Goal: Transaction & Acquisition: Purchase product/service

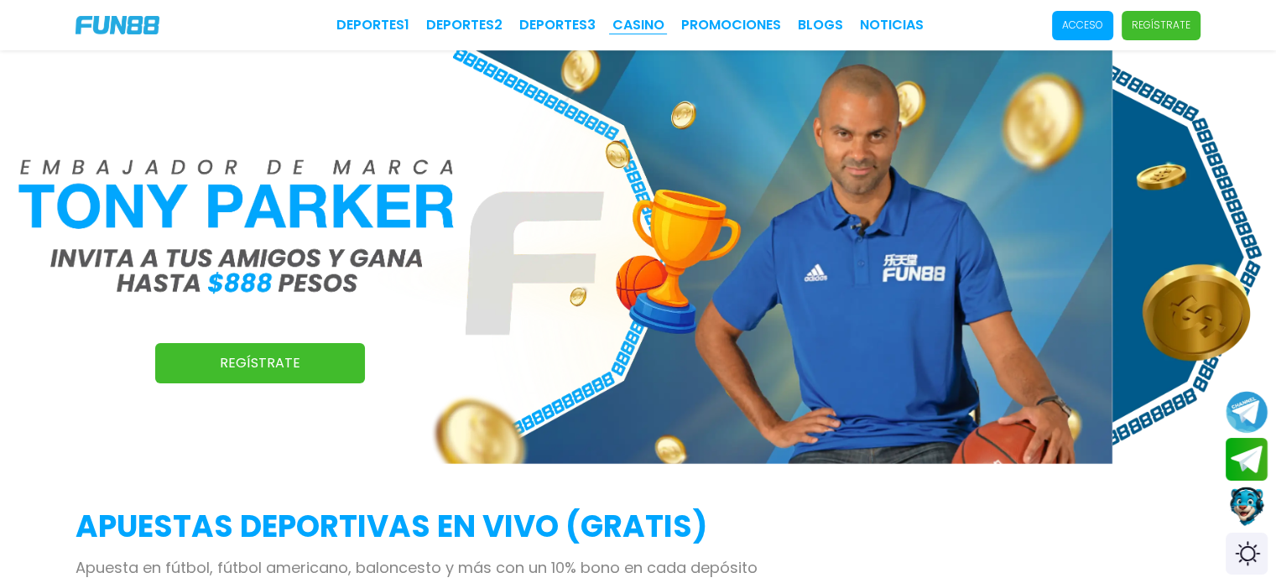
click at [634, 29] on link "CASINO" at bounding box center [638, 25] width 52 height 20
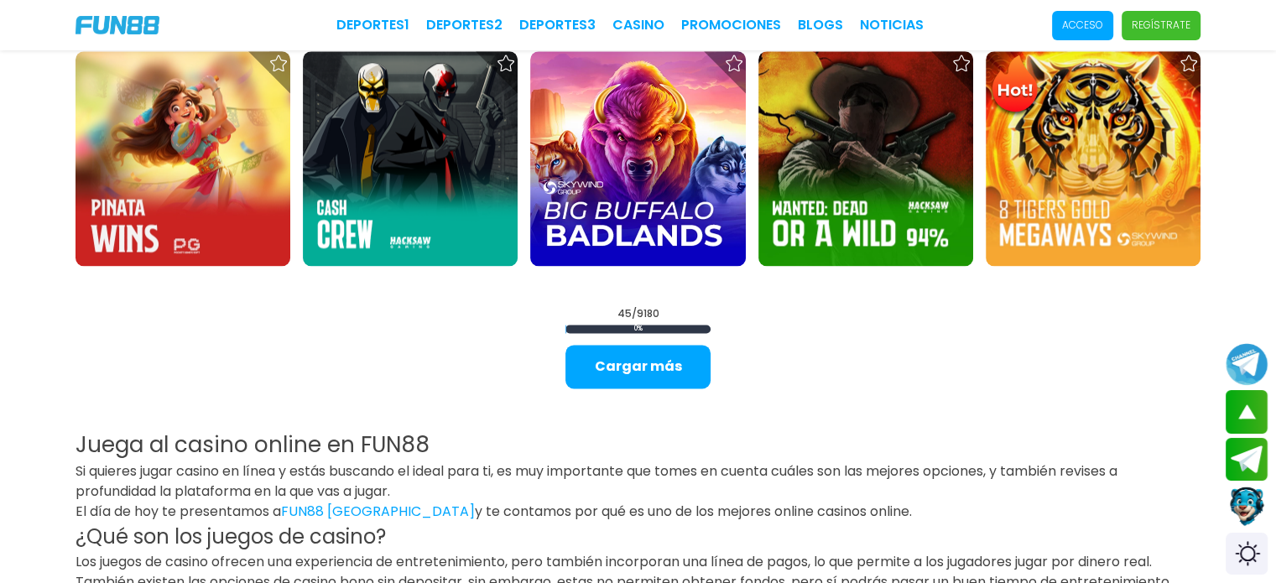
scroll to position [2371, 0]
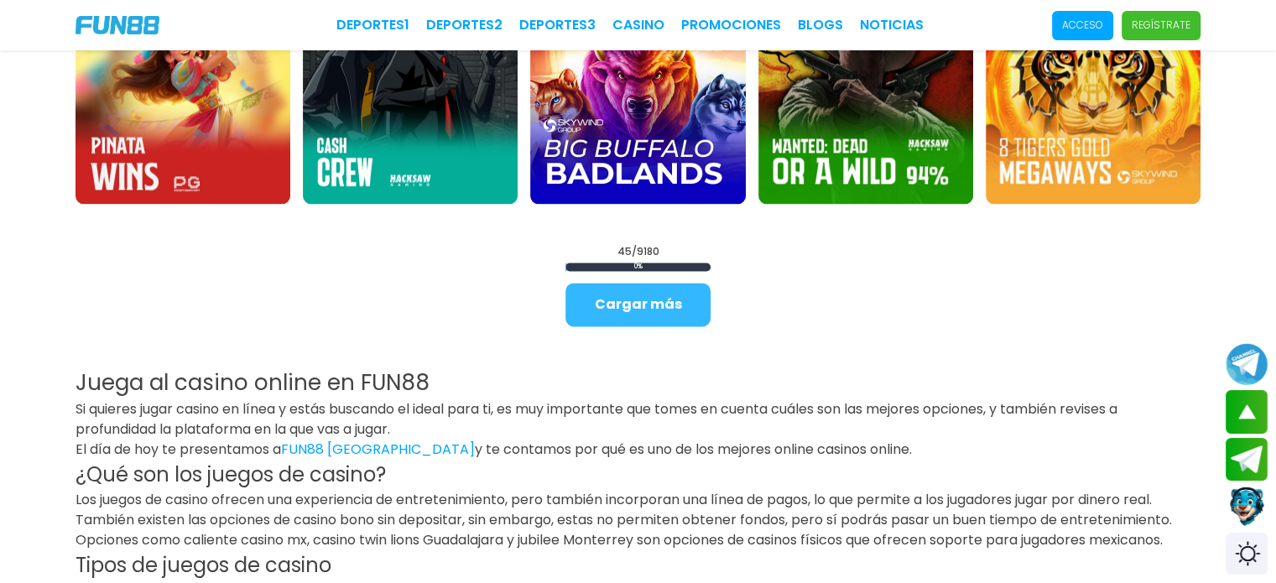
click at [654, 313] on button "Cargar más" at bounding box center [637, 305] width 145 height 44
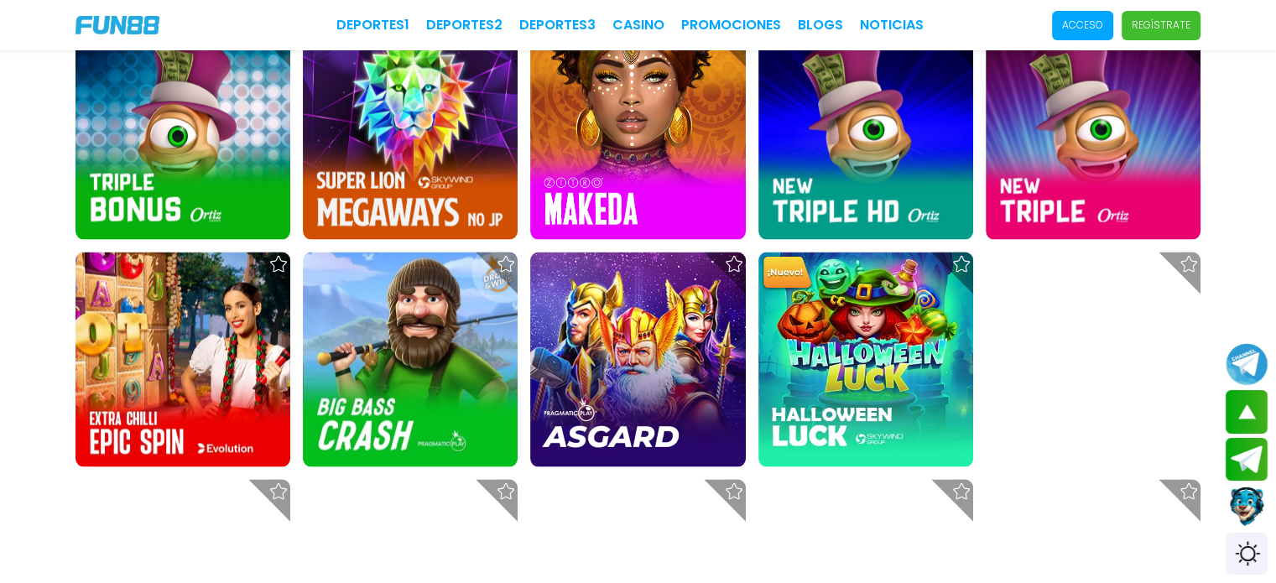
scroll to position [3506, 0]
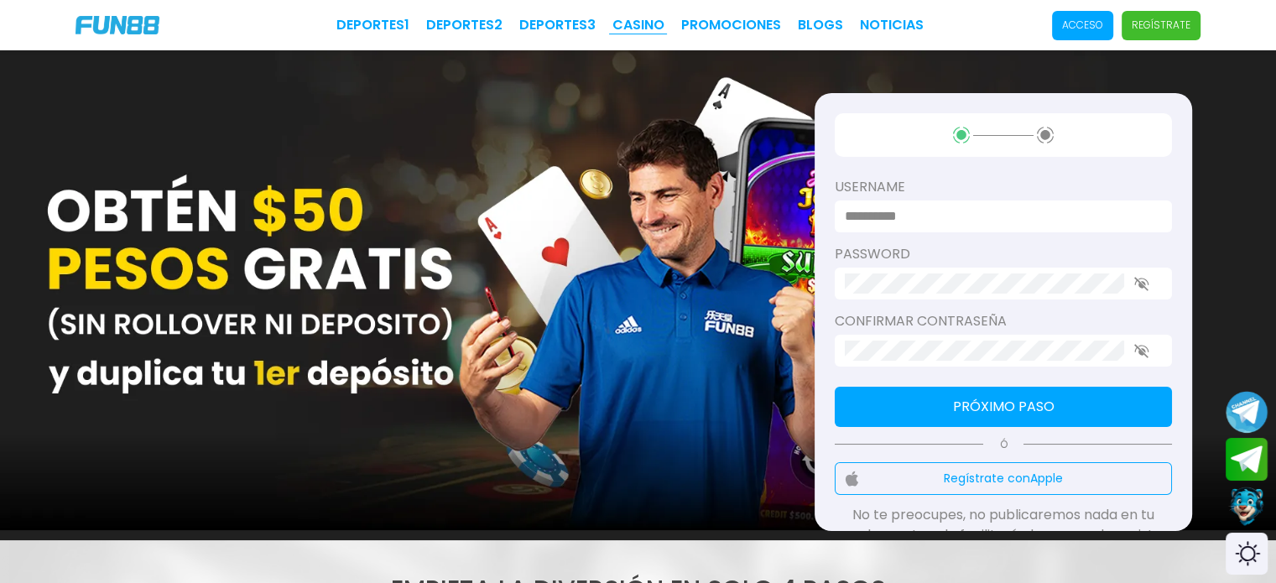
click at [638, 26] on link "CASINO" at bounding box center [638, 25] width 52 height 20
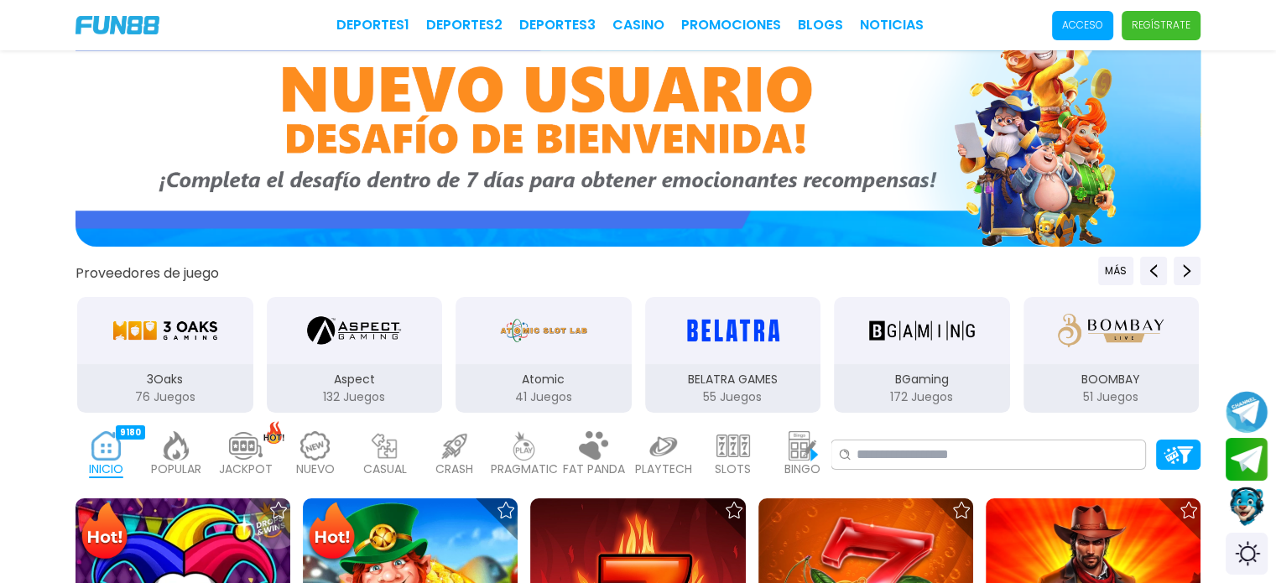
scroll to position [11, 0]
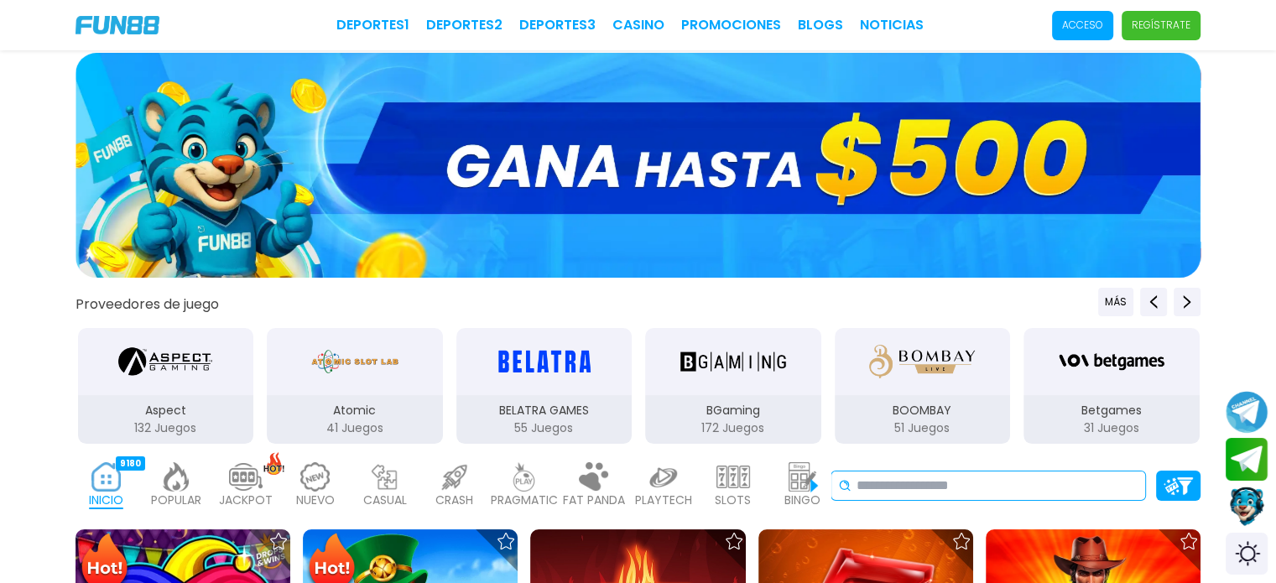
click at [944, 485] on input at bounding box center [997, 486] width 282 height 20
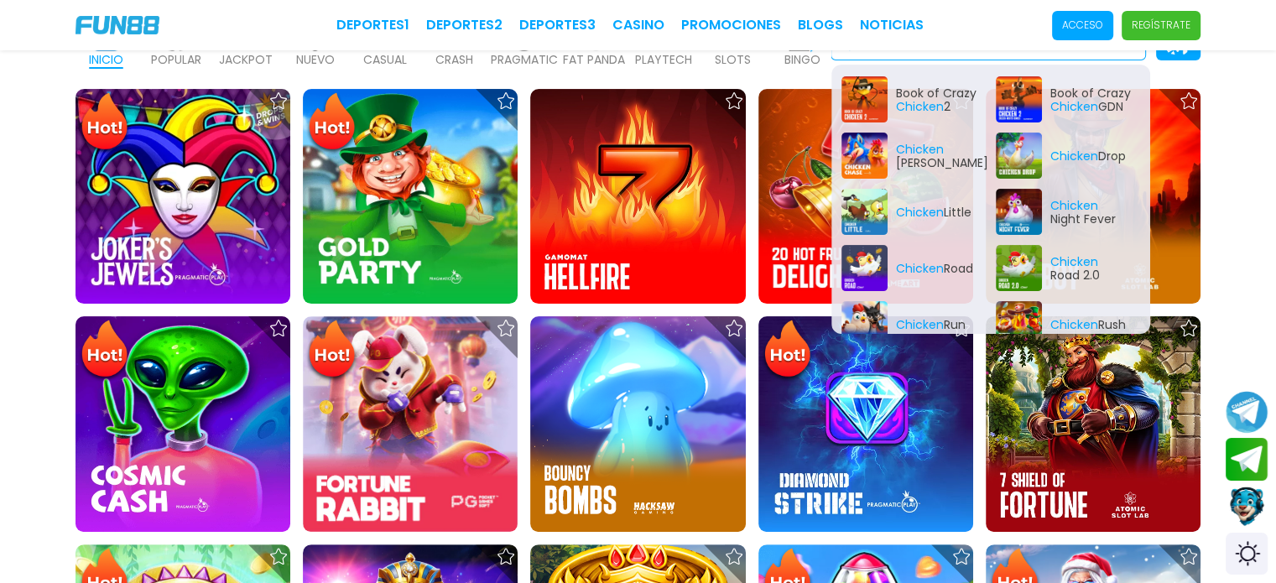
scroll to position [463, 0]
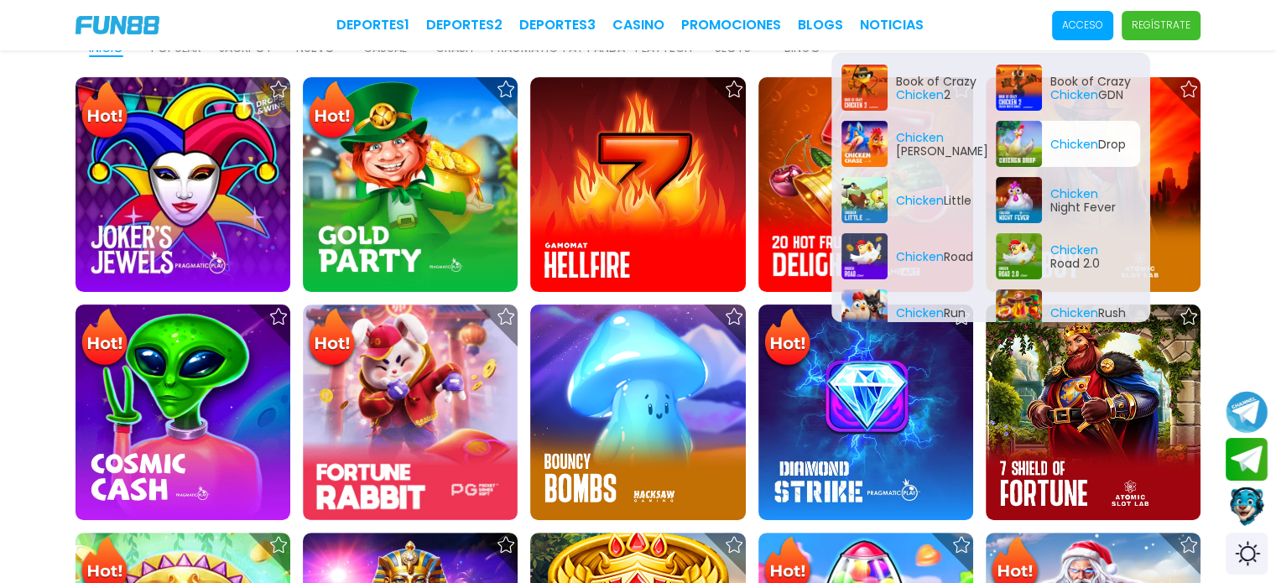
type input "*******"
click at [1049, 137] on div "Chicken Drop" at bounding box center [1068, 144] width 144 height 46
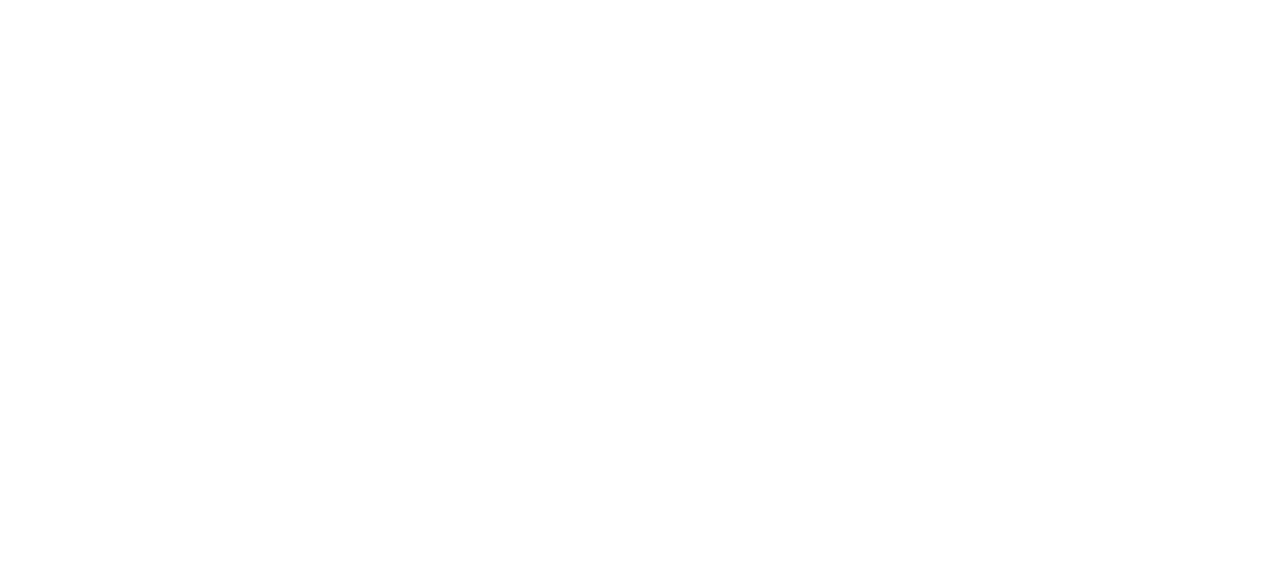
scroll to position [0, 0]
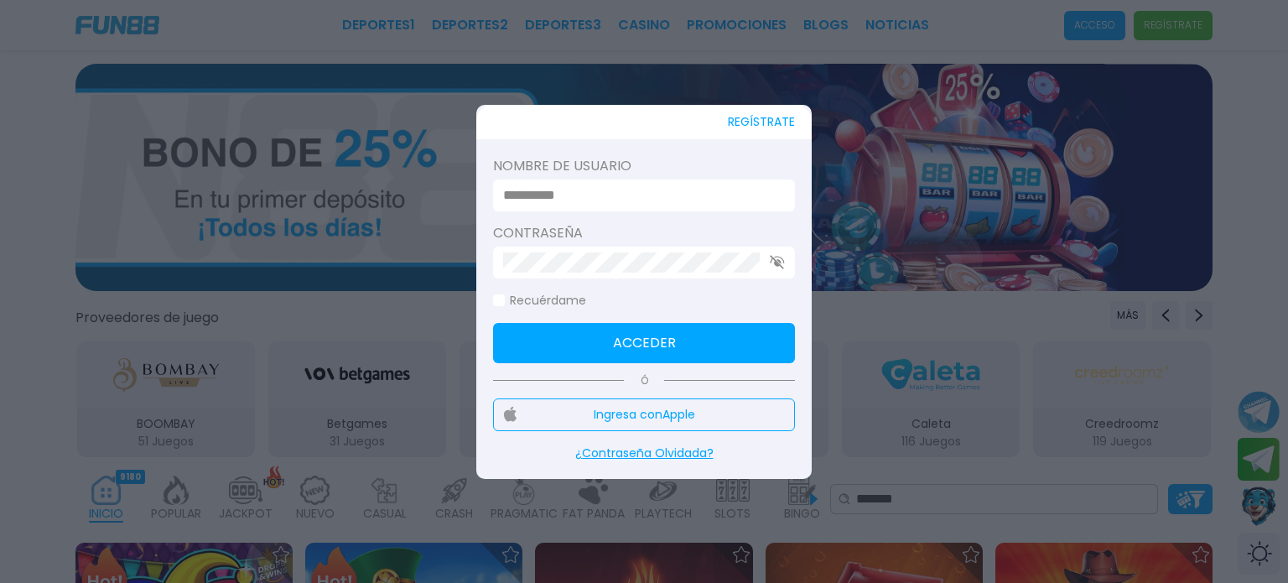
click at [643, 340] on button "Acceder" at bounding box center [644, 343] width 302 height 40
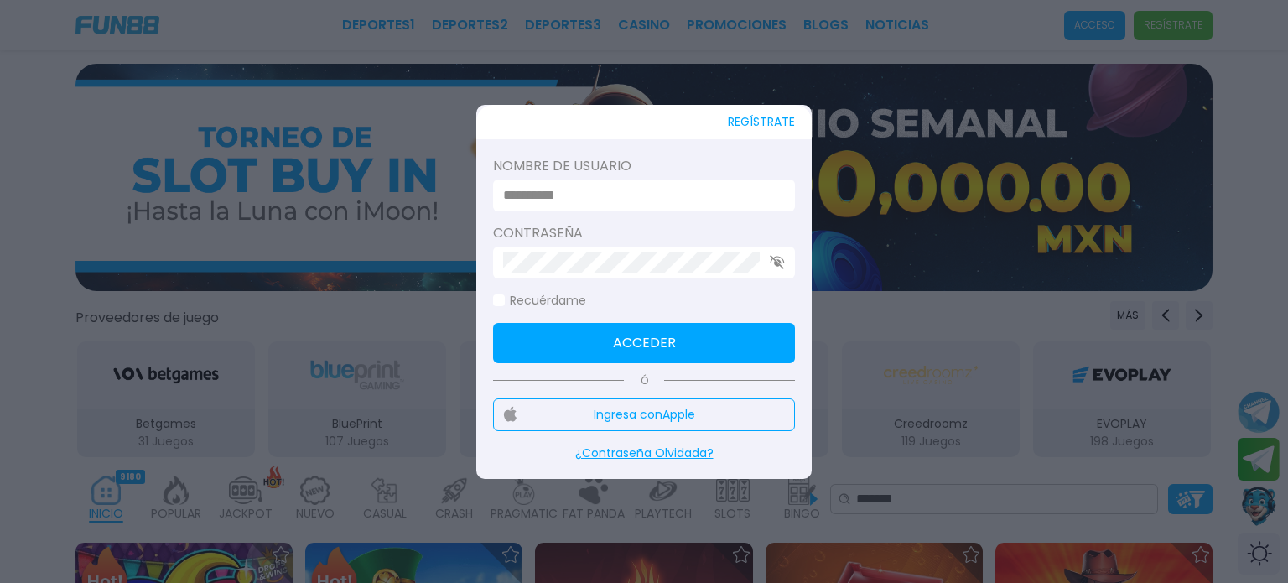
click at [755, 118] on button "REGÍSTRATE" at bounding box center [761, 122] width 67 height 34
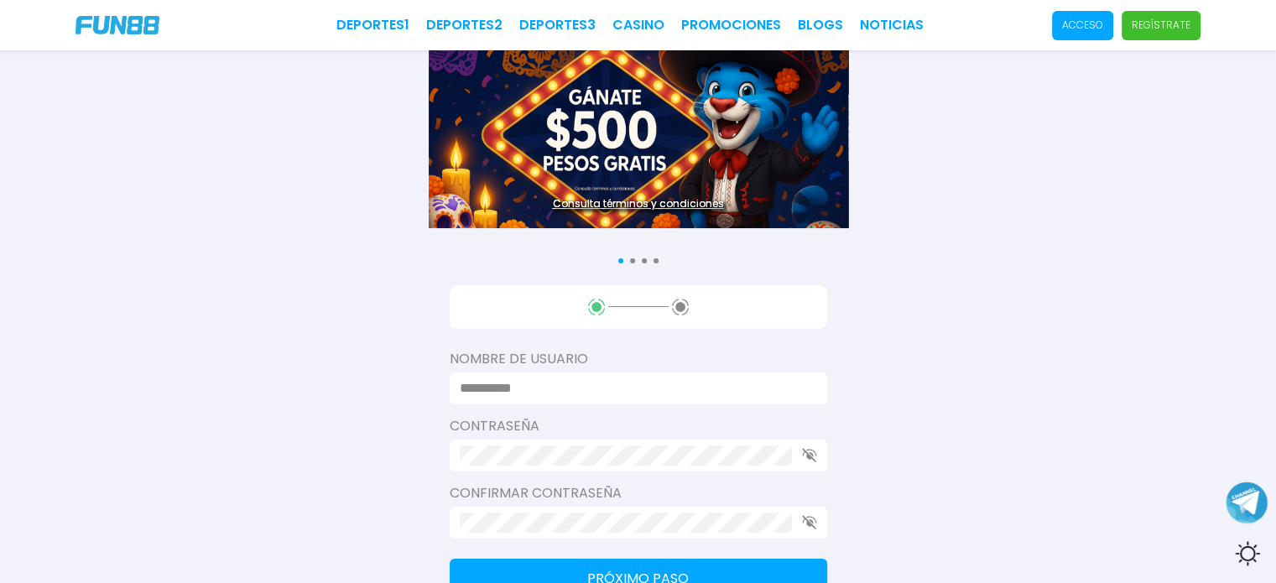
scroll to position [46, 0]
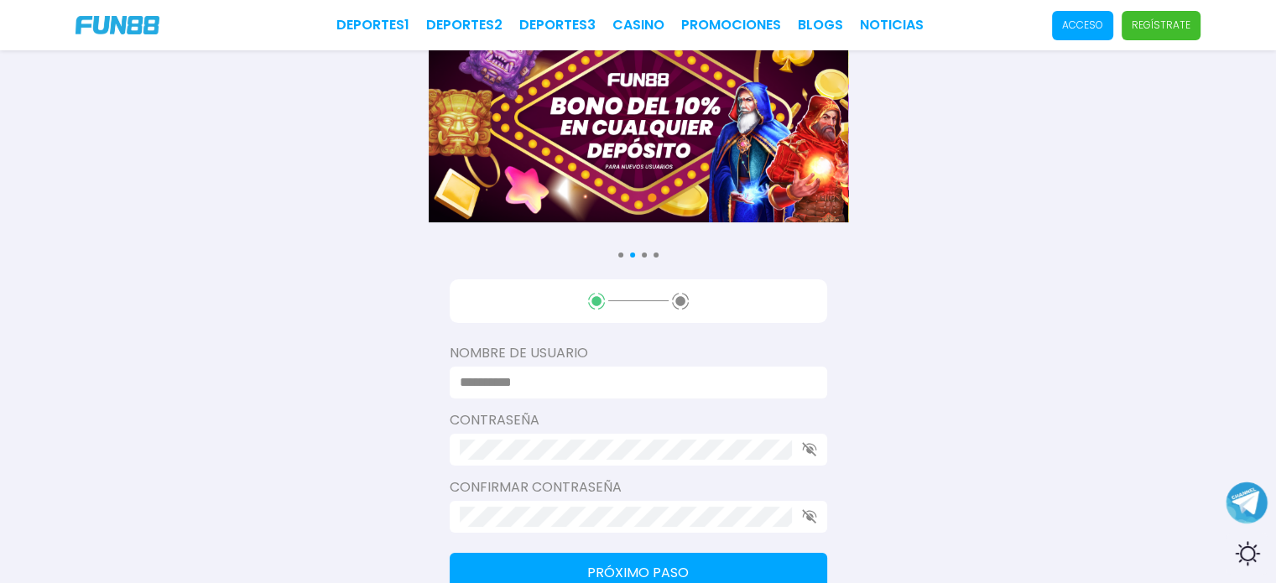
click at [551, 386] on input at bounding box center [633, 382] width 347 height 20
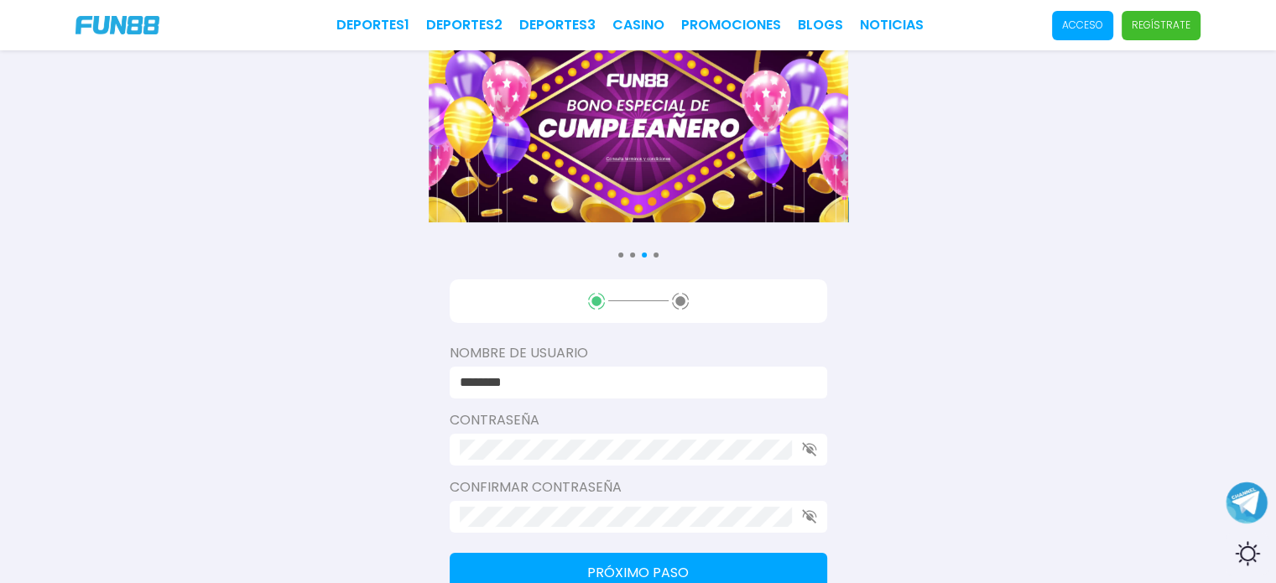
type input "********"
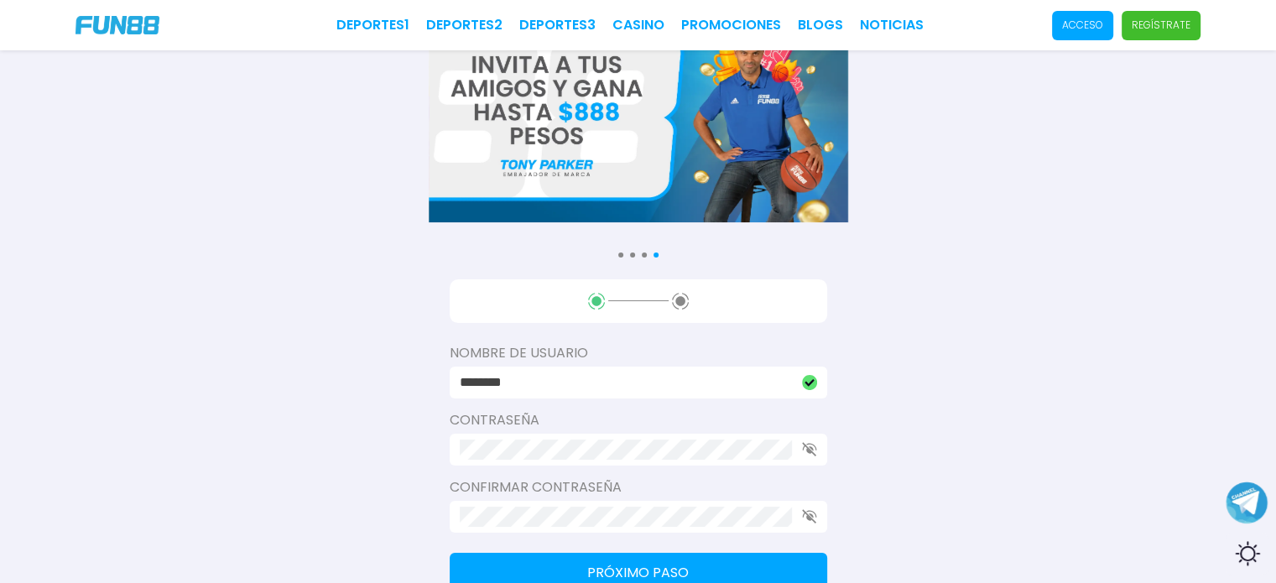
click at [802, 453] on icon "button" at bounding box center [809, 449] width 15 height 14
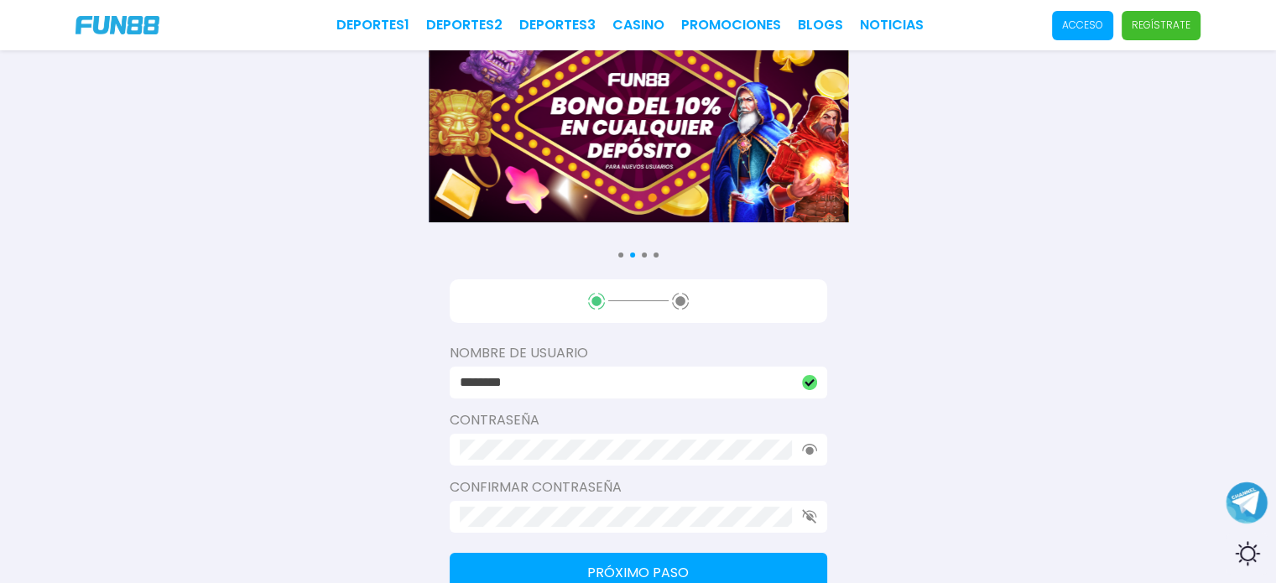
click at [799, 513] on div at bounding box center [638, 517] width 377 height 32
click at [802, 514] on use "button" at bounding box center [809, 516] width 14 height 14
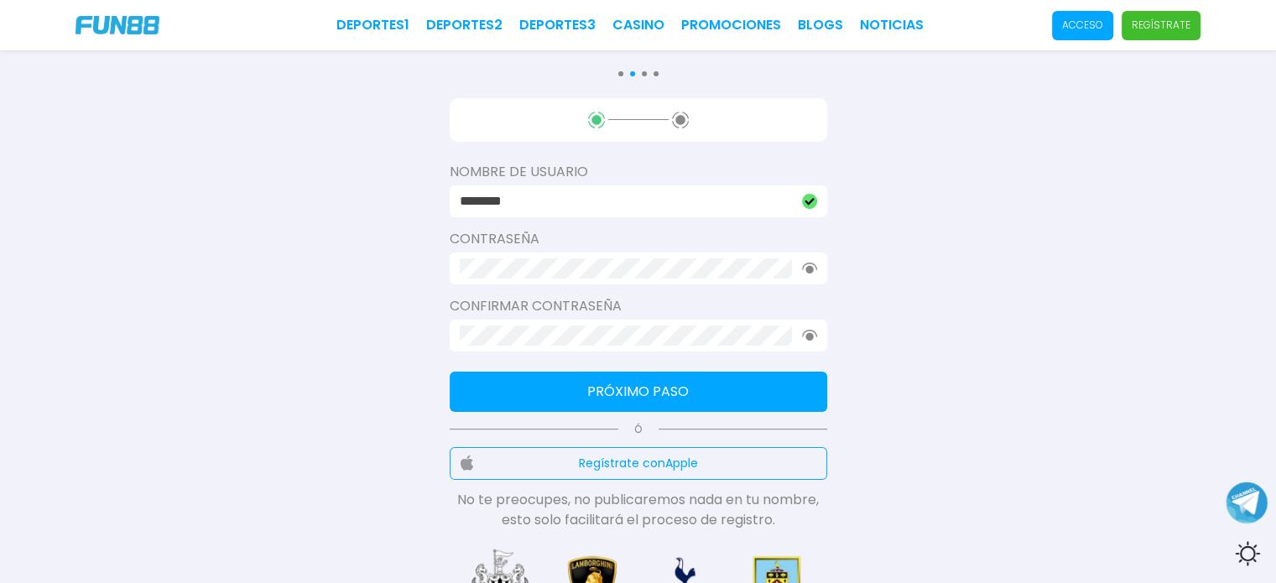
scroll to position [234, 0]
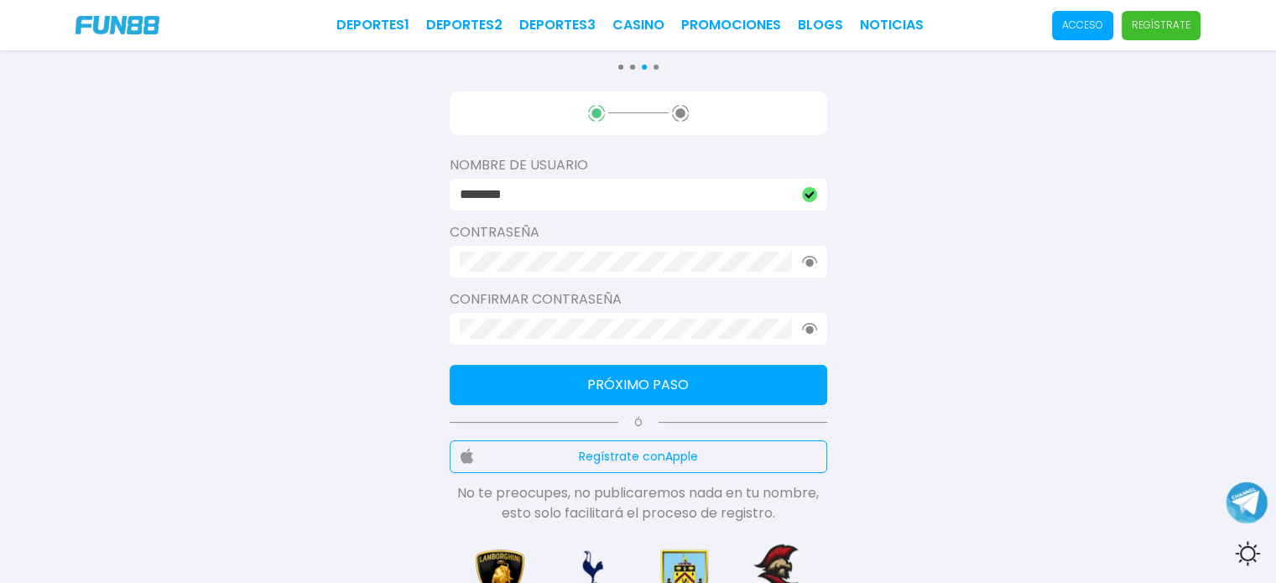
click at [679, 382] on button "Próximo paso" at bounding box center [638, 385] width 377 height 40
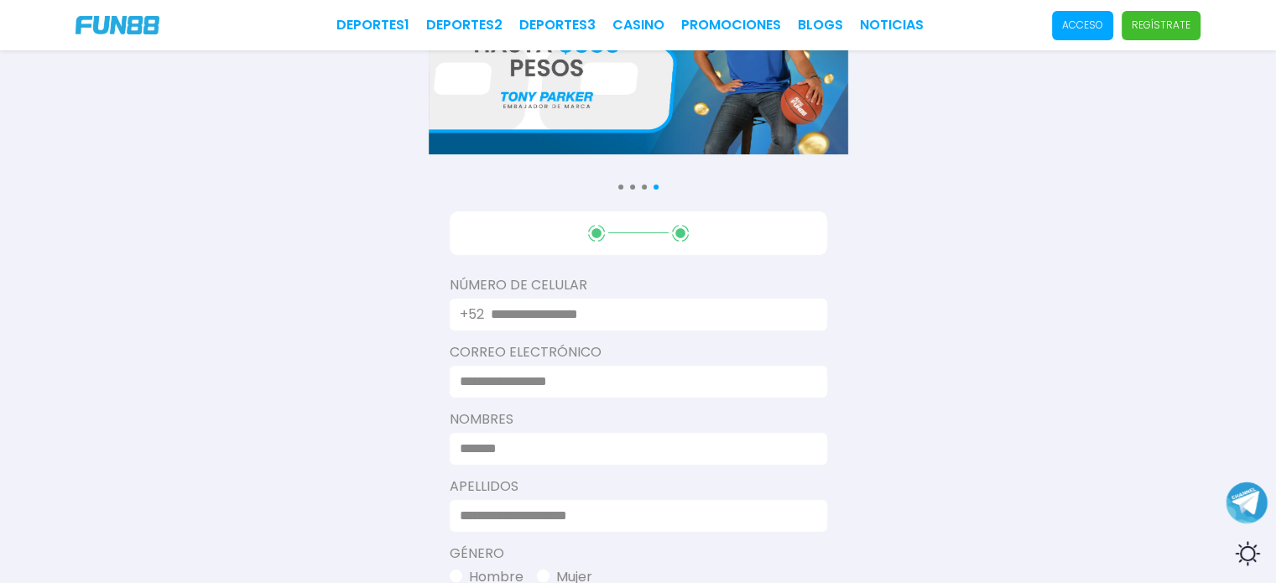
scroll to position [133, 0]
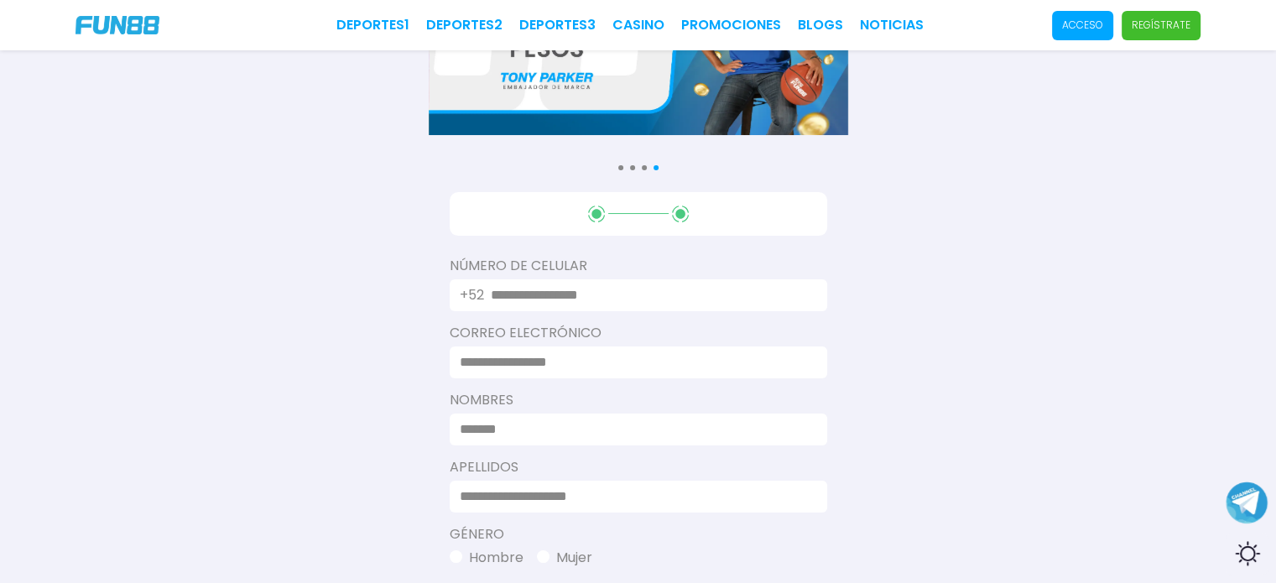
click at [642, 294] on input "text" at bounding box center [649, 295] width 316 height 20
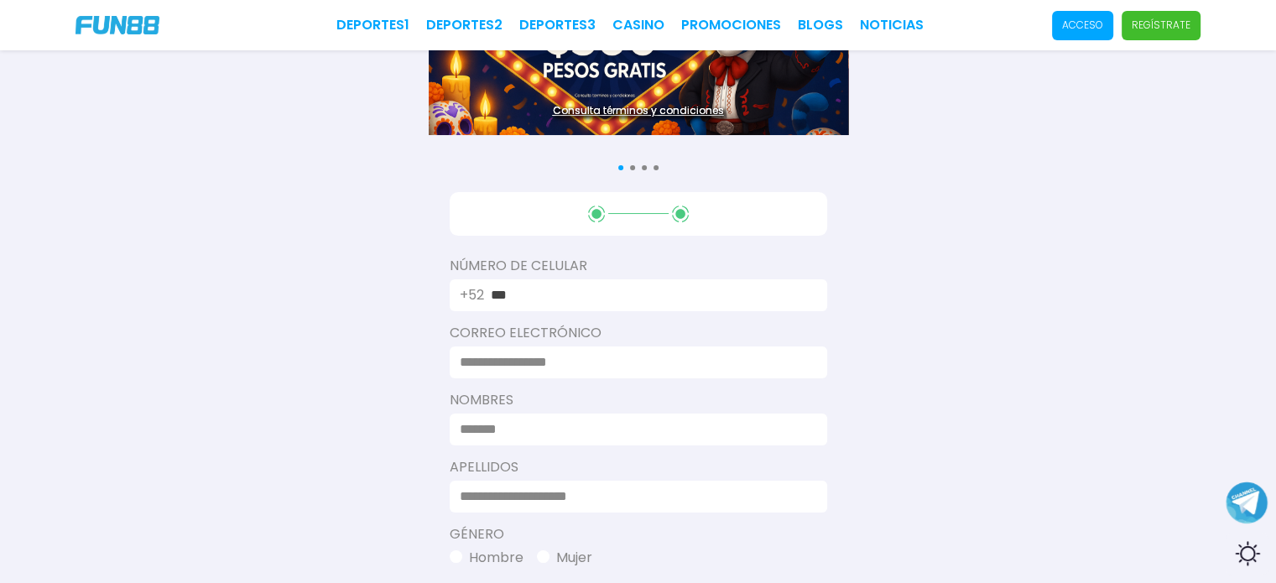
type input "**********"
click at [601, 368] on input at bounding box center [633, 362] width 347 height 20
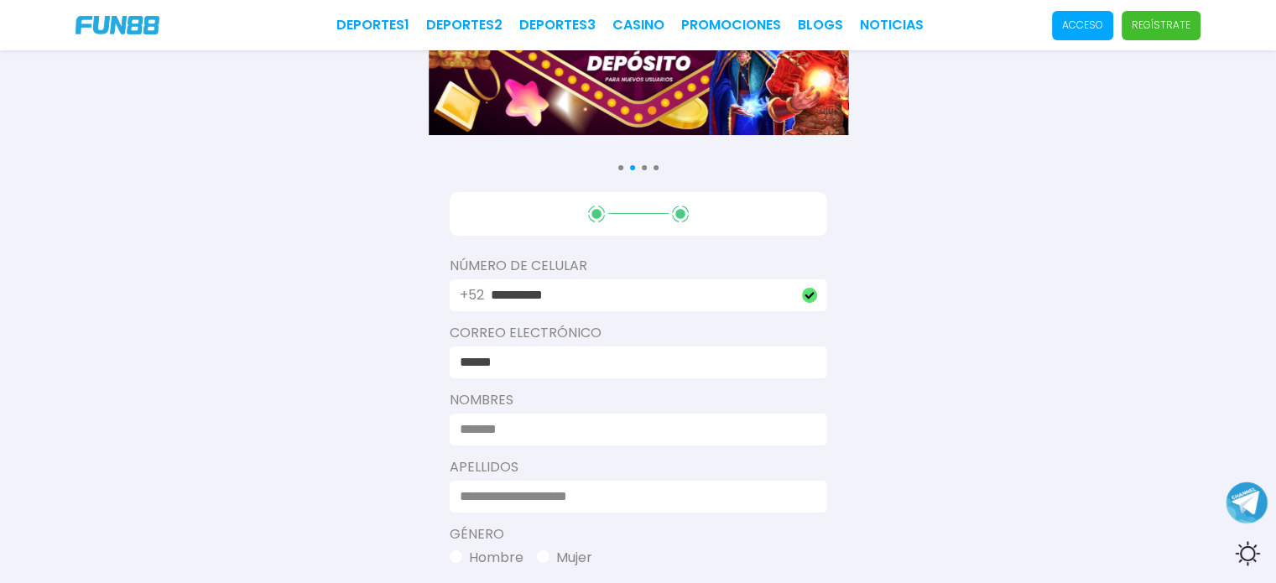
type input "**********"
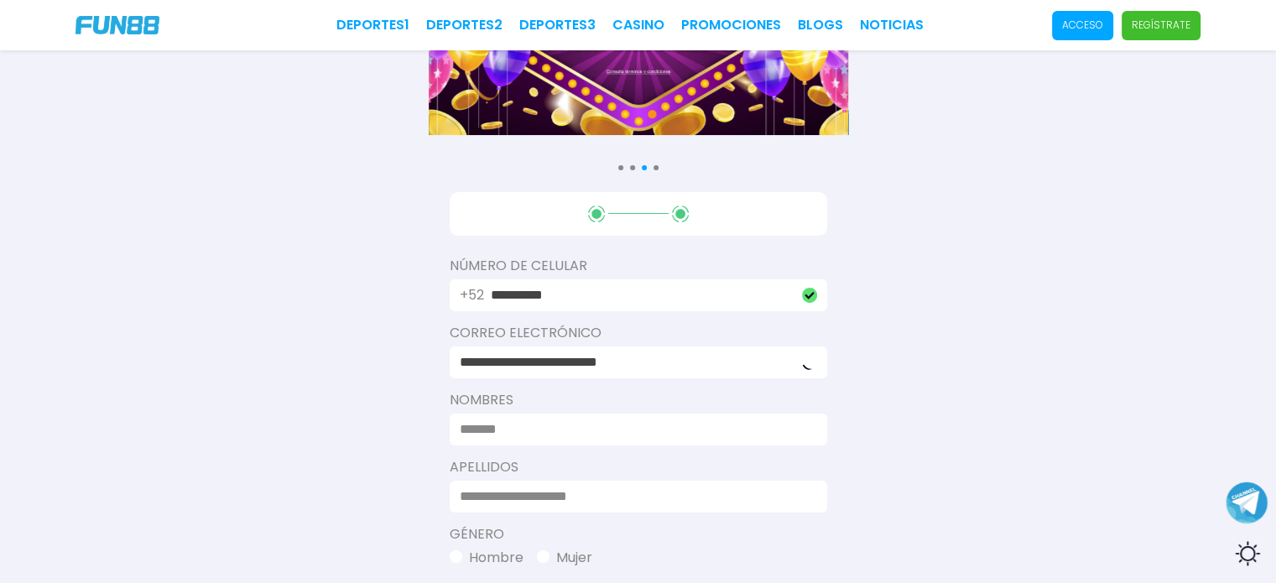
click at [571, 425] on input at bounding box center [633, 429] width 347 height 20
type input "*"
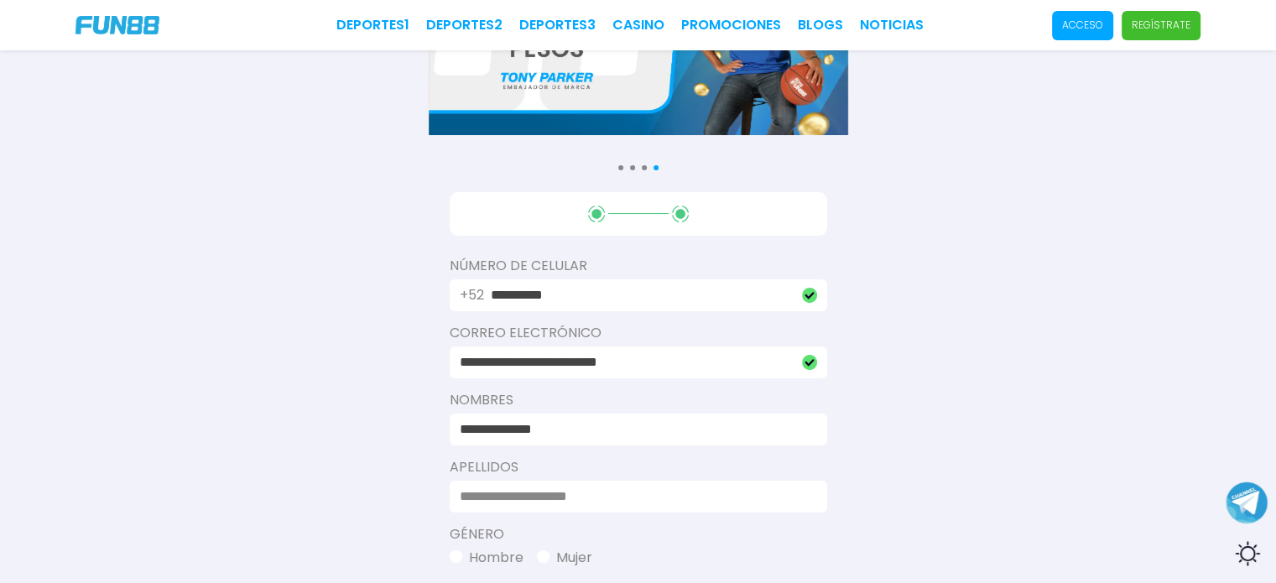
type input "**********"
click at [513, 492] on input at bounding box center [633, 497] width 347 height 20
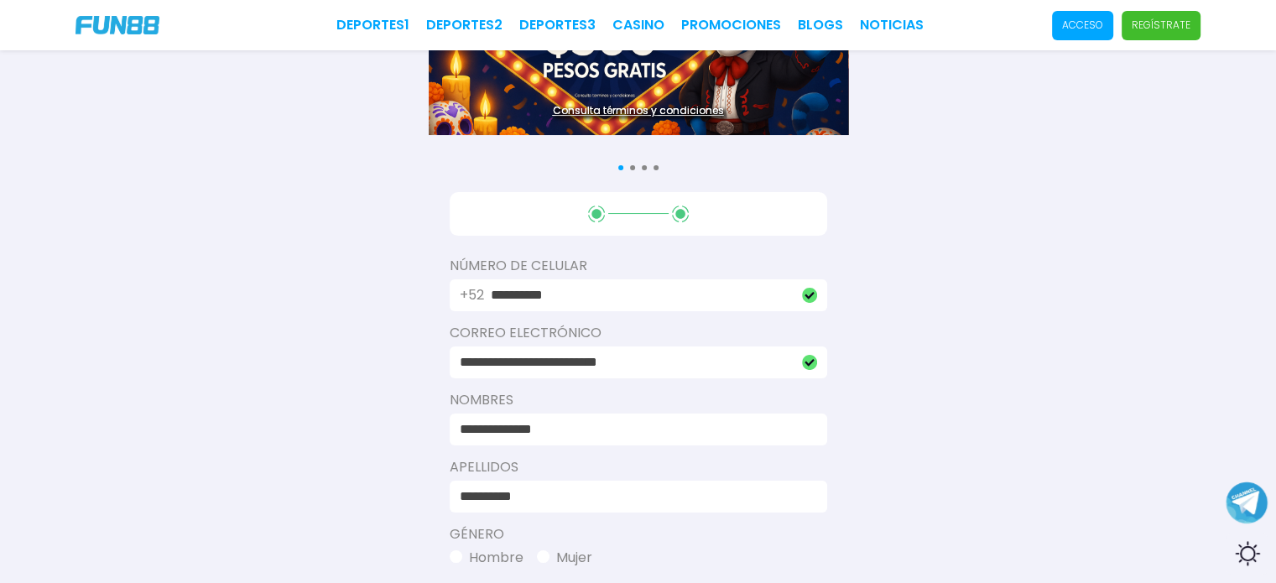
type input "**********"
click at [461, 557] on button "Hombre" at bounding box center [487, 558] width 74 height 20
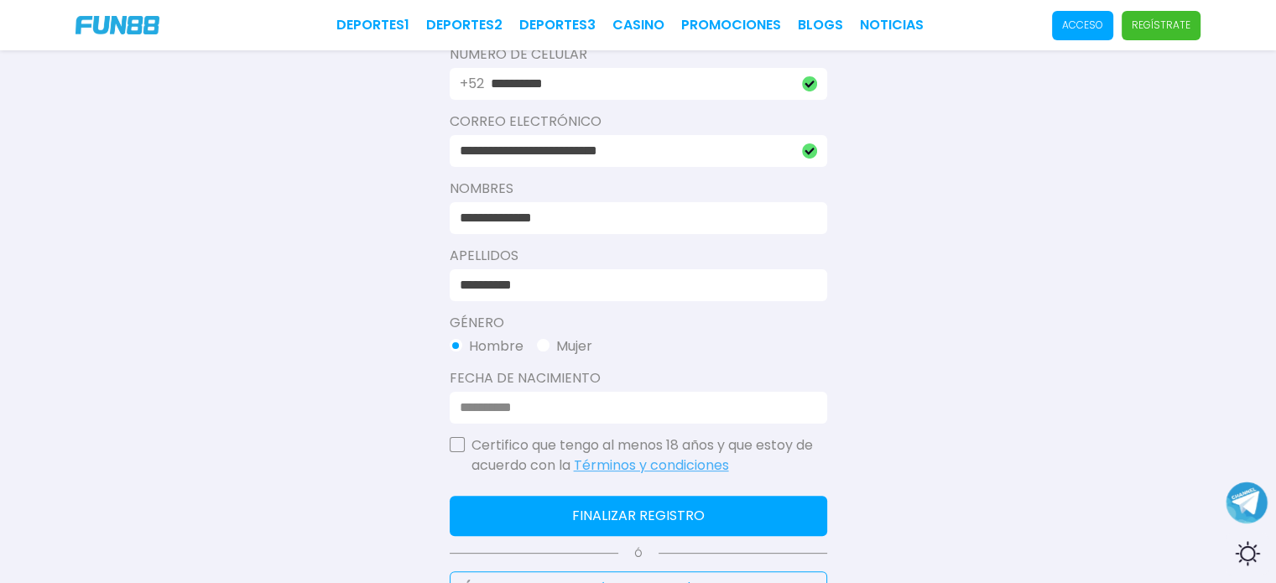
scroll to position [395, 0]
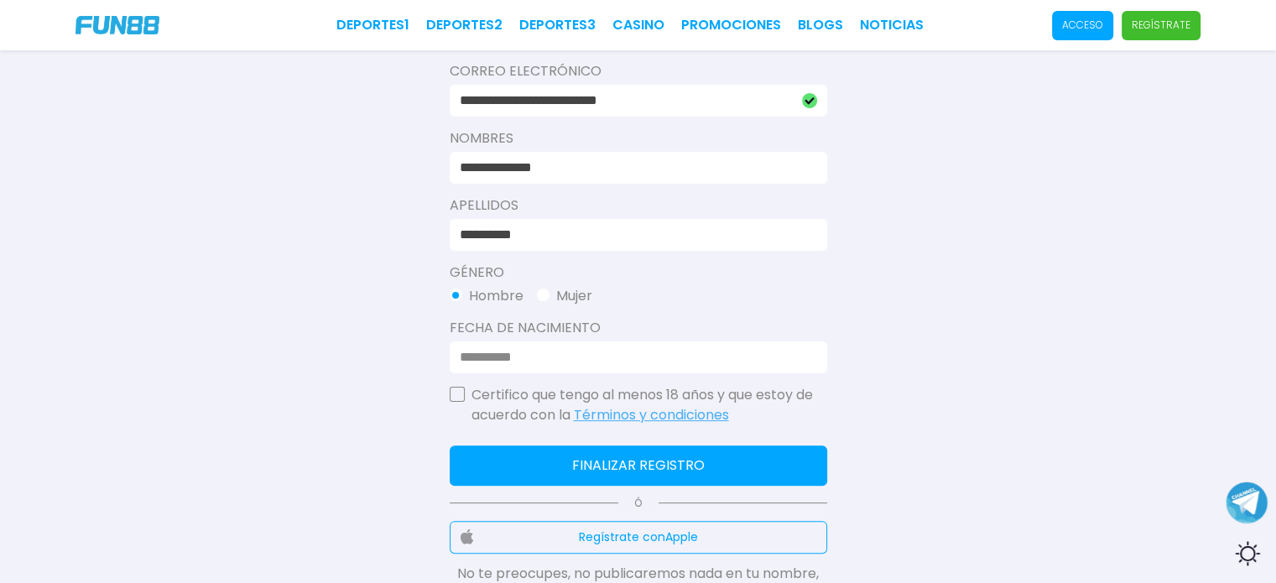
click at [681, 362] on input at bounding box center [633, 357] width 347 height 20
type input "**********"
click at [456, 401] on button "button" at bounding box center [457, 394] width 15 height 15
click at [550, 449] on button "Finalizar registro" at bounding box center [638, 465] width 377 height 40
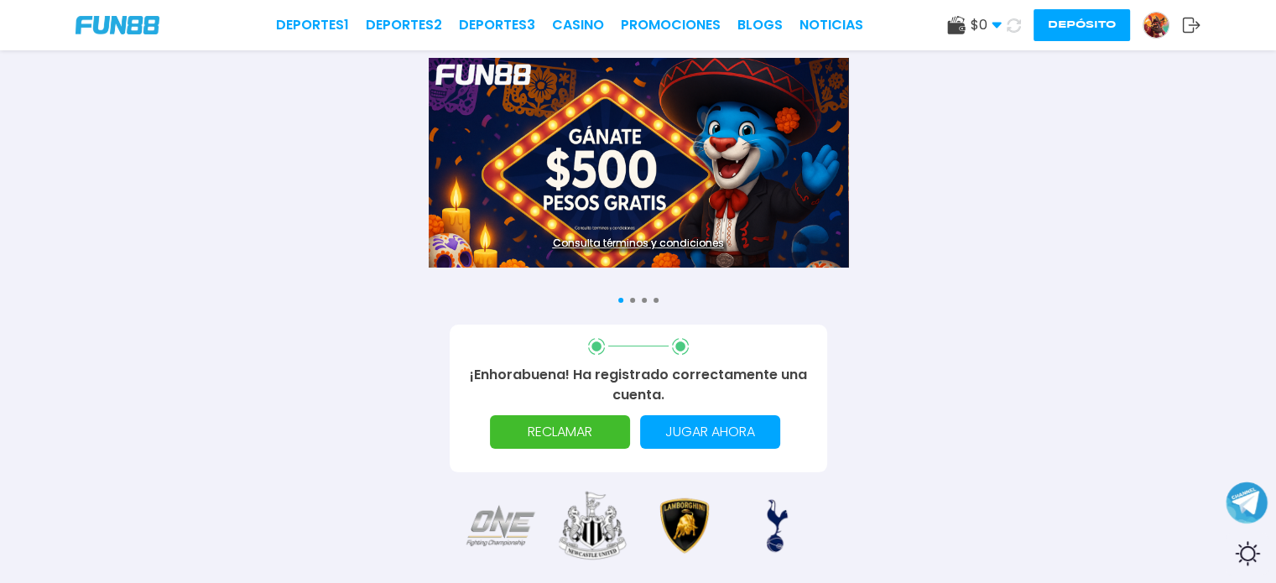
scroll to position [0, 0]
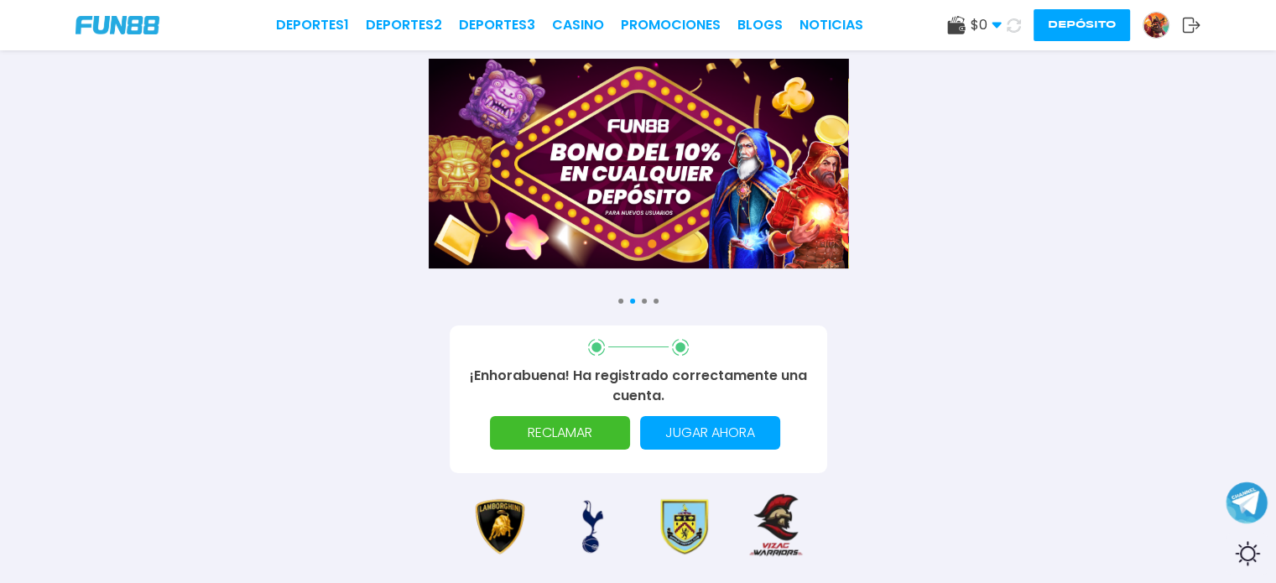
click at [583, 440] on p "RECLAMAR" at bounding box center [560, 433] width 120 height 34
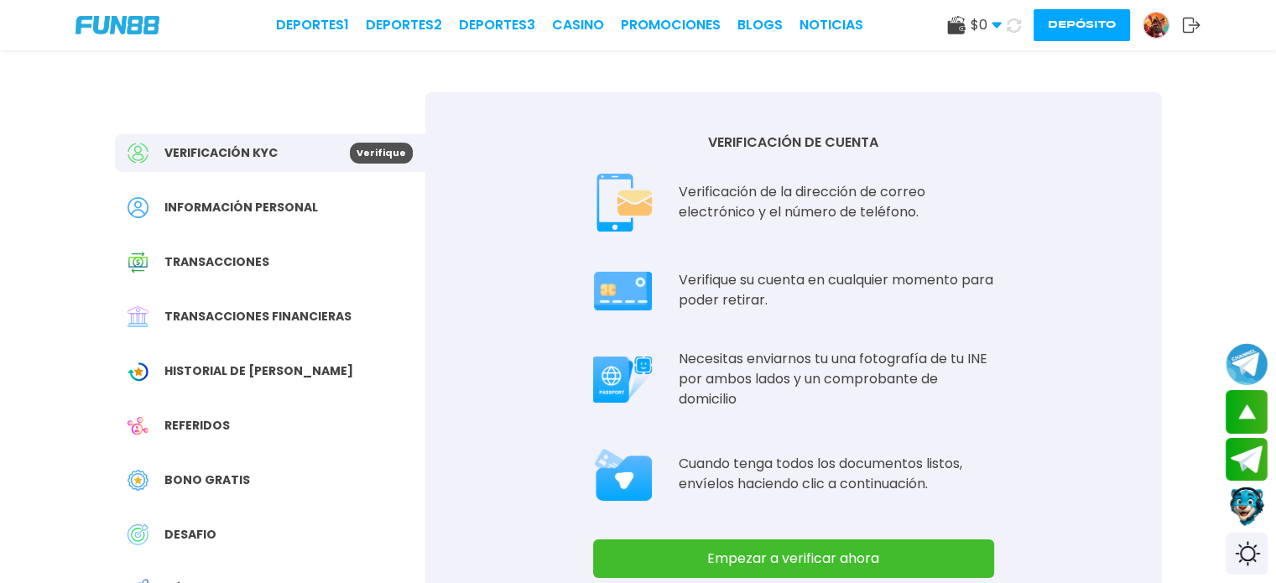
click at [1148, 29] on img at bounding box center [1155, 25] width 25 height 25
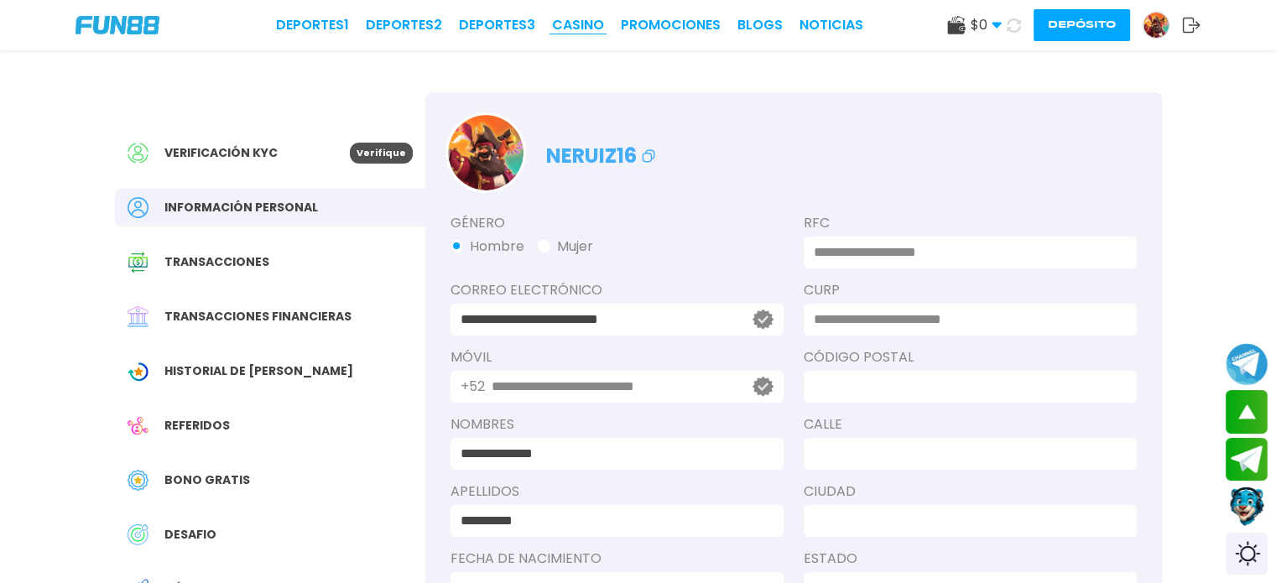
click at [594, 32] on link "CASINO" at bounding box center [578, 25] width 52 height 20
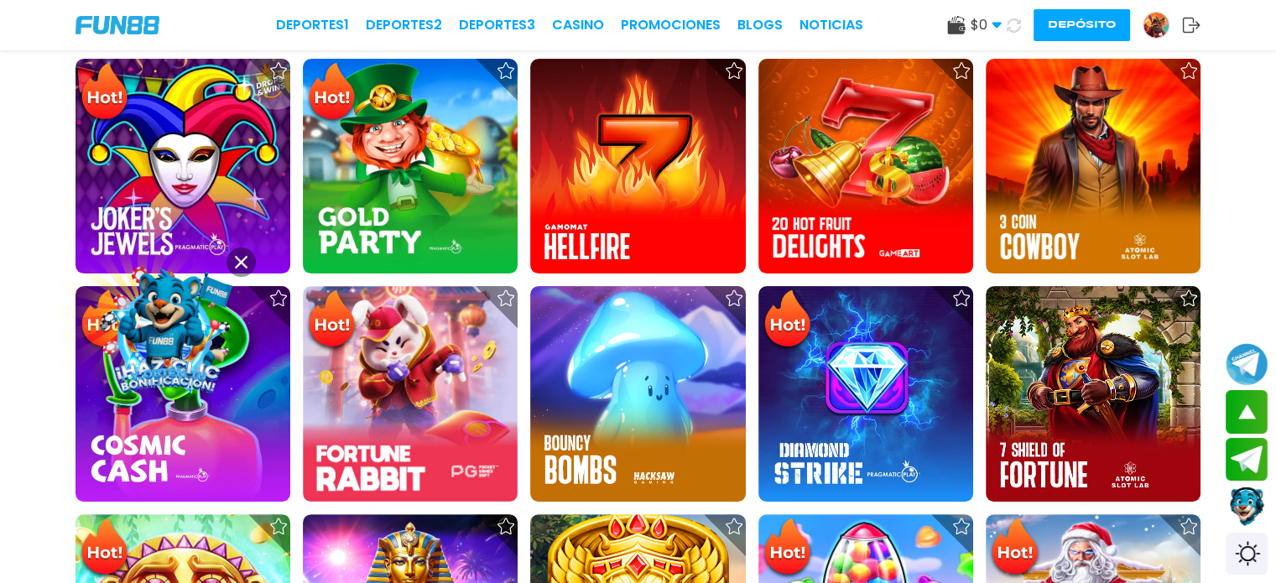
scroll to position [1020, 0]
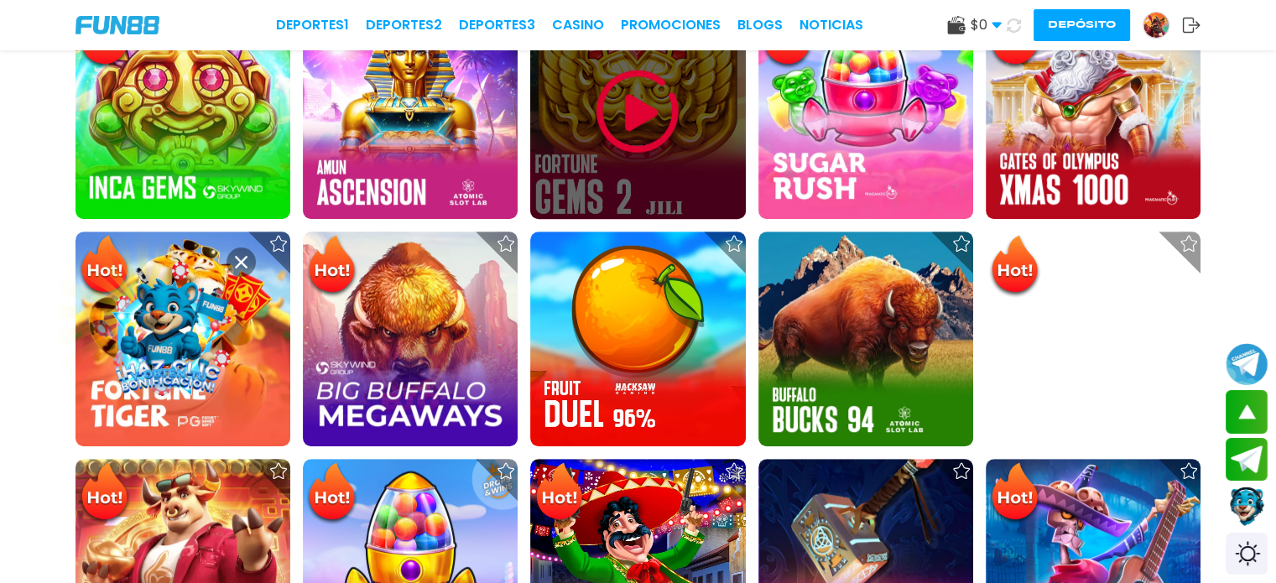
click at [704, 113] on div at bounding box center [637, 111] width 215 height 215
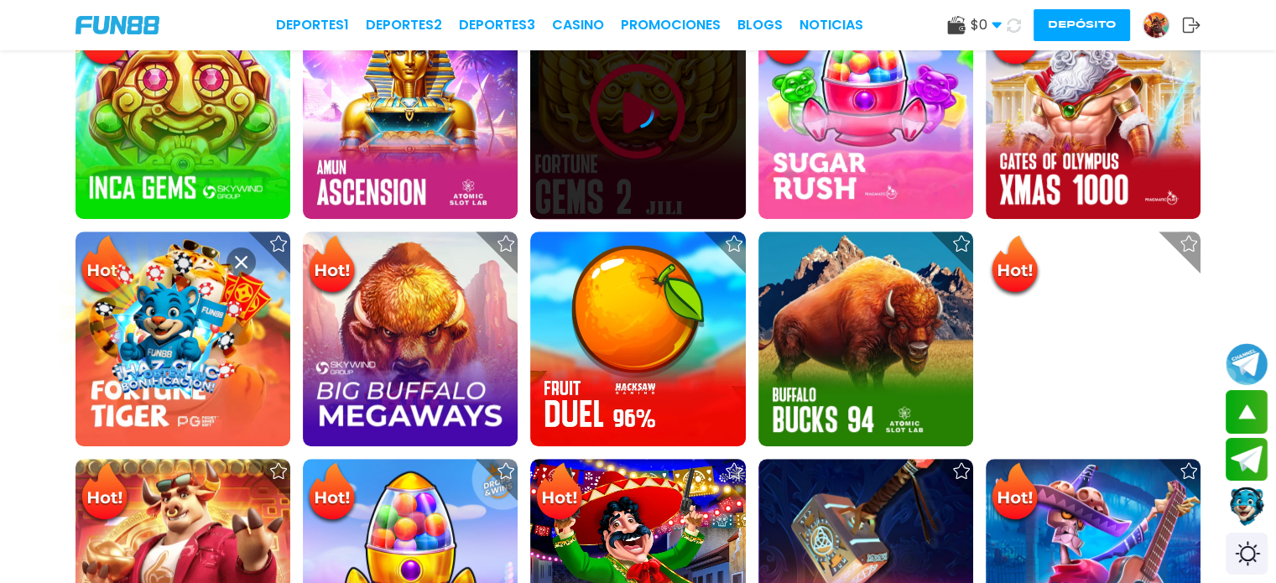
click at [648, 112] on icon at bounding box center [638, 112] width 34 height 34
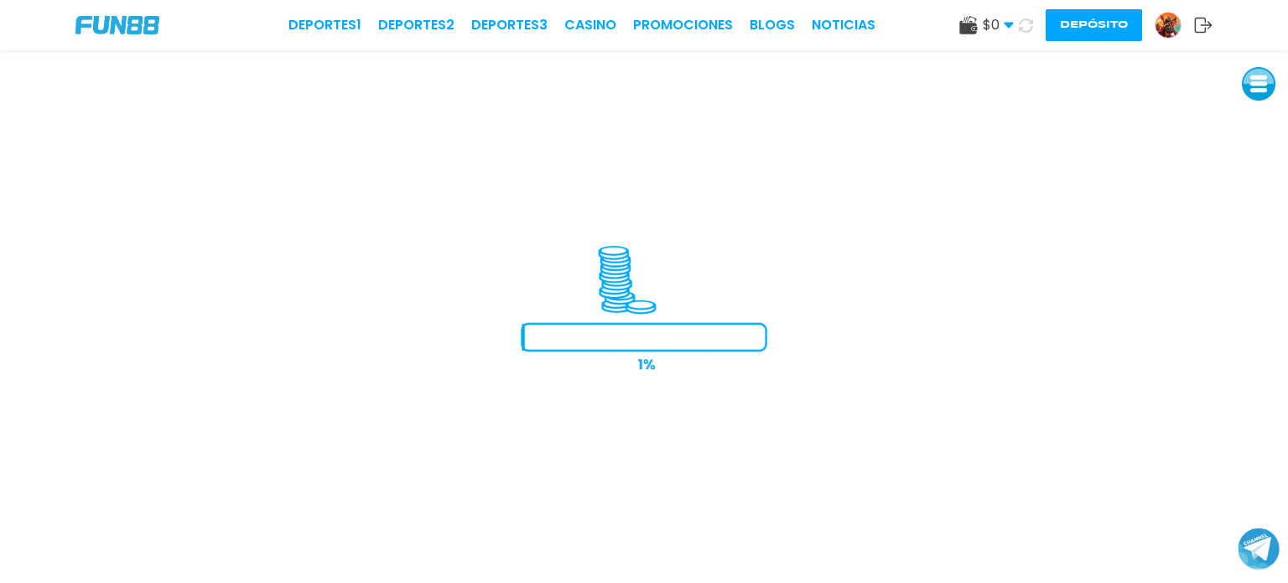
click at [1012, 29] on div "$ 0 Dinero Real $ 0 Depósito Retiro Depósito" at bounding box center [1086, 25] width 253 height 32
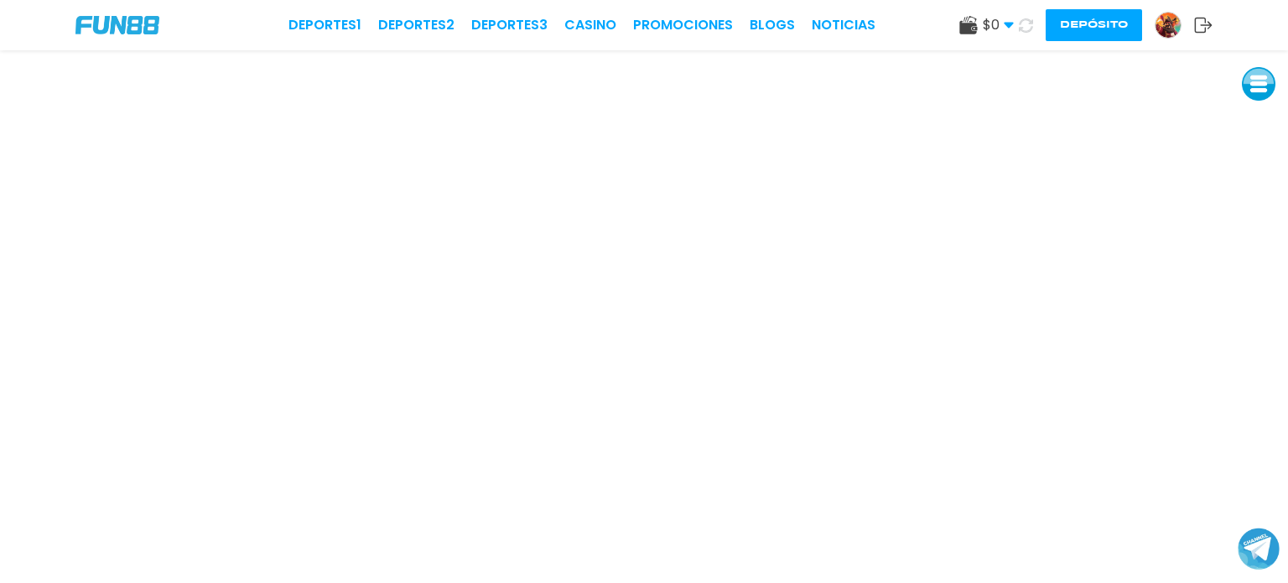
click at [1071, 23] on button "Depósito" at bounding box center [1094, 25] width 96 height 32
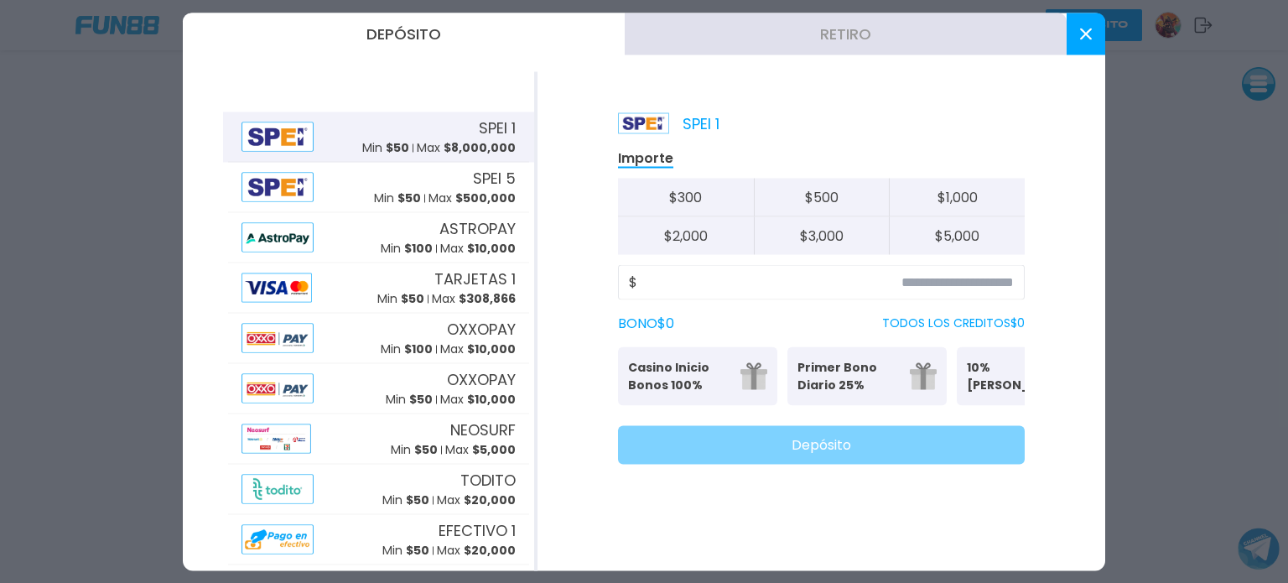
click at [457, 133] on div "SPEI 1 Min $ 50 Max $ 8,000,000" at bounding box center [439, 137] width 154 height 40
click at [909, 284] on input at bounding box center [826, 282] width 377 height 20
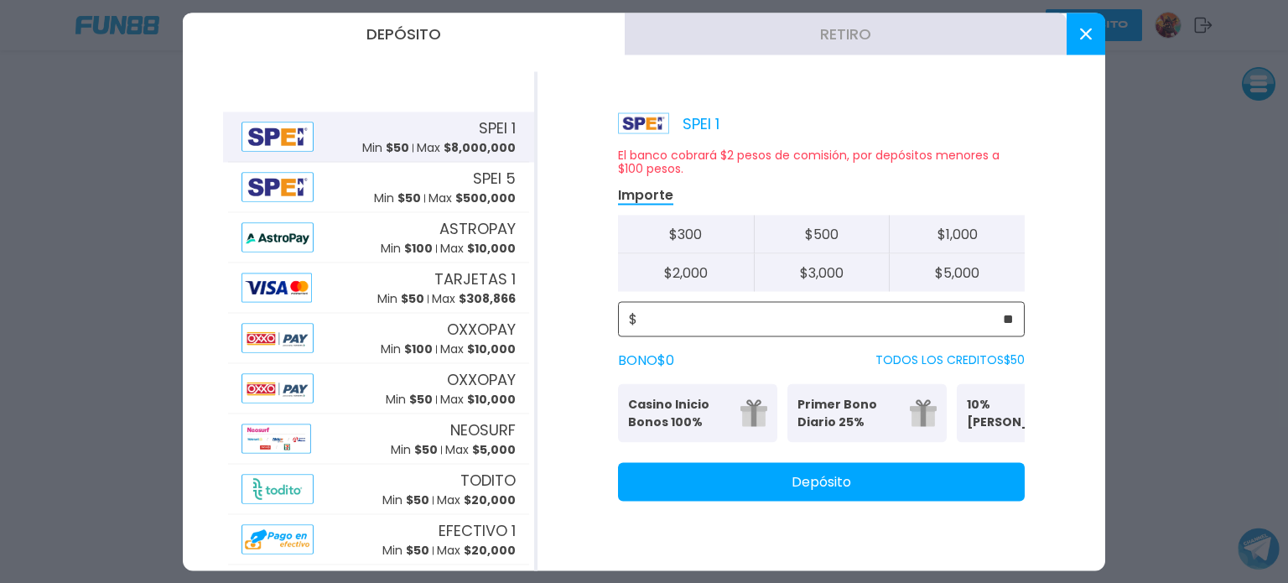
type input "**"
click at [876, 501] on button "Depósito" at bounding box center [821, 481] width 407 height 39
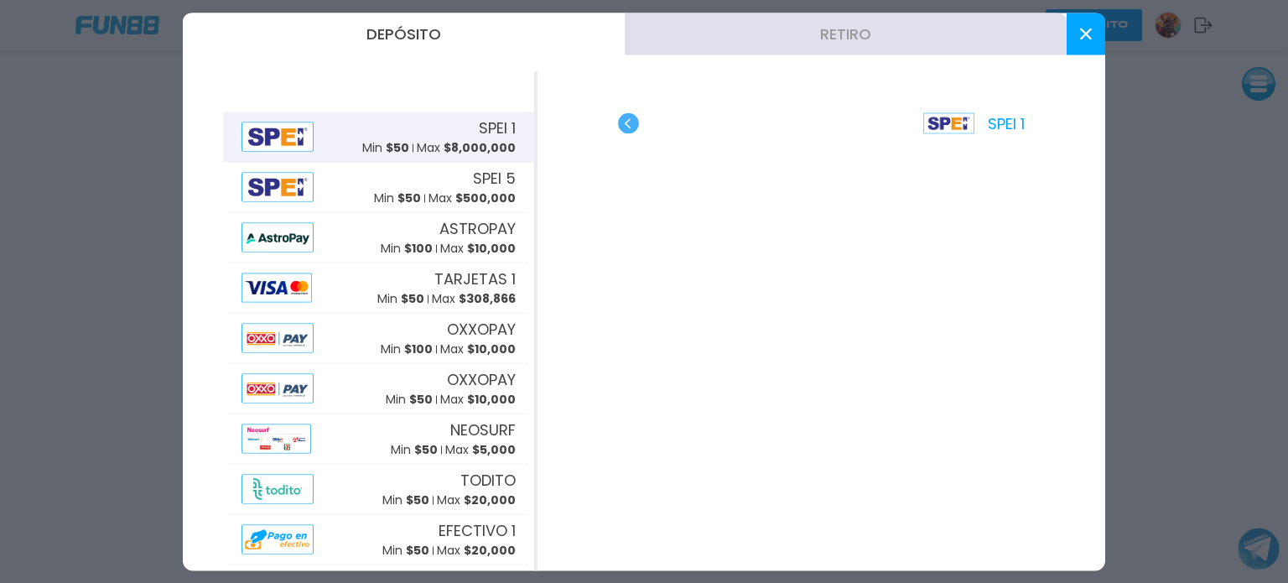
click at [1086, 39] on button at bounding box center [1086, 34] width 39 height 42
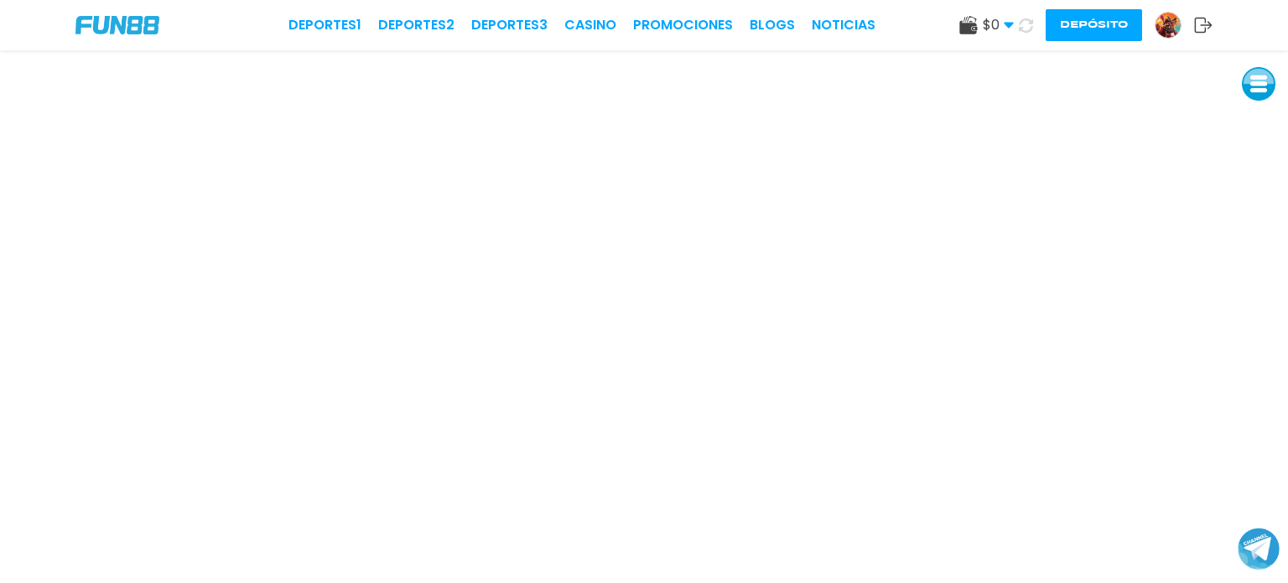
click at [1110, 26] on button "Depósito" at bounding box center [1094, 25] width 96 height 32
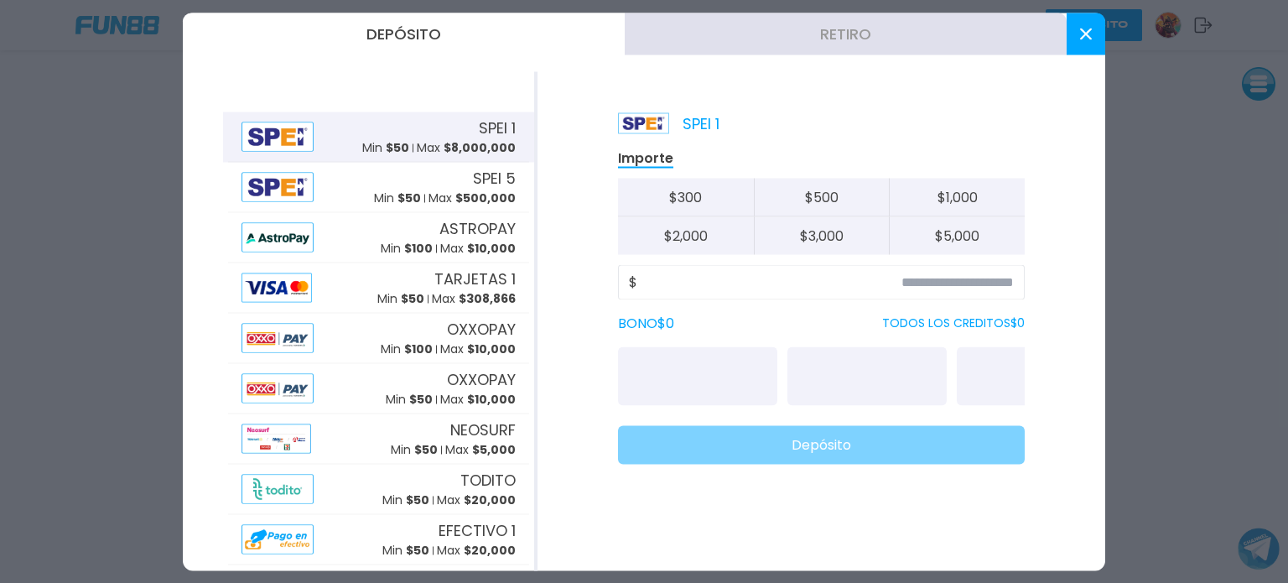
click at [815, 38] on button "Retiro" at bounding box center [846, 34] width 442 height 42
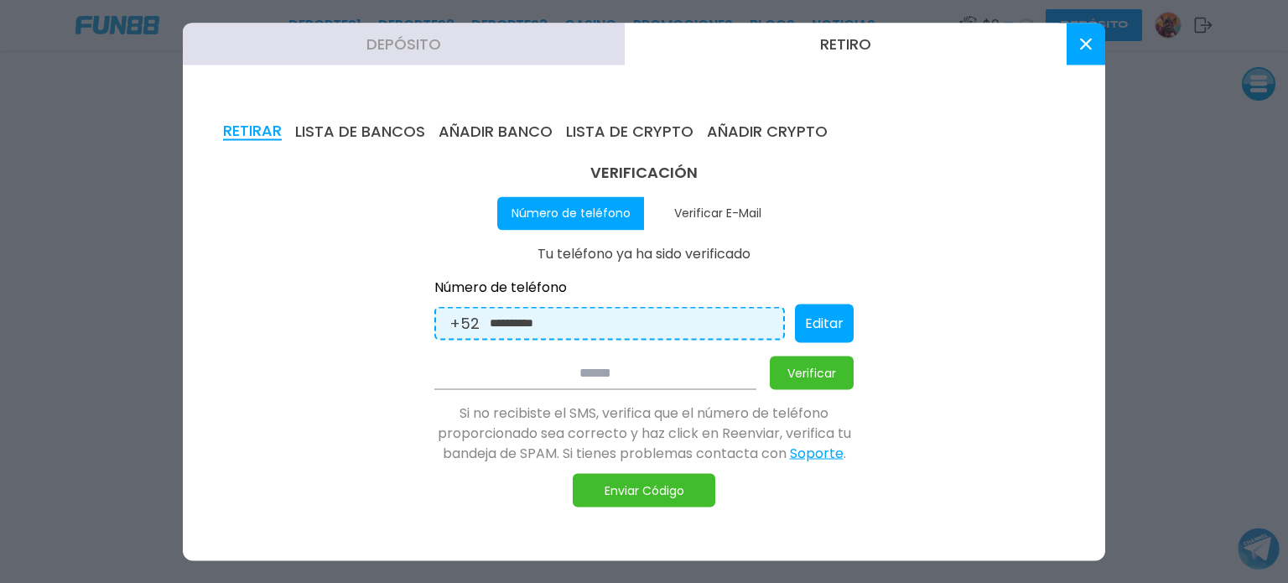
click at [680, 325] on input "**********" at bounding box center [630, 323] width 280 height 18
click at [825, 378] on button "Verificar" at bounding box center [812, 373] width 84 height 34
click at [676, 372] on input at bounding box center [596, 373] width 322 height 34
click at [645, 482] on button "Enviar Código" at bounding box center [644, 490] width 143 height 34
click at [593, 375] on input at bounding box center [596, 373] width 322 height 34
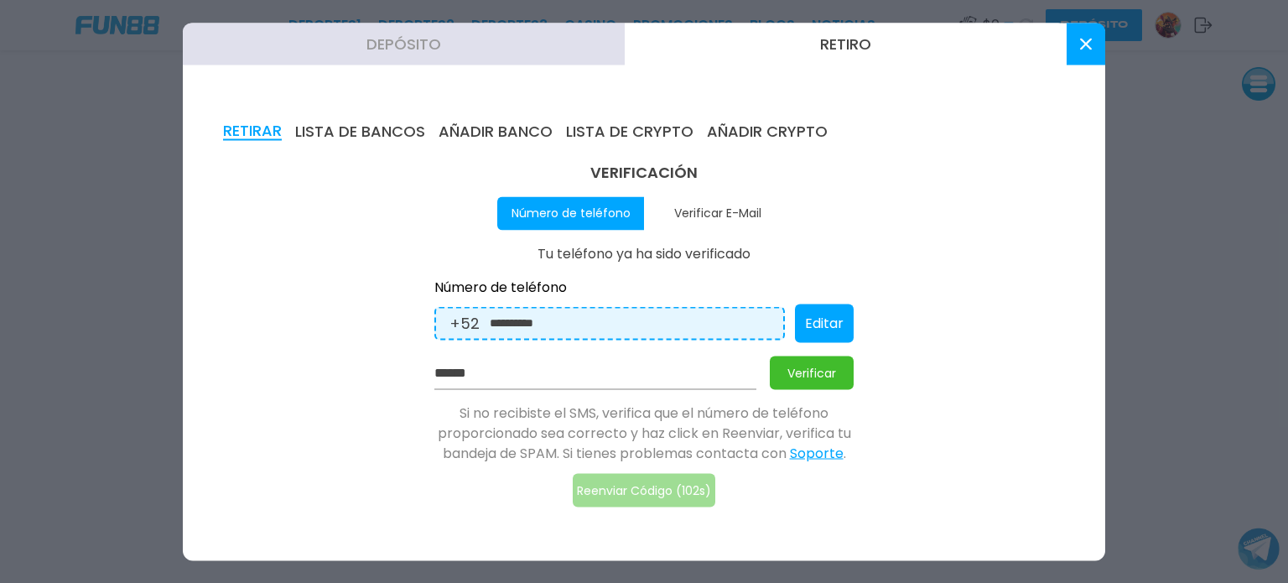
type input "******"
click at [788, 375] on button "Verificar" at bounding box center [812, 373] width 84 height 34
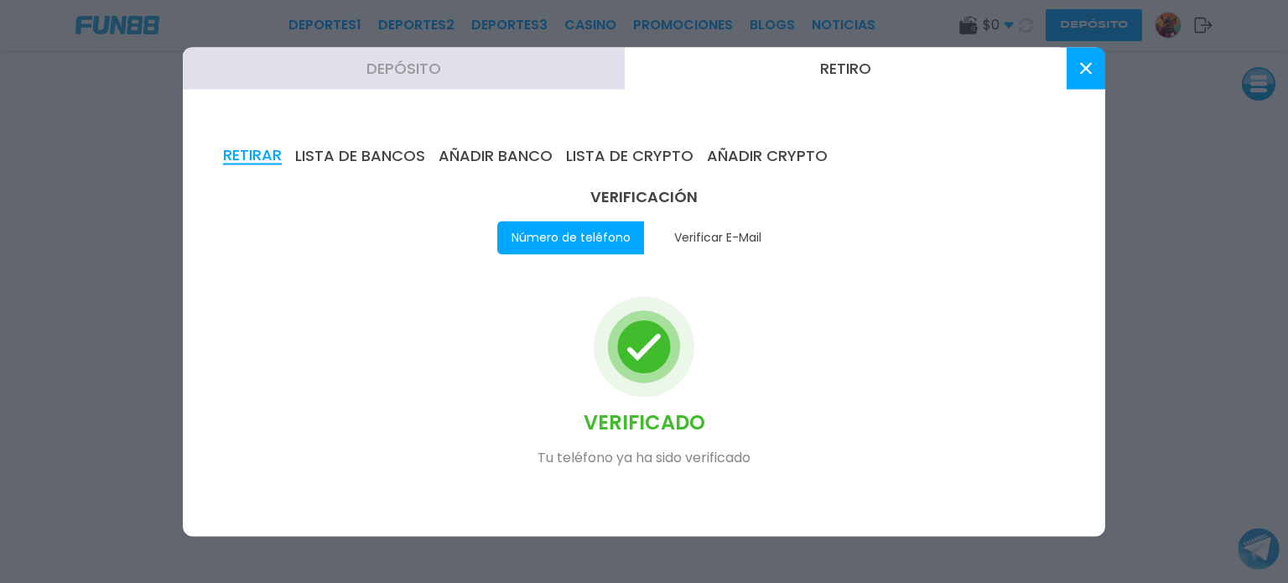
click at [638, 339] on circle at bounding box center [643, 346] width 53 height 53
click at [719, 238] on button "Verificar E-Mail" at bounding box center [717, 238] width 147 height 34
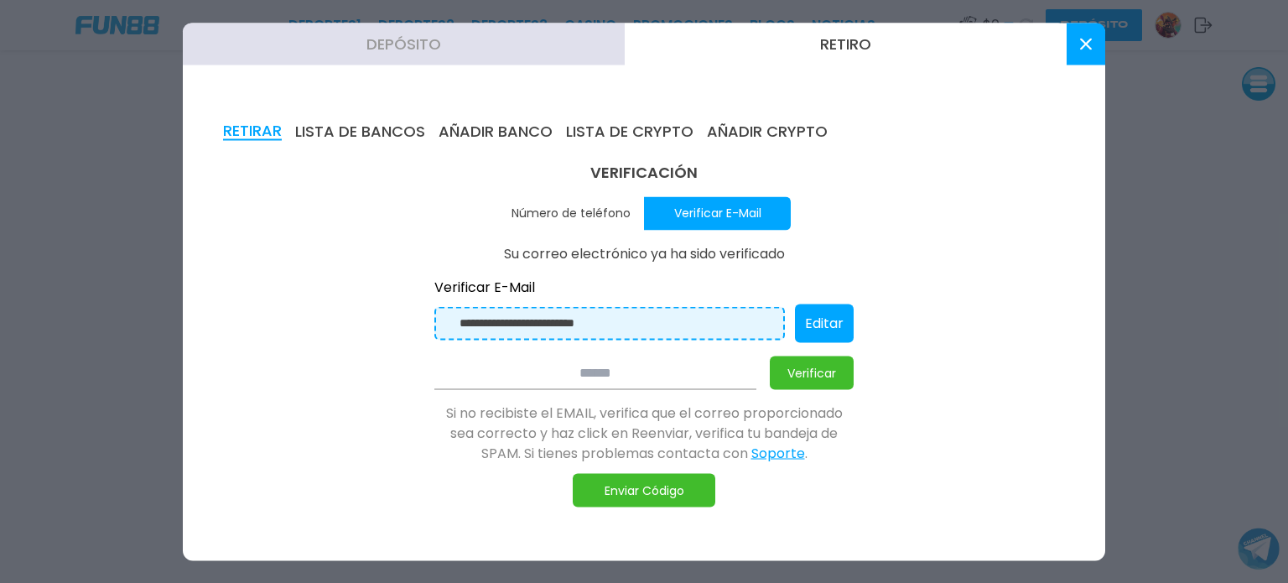
click at [827, 372] on button "Verificar" at bounding box center [812, 373] width 84 height 34
click at [664, 499] on button "Enviar Código" at bounding box center [644, 490] width 143 height 34
click at [591, 383] on input at bounding box center [596, 373] width 322 height 34
type input "******"
click at [809, 363] on button "Verificar" at bounding box center [812, 373] width 84 height 34
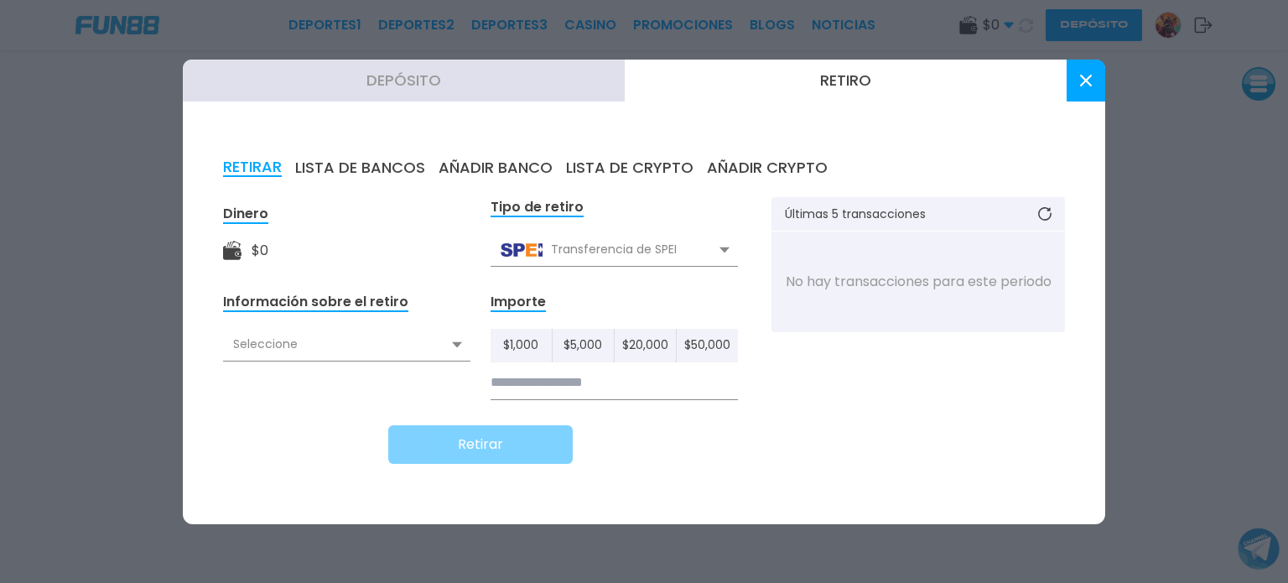
click at [453, 346] on icon at bounding box center [457, 344] width 10 height 7
click at [453, 346] on use at bounding box center [457, 344] width 10 height 6
click at [660, 241] on div "Transferencia de SPEI" at bounding box center [614, 250] width 247 height 32
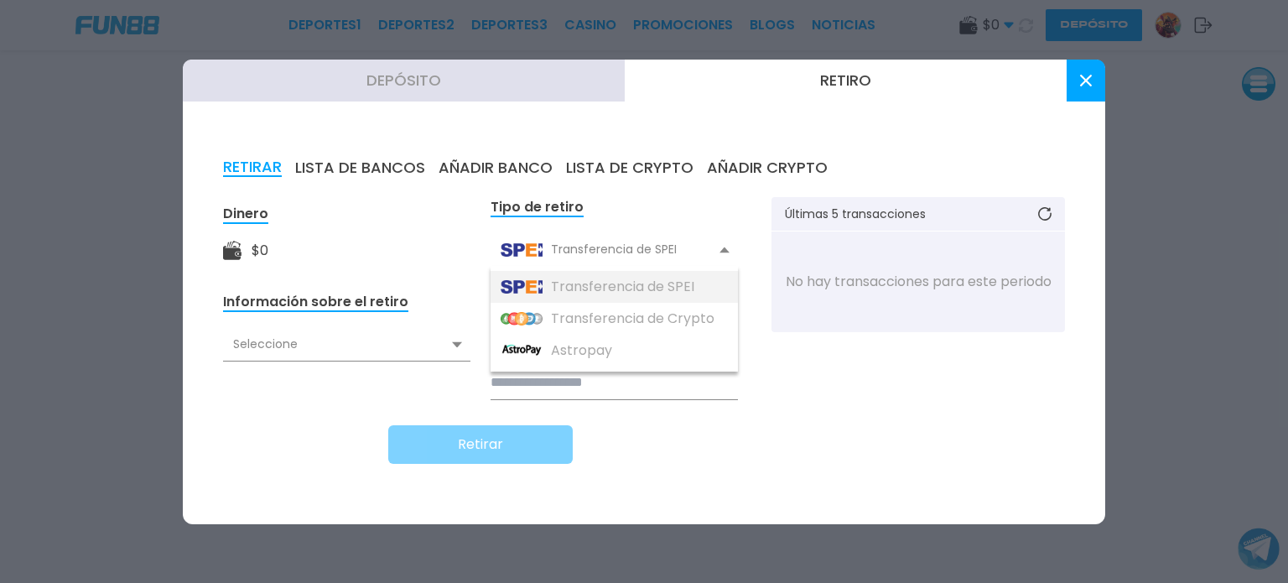
click at [653, 292] on div "Transferencia de SPEI" at bounding box center [614, 287] width 247 height 32
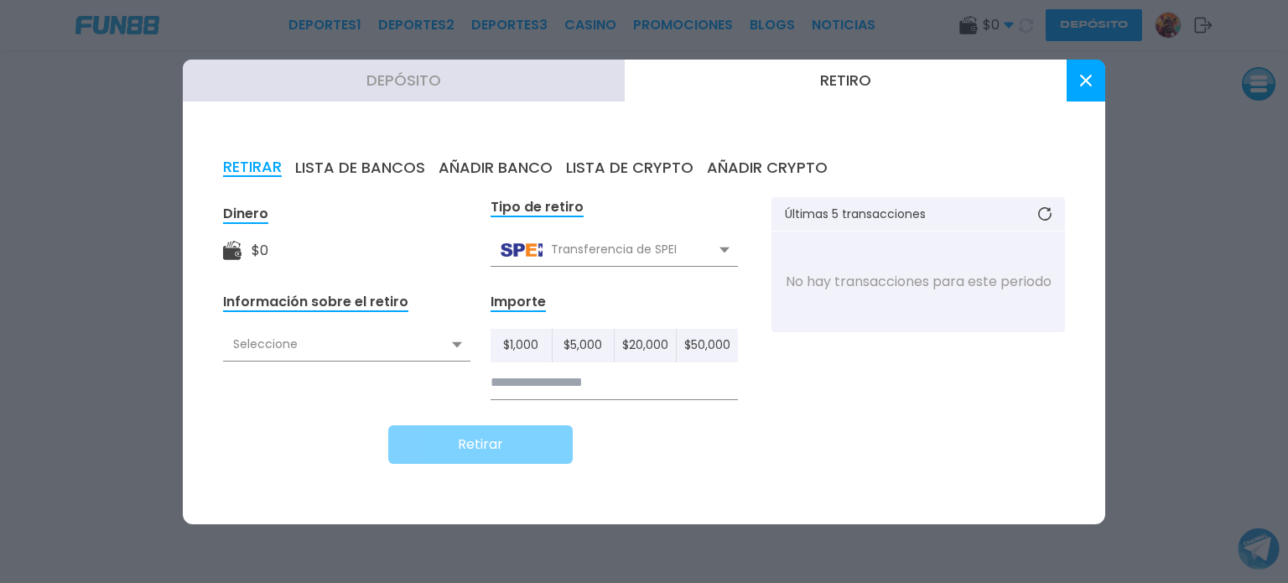
click at [542, 392] on input at bounding box center [614, 383] width 247 height 34
click at [442, 90] on button "Depósito" at bounding box center [404, 81] width 442 height 42
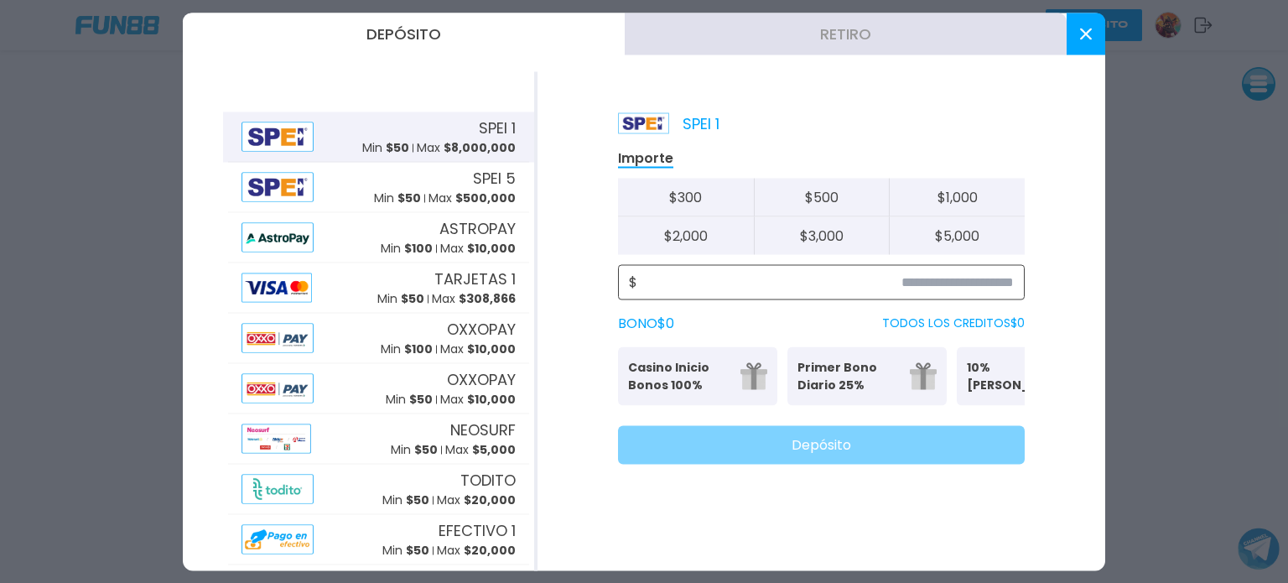
click at [747, 286] on div "$" at bounding box center [821, 281] width 407 height 35
click at [747, 286] on input at bounding box center [826, 282] width 377 height 20
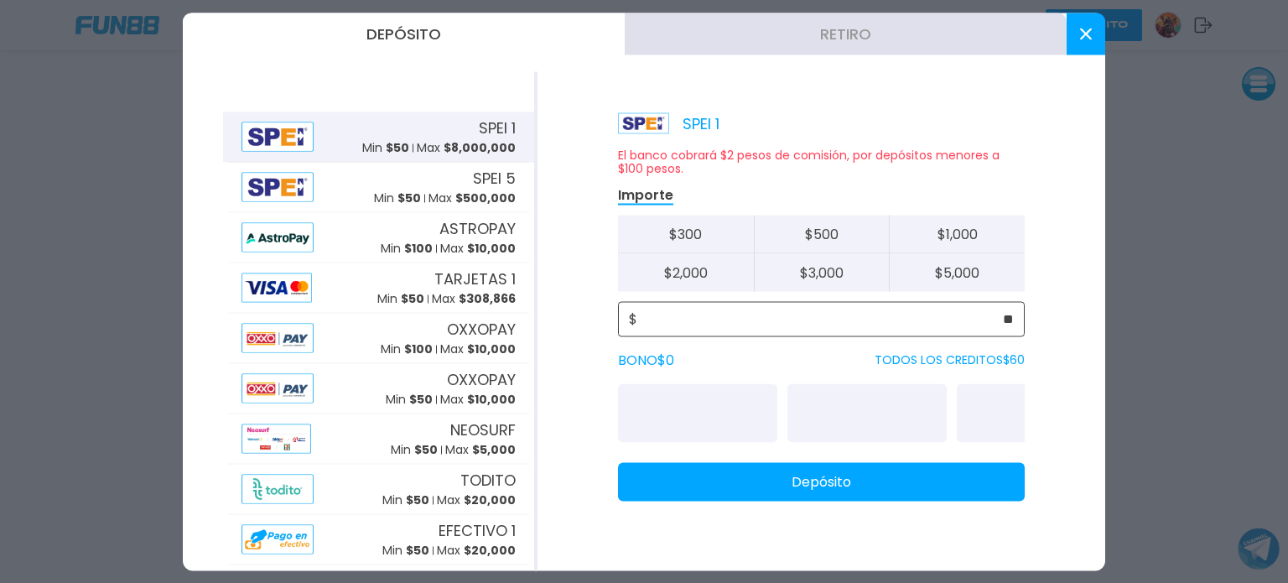
type input "**"
click at [829, 489] on button "Depósito" at bounding box center [821, 481] width 407 height 39
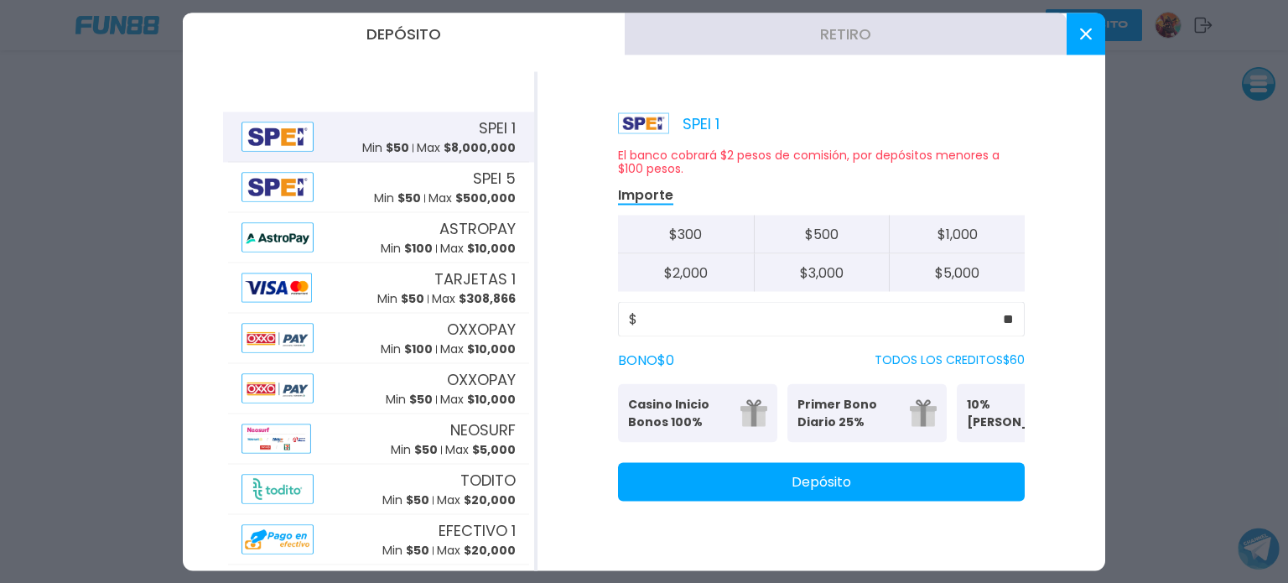
click at [842, 492] on button "Depósito" at bounding box center [821, 481] width 407 height 39
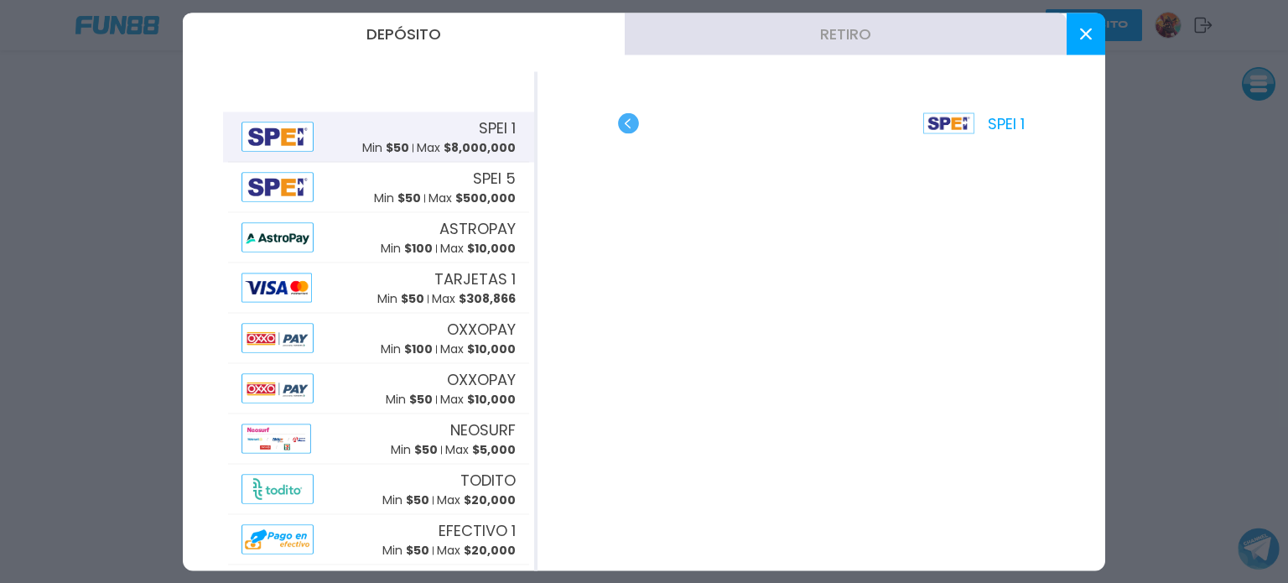
click at [1084, 26] on button at bounding box center [1086, 34] width 39 height 42
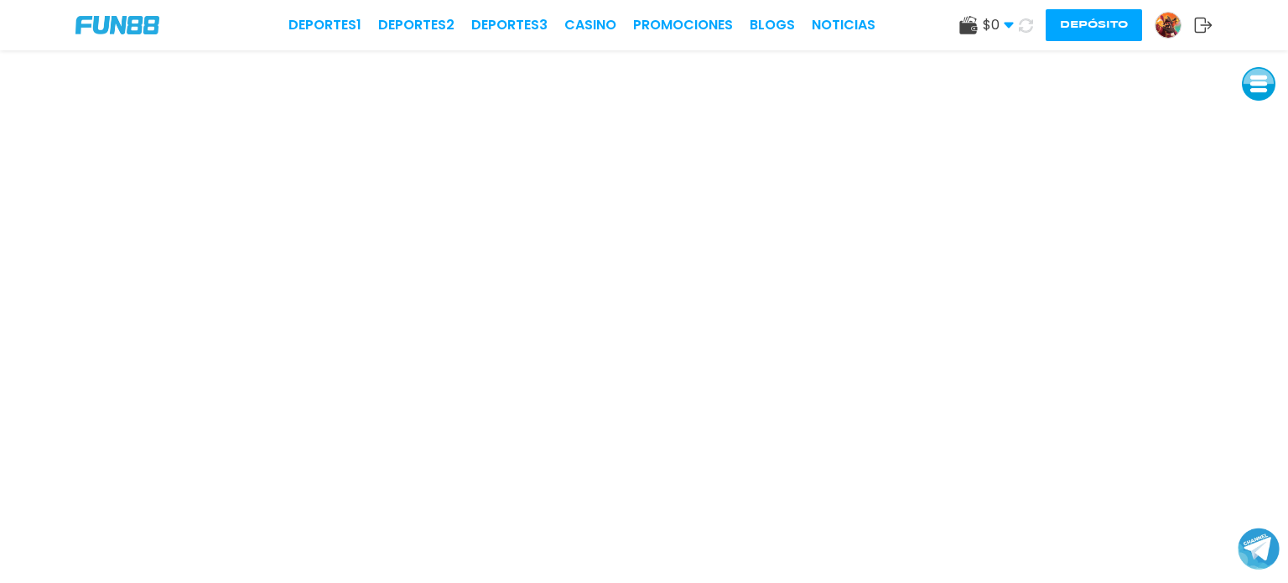
click at [1026, 32] on use at bounding box center [1026, 25] width 14 height 14
click at [1010, 26] on use at bounding box center [1008, 26] width 9 height 6
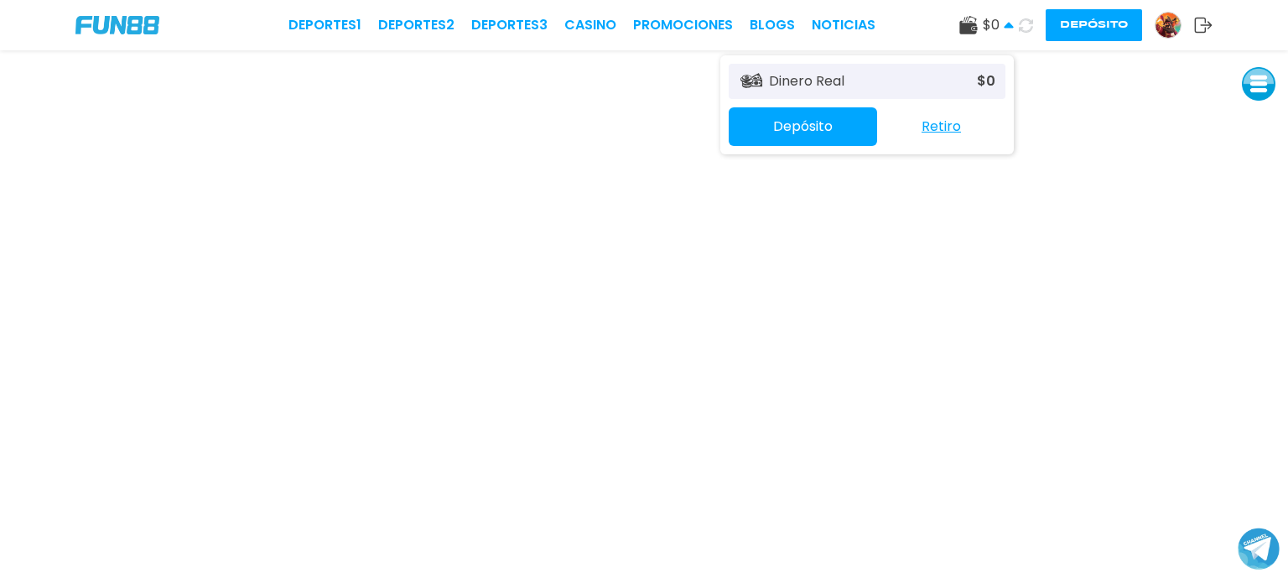
click at [1010, 26] on use at bounding box center [1008, 25] width 9 height 6
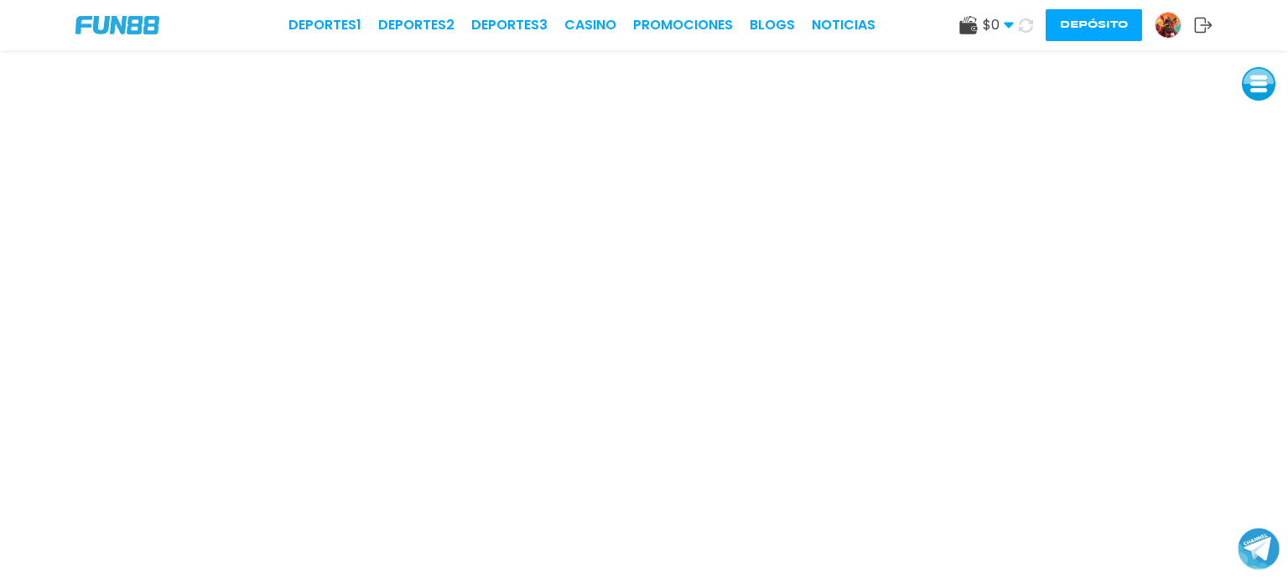
click at [1031, 26] on use at bounding box center [1025, 25] width 15 height 15
click at [983, 25] on span "$ 0" at bounding box center [998, 25] width 31 height 20
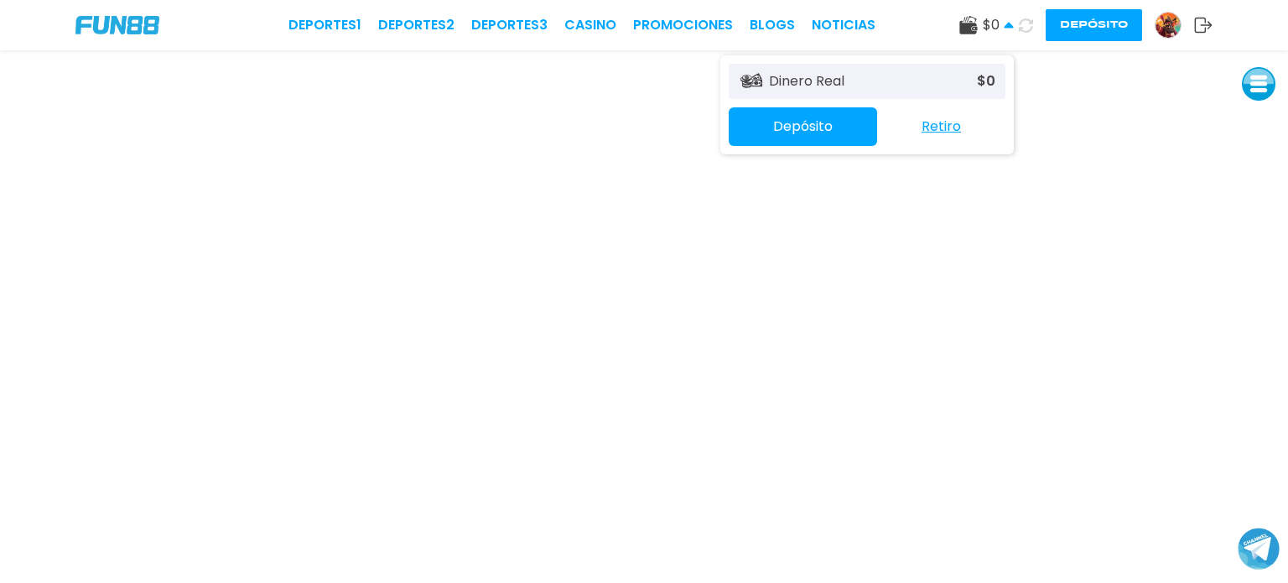
click at [983, 25] on span "$ 0" at bounding box center [998, 25] width 31 height 20
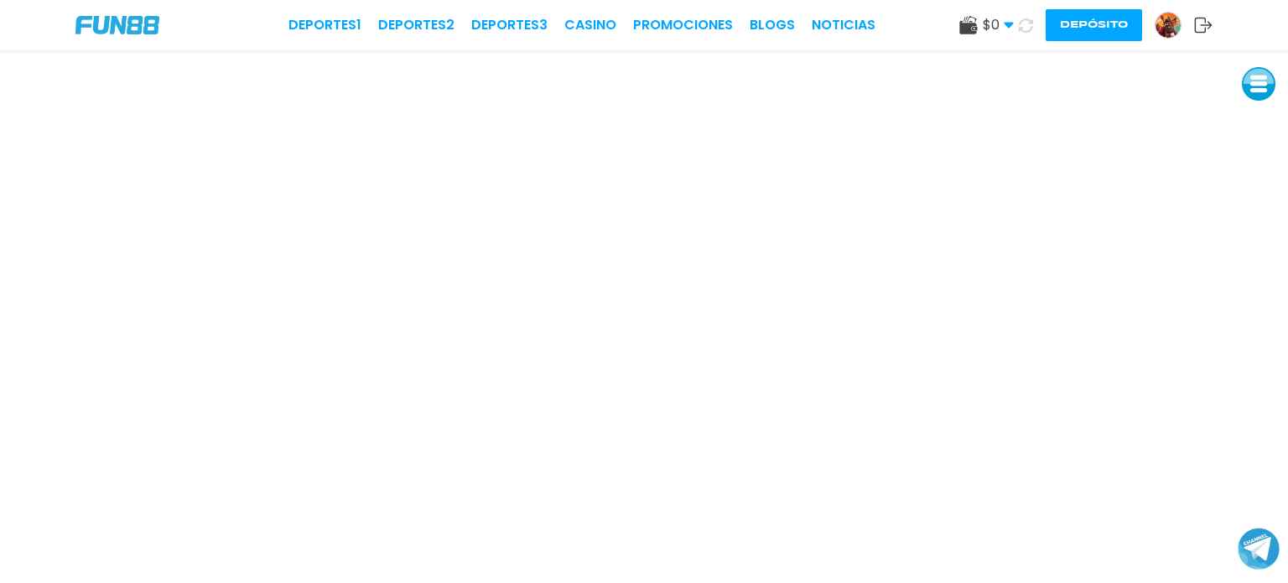
click at [1028, 24] on icon at bounding box center [1026, 25] width 14 height 14
click at [1112, 25] on button "Depósito" at bounding box center [1094, 25] width 96 height 32
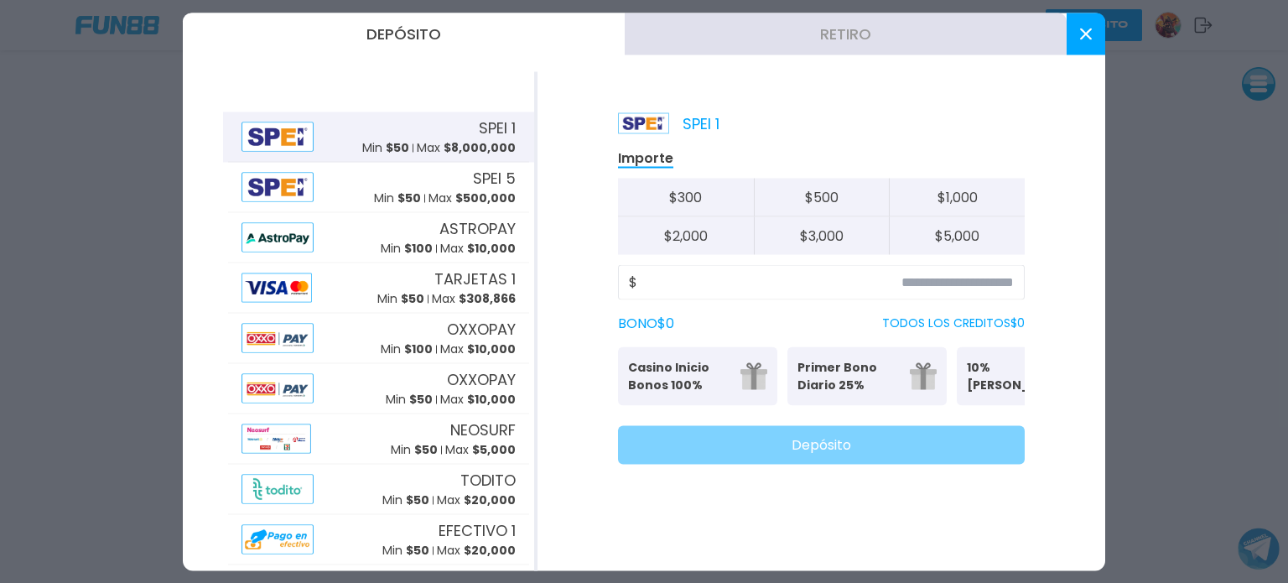
click at [1083, 26] on button at bounding box center [1086, 34] width 39 height 42
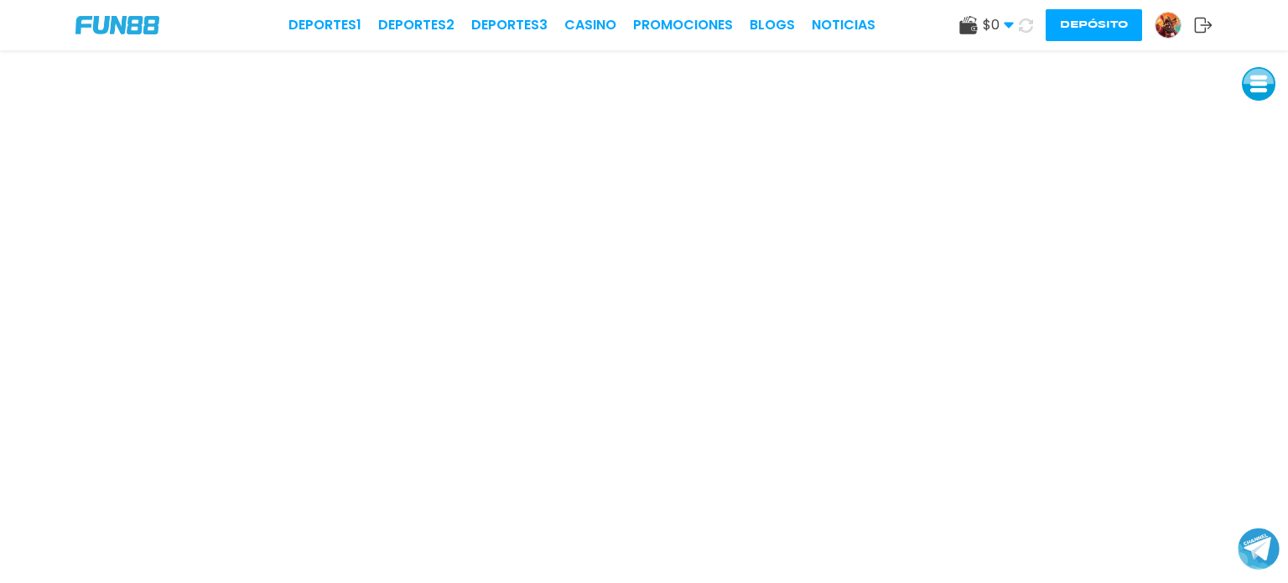
click at [1013, 26] on icon at bounding box center [1009, 25] width 10 height 10
click at [1019, 29] on use at bounding box center [1026, 25] width 14 height 14
click at [1031, 23] on icon at bounding box center [1026, 25] width 14 height 14
click at [1031, 23] on use at bounding box center [1026, 25] width 14 height 14
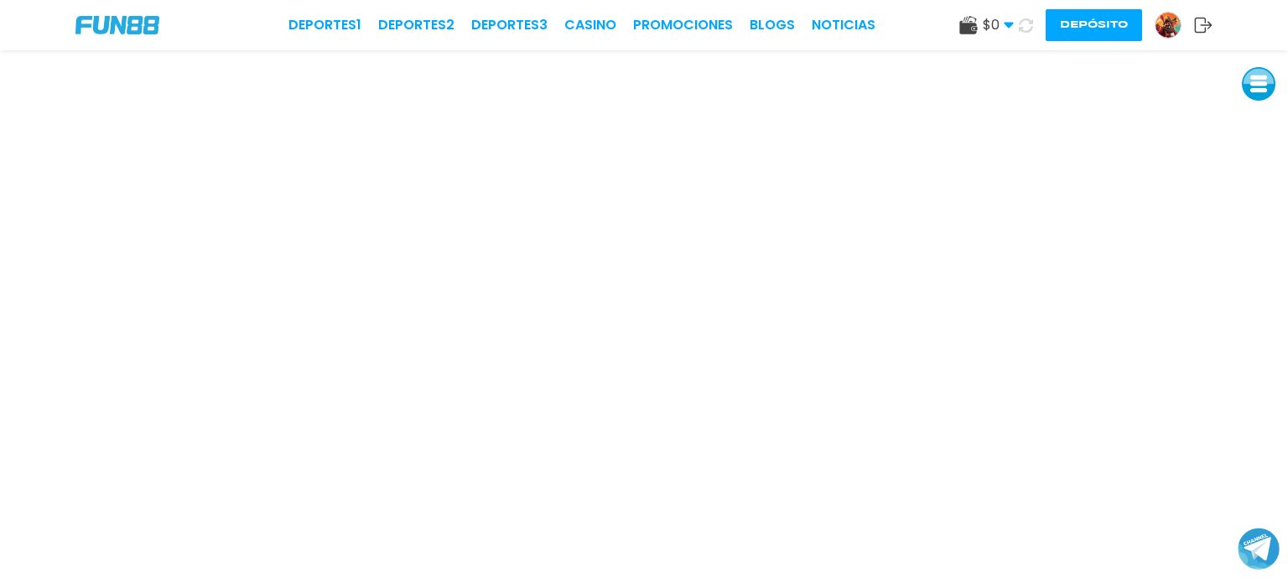
click at [1031, 23] on use at bounding box center [1026, 25] width 14 height 14
click at [1031, 23] on icon at bounding box center [1025, 25] width 15 height 15
click at [1031, 23] on use at bounding box center [1026, 25] width 16 height 16
click at [1031, 23] on use at bounding box center [1026, 25] width 14 height 14
click at [1174, 28] on img at bounding box center [1168, 25] width 25 height 25
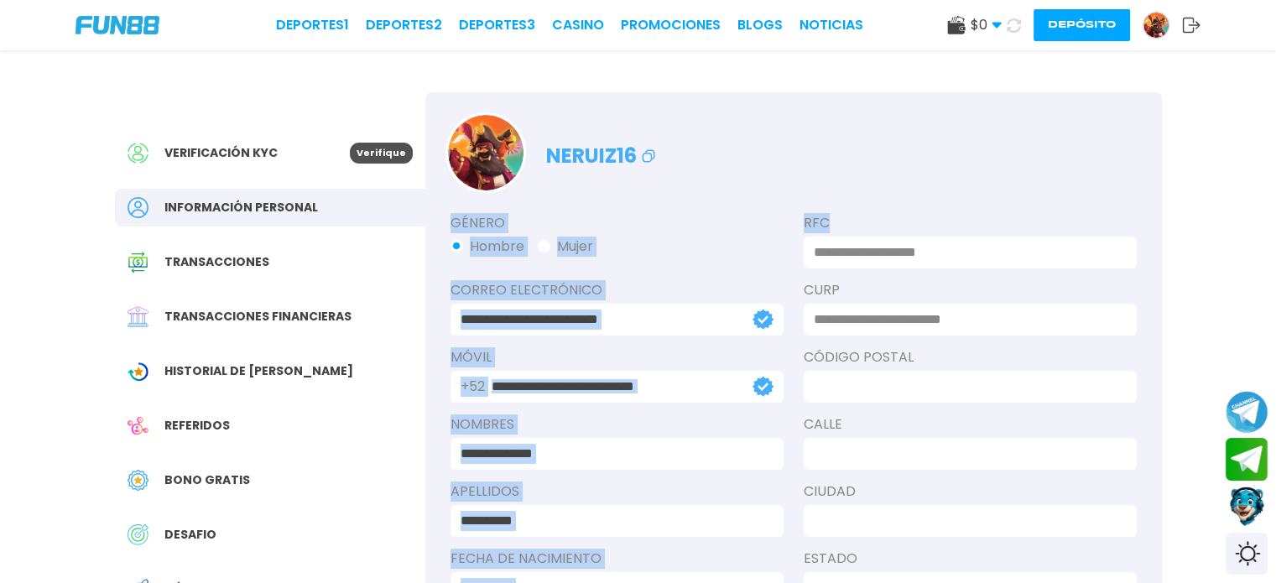
drag, startPoint x: 1272, startPoint y: 186, endPoint x: 1262, endPoint y: 206, distance: 22.1
click at [1262, 206] on div "**********" at bounding box center [638, 388] width 1276 height 776
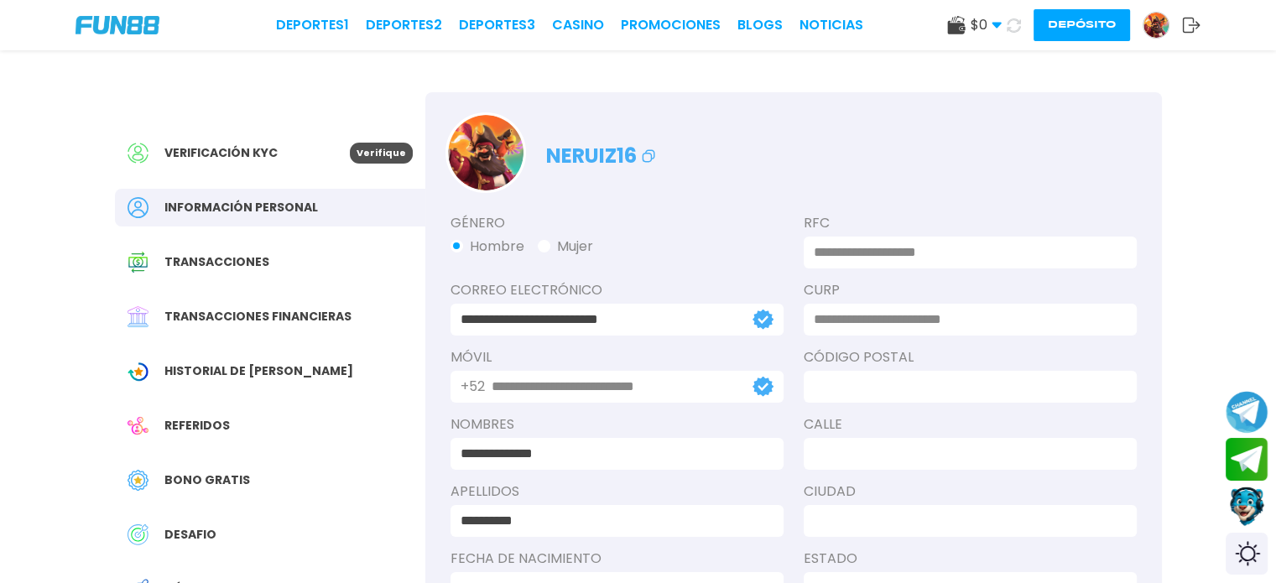
click at [1262, 206] on div "**********" at bounding box center [638, 388] width 1276 height 776
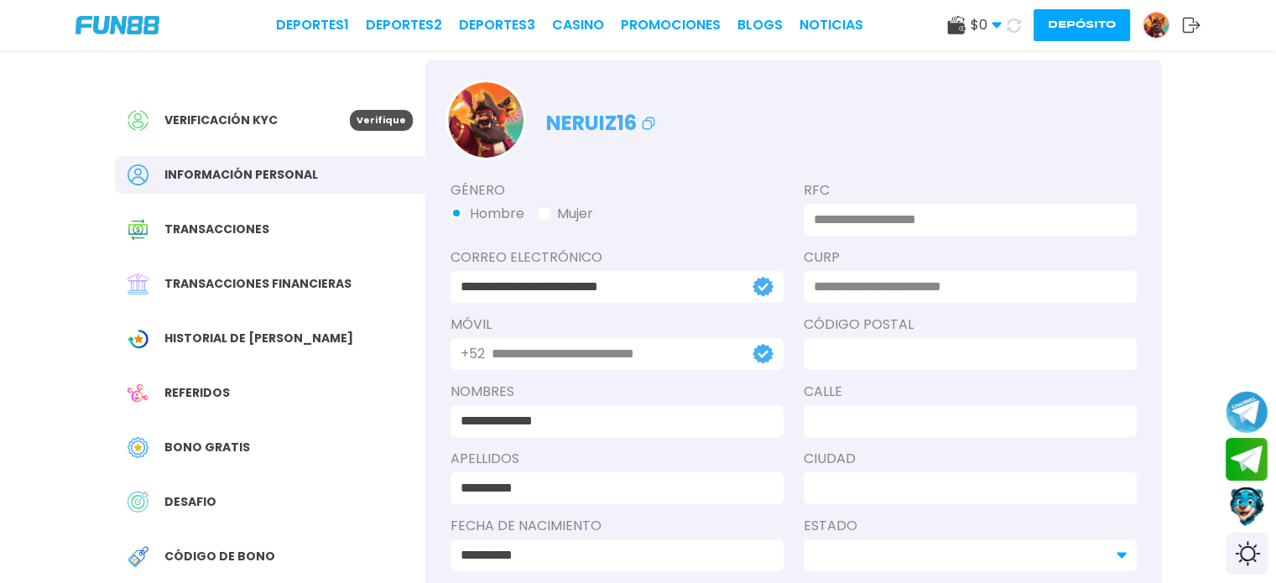
scroll to position [183, 0]
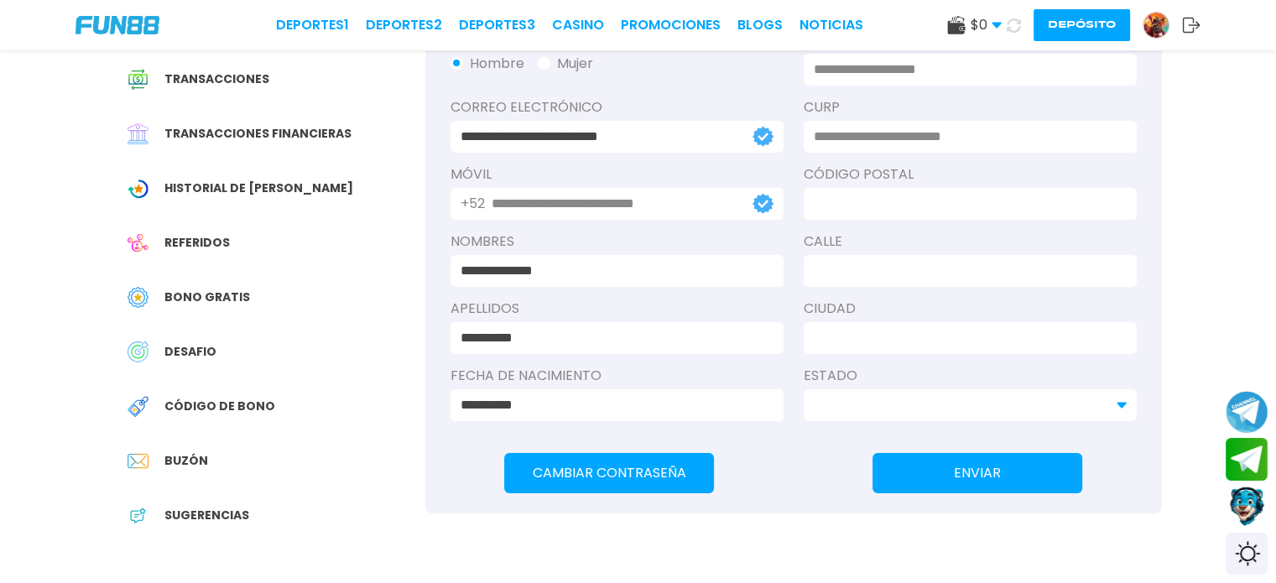
click at [1120, 403] on use at bounding box center [1121, 406] width 9 height 6
click at [1119, 398] on div at bounding box center [970, 405] width 333 height 32
click at [1010, 333] on input at bounding box center [965, 338] width 303 height 20
type input "*"
type input "*********"
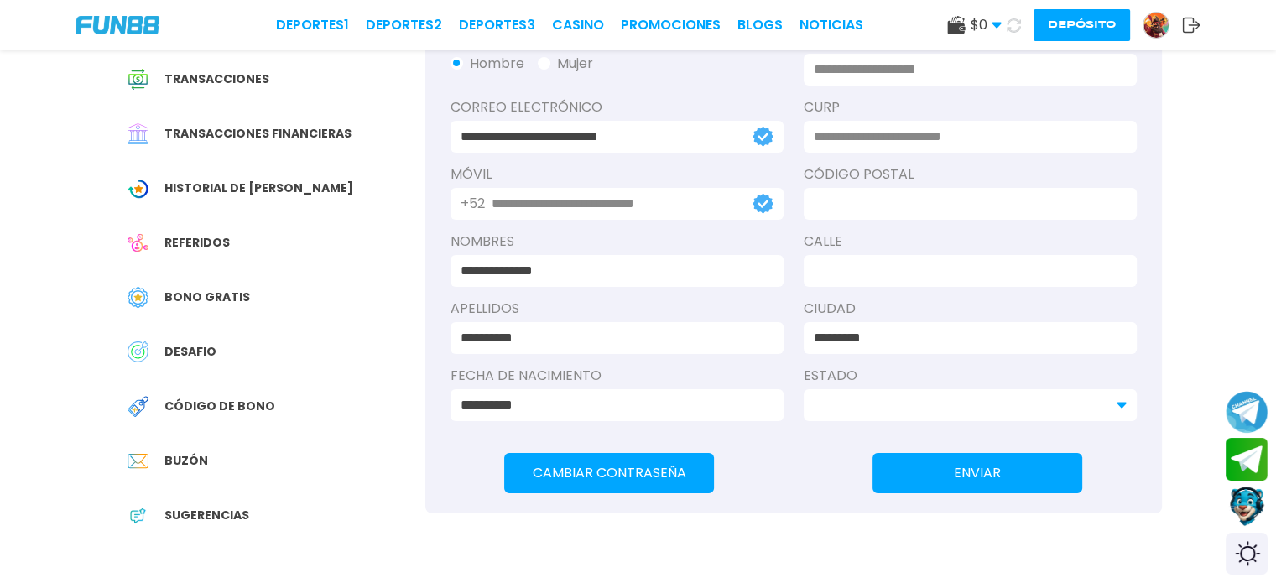
click at [1122, 403] on use at bounding box center [1121, 406] width 9 height 6
click at [928, 263] on input at bounding box center [965, 271] width 303 height 20
type input "*"
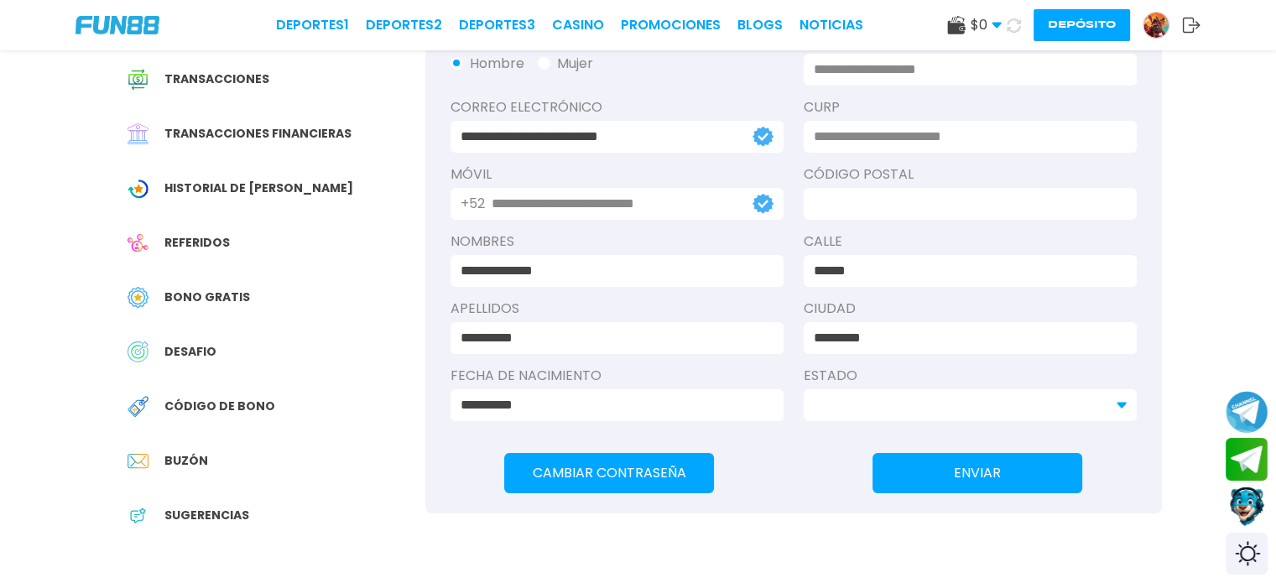
type input "******"
click at [913, 215] on div at bounding box center [970, 204] width 333 height 32
click at [913, 200] on input at bounding box center [965, 204] width 303 height 20
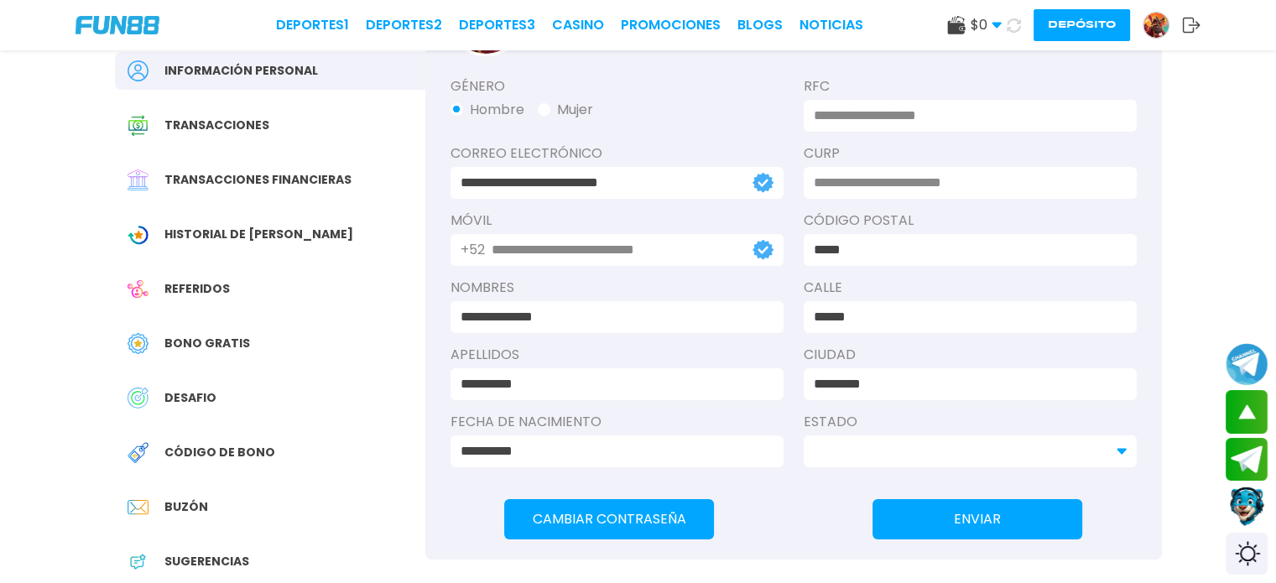
scroll to position [65, 0]
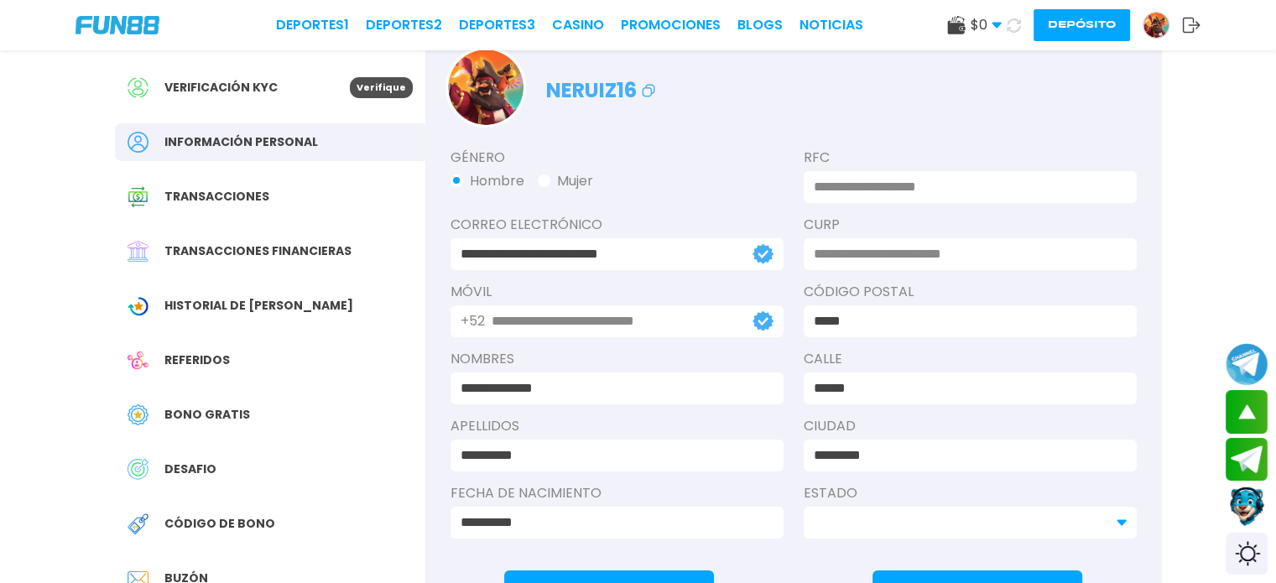
type input "*****"
click at [895, 192] on input at bounding box center [965, 187] width 303 height 20
click at [1016, 25] on icon at bounding box center [1014, 25] width 14 height 14
click at [926, 186] on input at bounding box center [965, 187] width 303 height 20
type input "*"
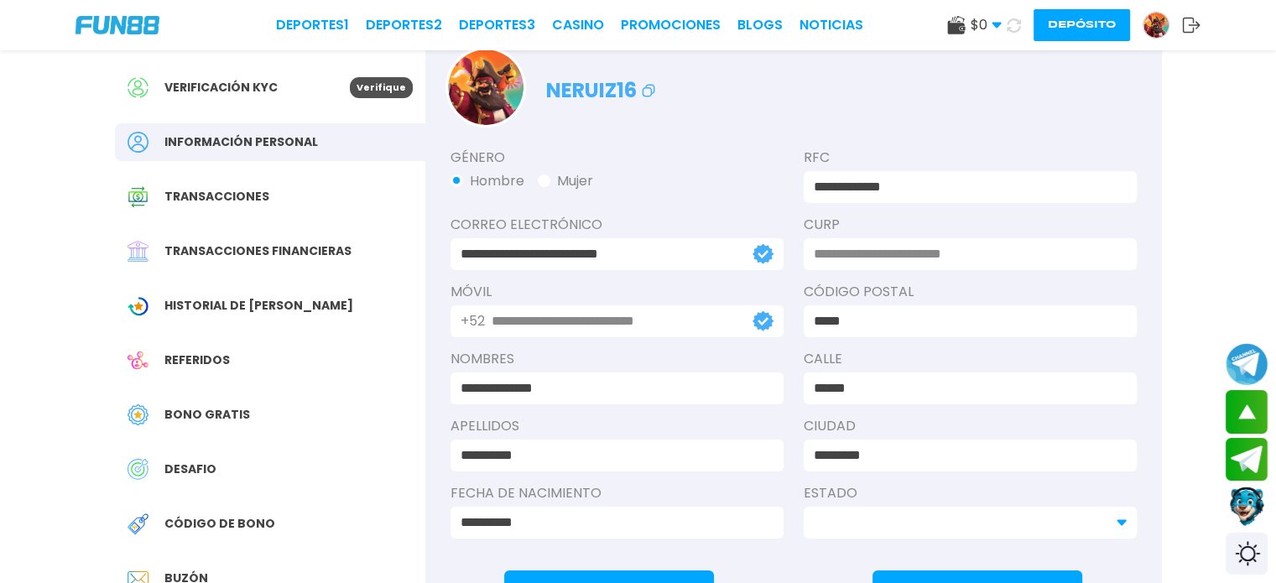
type input "**********"
drag, startPoint x: 912, startPoint y: 248, endPoint x: 882, endPoint y: 248, distance: 29.4
click at [882, 248] on input at bounding box center [965, 254] width 303 height 20
type input "**********"
click at [932, 282] on label "Código Postal" at bounding box center [970, 292] width 333 height 20
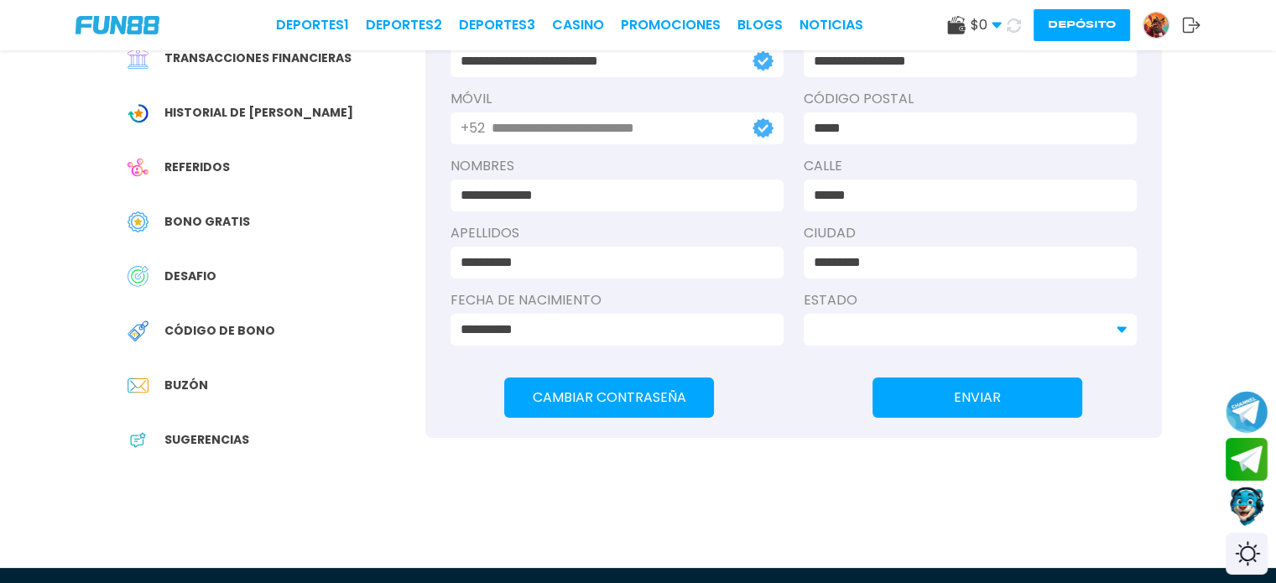
scroll to position [312, 0]
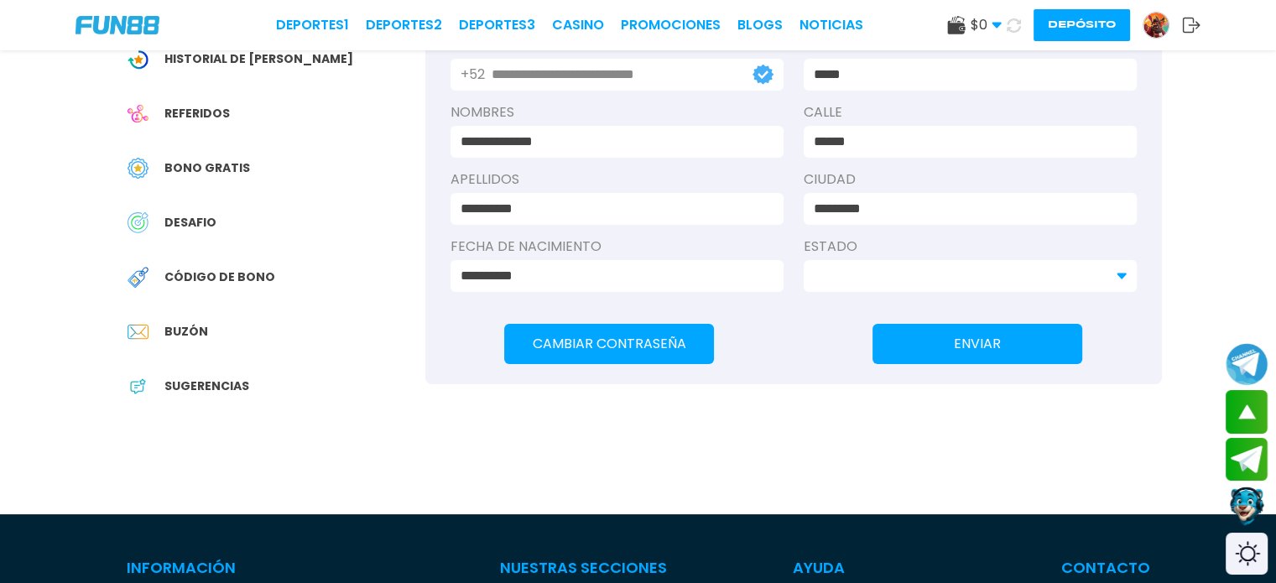
click at [1213, 305] on div "**********" at bounding box center [638, 76] width 1276 height 776
click at [997, 345] on button "ENVIAR" at bounding box center [977, 344] width 210 height 40
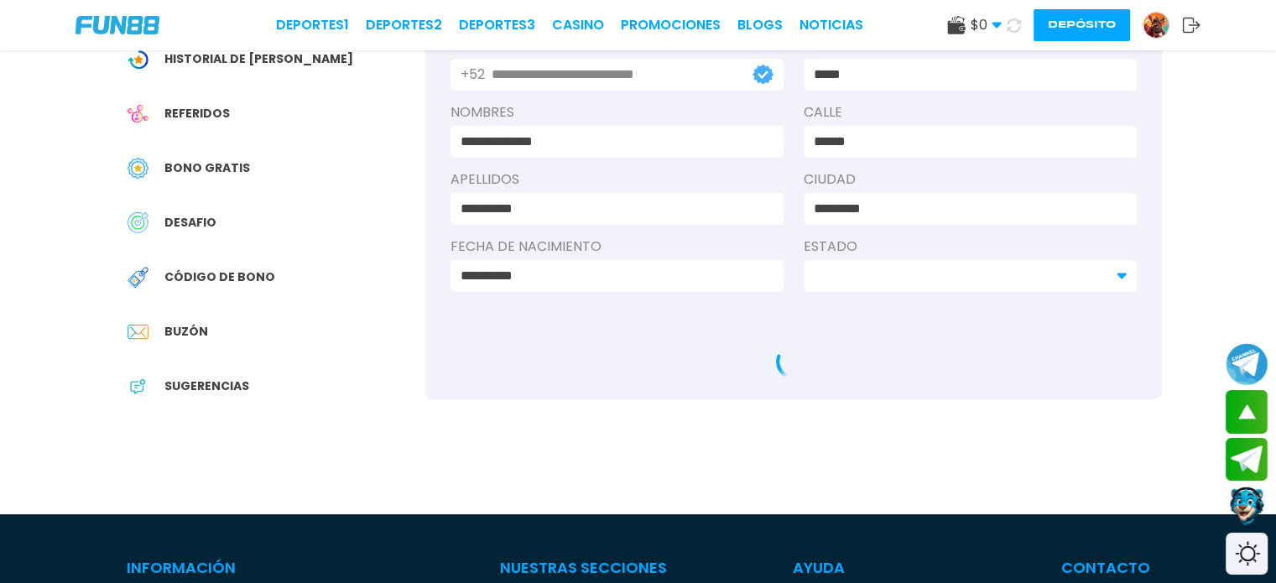
drag, startPoint x: 1275, startPoint y: 235, endPoint x: 1273, endPoint y: 204, distance: 31.1
click at [1273, 204] on div "**********" at bounding box center [638, 76] width 1276 height 776
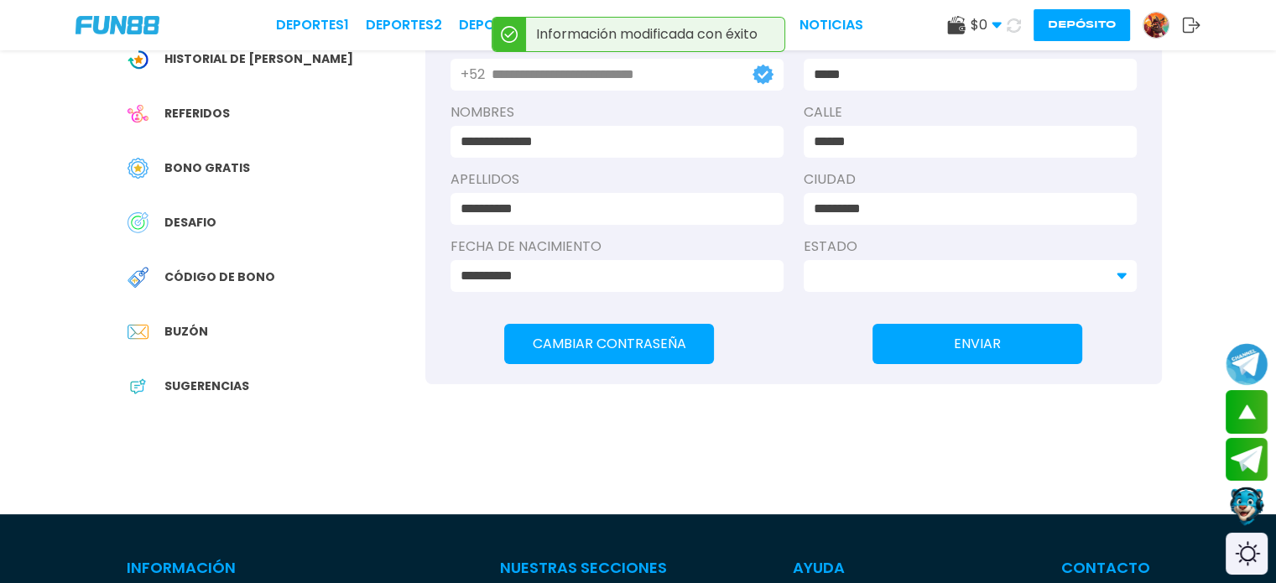
drag, startPoint x: 1273, startPoint y: 204, endPoint x: 1278, endPoint y: 130, distance: 74.0
click at [1276, 130] on html "**********" at bounding box center [638, 522] width 1276 height 1669
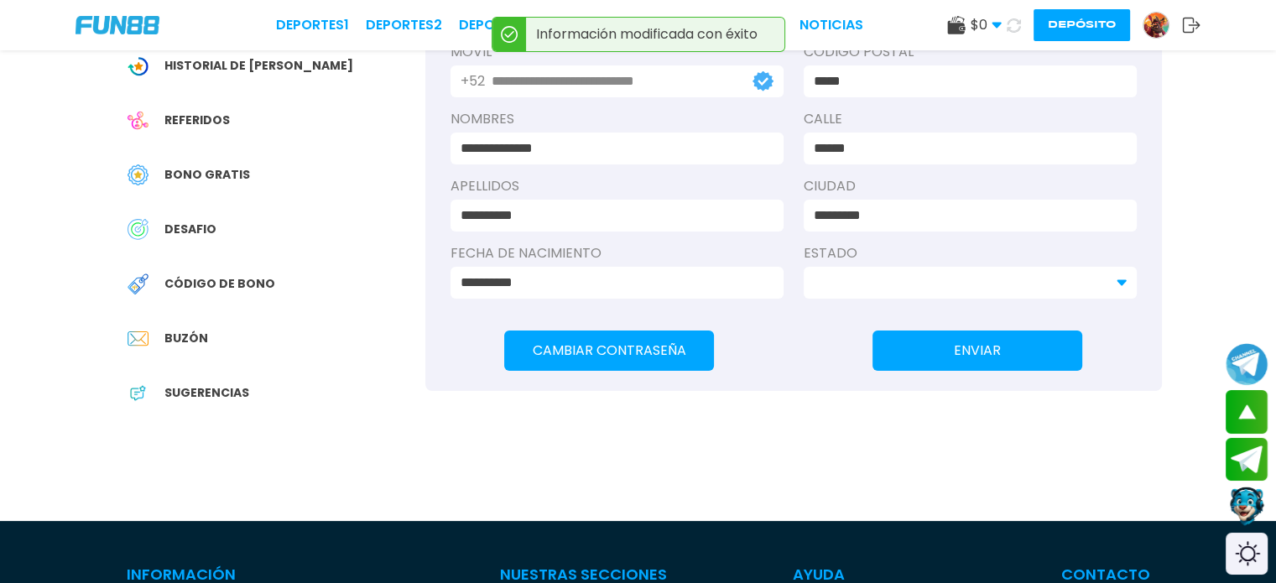
scroll to position [172, 0]
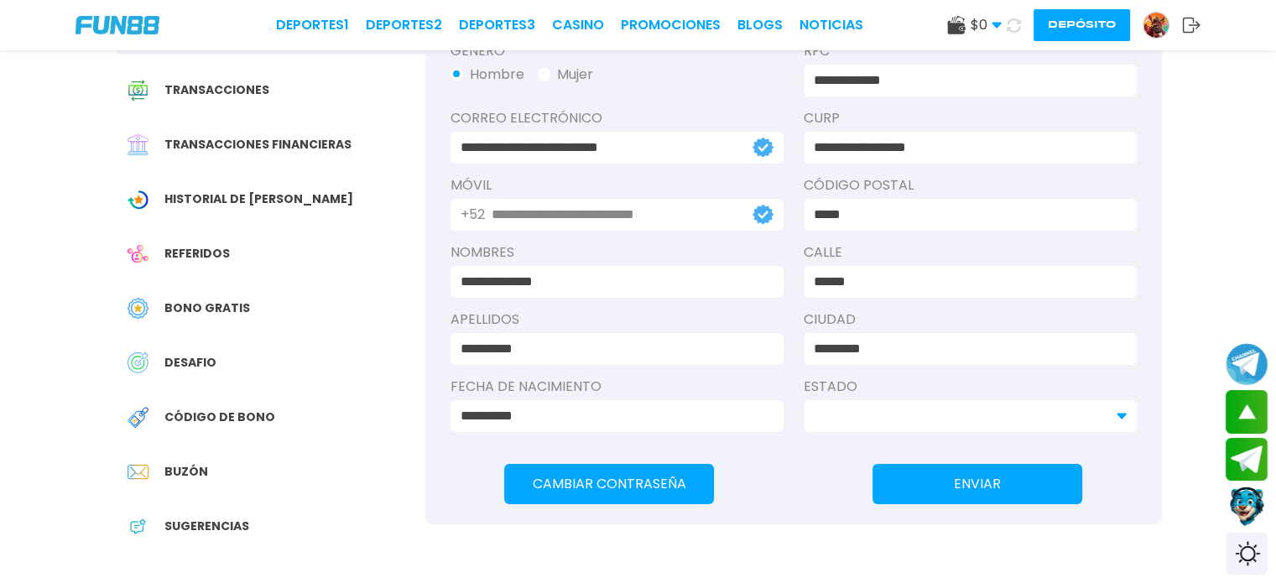
click at [228, 519] on span "Sugerencias" at bounding box center [206, 527] width 85 height 18
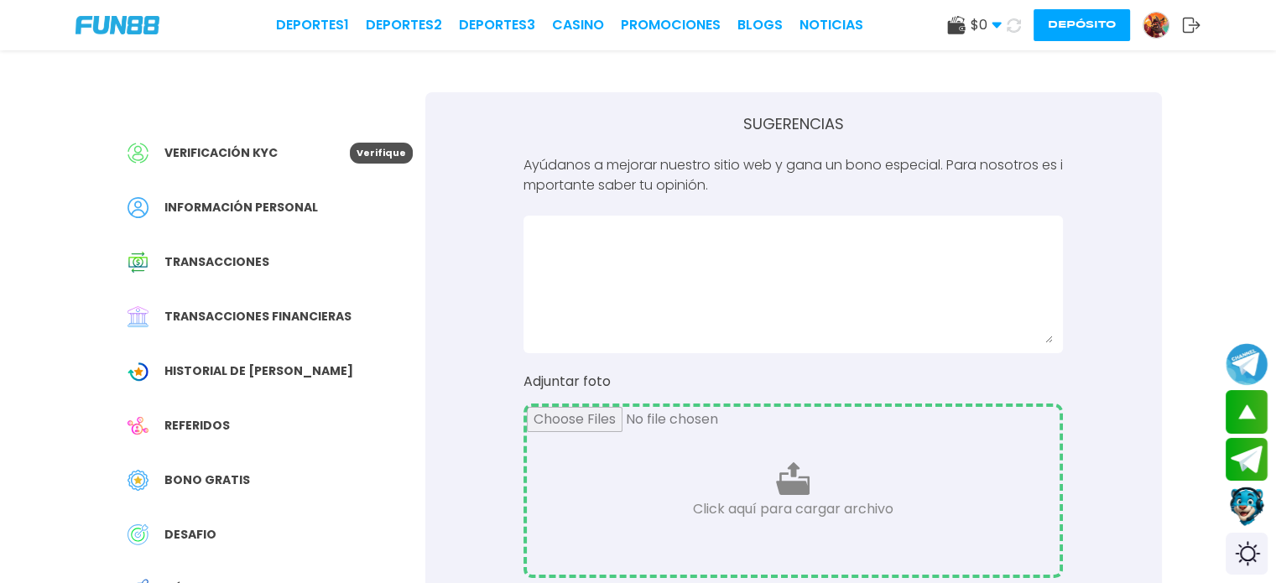
click at [999, 23] on use at bounding box center [996, 26] width 9 height 6
click at [1007, 24] on icon at bounding box center [1014, 25] width 14 height 14
click at [1007, 24] on use at bounding box center [1014, 25] width 14 height 14
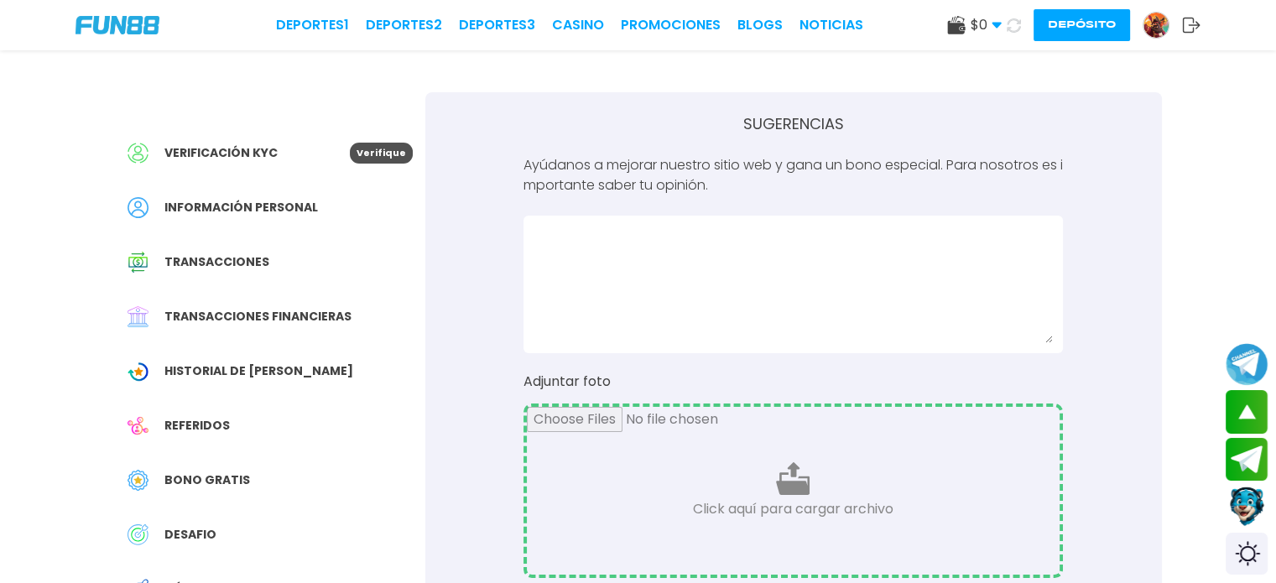
click at [1007, 24] on icon at bounding box center [1014, 25] width 14 height 14
click at [1007, 24] on use at bounding box center [1014, 25] width 14 height 14
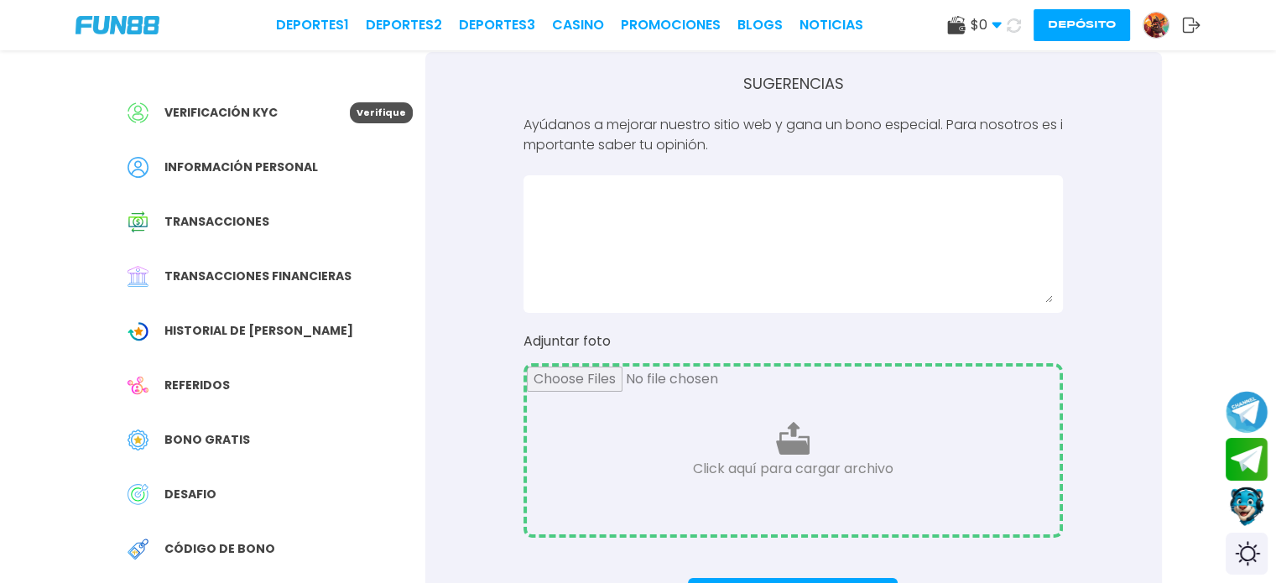
scroll to position [70, 0]
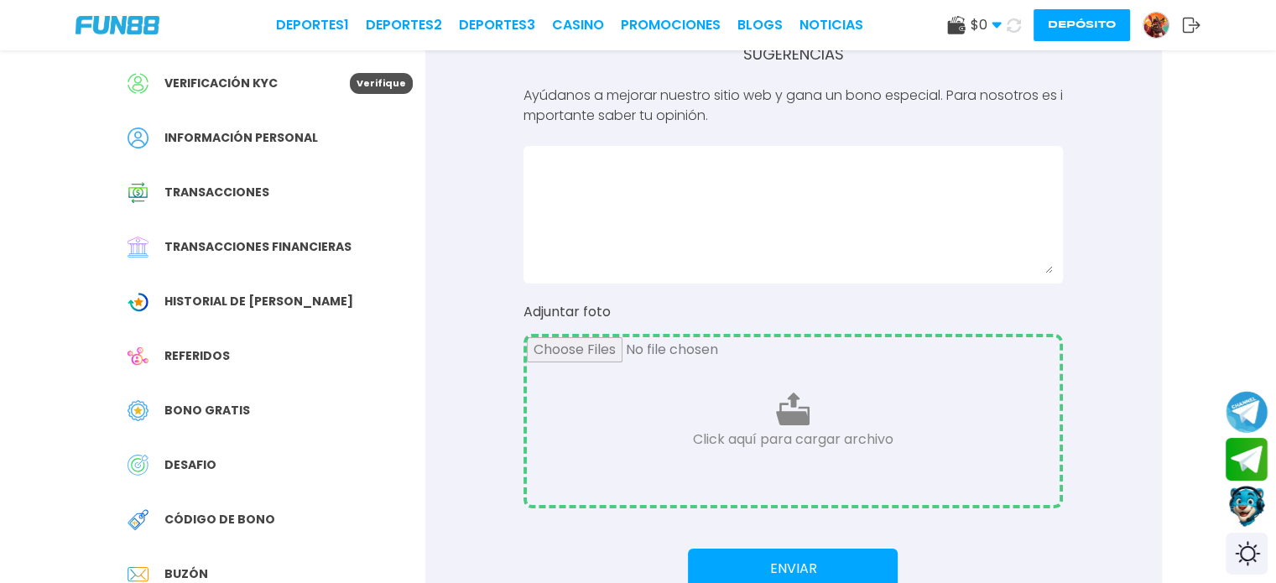
click at [1242, 504] on button "Contact customer service" at bounding box center [1247, 506] width 44 height 45
click at [1259, 419] on button "Join telegram channel" at bounding box center [1247, 411] width 44 height 46
click at [1248, 464] on button "Join telegram" at bounding box center [1247, 458] width 44 height 45
click at [1245, 513] on button "Contact customer service" at bounding box center [1247, 506] width 44 height 45
click at [1014, 30] on use at bounding box center [1014, 25] width 14 height 14
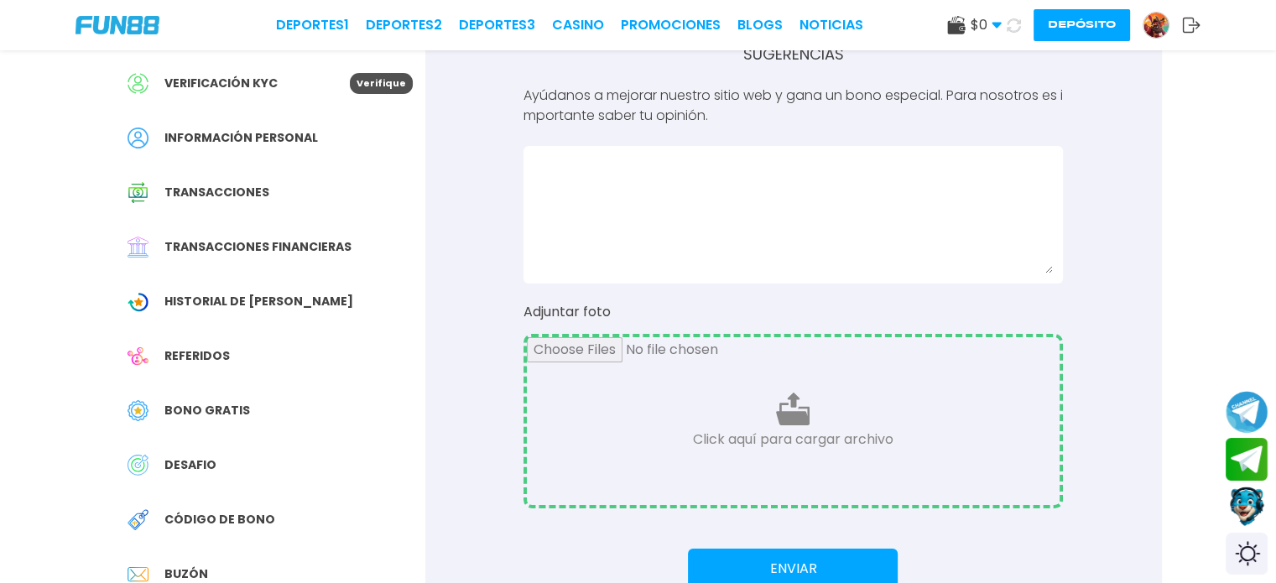
click at [225, 195] on span "Transacciones" at bounding box center [216, 193] width 105 height 18
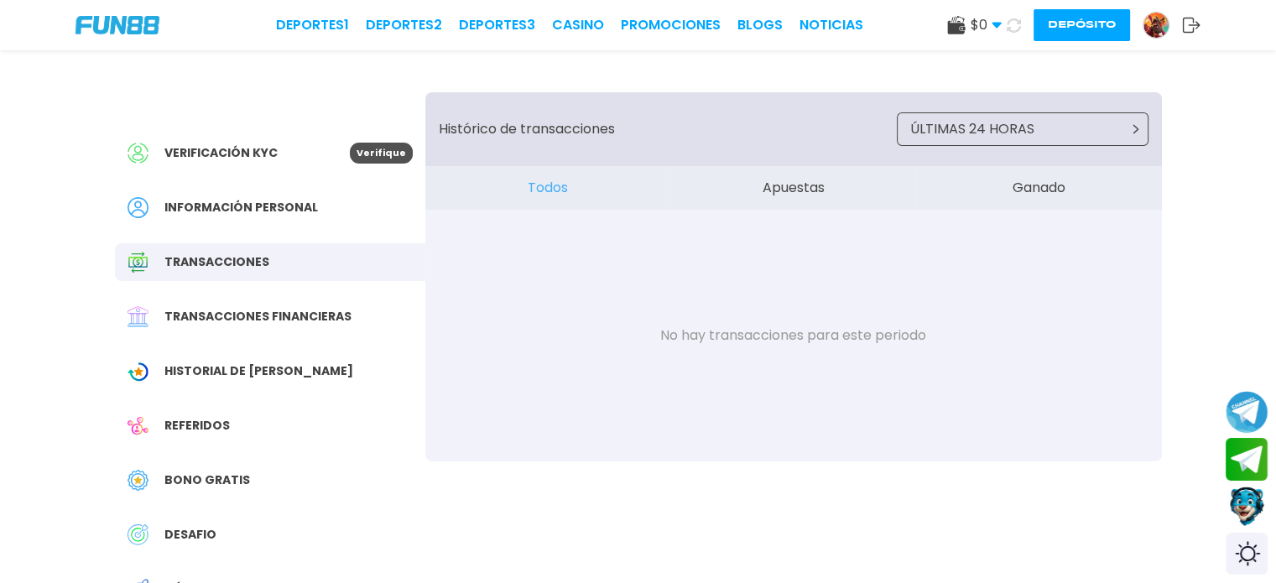
click at [1030, 183] on button "Ganado" at bounding box center [1039, 188] width 246 height 44
click at [789, 196] on button "Apuestas" at bounding box center [793, 188] width 246 height 44
click at [254, 328] on div "Transacciones financieras" at bounding box center [270, 317] width 310 height 38
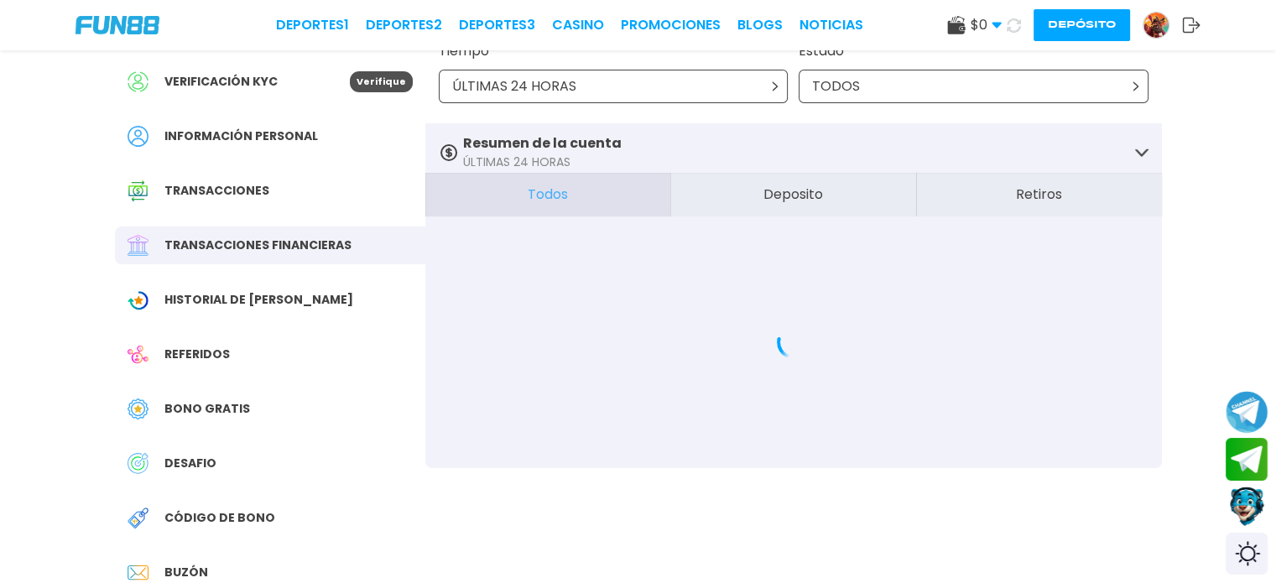
scroll to position [97, 0]
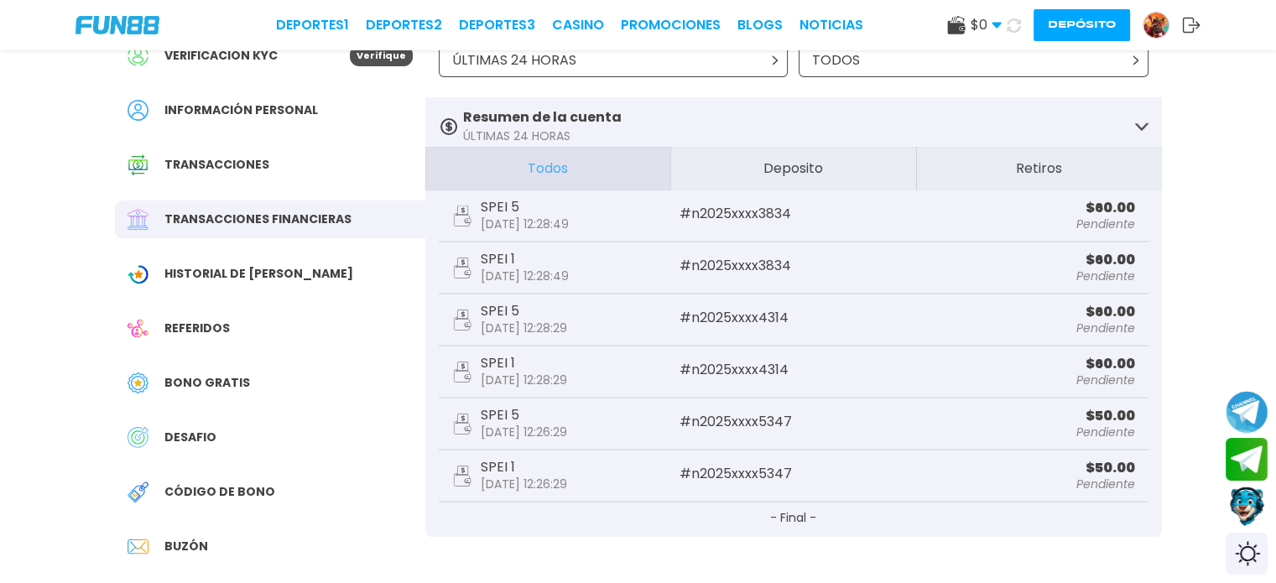
click at [802, 150] on button "Deposito" at bounding box center [793, 169] width 246 height 44
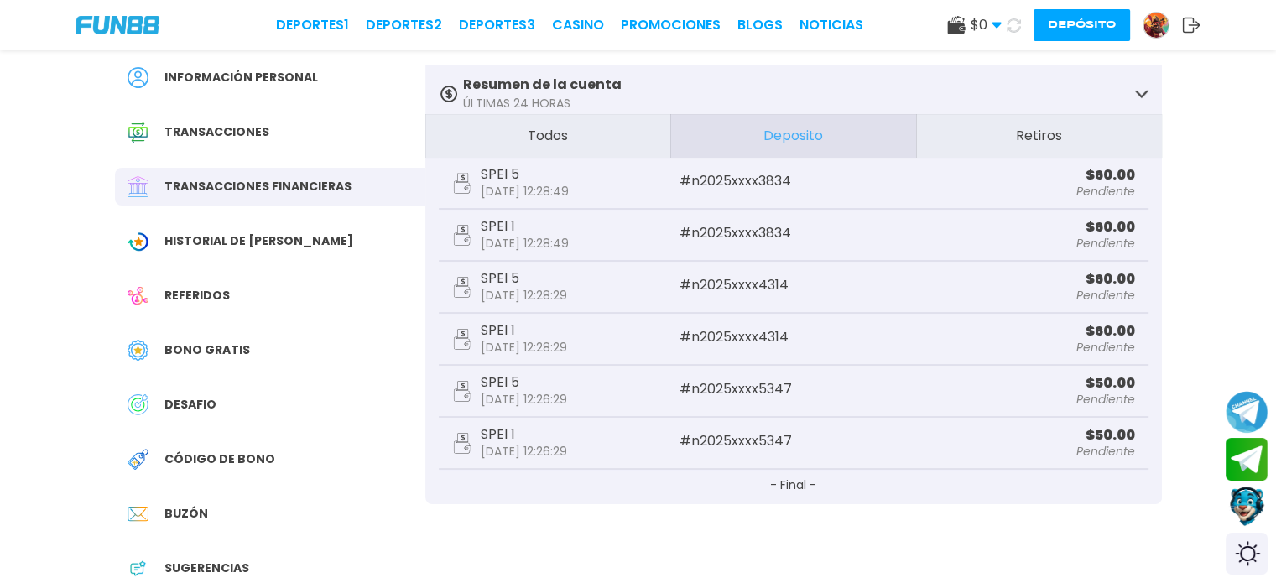
scroll to position [71, 0]
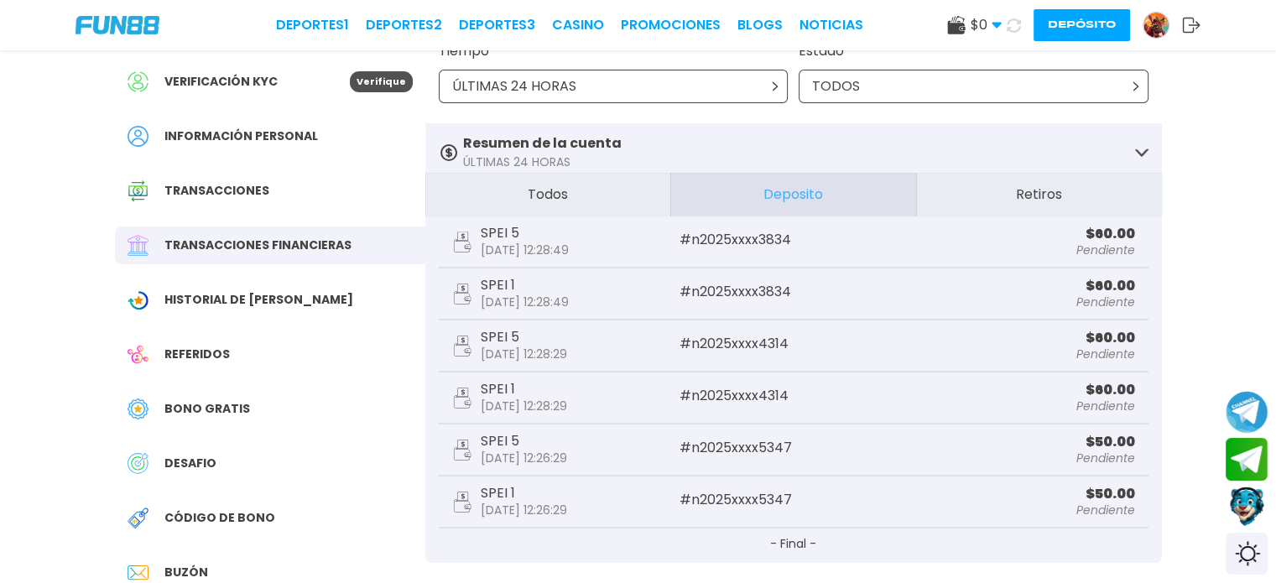
click at [1015, 30] on use at bounding box center [1014, 25] width 14 height 14
click at [1015, 32] on button at bounding box center [1014, 25] width 24 height 24
click at [584, 17] on link "CASINO" at bounding box center [578, 25] width 52 height 20
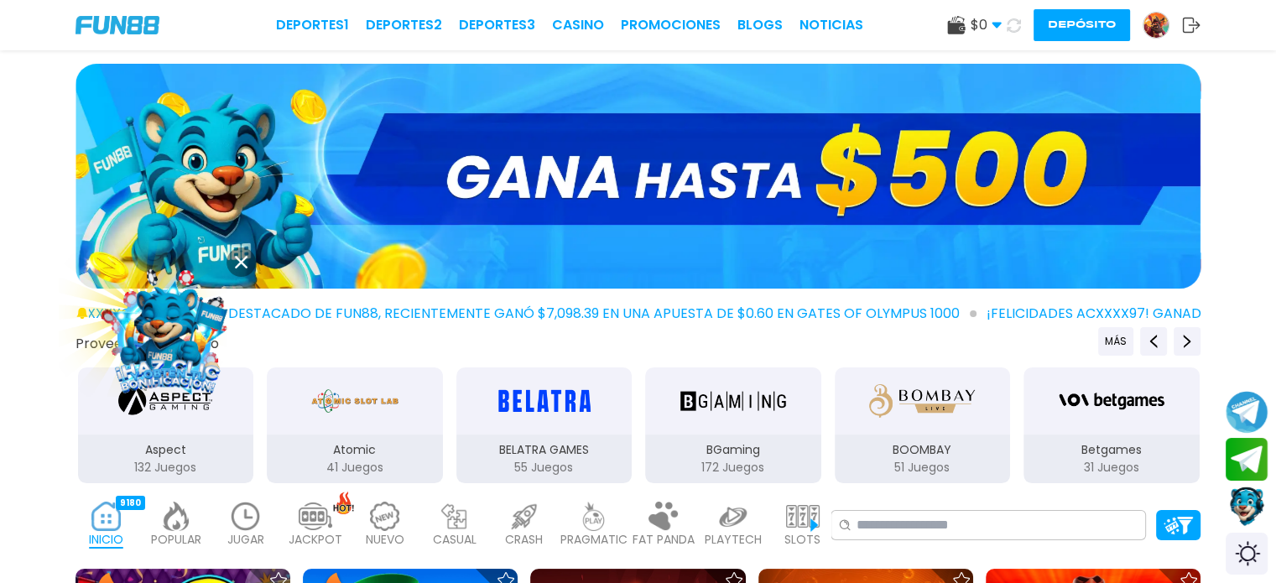
click at [179, 338] on img at bounding box center [167, 331] width 151 height 151
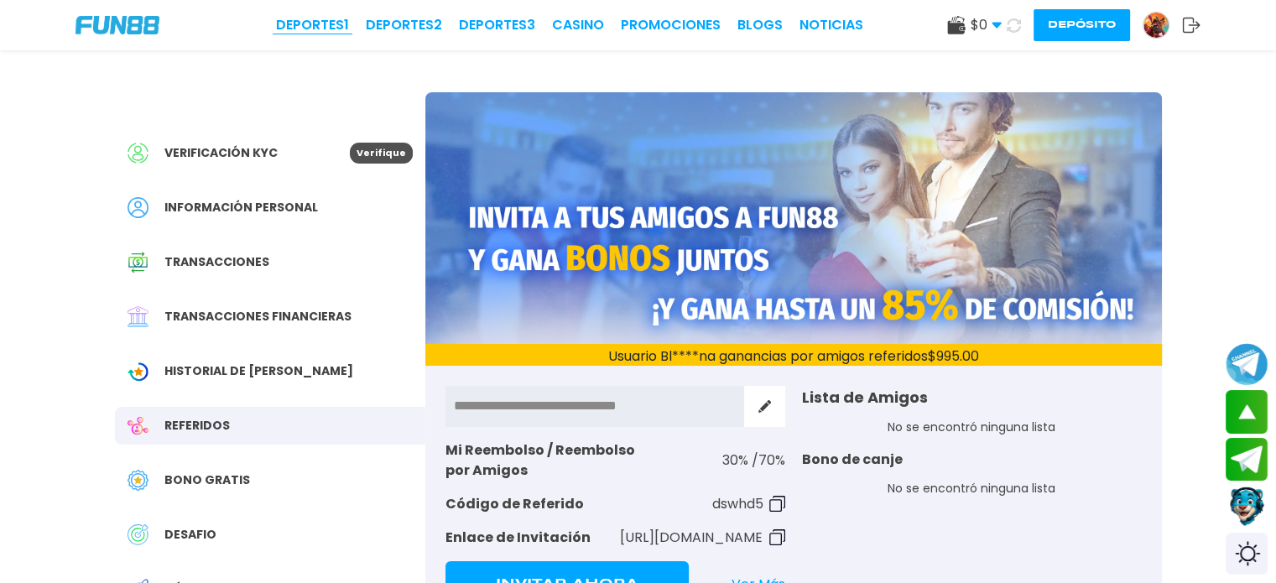
click at [333, 23] on link "Deportes 1" at bounding box center [312, 25] width 73 height 20
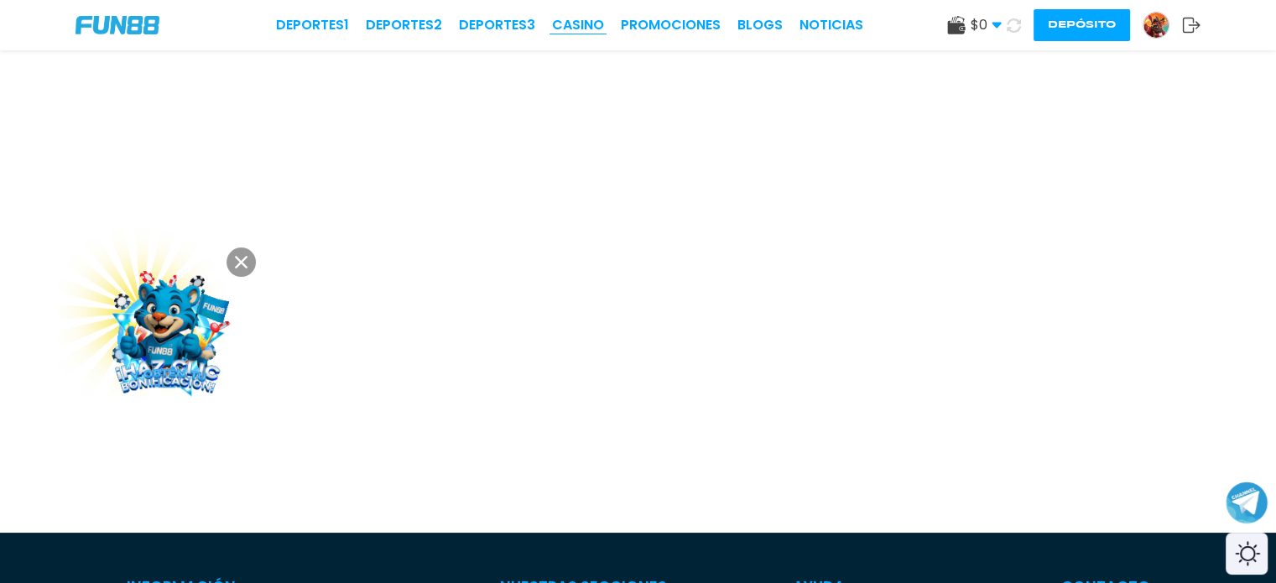
click at [597, 19] on link "CASINO" at bounding box center [578, 25] width 52 height 20
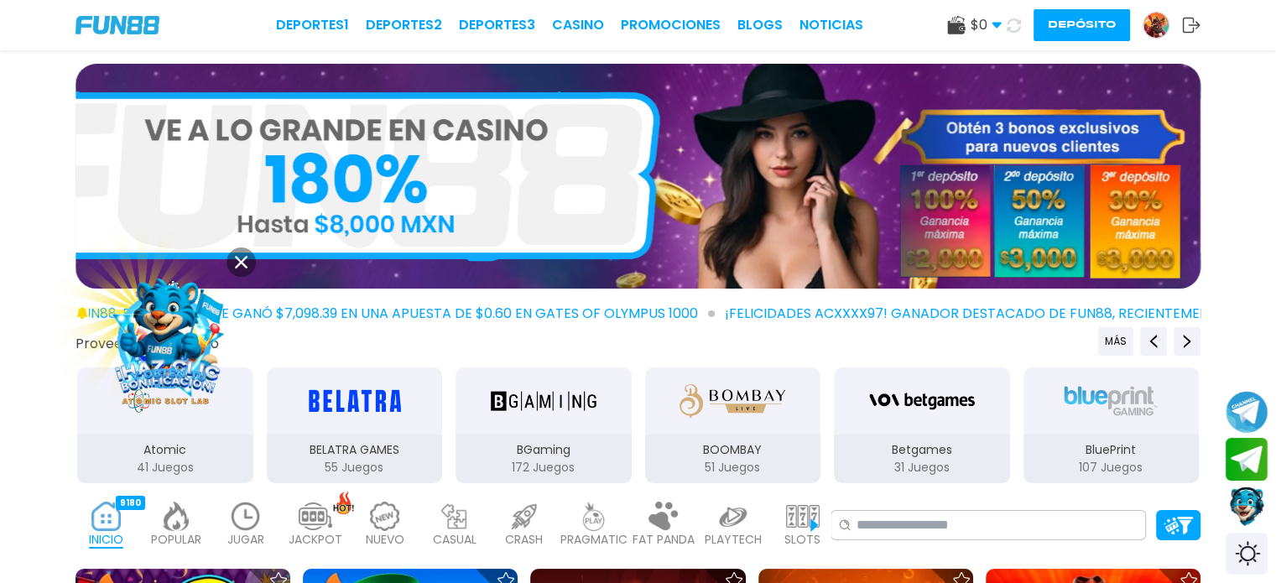
click at [1020, 18] on button at bounding box center [1014, 25] width 24 height 24
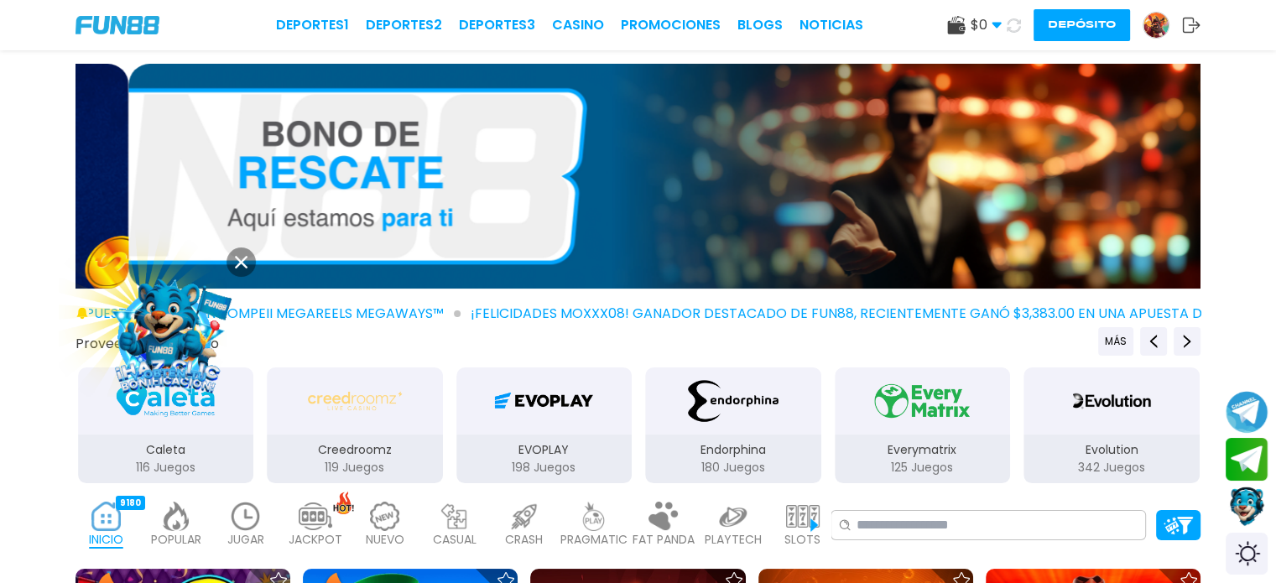
click at [1051, 18] on button "Depósito" at bounding box center [1081, 25] width 96 height 32
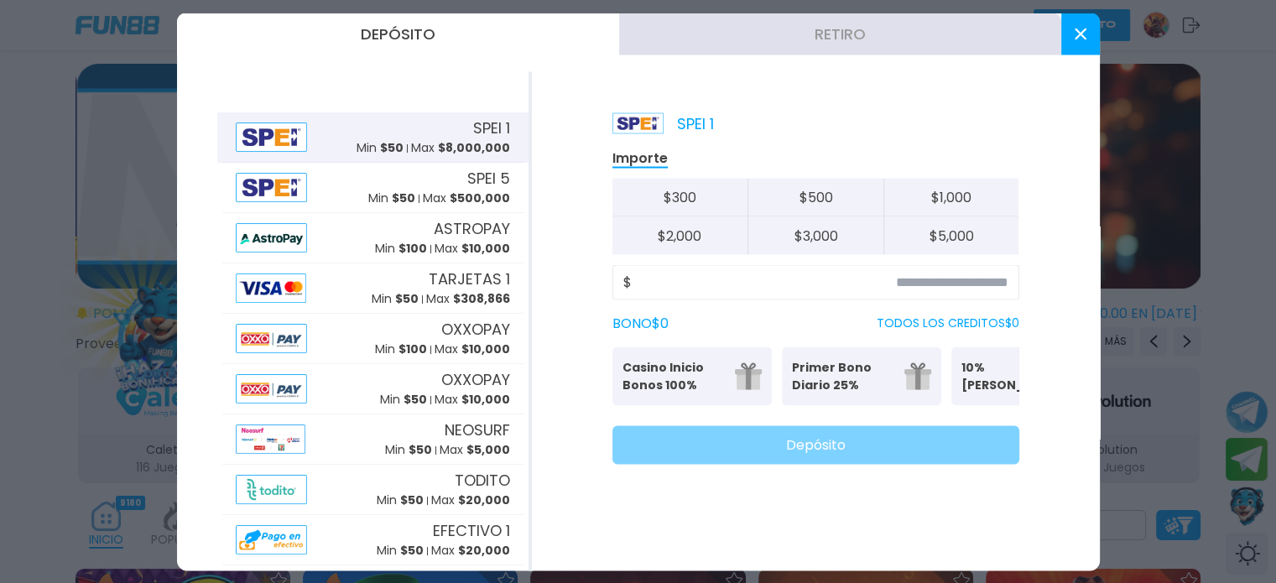
click at [819, 30] on button "Retiro" at bounding box center [840, 34] width 442 height 42
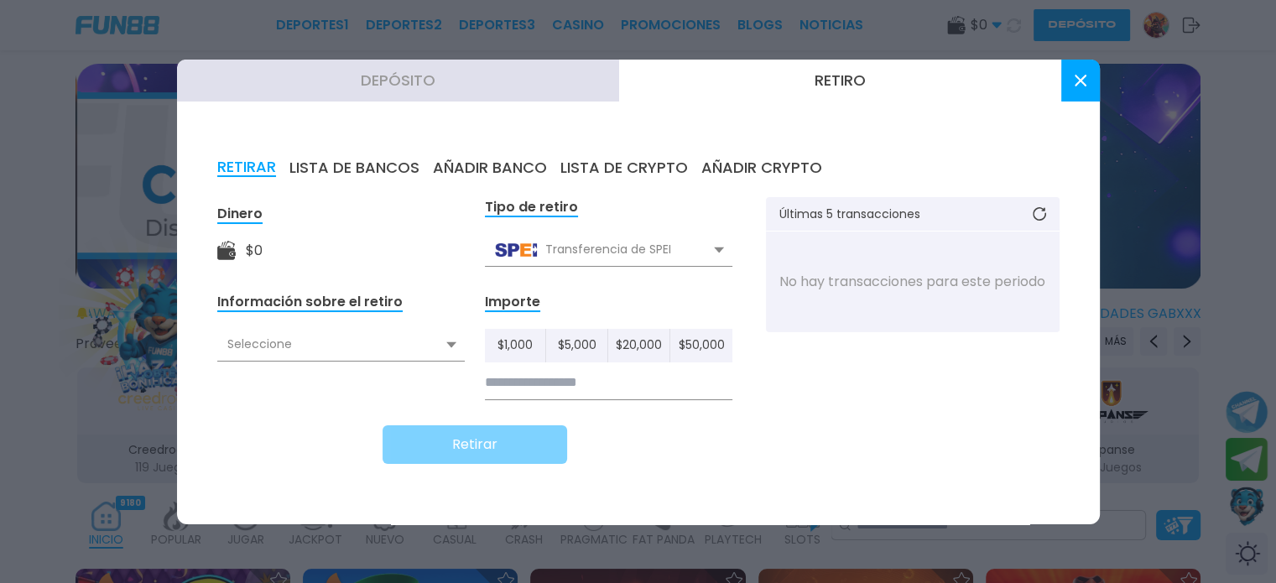
click at [587, 247] on div "Transferencia de SPEI" at bounding box center [608, 250] width 247 height 32
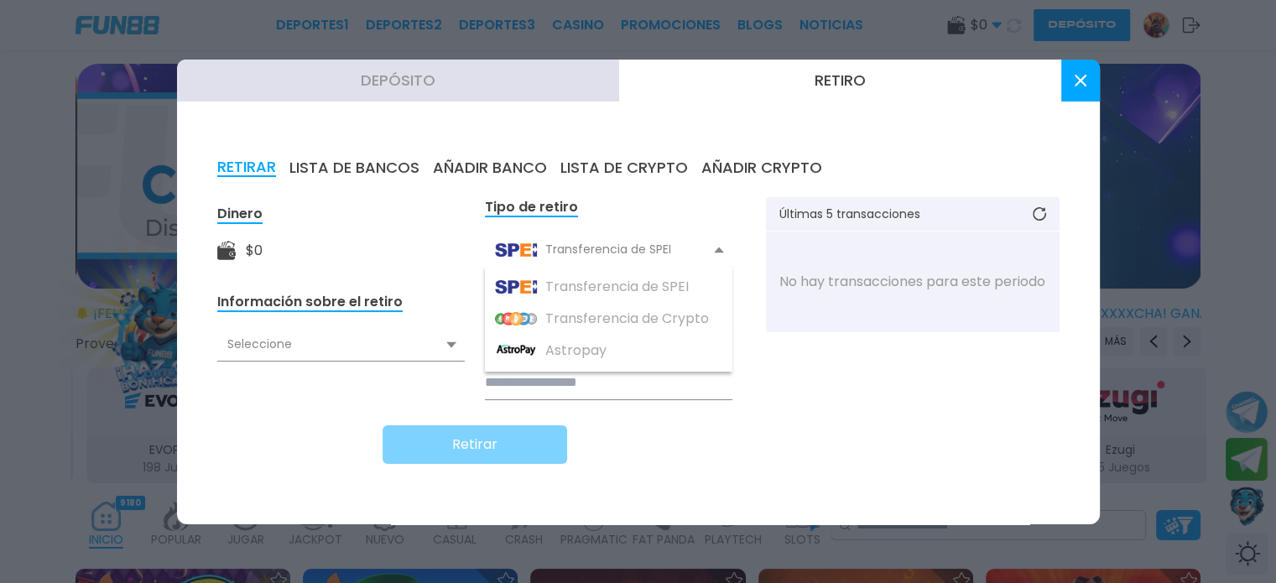
click at [587, 247] on div "Transferencia de SPEI" at bounding box center [608, 250] width 247 height 32
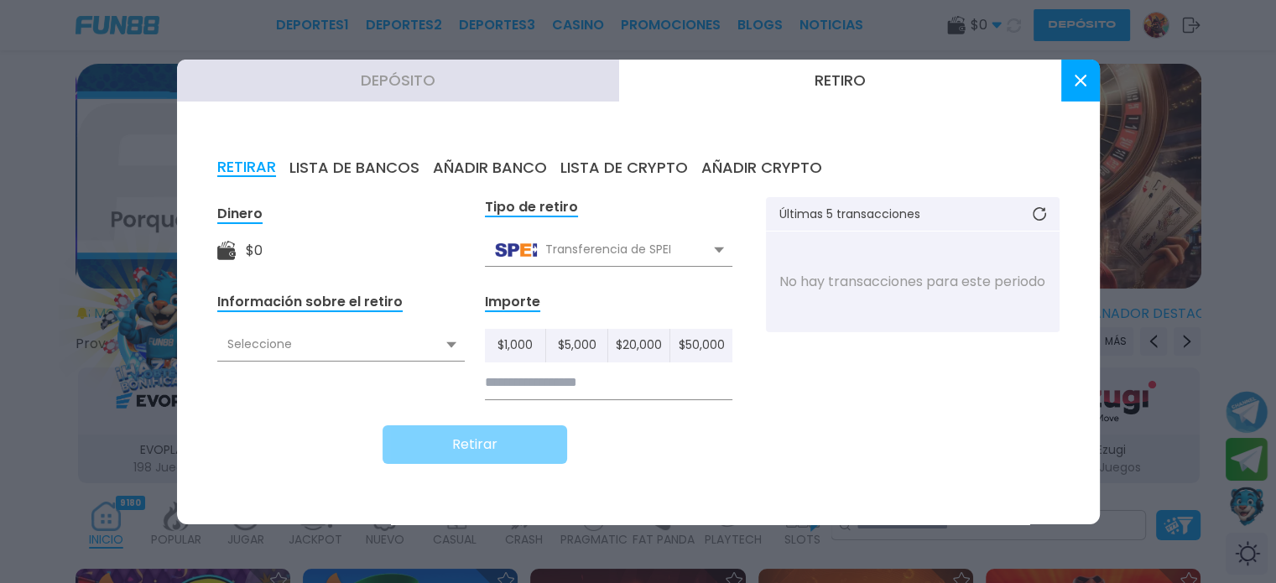
click at [362, 174] on button "LISTA DE BANCOS" at bounding box center [354, 168] width 130 height 18
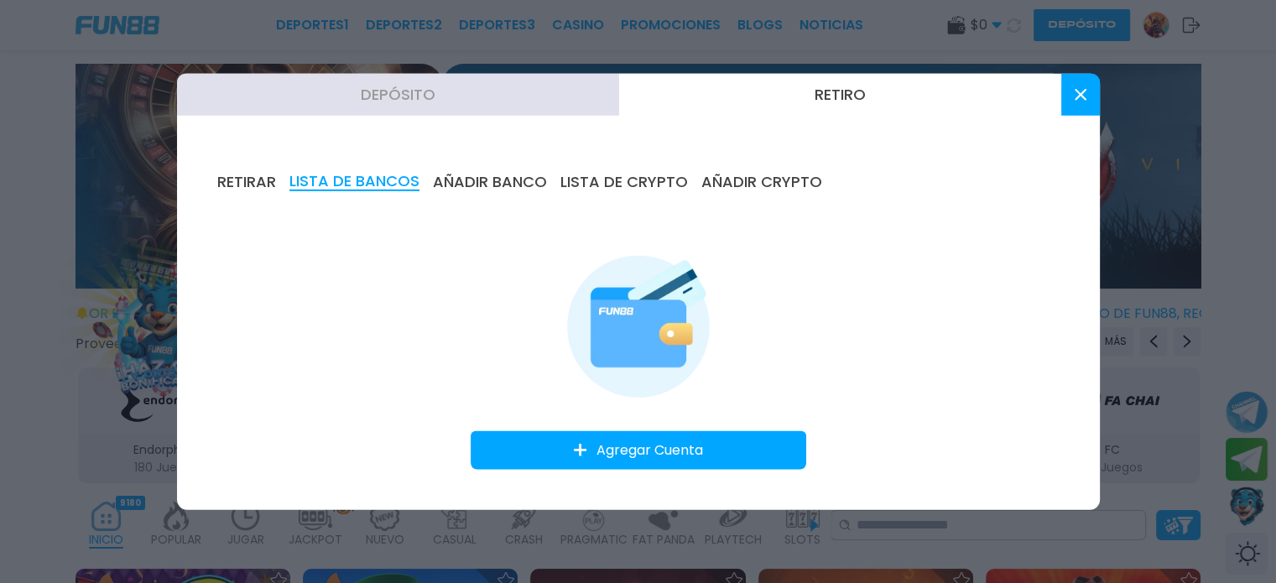
click at [466, 190] on button "AÑADIR BANCO" at bounding box center [490, 181] width 114 height 18
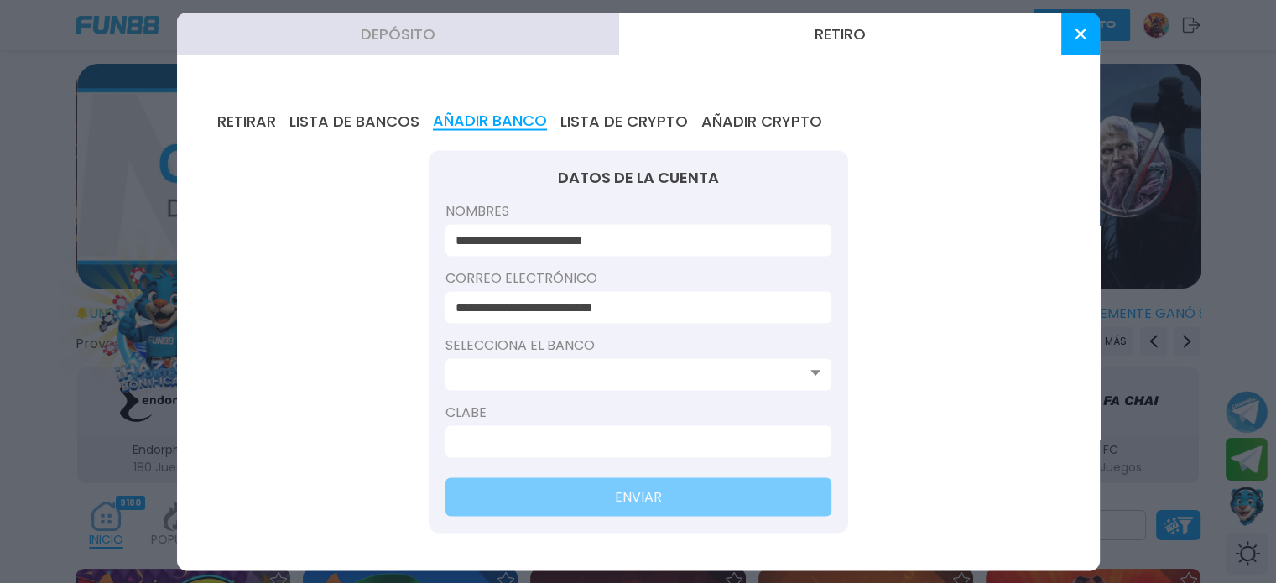
click at [804, 377] on div at bounding box center [638, 374] width 386 height 32
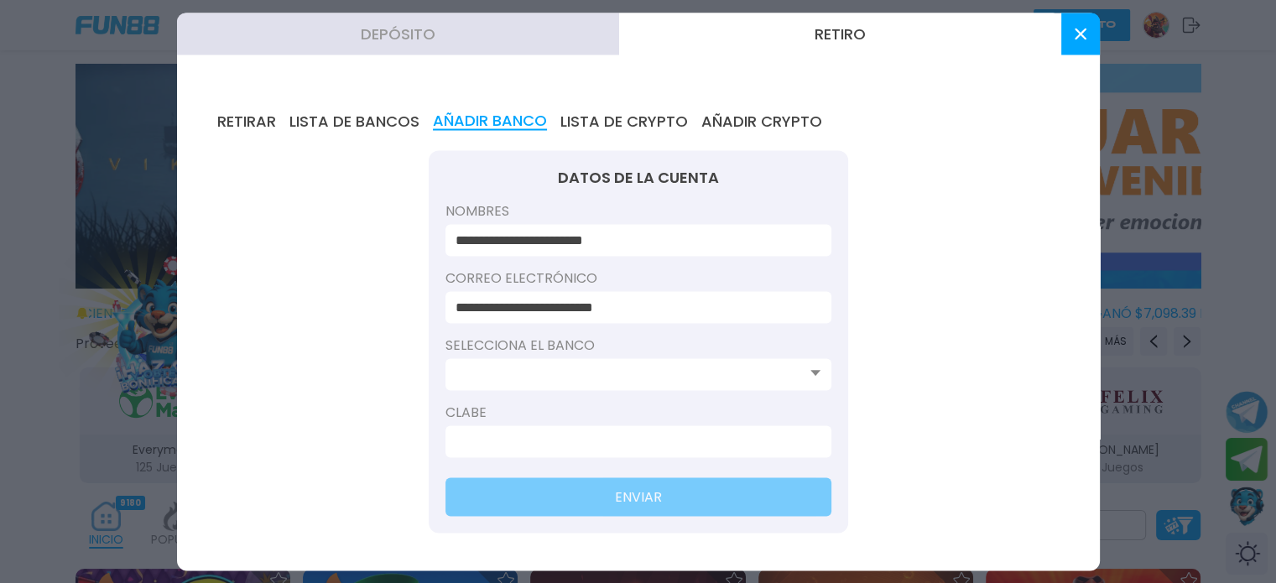
click at [810, 373] on use at bounding box center [815, 373] width 10 height 6
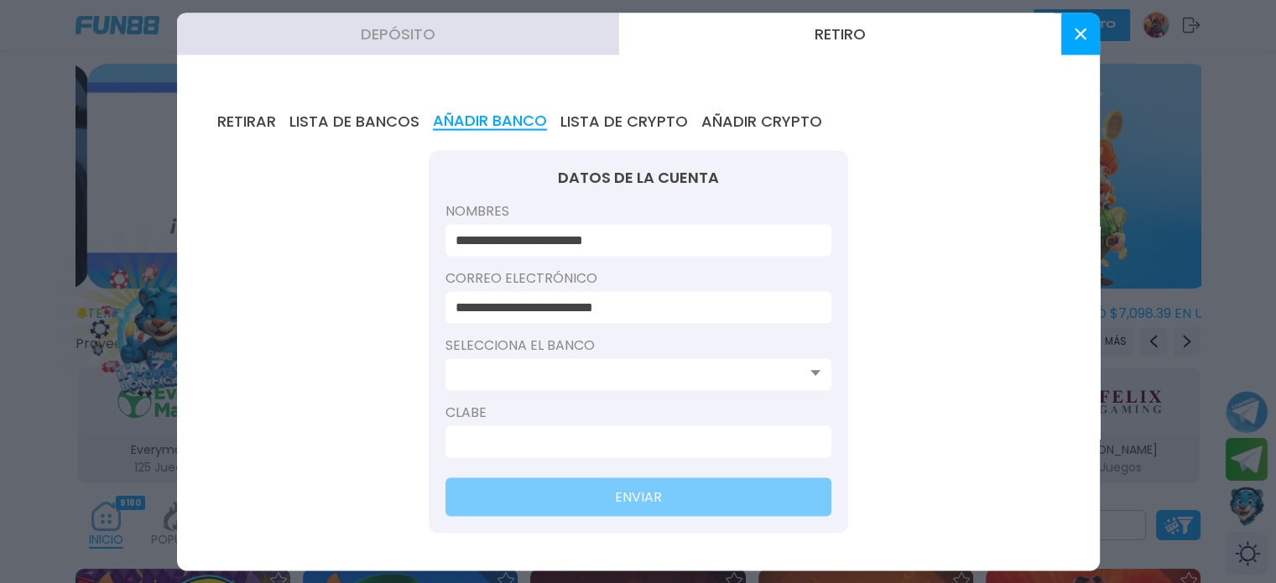
click at [810, 373] on use at bounding box center [815, 373] width 10 height 6
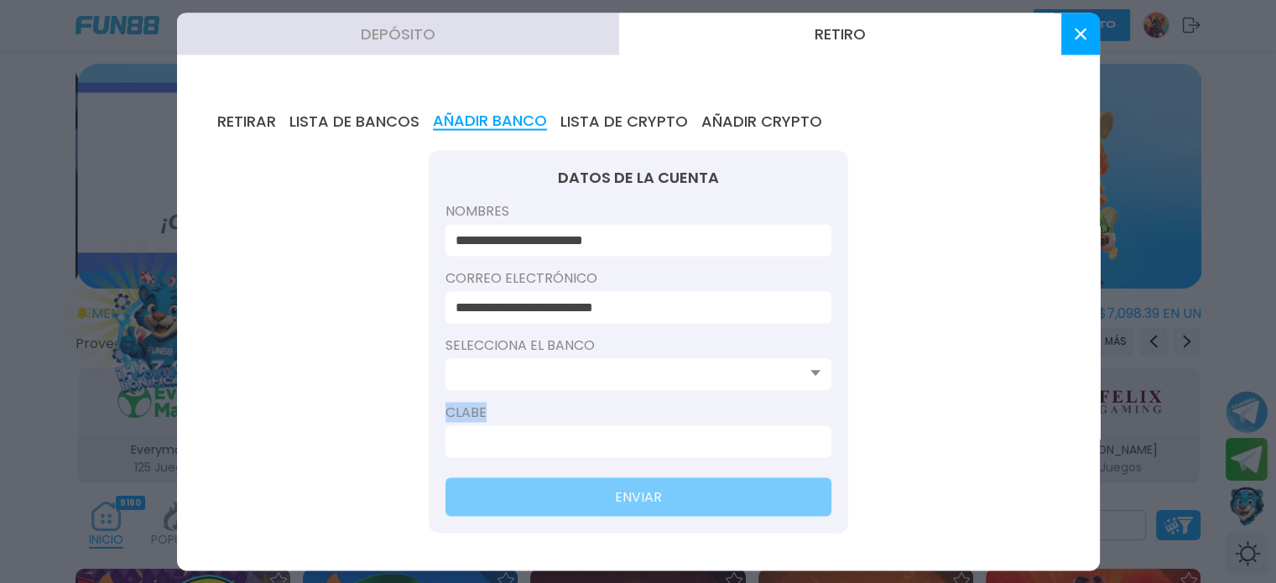
click at [810, 373] on use at bounding box center [815, 373] width 10 height 6
click at [695, 409] on label "Clabe" at bounding box center [638, 412] width 386 height 20
click at [617, 375] on input at bounding box center [633, 374] width 356 height 20
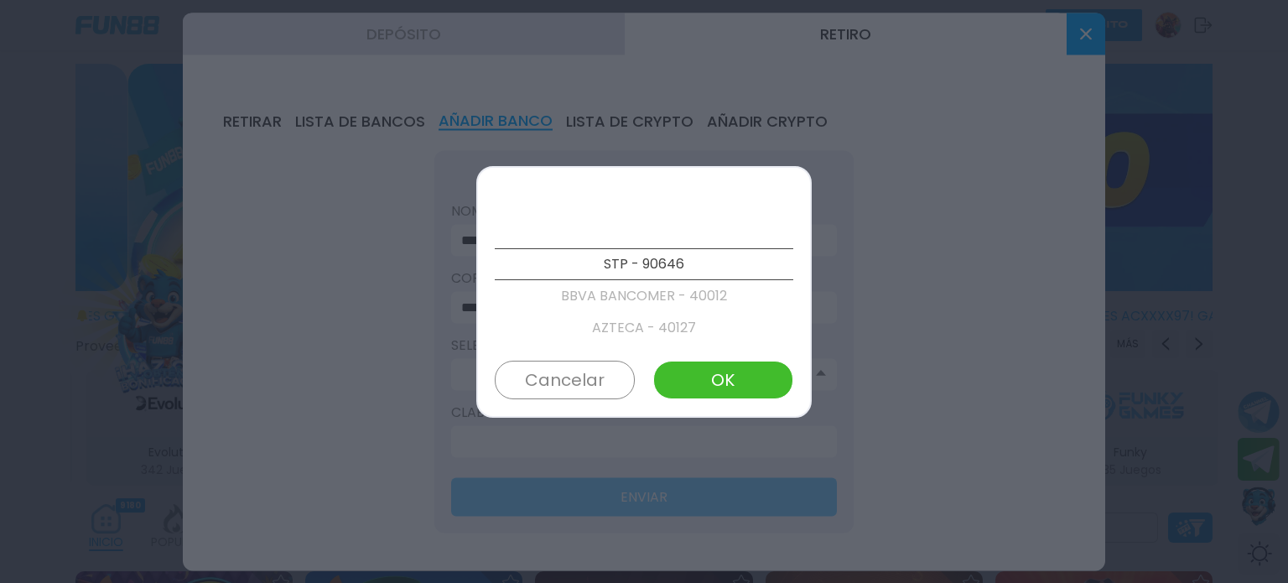
click at [668, 298] on p "BBVA BANCOMER - 40012" at bounding box center [644, 296] width 299 height 32
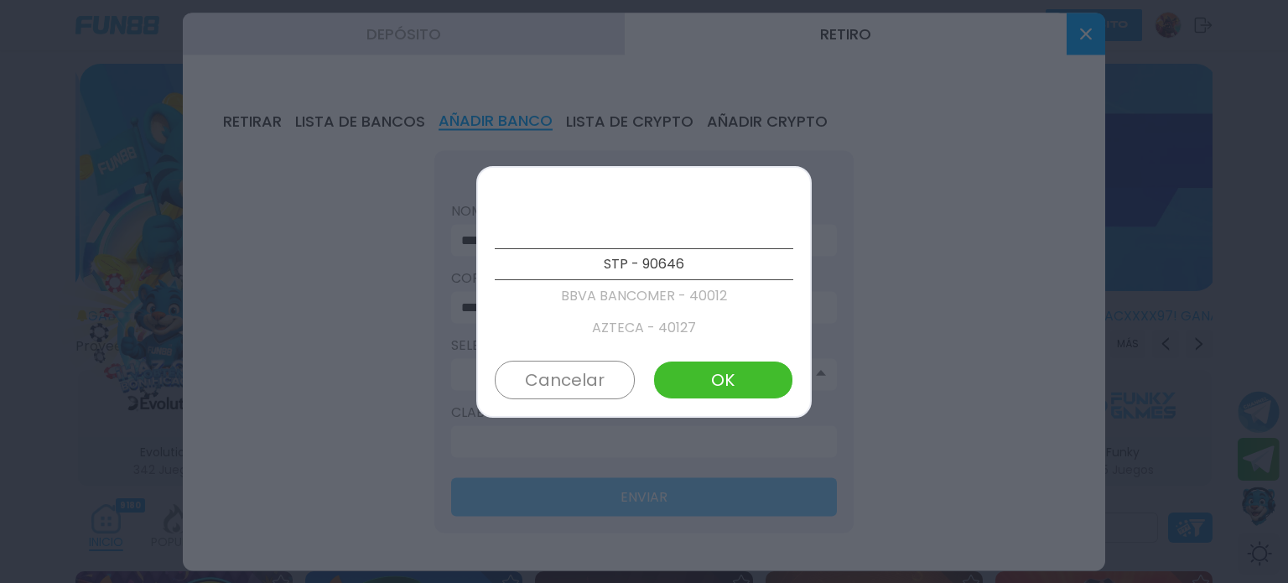
scroll to position [32, 0]
click at [659, 334] on p "BANORTE/IXE - 40072" at bounding box center [644, 328] width 299 height 32
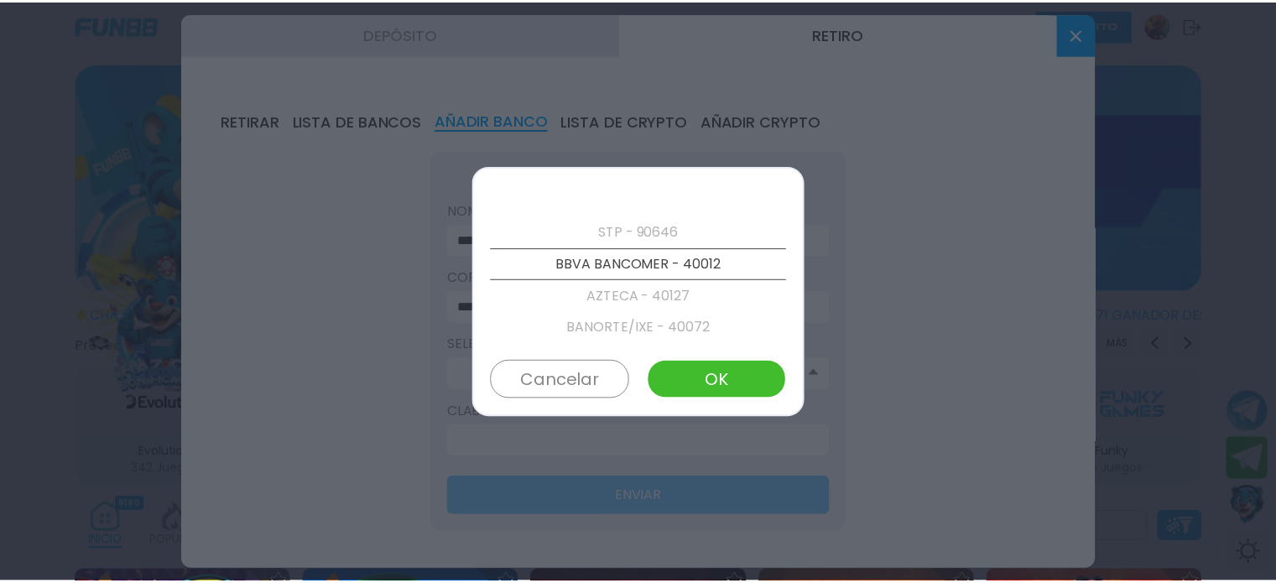
scroll to position [96, 0]
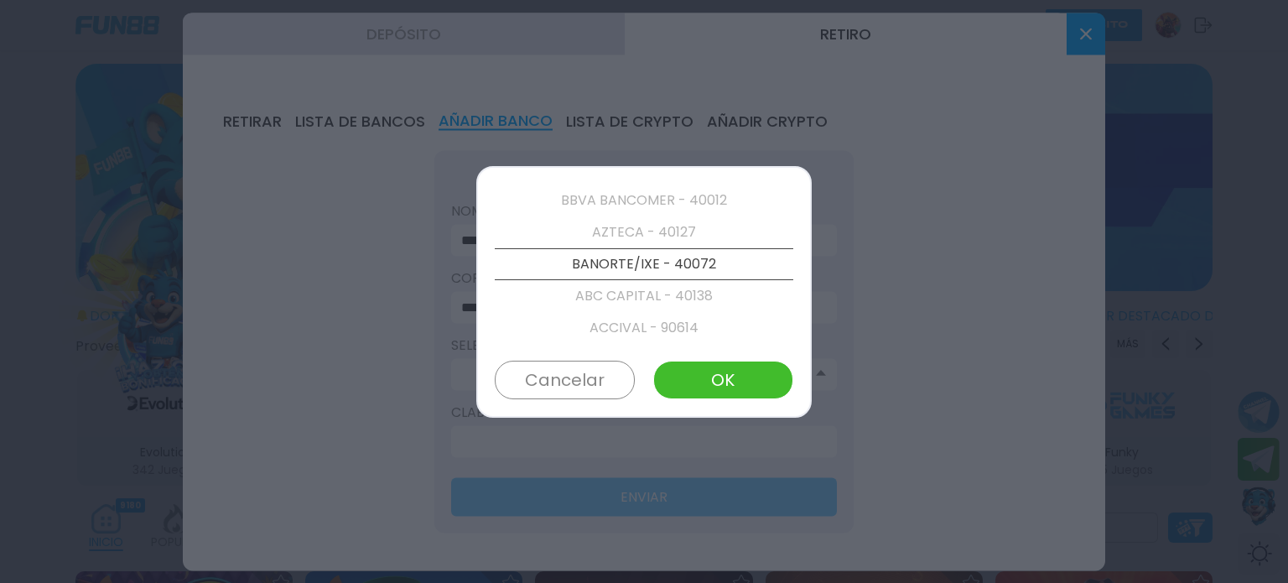
click at [727, 372] on button "OK" at bounding box center [723, 380] width 140 height 39
type input "**********"
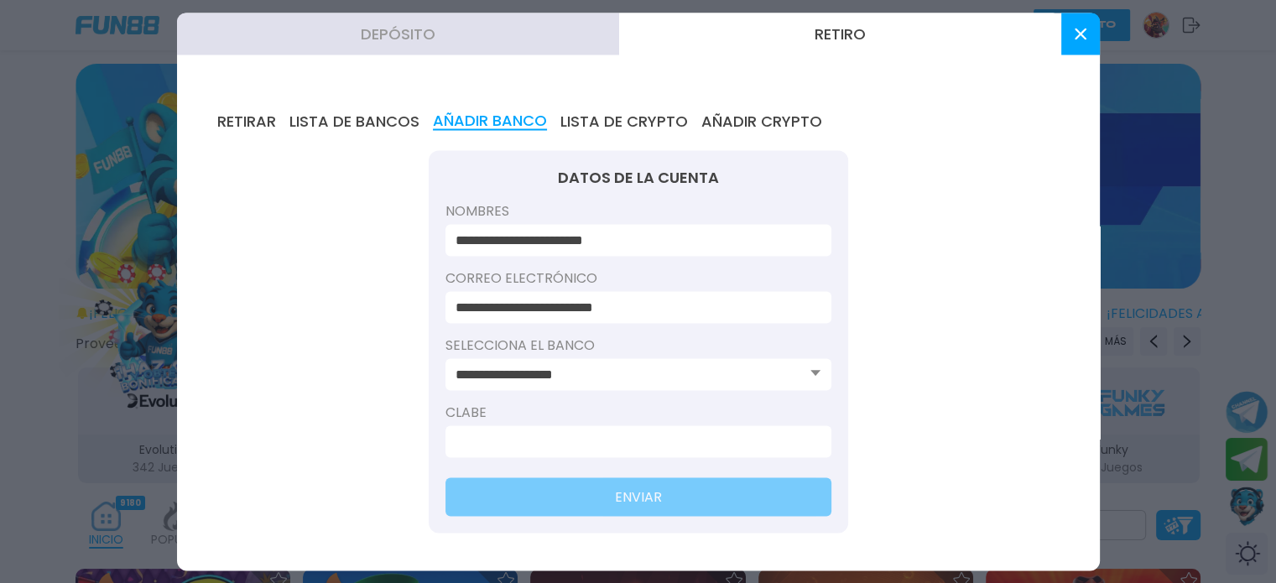
click at [522, 44] on button "Depósito" at bounding box center [398, 34] width 442 height 42
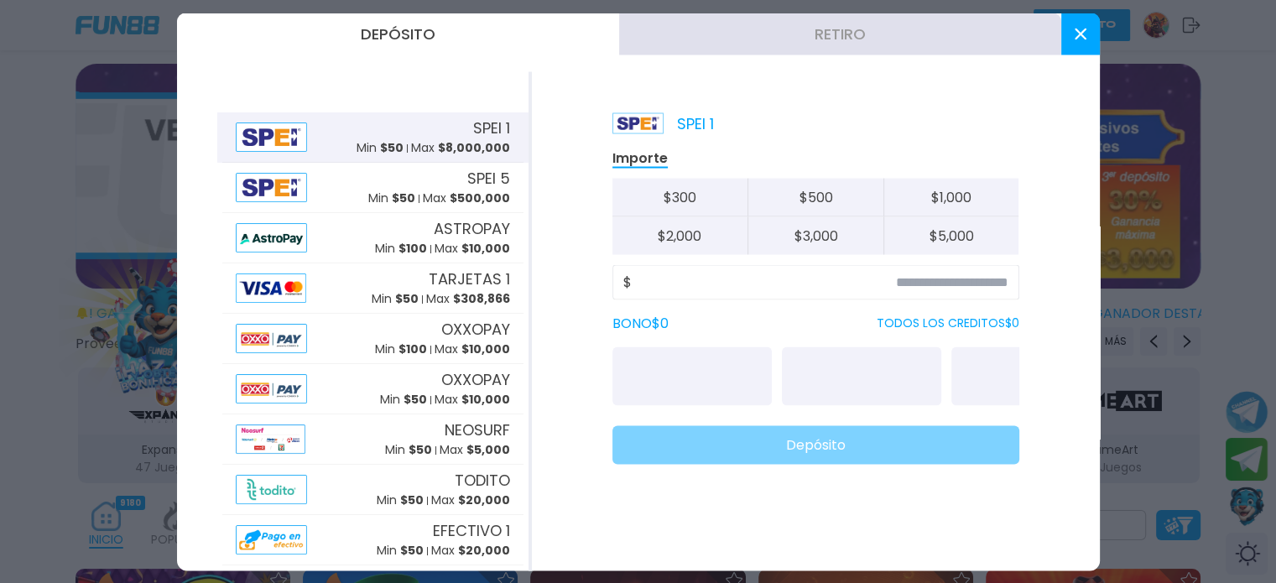
click at [1080, 46] on button at bounding box center [1080, 34] width 39 height 42
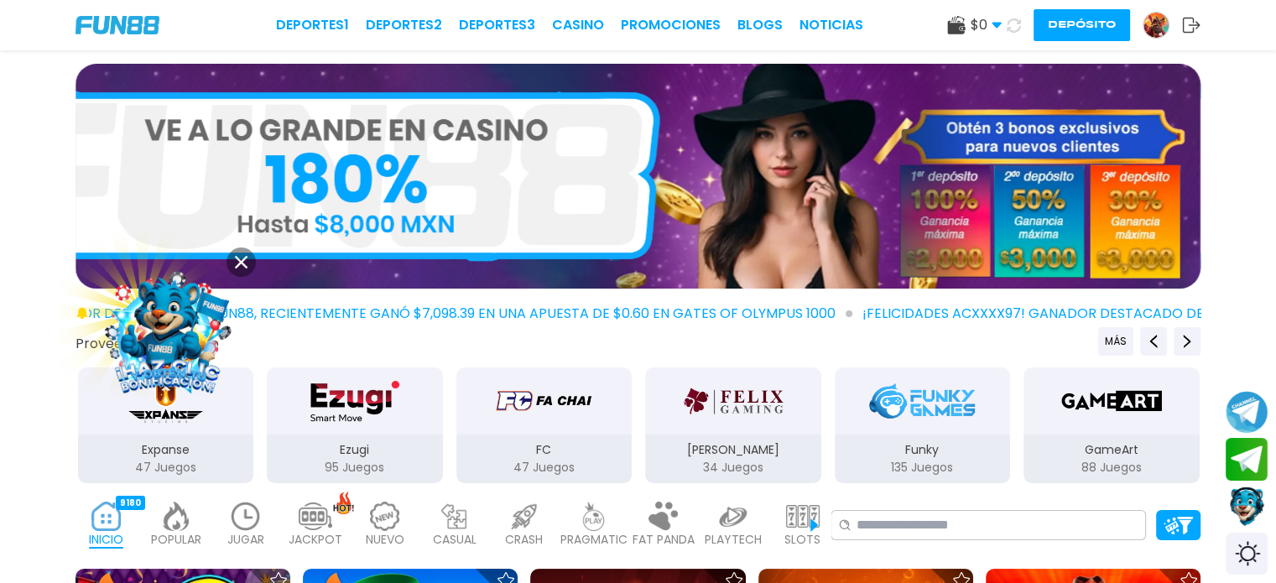
click at [1013, 26] on icon at bounding box center [1014, 25] width 14 height 14
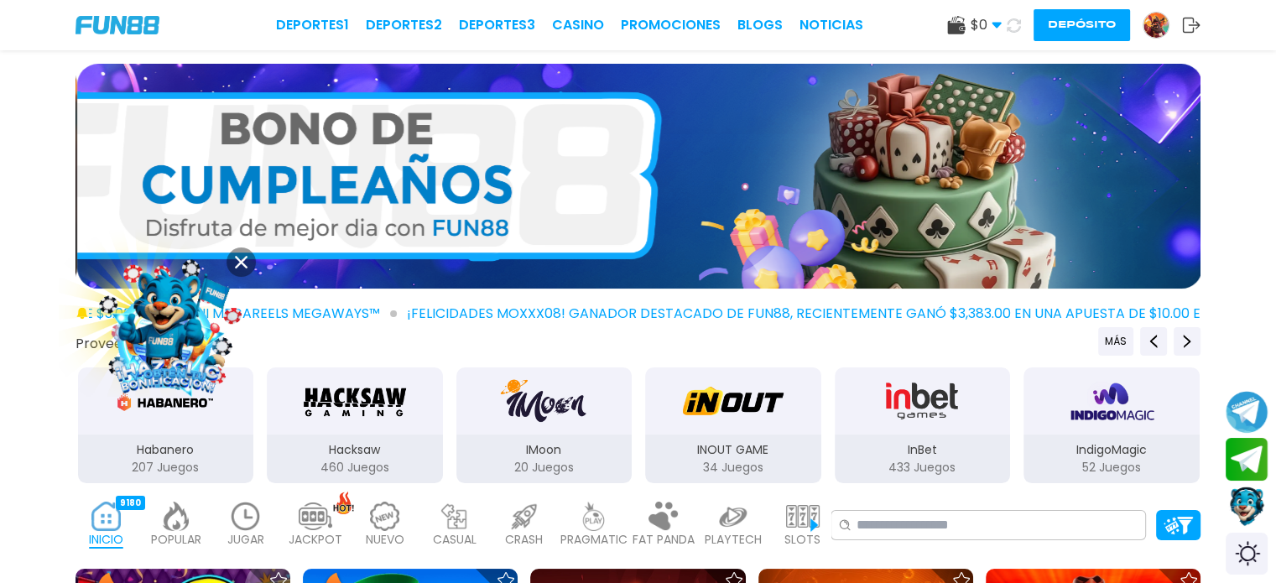
click at [1008, 23] on icon at bounding box center [1014, 25] width 14 height 14
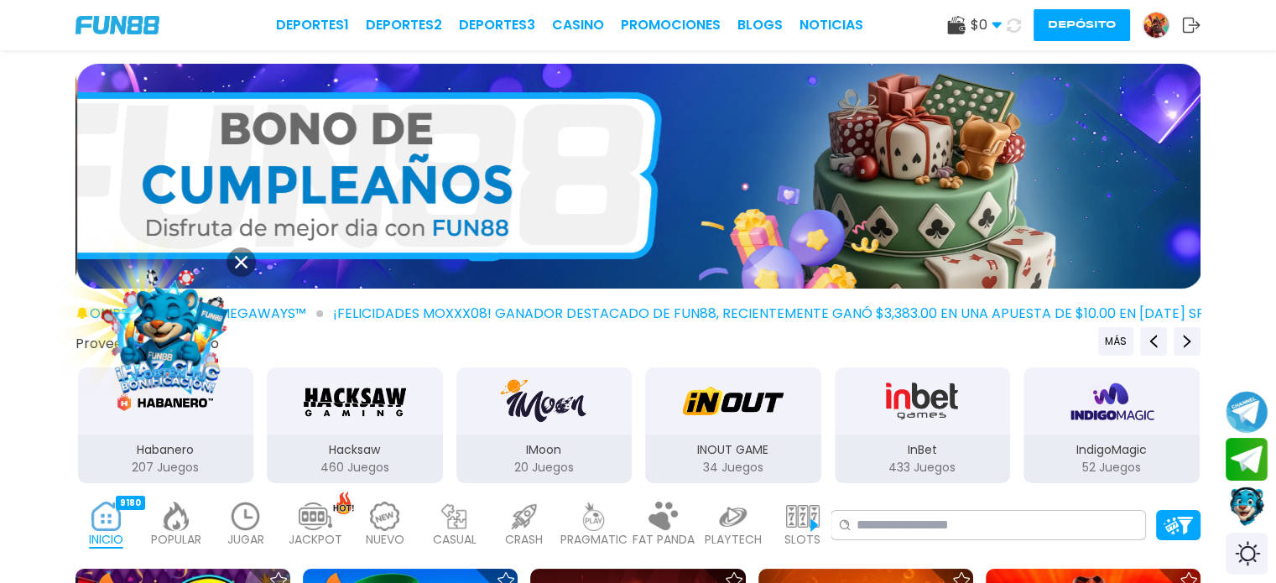
click at [1163, 20] on img at bounding box center [1155, 25] width 25 height 25
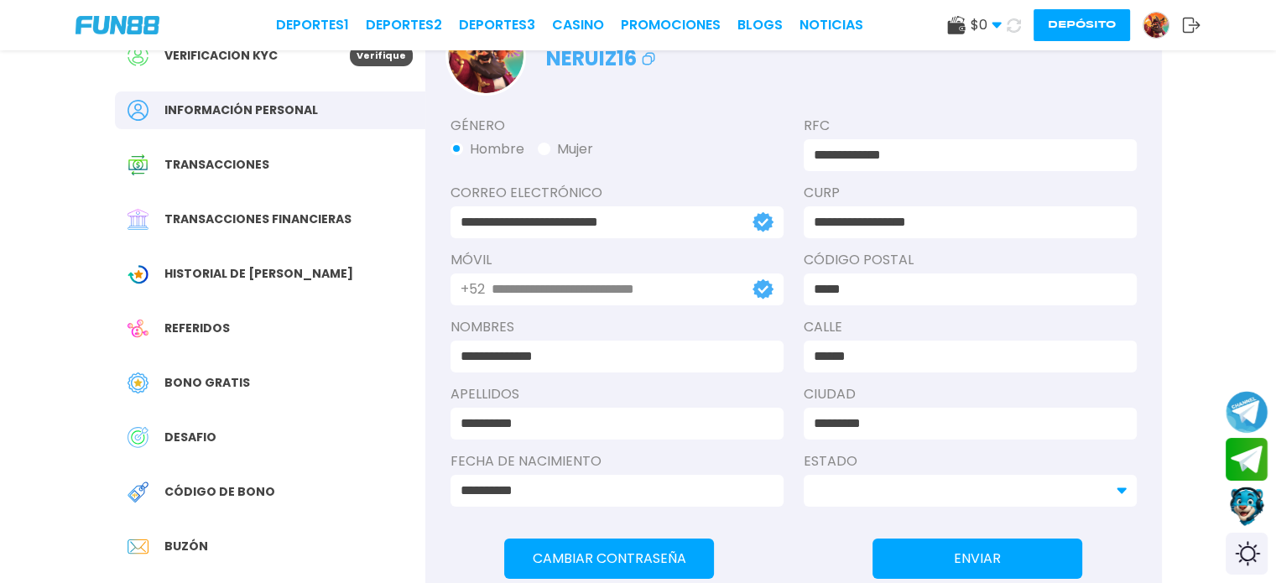
scroll to position [199, 0]
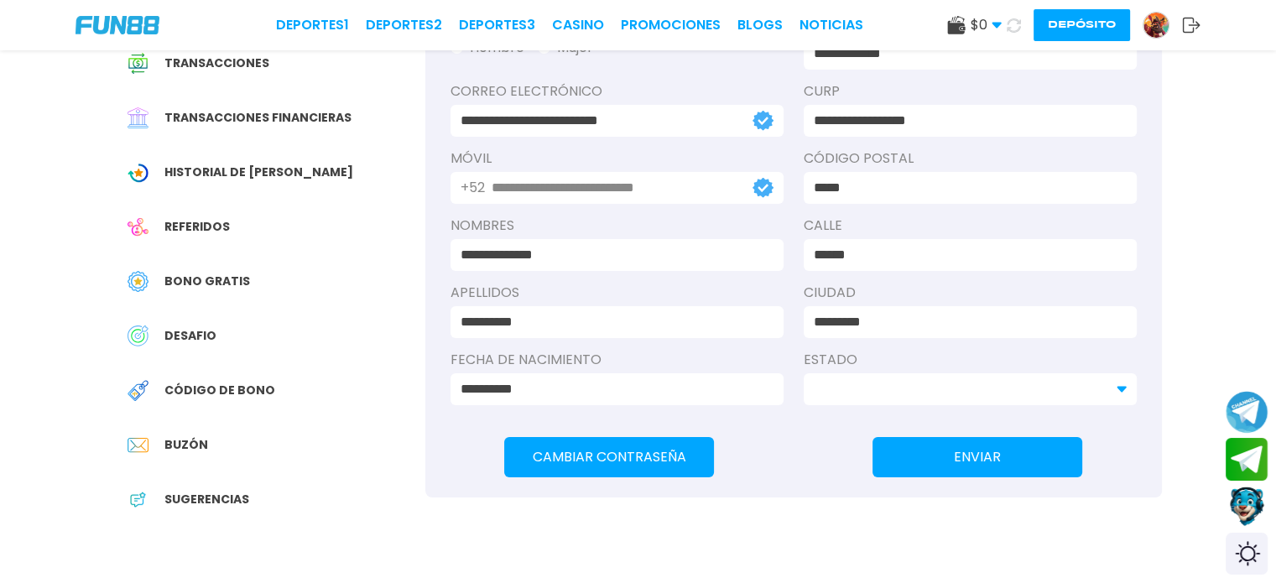
click at [1111, 388] on div at bounding box center [970, 389] width 333 height 32
click at [1122, 388] on use at bounding box center [1121, 390] width 9 height 6
click at [1122, 387] on use at bounding box center [1121, 390] width 9 height 6
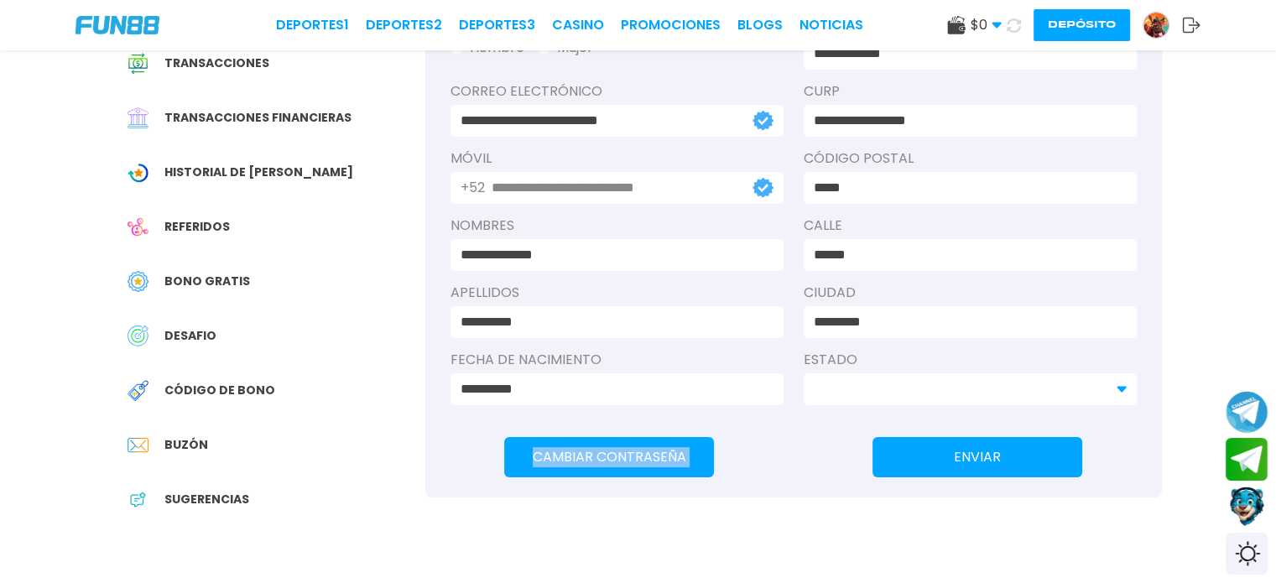
click at [1122, 387] on use at bounding box center [1121, 390] width 9 height 6
click at [1007, 21] on use at bounding box center [1014, 25] width 14 height 14
click at [1091, 33] on button "Depósito" at bounding box center [1081, 25] width 96 height 32
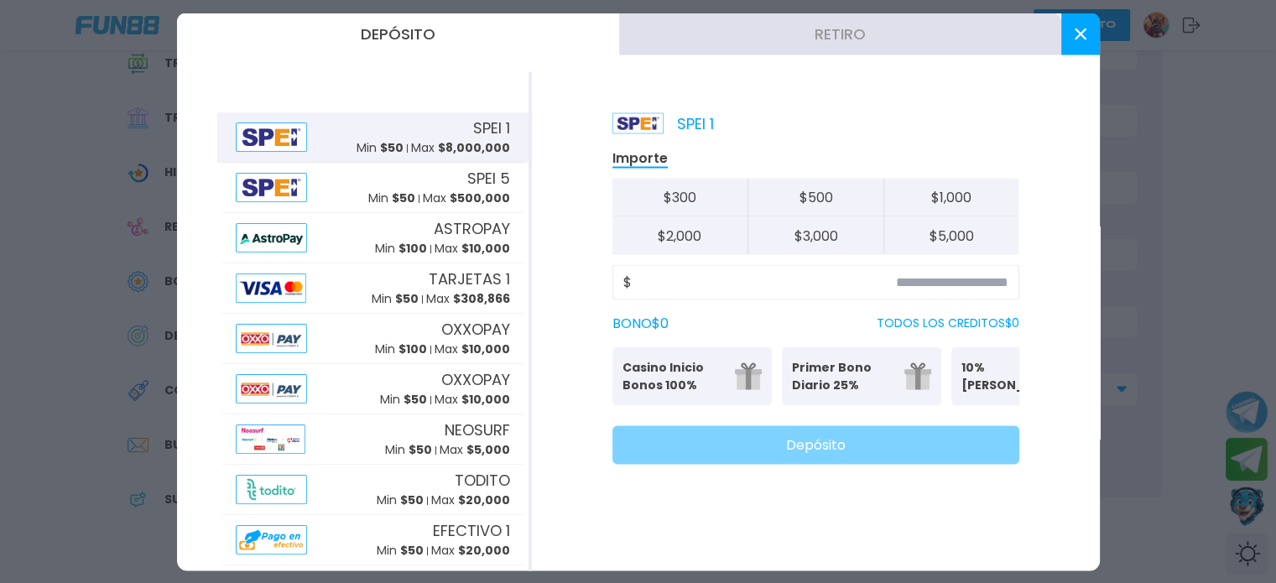
click at [362, 141] on p "Min $ 50" at bounding box center [380, 148] width 47 height 18
click at [728, 284] on input at bounding box center [820, 282] width 377 height 20
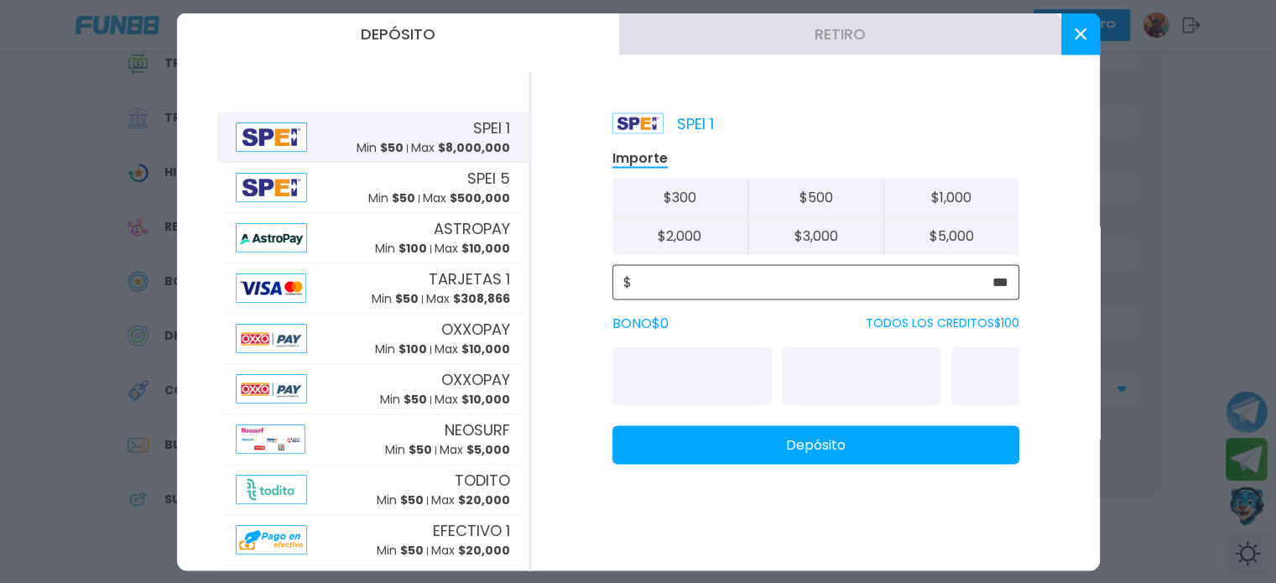
type input "***"
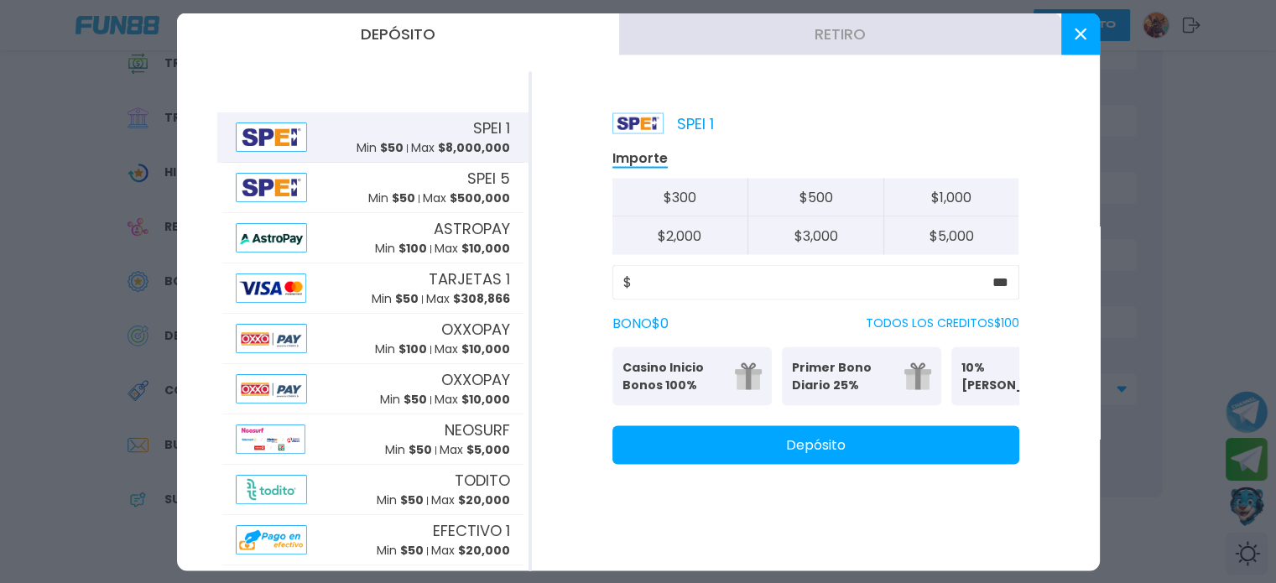
click at [770, 455] on button "Depósito" at bounding box center [815, 444] width 407 height 39
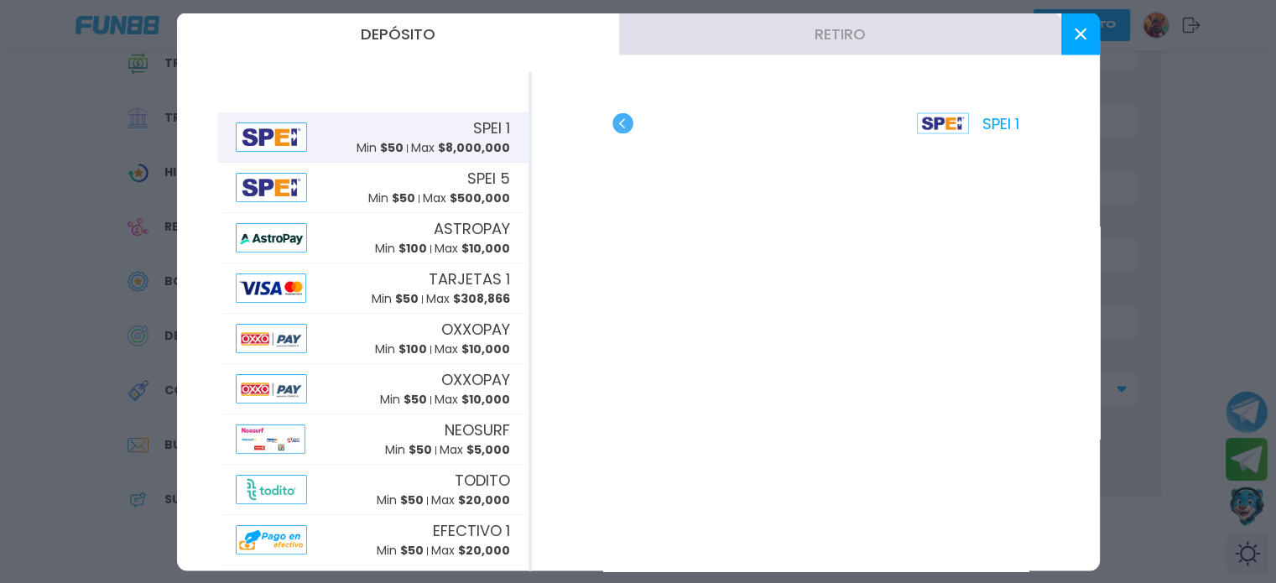
click at [1082, 38] on icon at bounding box center [1081, 34] width 12 height 12
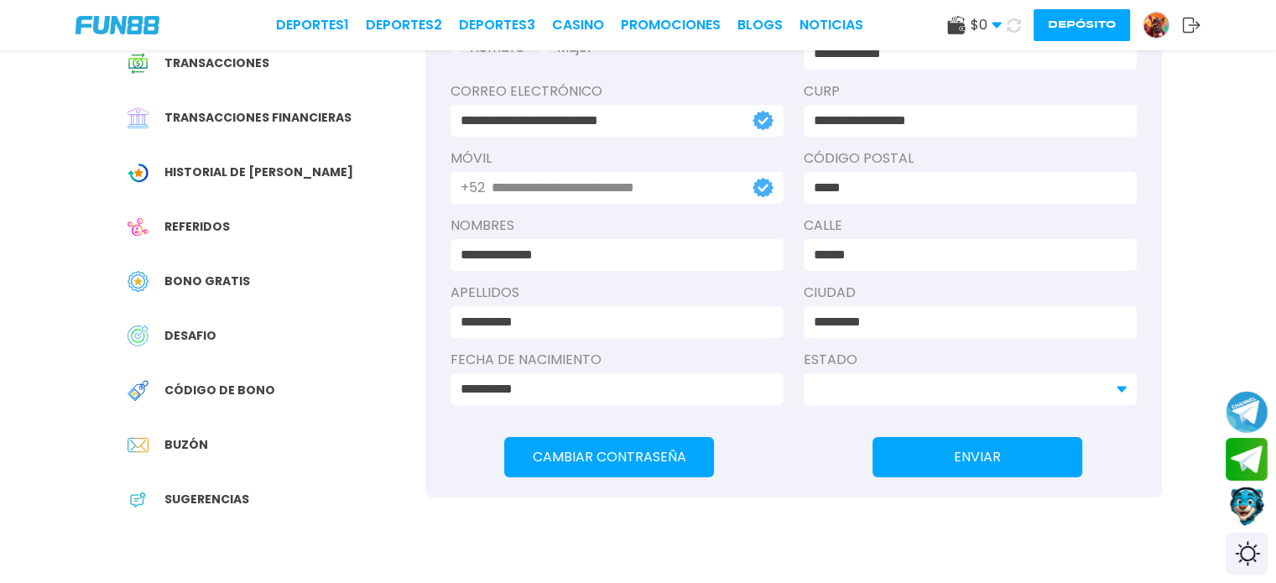
click at [1018, 29] on use at bounding box center [1013, 25] width 17 height 17
click at [1007, 23] on icon at bounding box center [1014, 25] width 14 height 14
click at [1012, 30] on use at bounding box center [1014, 25] width 14 height 14
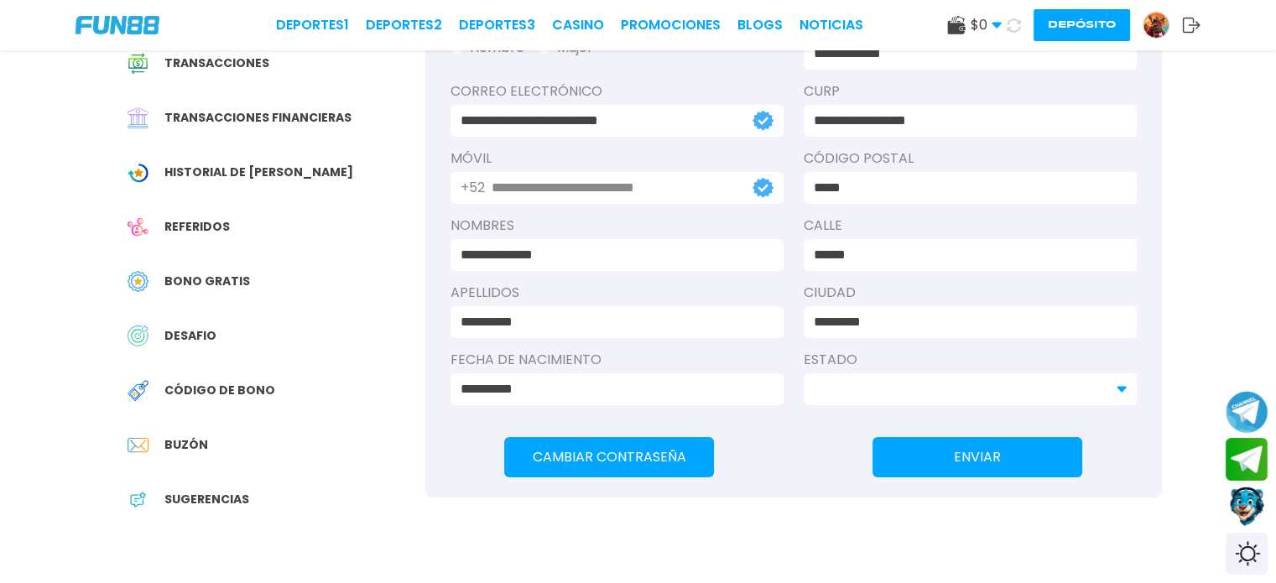
click at [1012, 30] on use at bounding box center [1014, 25] width 14 height 14
click at [1012, 30] on icon at bounding box center [1014, 25] width 14 height 14
click at [1012, 30] on use at bounding box center [1014, 25] width 14 height 14
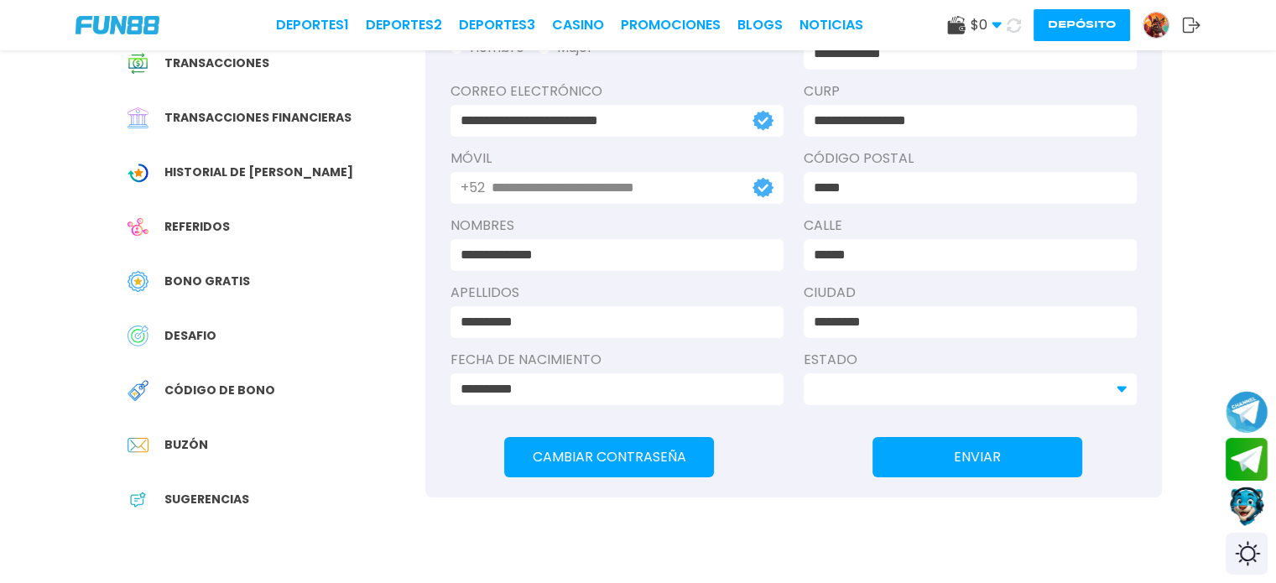
click at [1012, 30] on icon at bounding box center [1014, 25] width 14 height 14
click at [1017, 32] on icon at bounding box center [1014, 25] width 14 height 14
click at [1245, 511] on button "Contact customer service" at bounding box center [1247, 506] width 44 height 45
click at [259, 106] on div "Transacciones financieras" at bounding box center [270, 118] width 310 height 38
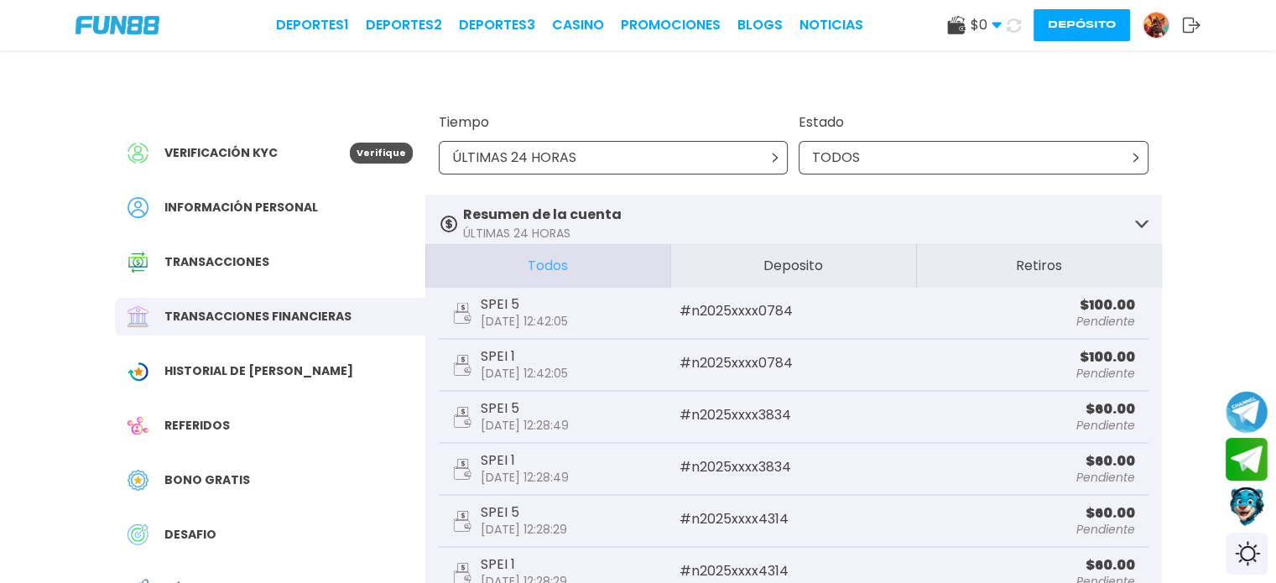
click at [514, 315] on p "2025-09-22 12:42:05" at bounding box center [524, 321] width 87 height 13
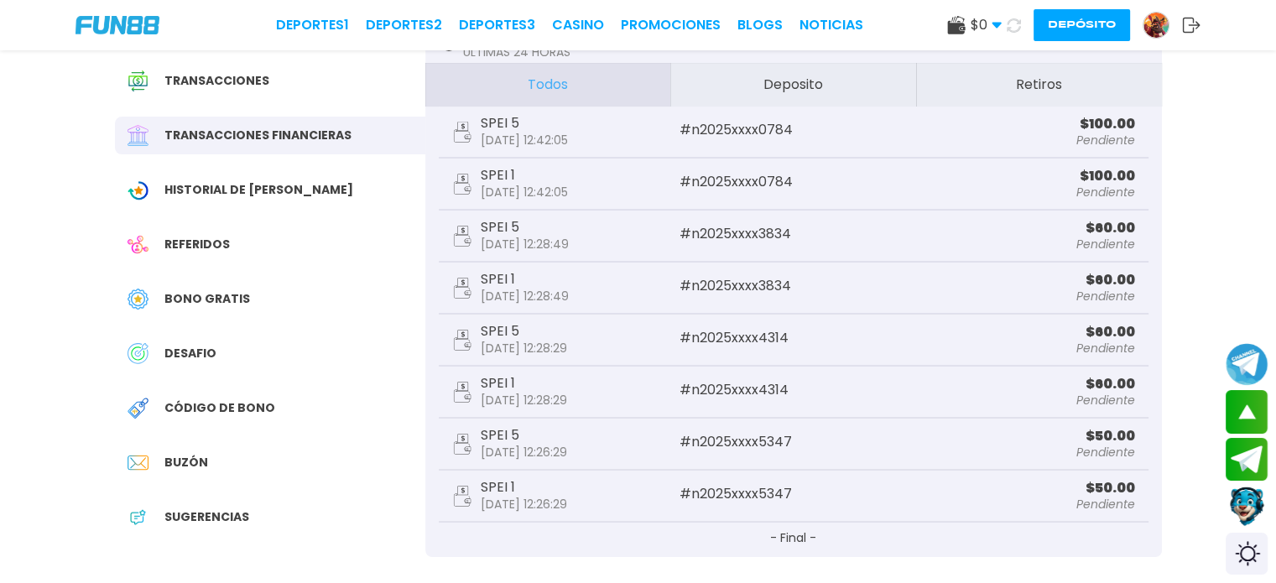
scroll to position [179, 0]
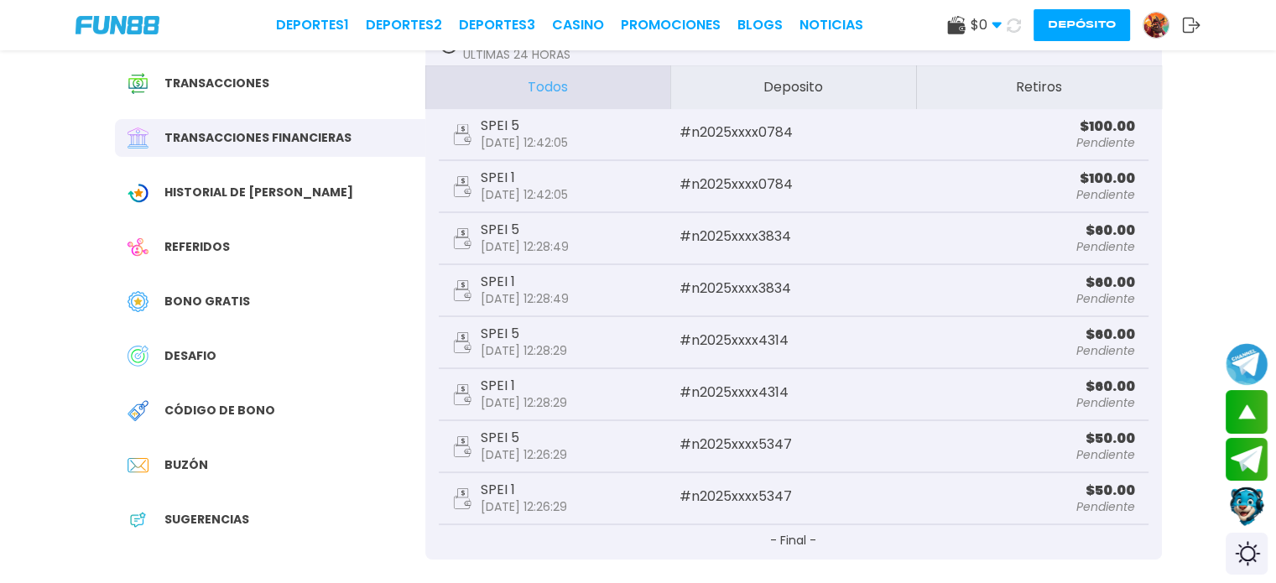
click at [1017, 35] on button at bounding box center [1014, 25] width 24 height 24
click at [995, 28] on use at bounding box center [996, 26] width 9 height 6
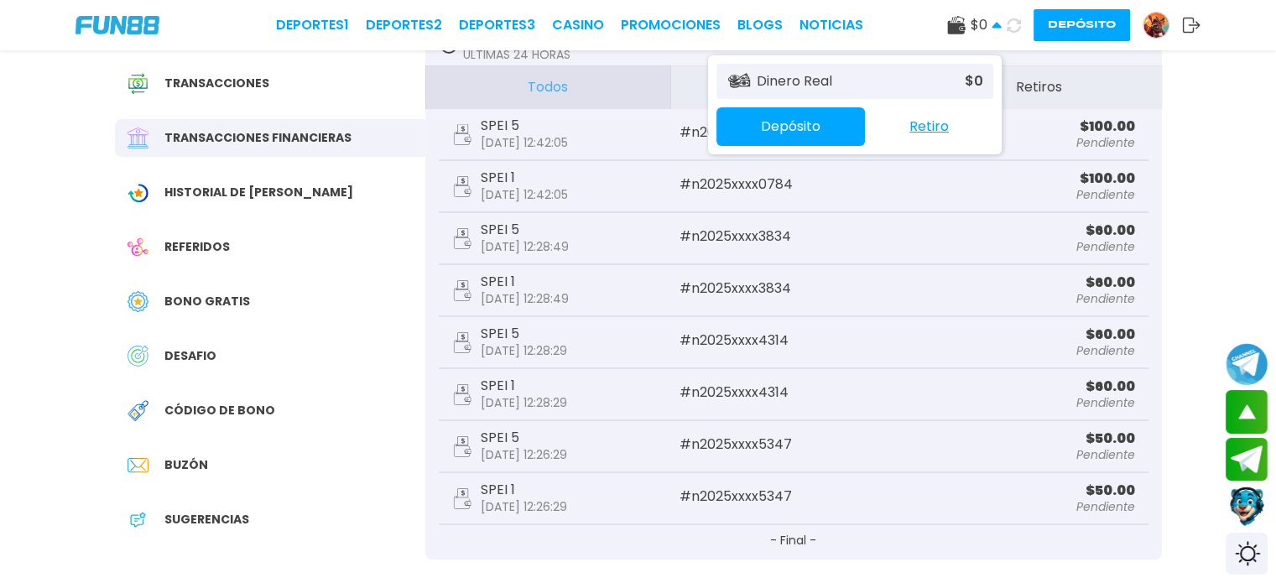
click at [973, 86] on p "$ 0" at bounding box center [974, 81] width 18 height 20
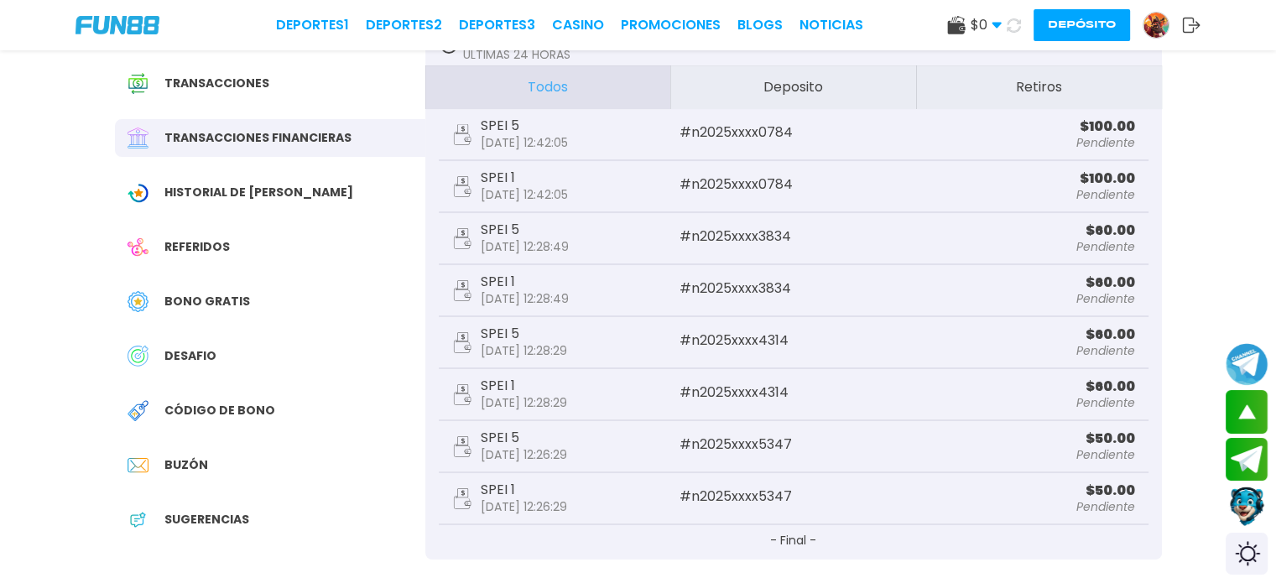
click at [1022, 23] on button at bounding box center [1014, 25] width 24 height 24
click at [1016, 23] on use at bounding box center [1014, 25] width 14 height 14
click at [232, 204] on div "Historial de Bonos" at bounding box center [270, 193] width 310 height 38
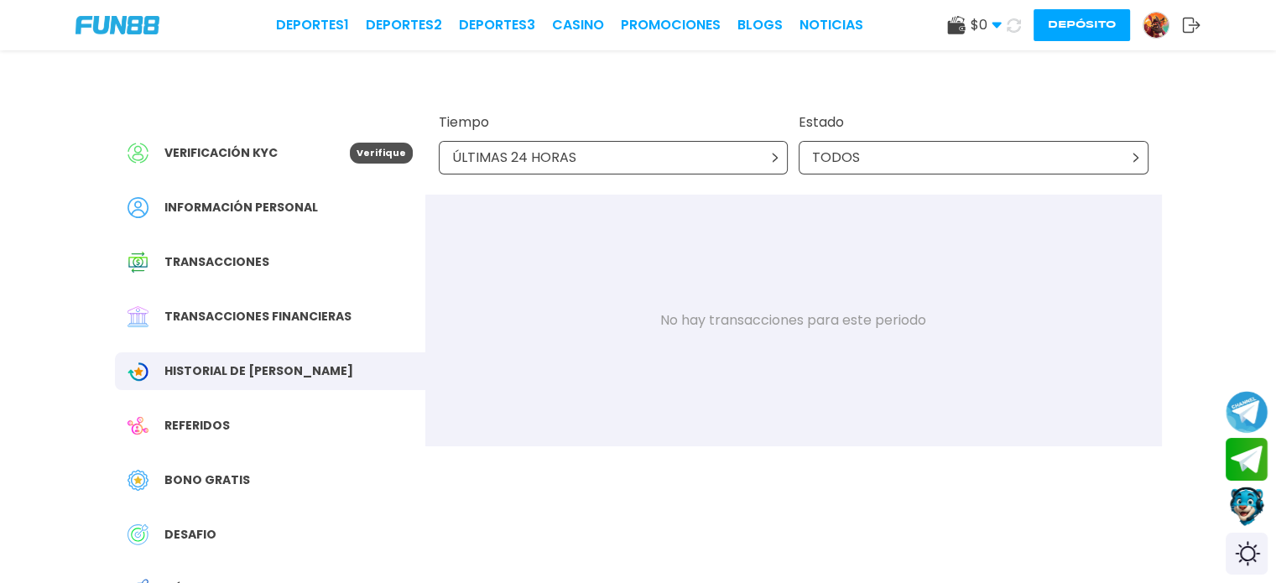
click at [235, 263] on span "Transacciones" at bounding box center [216, 262] width 105 height 18
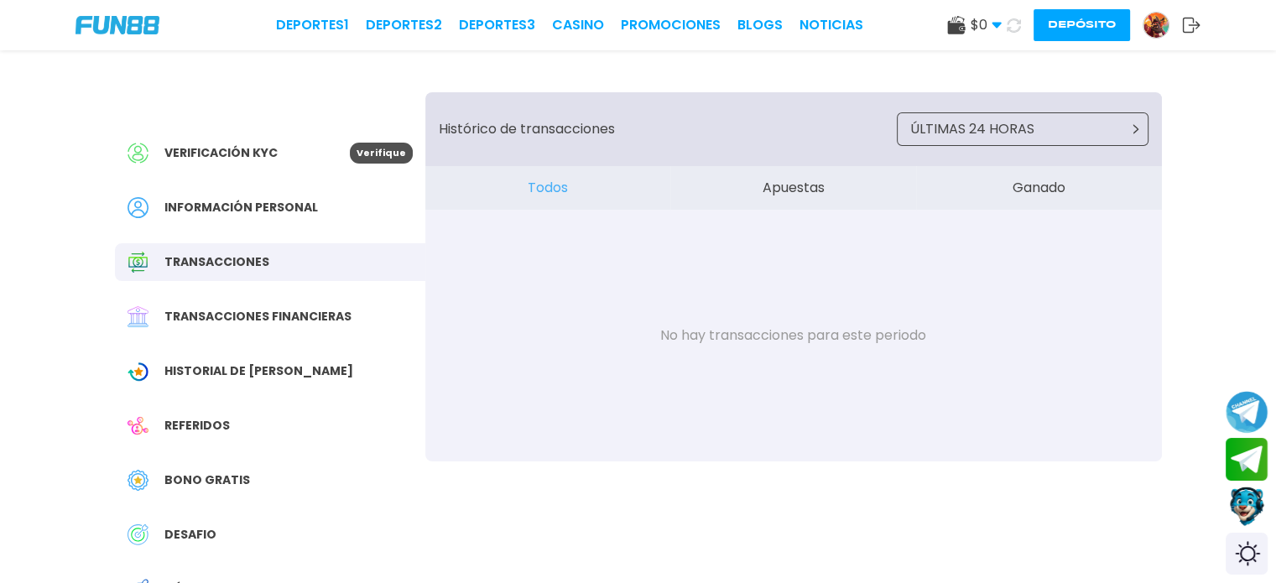
click at [795, 190] on button "Apuestas" at bounding box center [793, 188] width 246 height 44
click at [1041, 188] on button "Ganado" at bounding box center [1039, 188] width 246 height 44
click at [555, 18] on link "CASINO" at bounding box center [578, 25] width 52 height 20
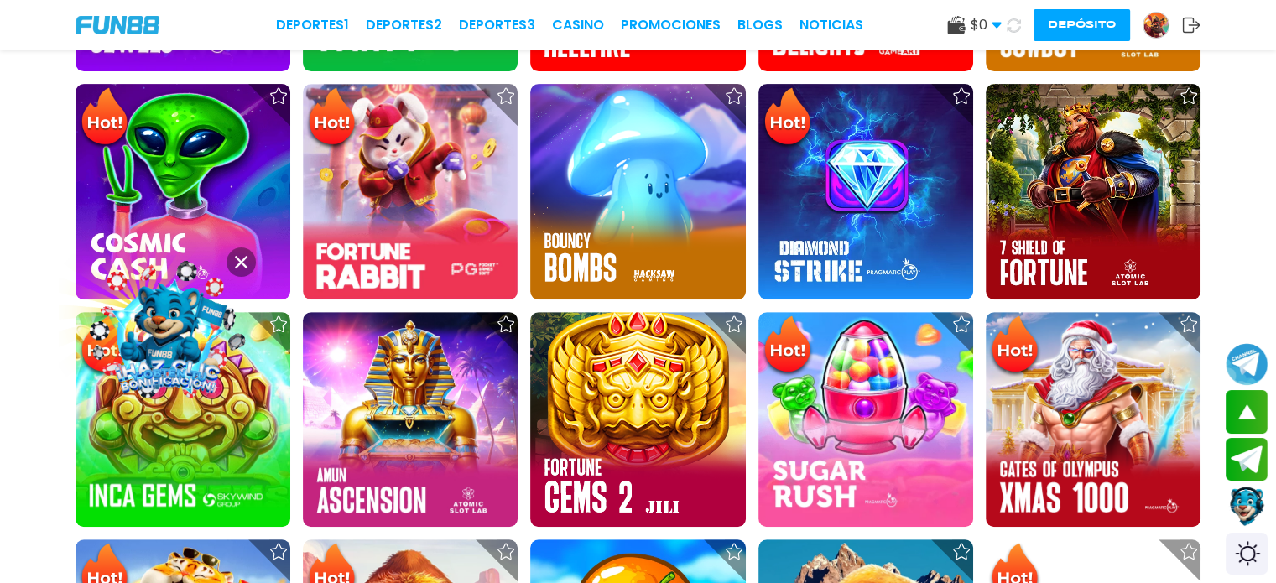
scroll to position [700, 0]
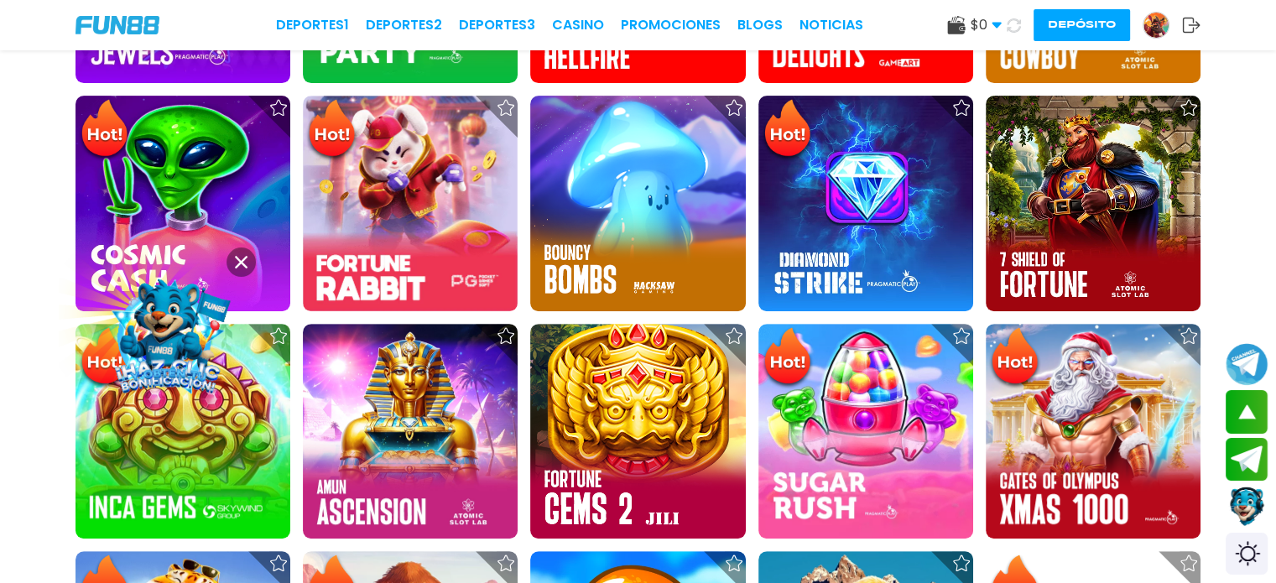
click at [1013, 23] on icon at bounding box center [1014, 25] width 14 height 14
click at [1013, 23] on icon at bounding box center [1014, 25] width 20 height 20
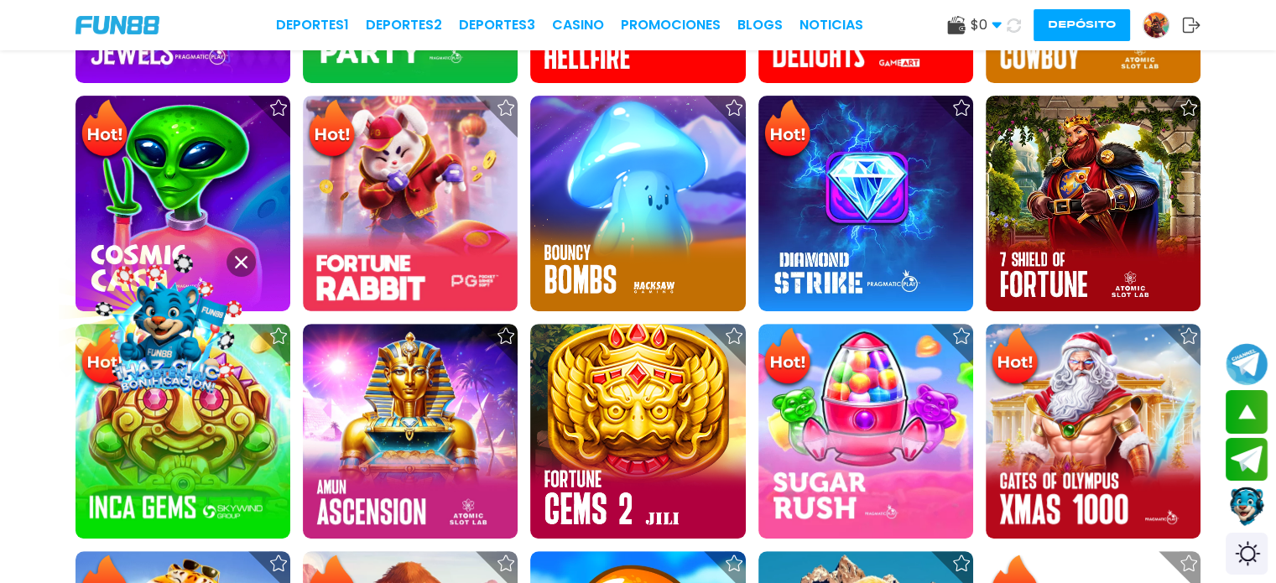
click at [1013, 23] on icon at bounding box center [1014, 25] width 16 height 16
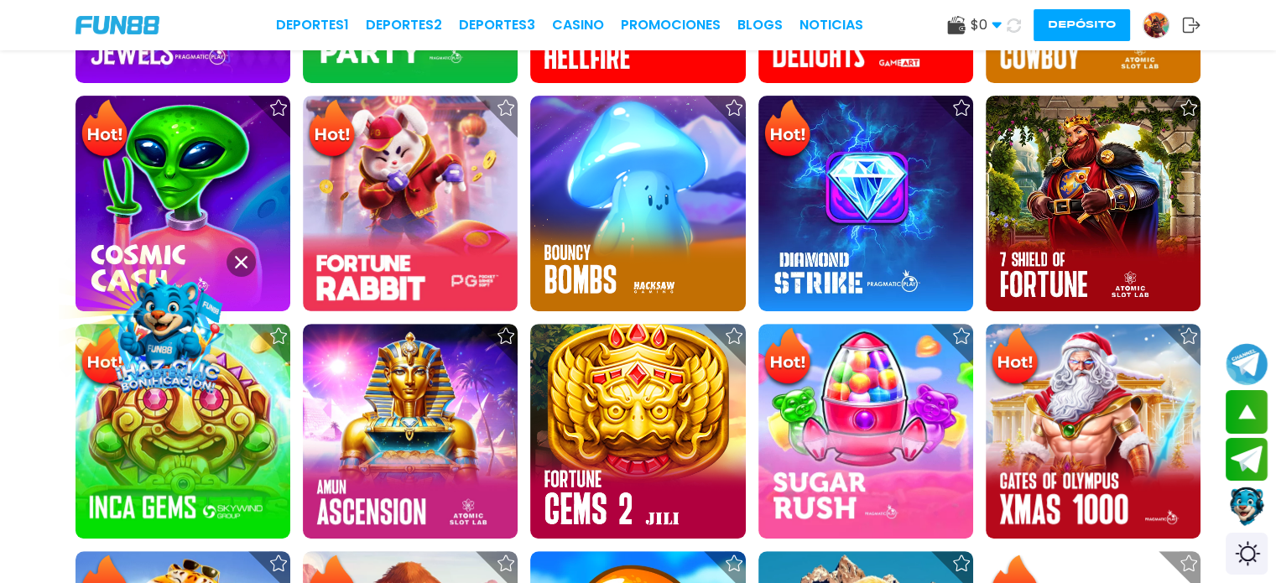
click at [1007, 33] on button at bounding box center [1013, 25] width 29 height 29
click at [1007, 33] on button at bounding box center [1014, 26] width 28 height 28
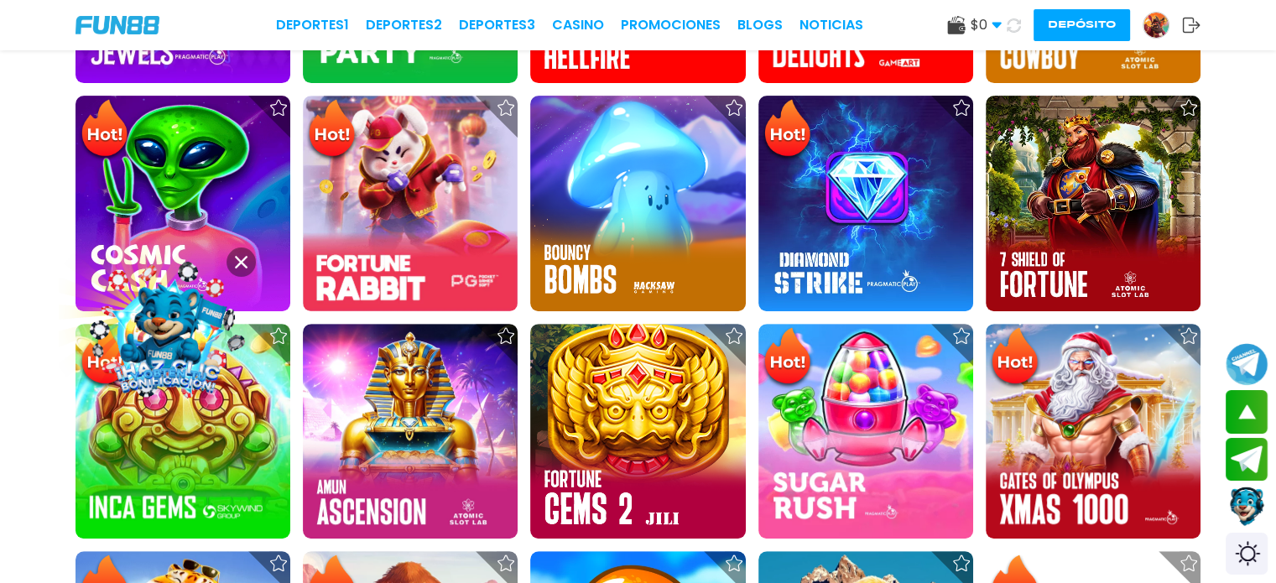
click at [1007, 33] on button at bounding box center [1014, 26] width 26 height 26
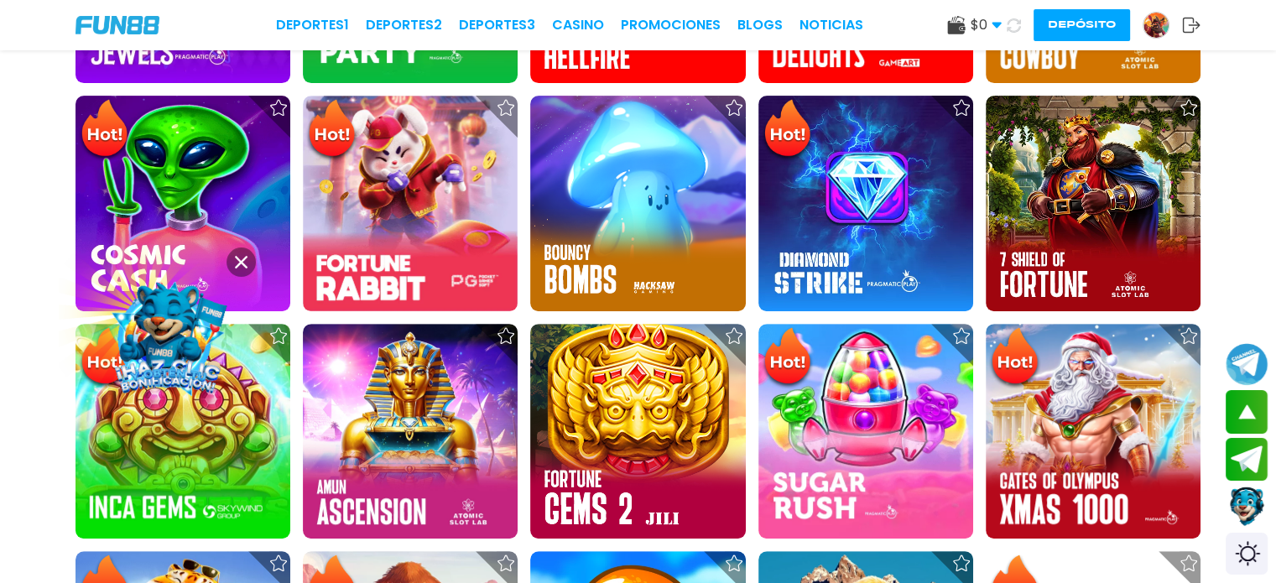
click at [1163, 26] on img at bounding box center [1155, 25] width 25 height 25
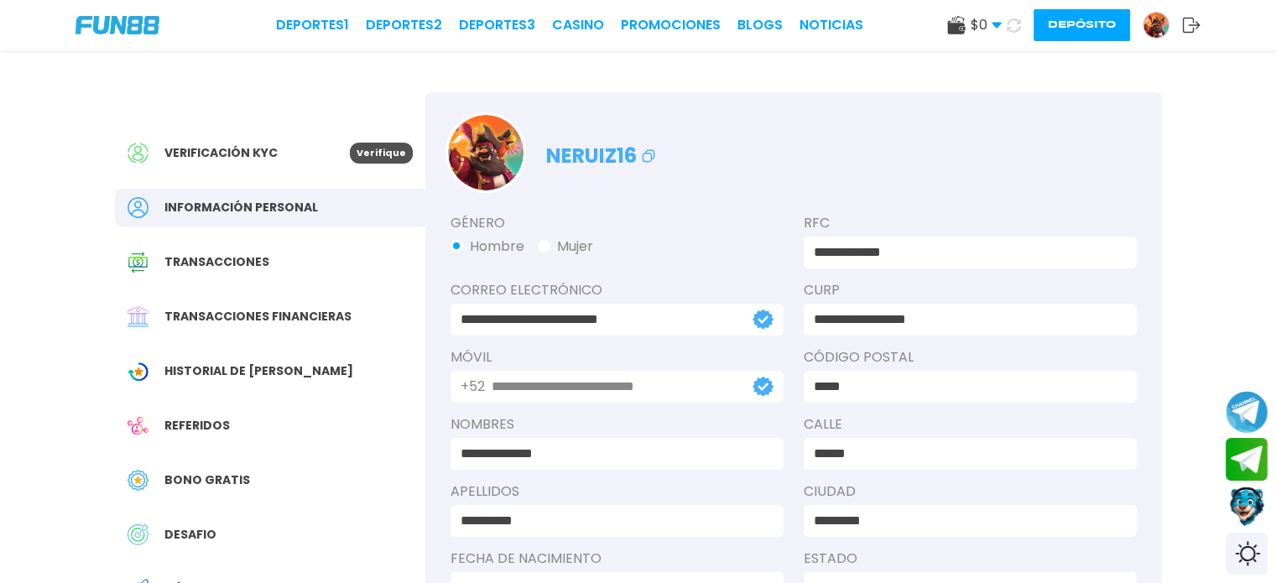
click at [1017, 23] on icon at bounding box center [1014, 25] width 14 height 14
click at [1013, 20] on icon at bounding box center [1014, 25] width 14 height 14
click at [997, 23] on use at bounding box center [996, 26] width 9 height 6
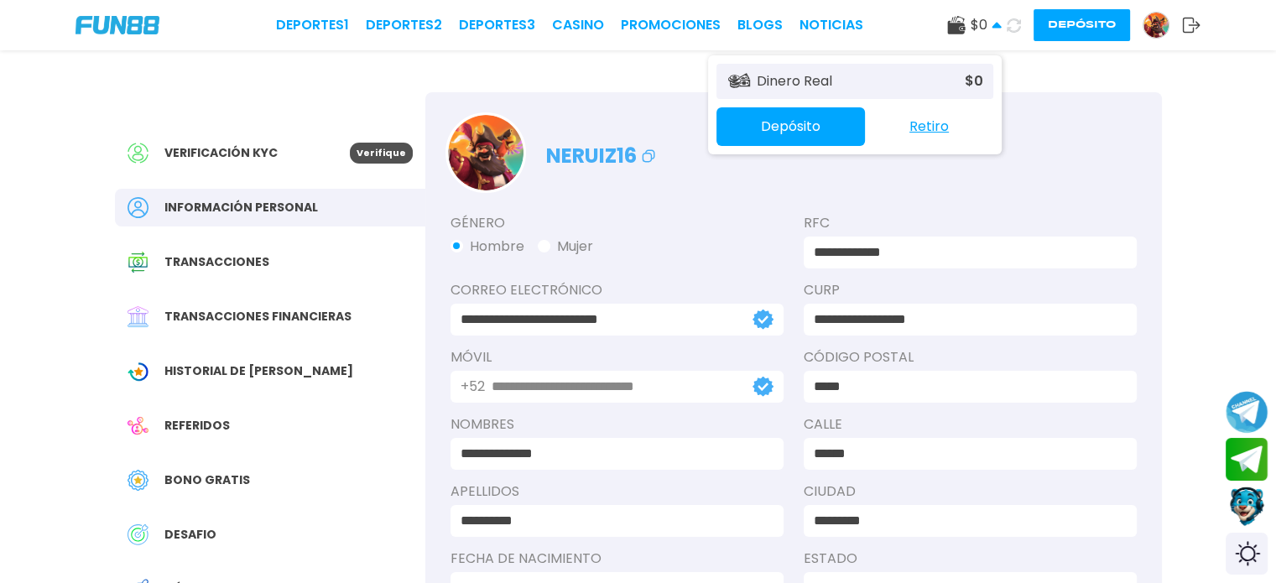
click at [793, 136] on button "Depósito" at bounding box center [790, 126] width 148 height 39
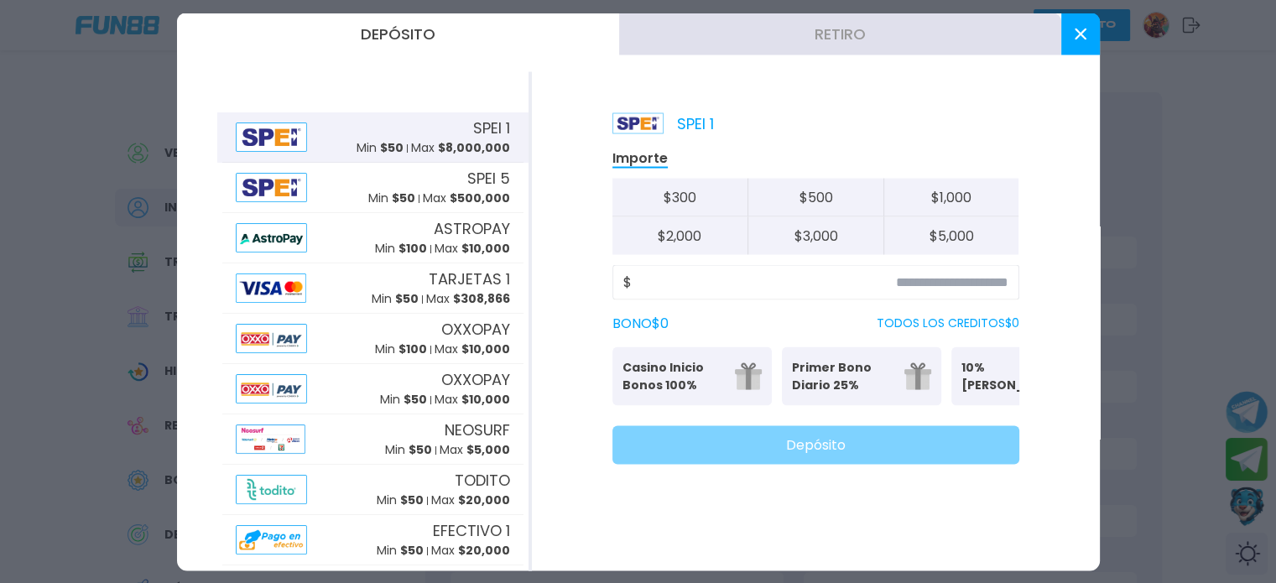
click at [413, 130] on div "SPEI 1 Min $ 50 Max $ 8,000,000" at bounding box center [434, 137] width 154 height 40
click at [884, 26] on button "Retiro" at bounding box center [840, 34] width 442 height 42
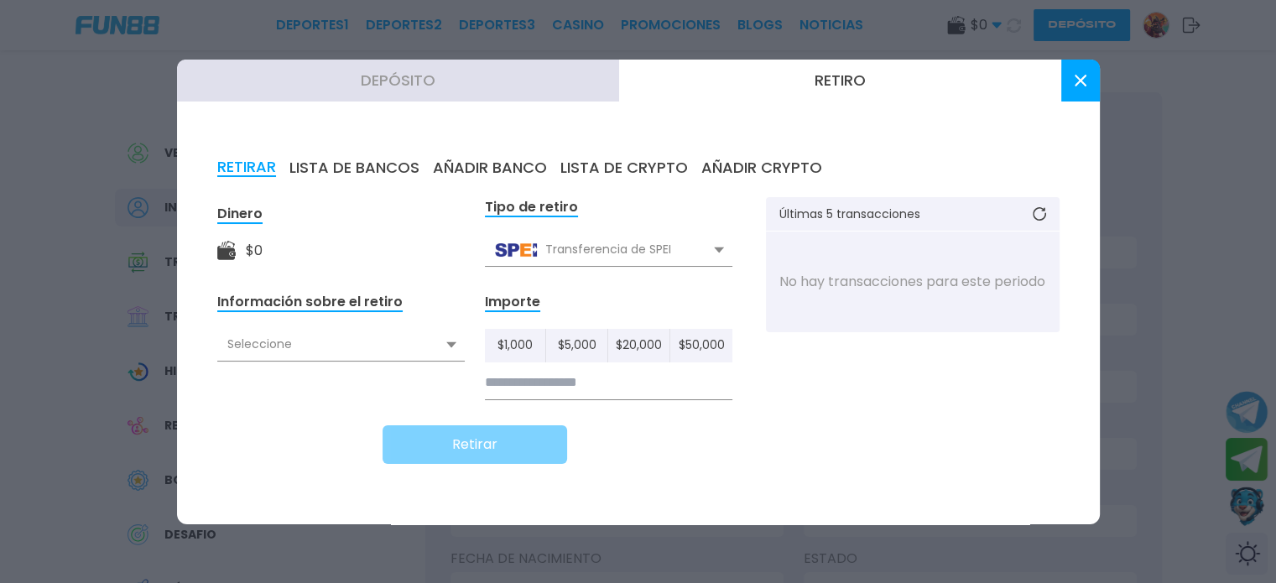
click at [1087, 77] on button at bounding box center [1080, 81] width 39 height 42
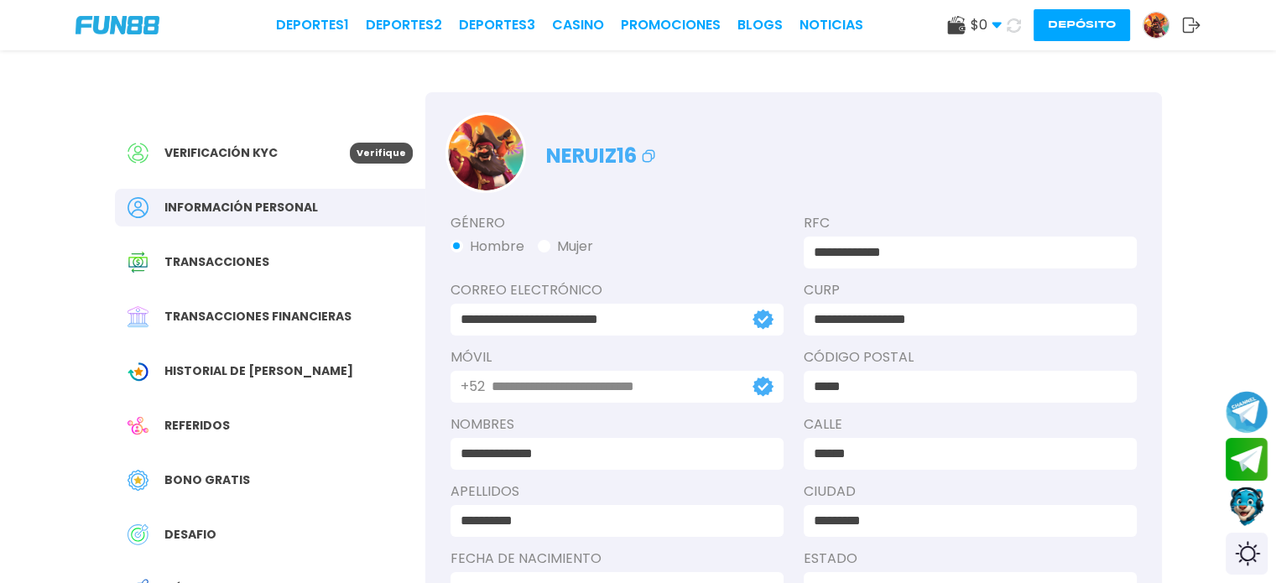
click at [238, 254] on span "Transacciones" at bounding box center [216, 262] width 105 height 18
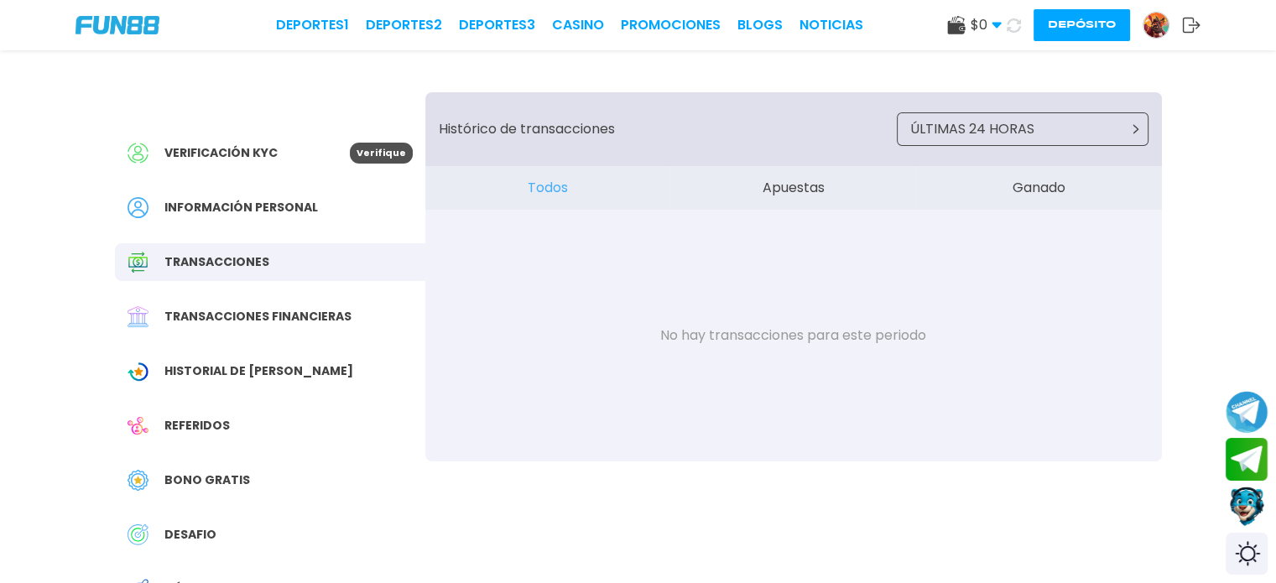
click at [308, 315] on span "Transacciones financieras" at bounding box center [257, 317] width 187 height 18
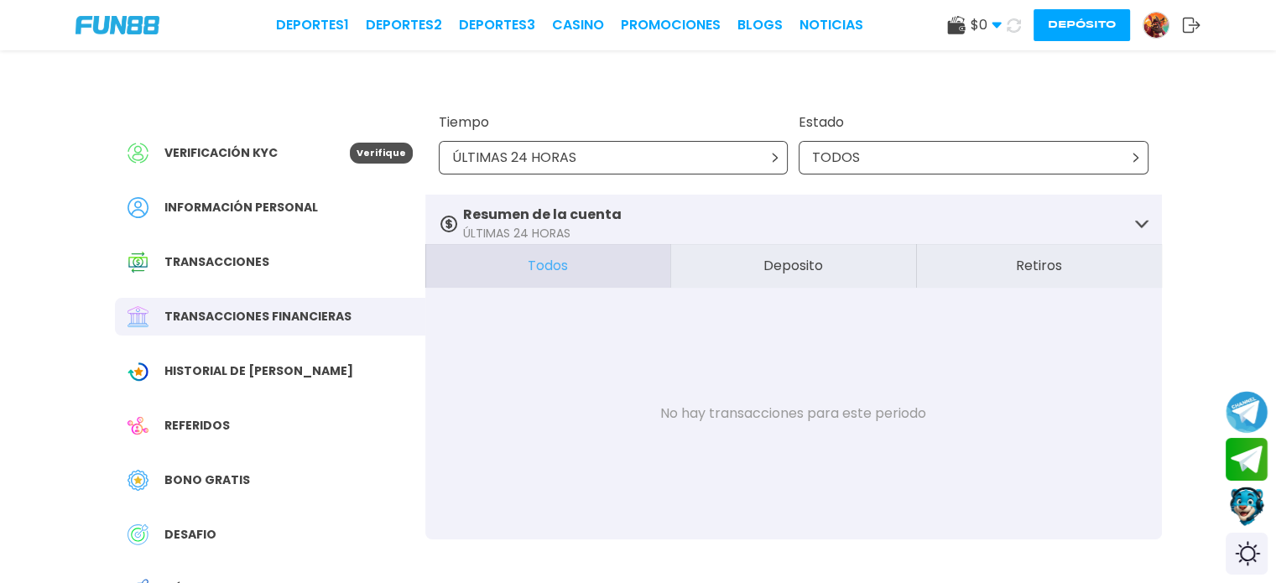
click at [787, 269] on button "Deposito" at bounding box center [793, 266] width 246 height 44
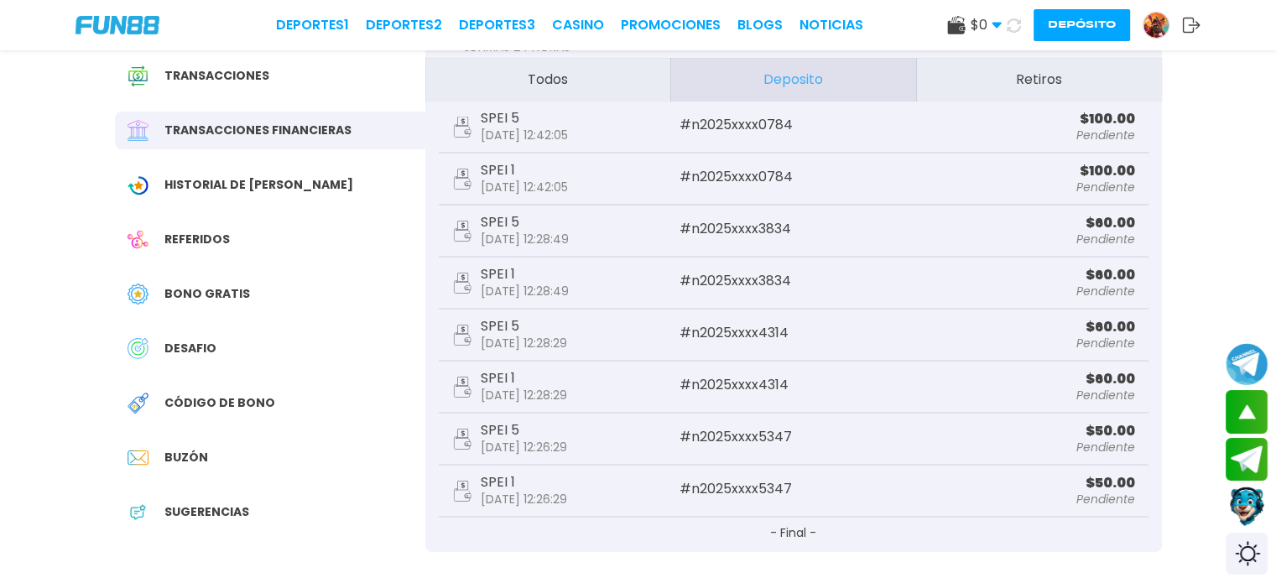
scroll to position [172, 0]
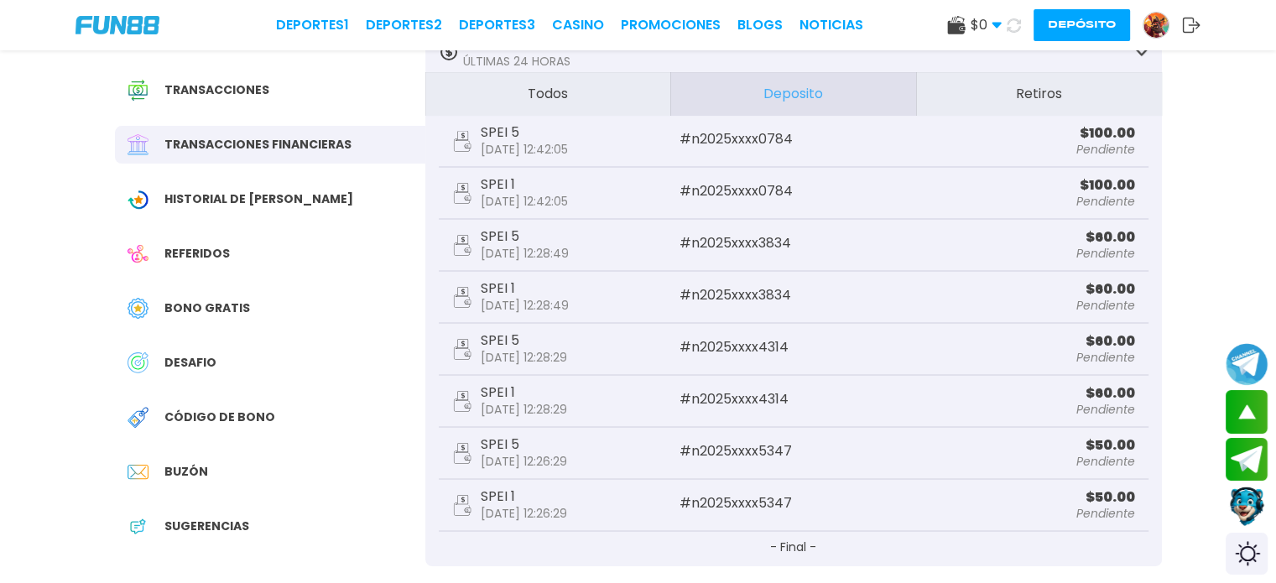
click at [705, 143] on p "# n2025xxxx0784" at bounding box center [792, 139] width 227 height 13
click at [1007, 32] on icon at bounding box center [1014, 25] width 14 height 14
click at [995, 23] on use at bounding box center [996, 26] width 9 height 6
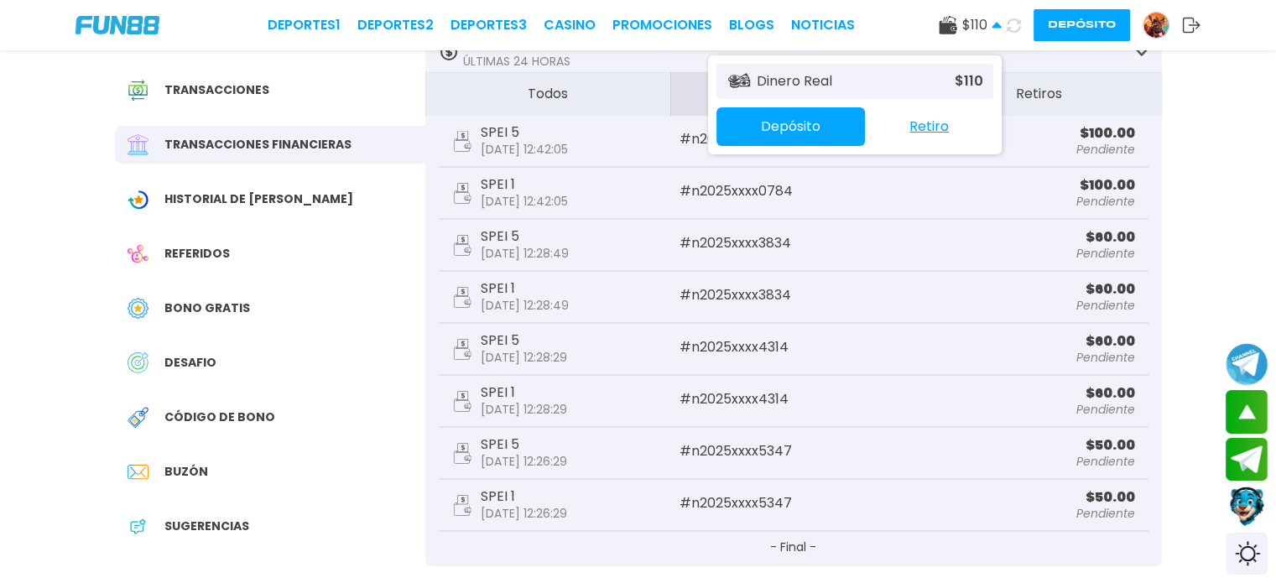
click at [909, 133] on button "Retiro" at bounding box center [929, 126] width 128 height 35
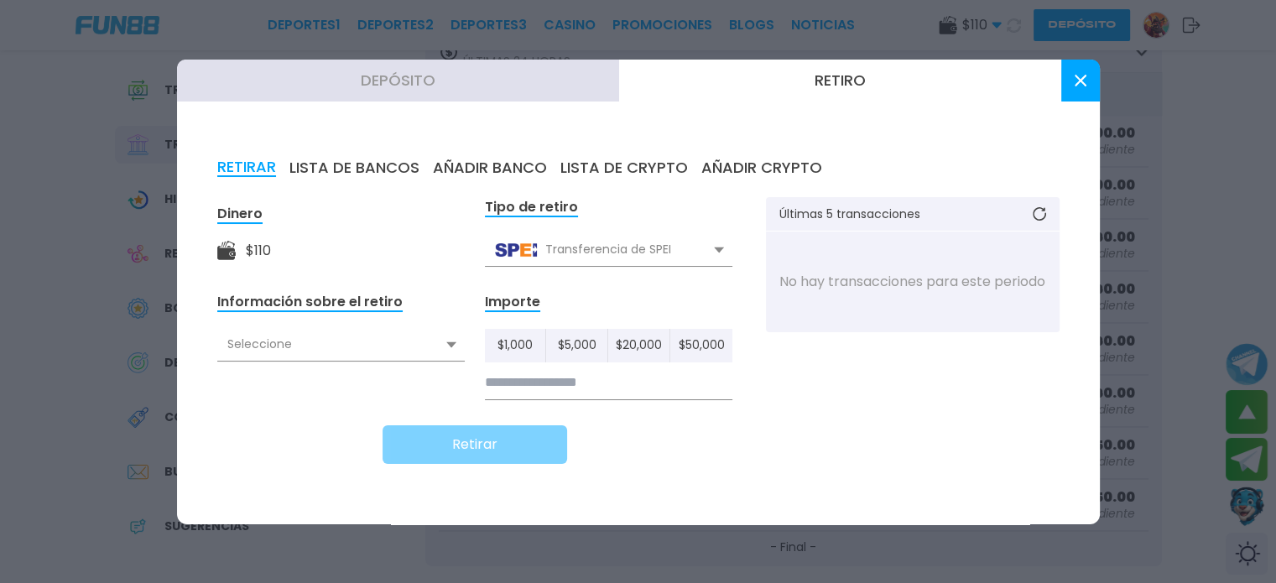
click at [551, 383] on input at bounding box center [608, 383] width 247 height 34
click at [849, 86] on button "Retiro" at bounding box center [840, 81] width 442 height 42
click at [846, 70] on button "Retiro" at bounding box center [840, 81] width 442 height 42
click at [530, 388] on input "*" at bounding box center [608, 383] width 247 height 34
click at [579, 248] on div "Transferencia de SPEI" at bounding box center [608, 250] width 247 height 32
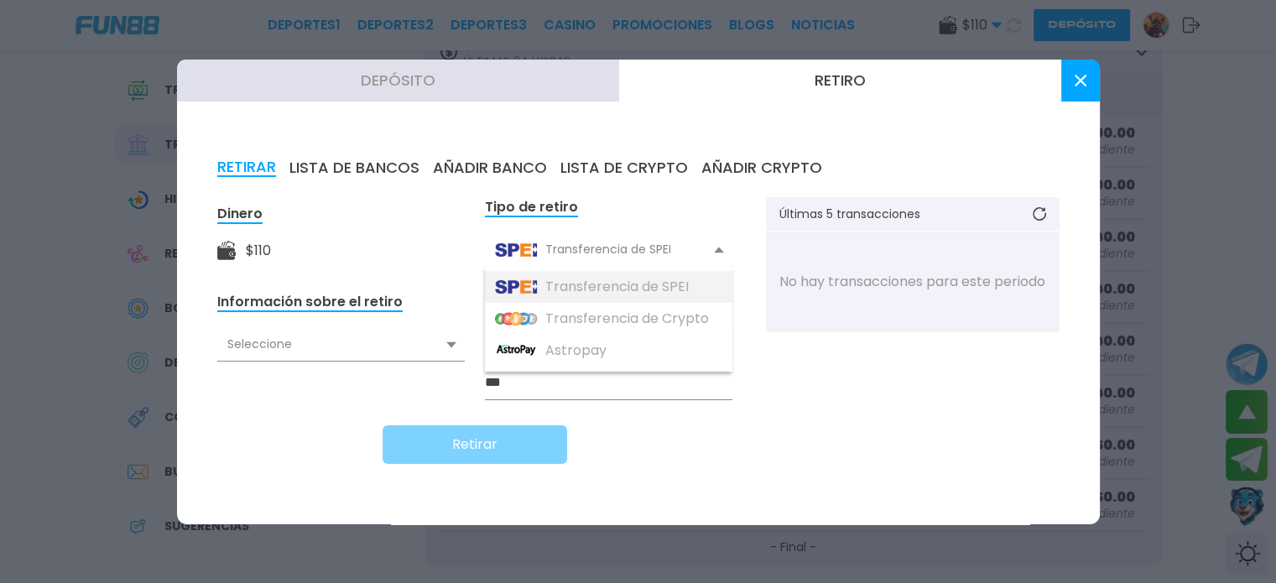
click at [575, 280] on div "Transferencia de SPEI" at bounding box center [608, 287] width 247 height 32
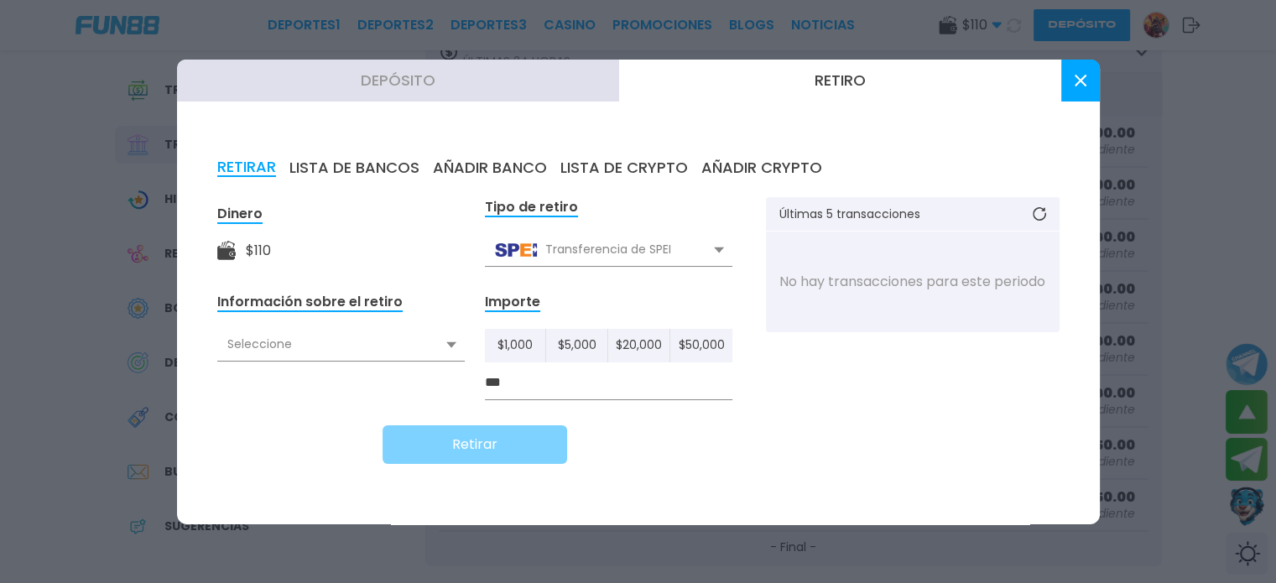
click at [468, 350] on form "Dinero $ 110 Tipo de retiro Transferencia de SPEI Transferencia de SPEI Transfe…" at bounding box center [474, 330] width 515 height 267
click at [456, 347] on div "Seleccione" at bounding box center [340, 345] width 247 height 32
click at [339, 380] on div "Vacío" at bounding box center [340, 382] width 247 height 32
click at [301, 345] on div "Seleccione" at bounding box center [340, 345] width 247 height 32
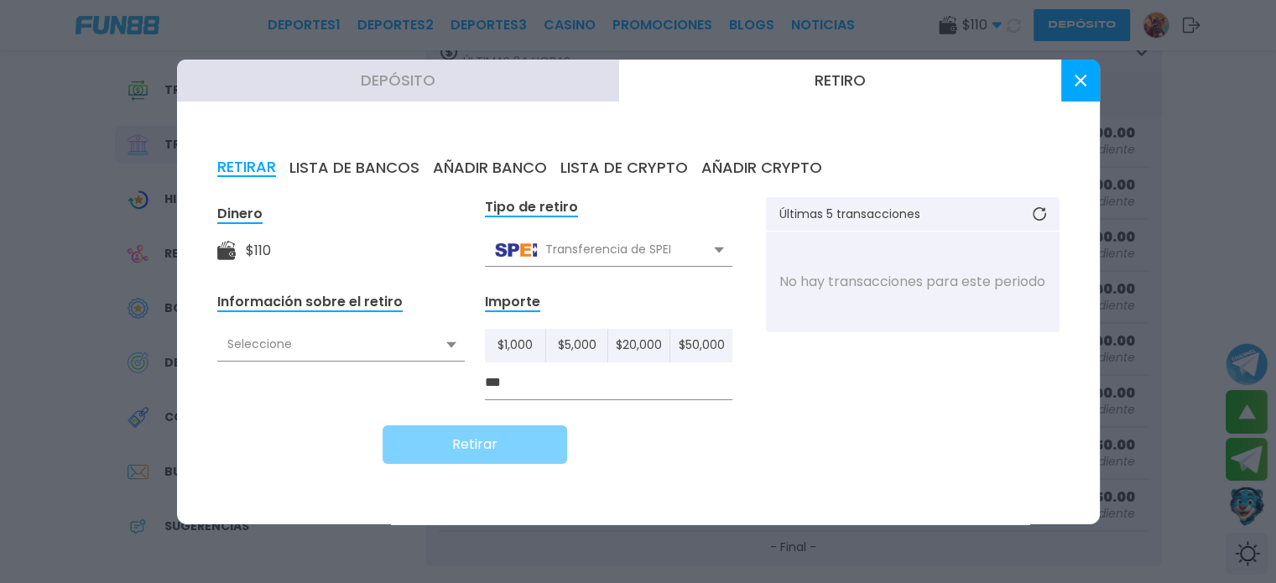
click at [577, 387] on input "***" at bounding box center [608, 383] width 247 height 34
click at [517, 352] on button "$ 1,000" at bounding box center [516, 346] width 62 height 34
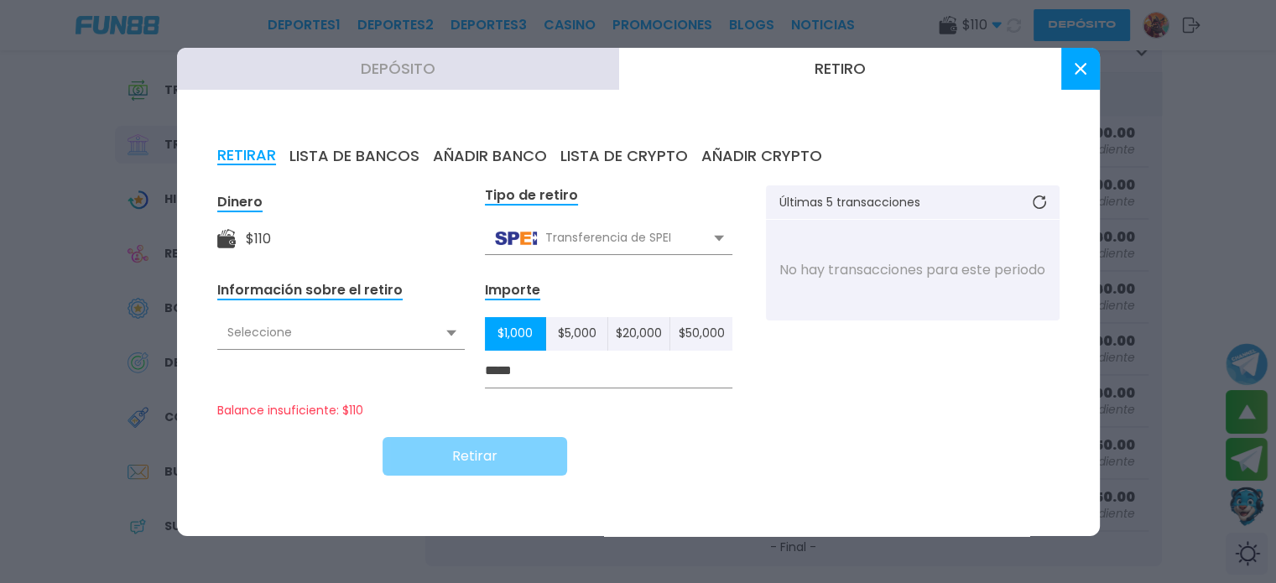
click at [530, 372] on input "*****" at bounding box center [608, 371] width 247 height 34
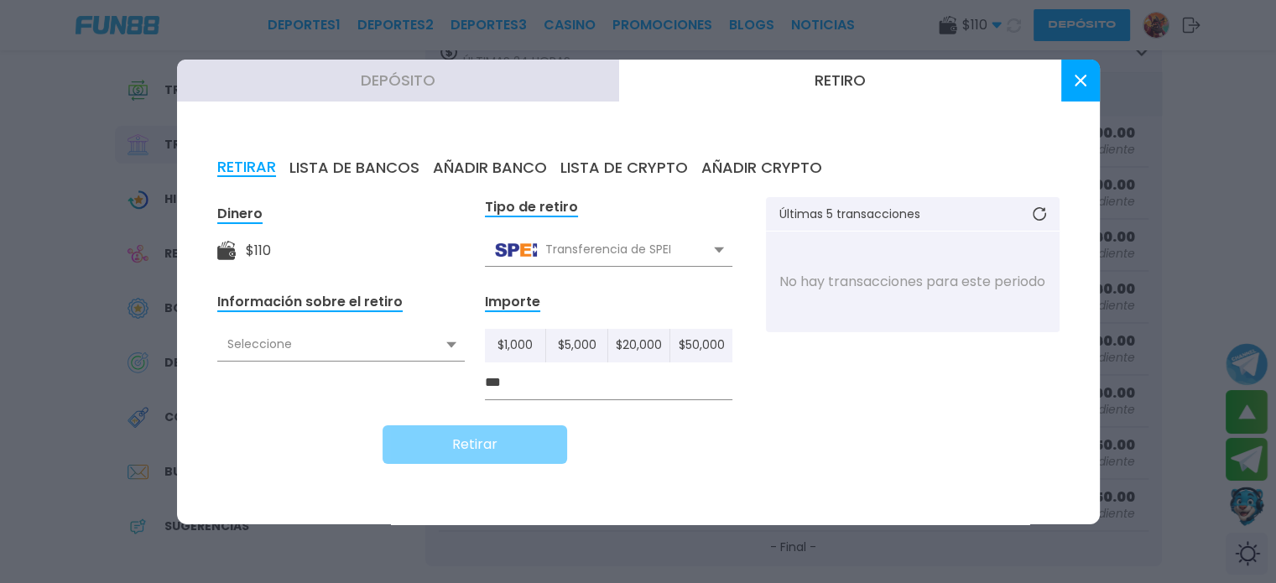
type input "***"
click at [1080, 69] on button at bounding box center [1080, 81] width 39 height 42
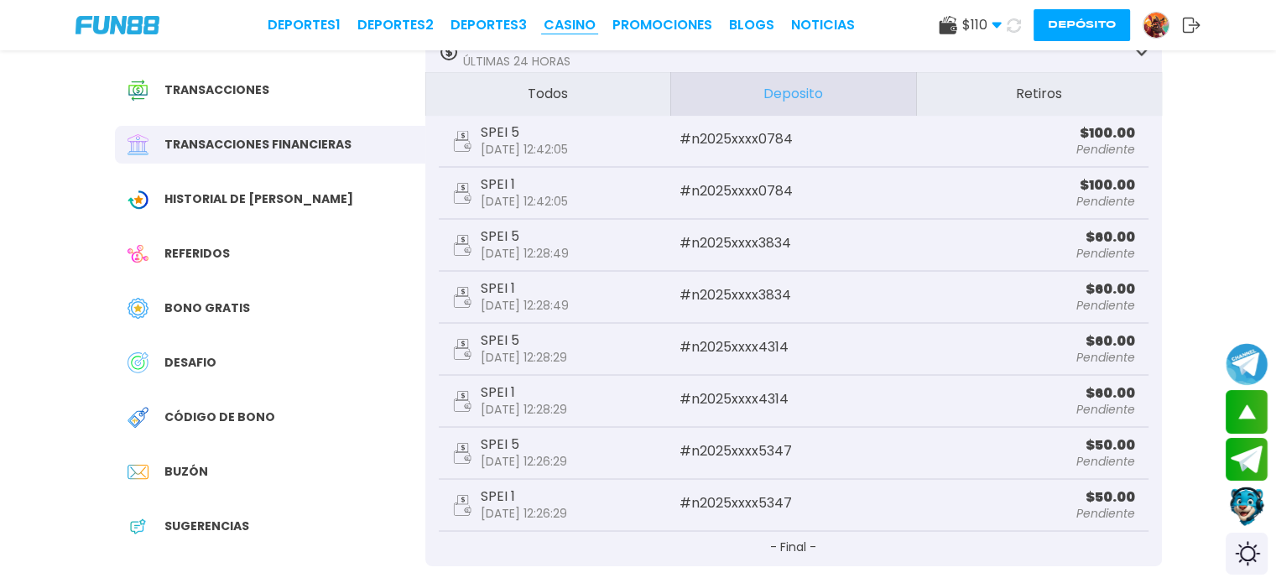
click at [577, 18] on link "CASINO" at bounding box center [570, 25] width 52 height 20
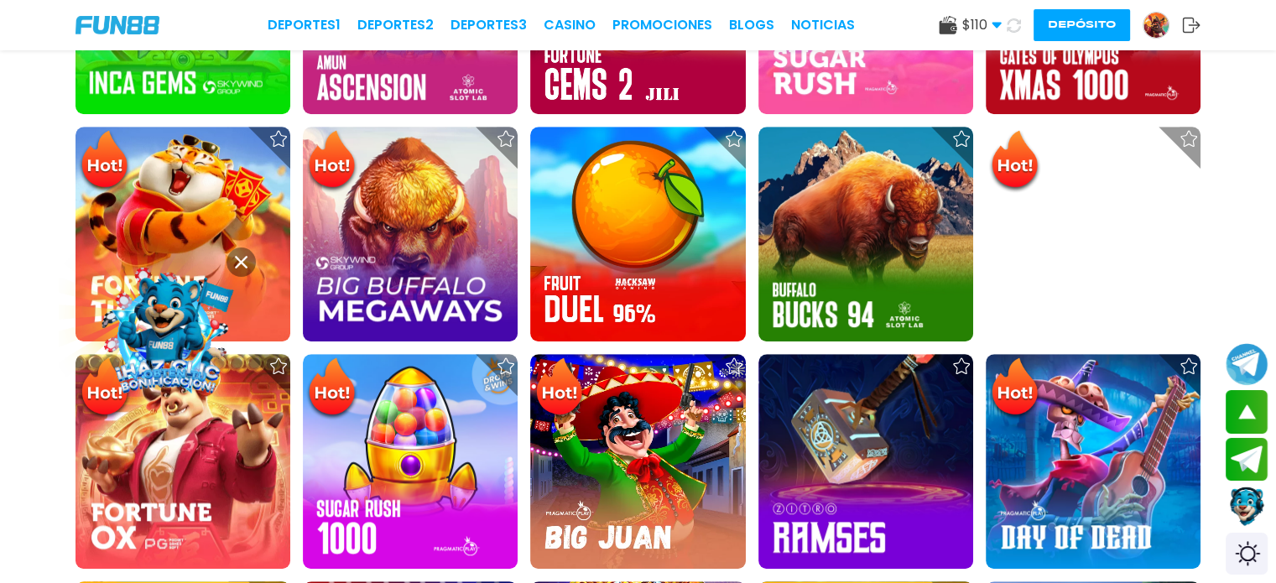
scroll to position [1528, 0]
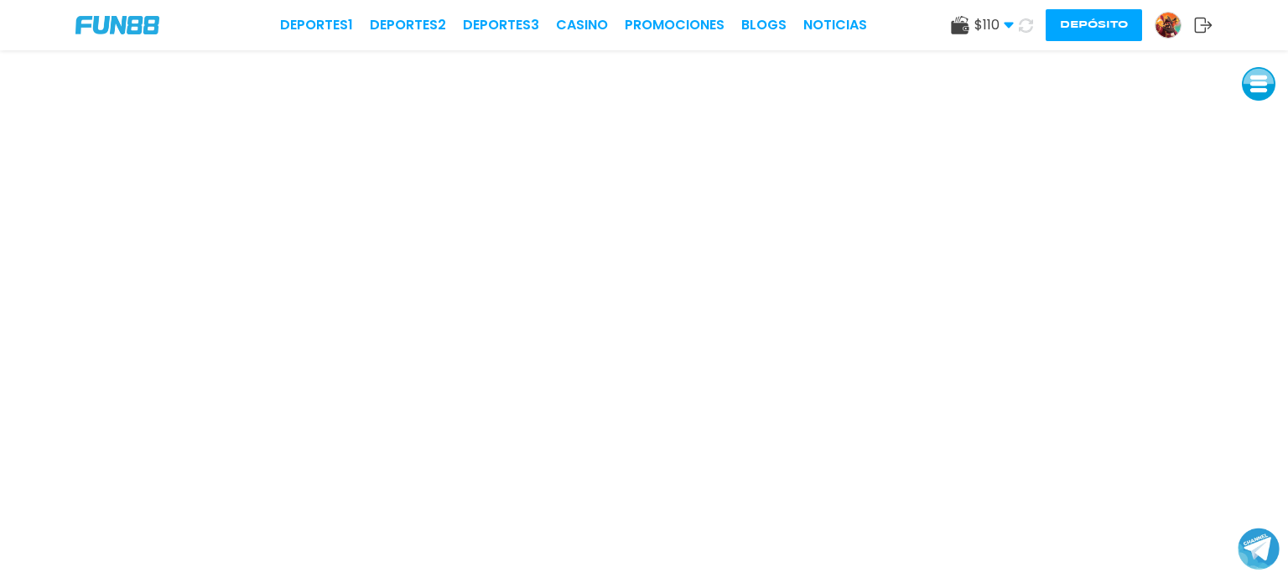
click at [1164, 16] on img at bounding box center [1168, 25] width 25 height 25
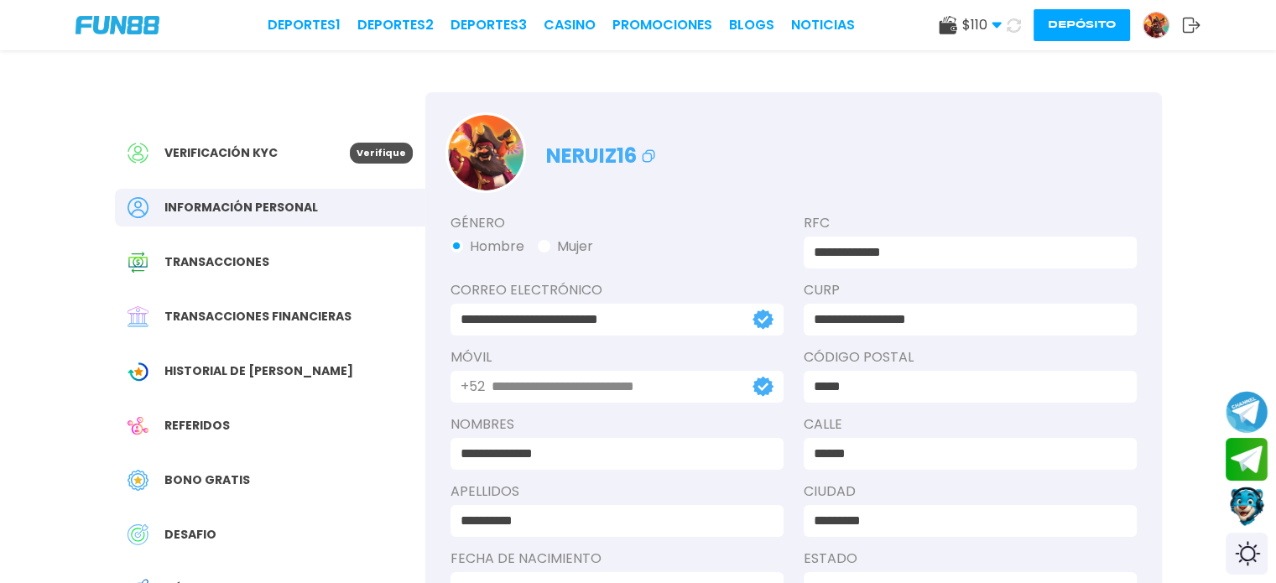
click at [1011, 22] on icon at bounding box center [1014, 25] width 14 height 14
click at [997, 23] on use at bounding box center [996, 26] width 9 height 6
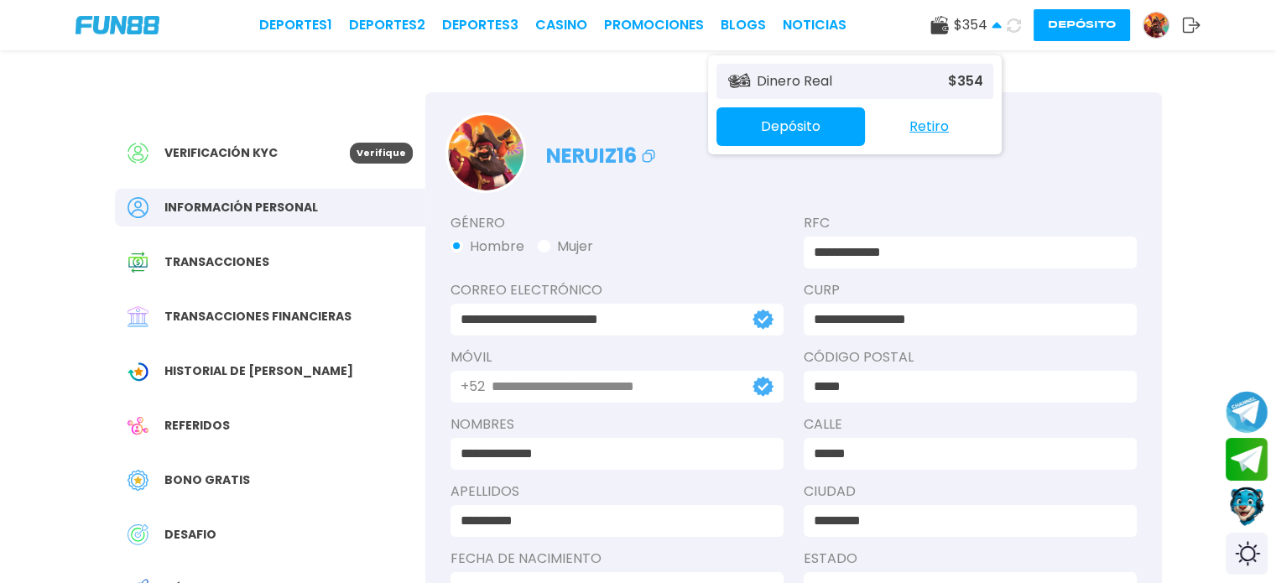
click at [903, 125] on button "Retiro" at bounding box center [929, 126] width 128 height 35
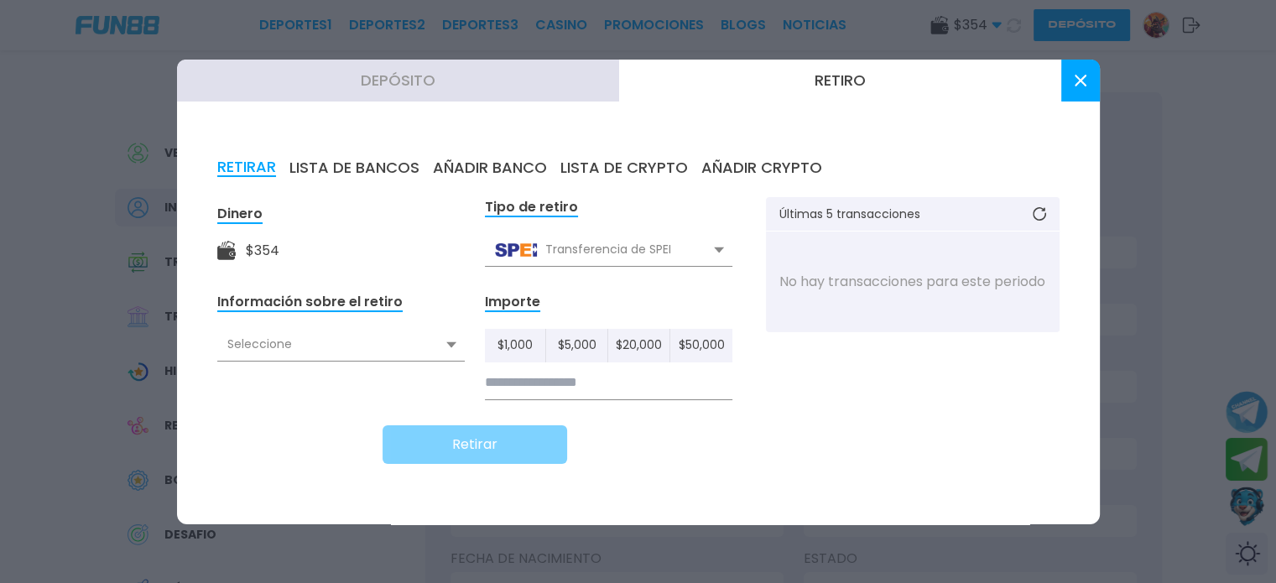
click at [259, 257] on div "$ 354" at bounding box center [263, 251] width 34 height 20
click at [317, 350] on div "Seleccione" at bounding box center [340, 345] width 247 height 32
click at [276, 381] on div "Vacío" at bounding box center [340, 382] width 247 height 32
click at [281, 353] on div "Seleccione" at bounding box center [340, 345] width 247 height 32
click at [722, 247] on use at bounding box center [719, 250] width 10 height 6
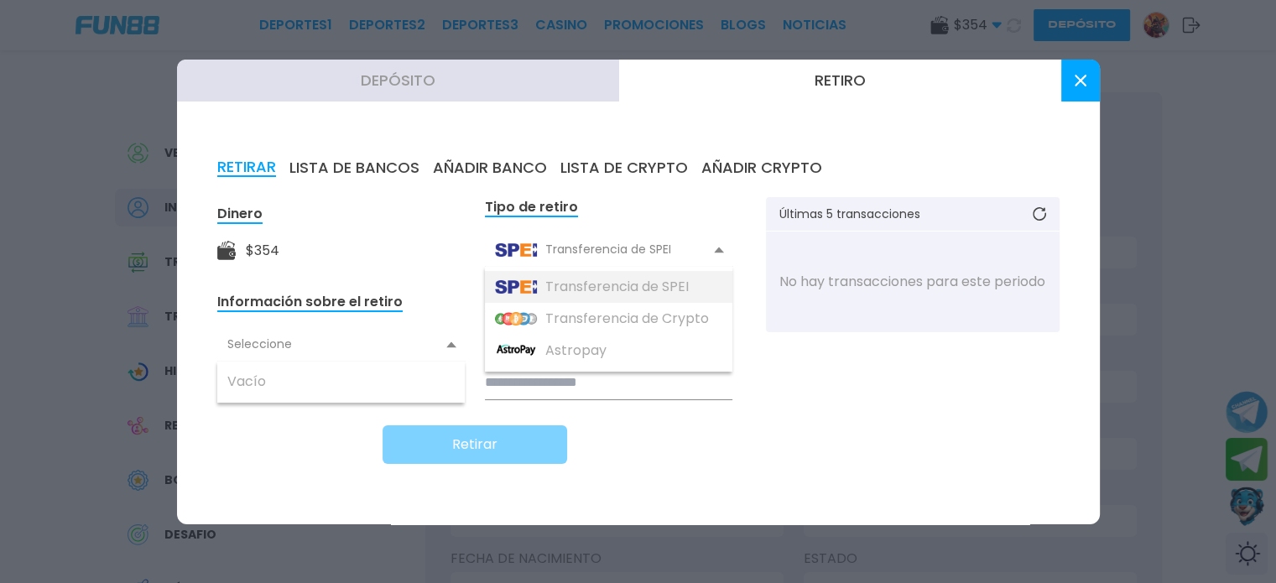
click at [604, 290] on div "Transferencia de SPEI" at bounding box center [608, 287] width 247 height 32
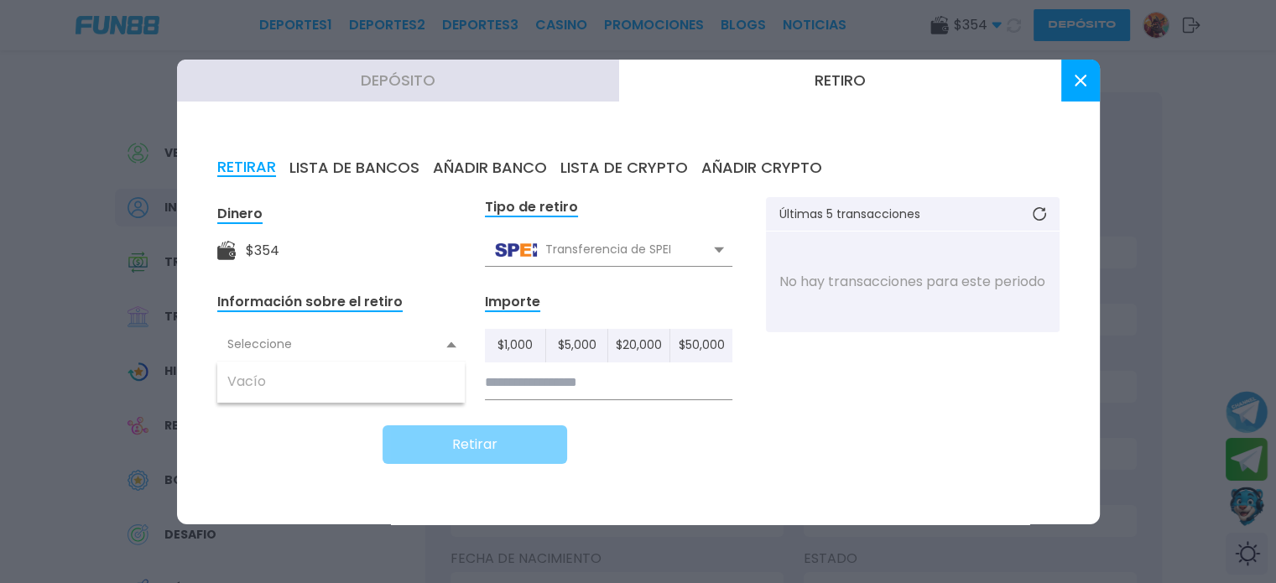
click at [560, 384] on input at bounding box center [608, 383] width 247 height 34
type input "***"
click at [272, 381] on div "Vacío" at bounding box center [340, 382] width 247 height 32
click at [370, 170] on button "LISTA DE BANCOS" at bounding box center [354, 168] width 130 height 18
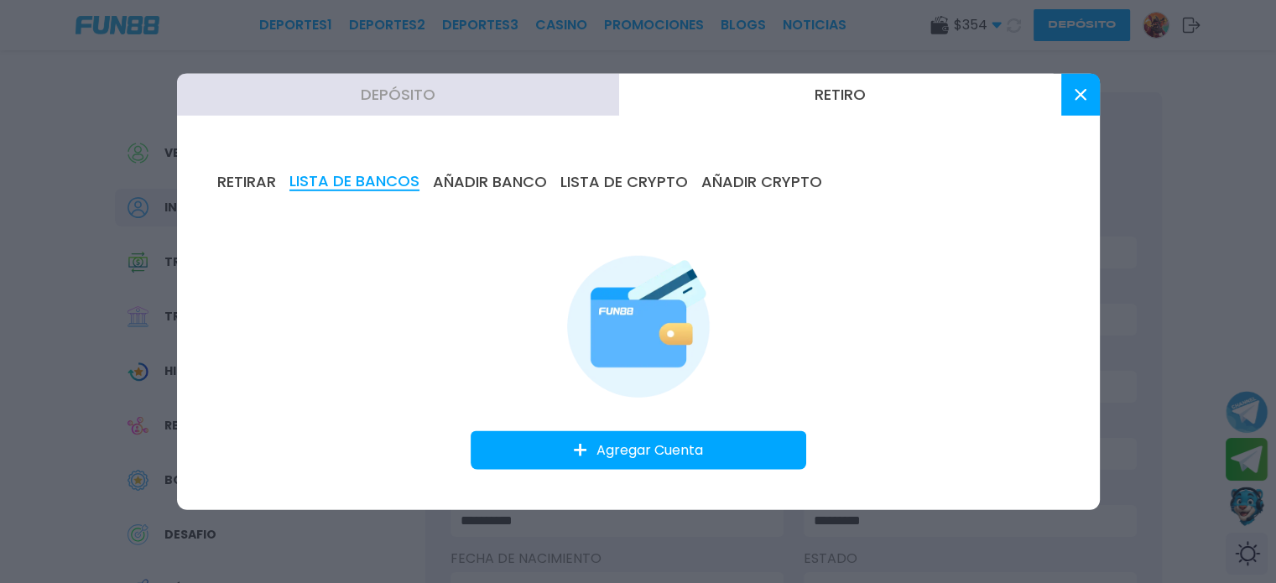
click at [489, 180] on button "AÑADIR BANCO" at bounding box center [490, 181] width 114 height 18
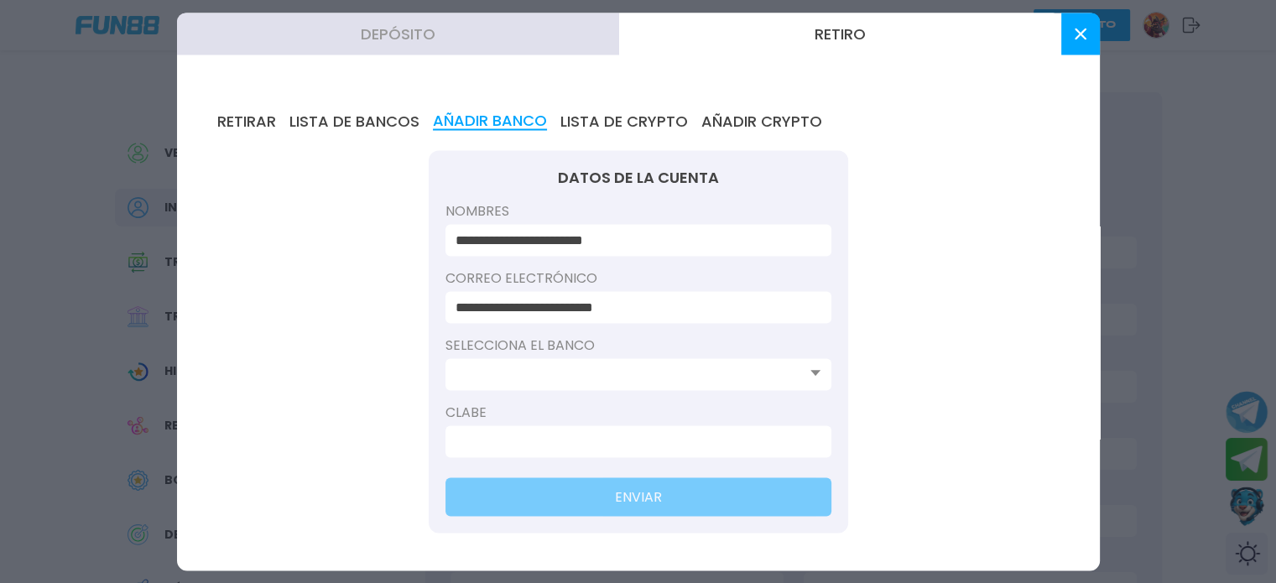
click at [587, 380] on input at bounding box center [633, 374] width 356 height 20
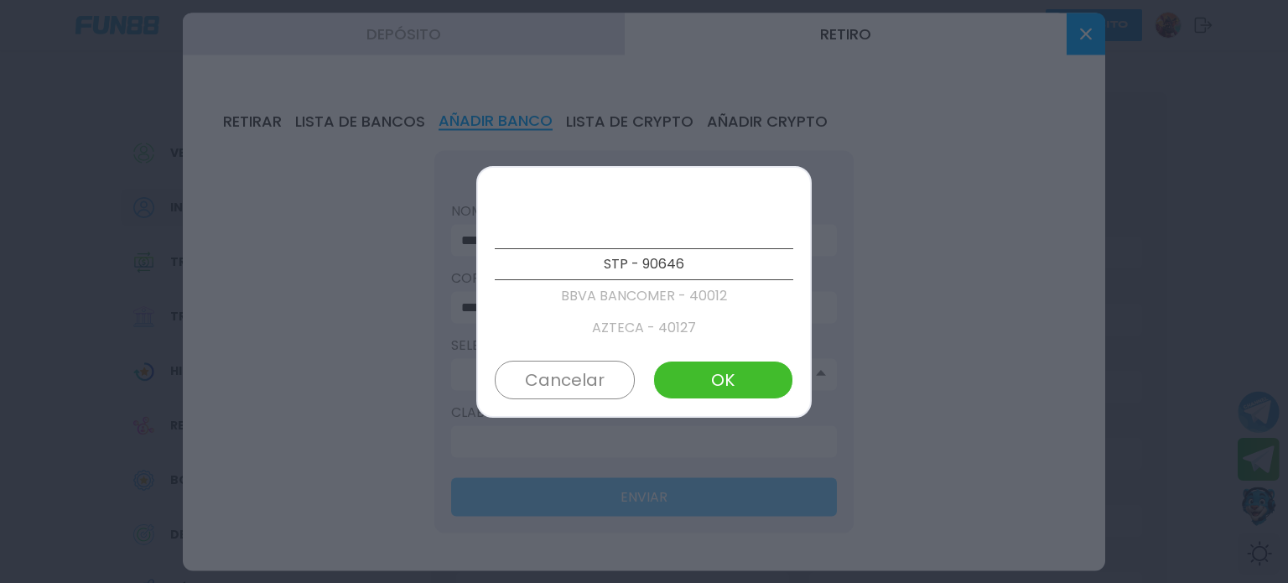
click at [663, 332] on p "AZTECA - 40127" at bounding box center [644, 328] width 299 height 32
click at [643, 291] on p "BANORTE/IXE - 40072" at bounding box center [644, 296] width 299 height 32
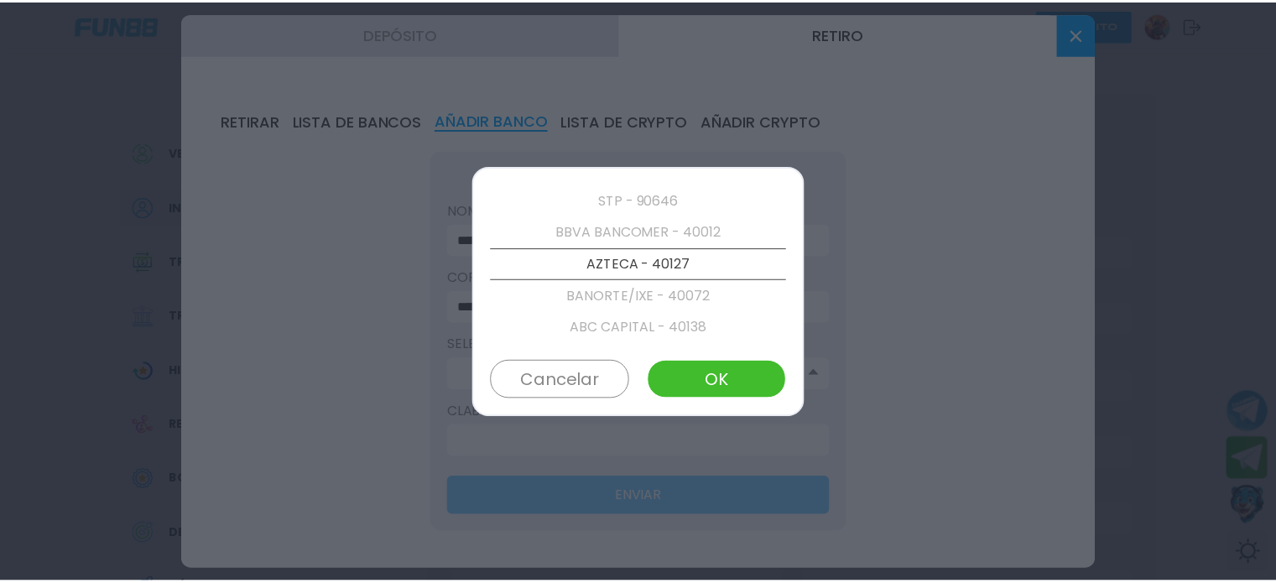
scroll to position [96, 0]
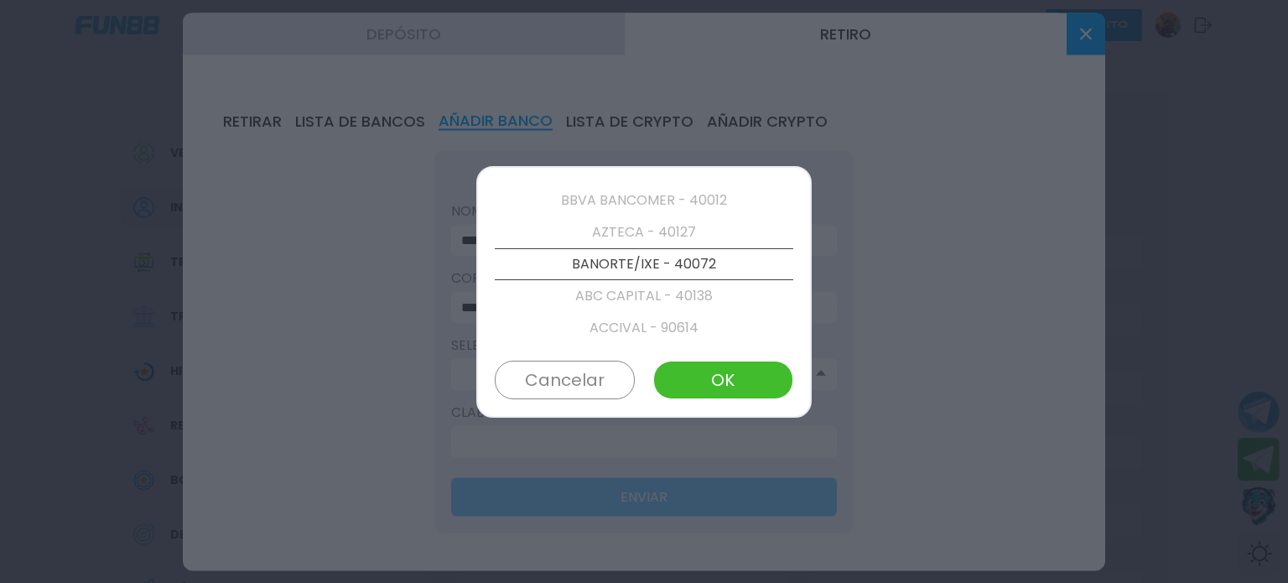
click at [730, 376] on button "OK" at bounding box center [723, 380] width 140 height 39
type input "**********"
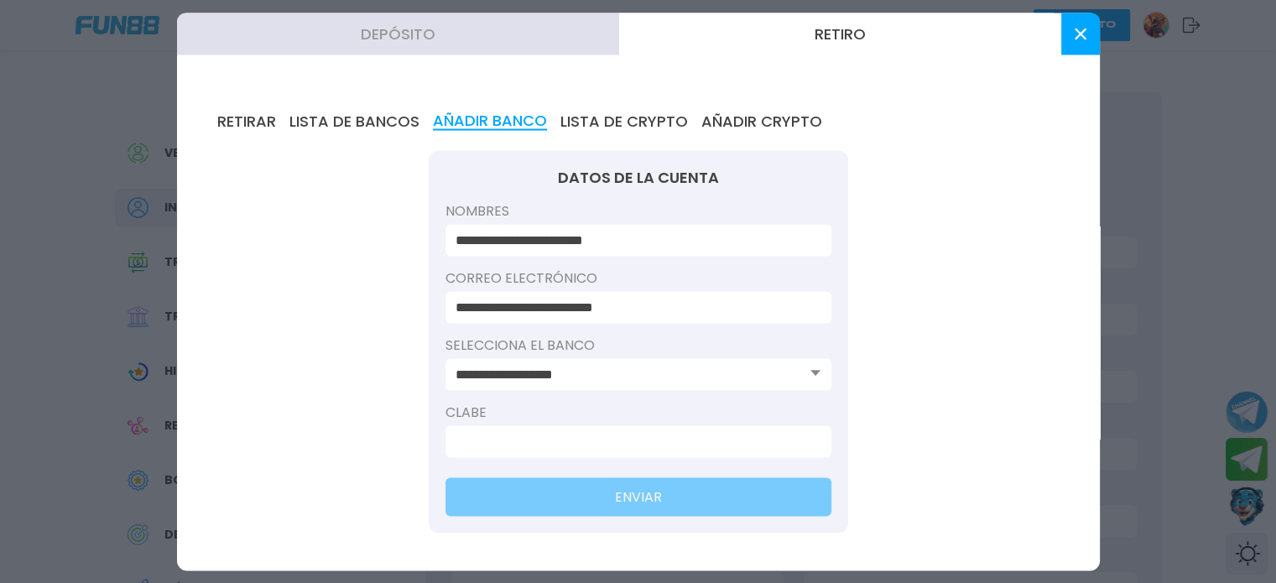
click at [656, 442] on input at bounding box center [633, 441] width 356 height 20
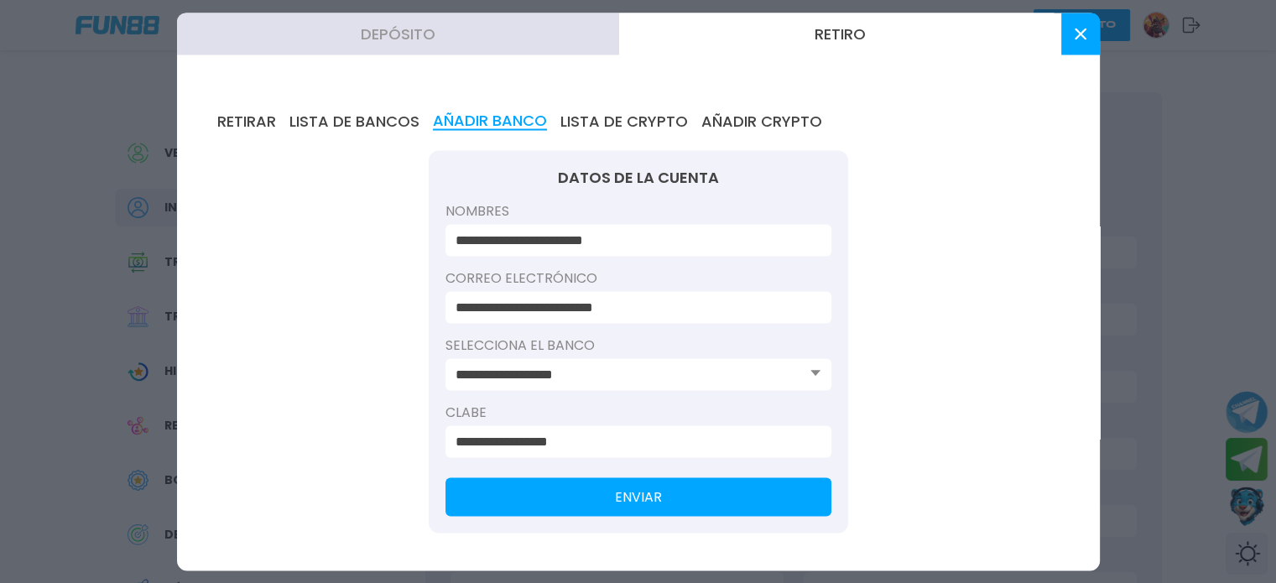
type input "**********"
click at [650, 494] on button "ENVIAR" at bounding box center [638, 496] width 386 height 39
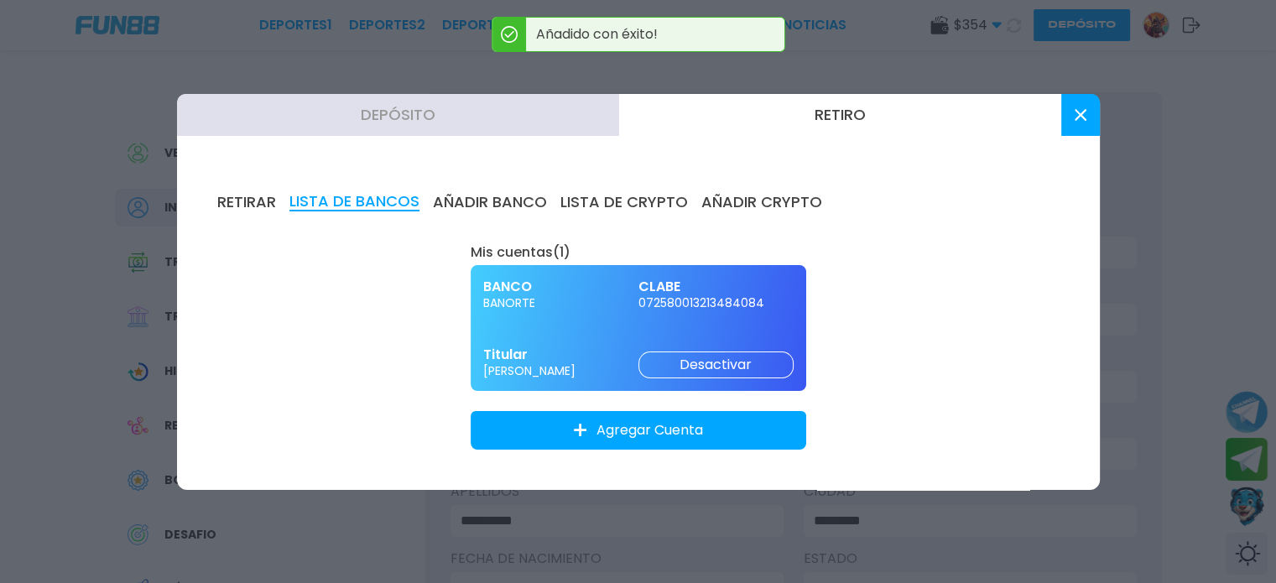
click at [252, 200] on button "RETIRAR" at bounding box center [246, 202] width 59 height 18
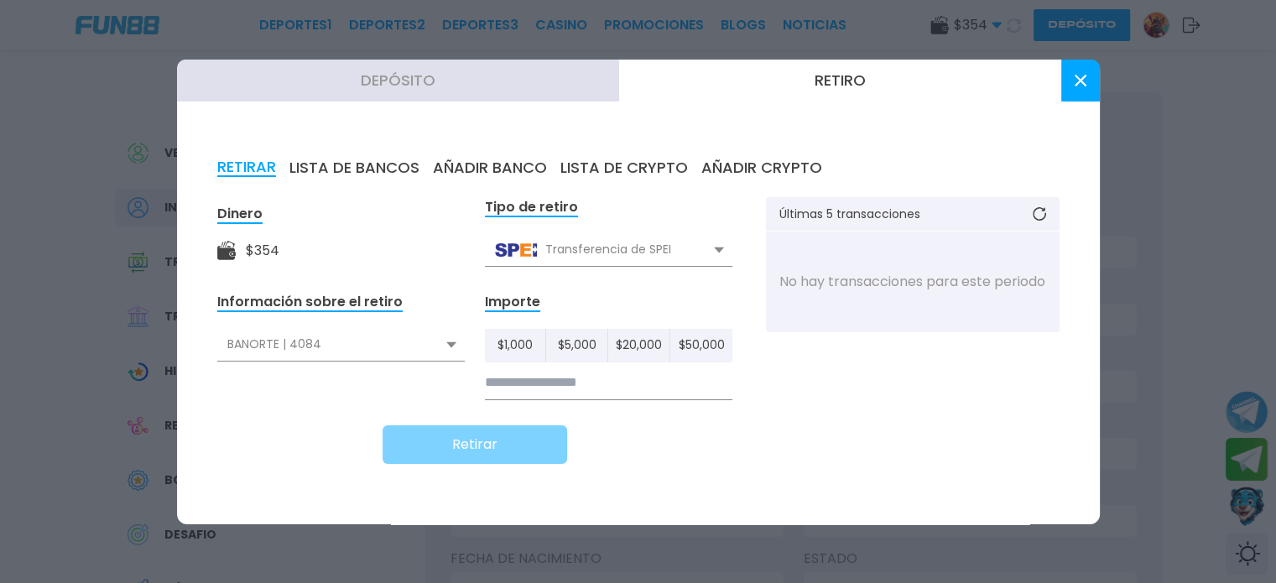
click at [511, 385] on input at bounding box center [608, 383] width 247 height 34
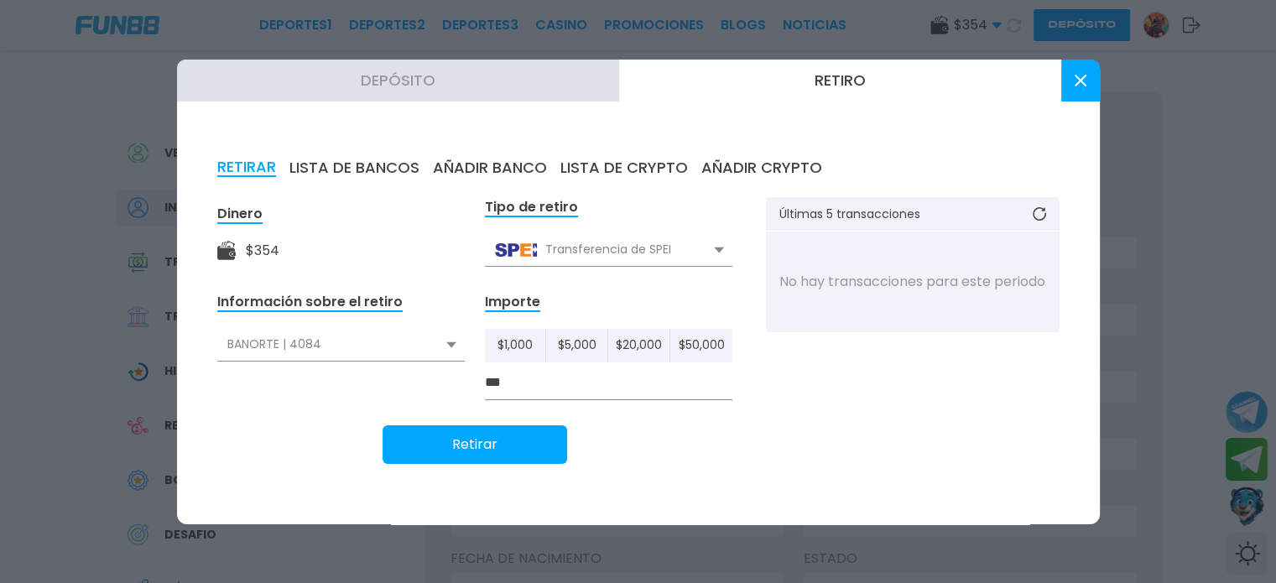
type input "***"
click at [502, 441] on button "Retirar" at bounding box center [475, 444] width 185 height 39
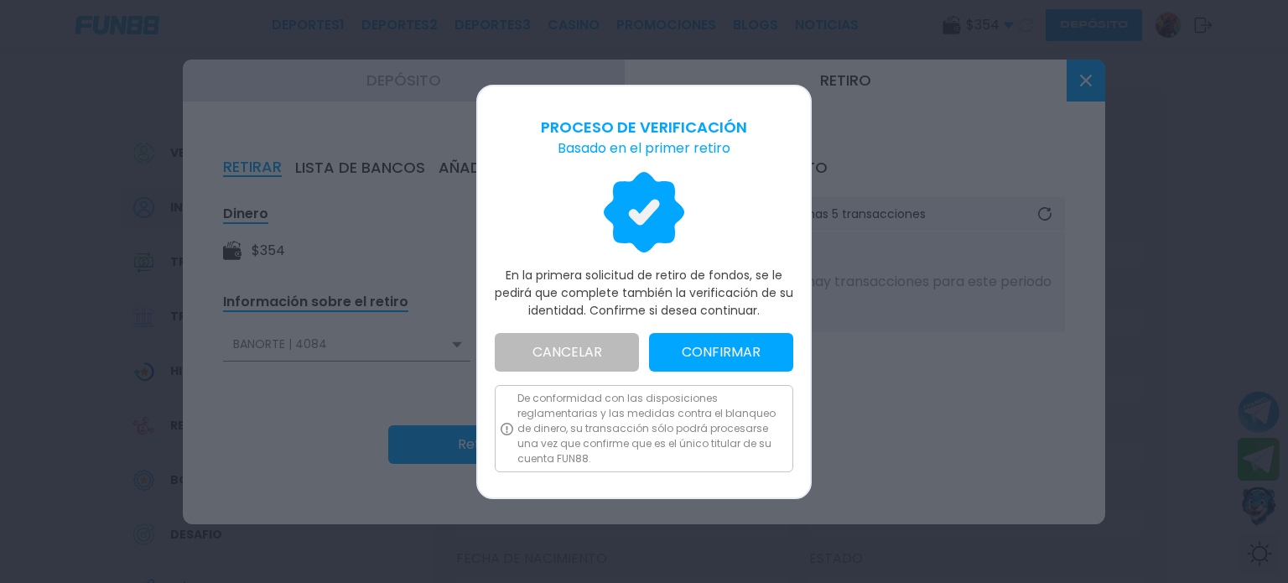
click at [728, 349] on button "CONFIRMAR" at bounding box center [721, 352] width 144 height 39
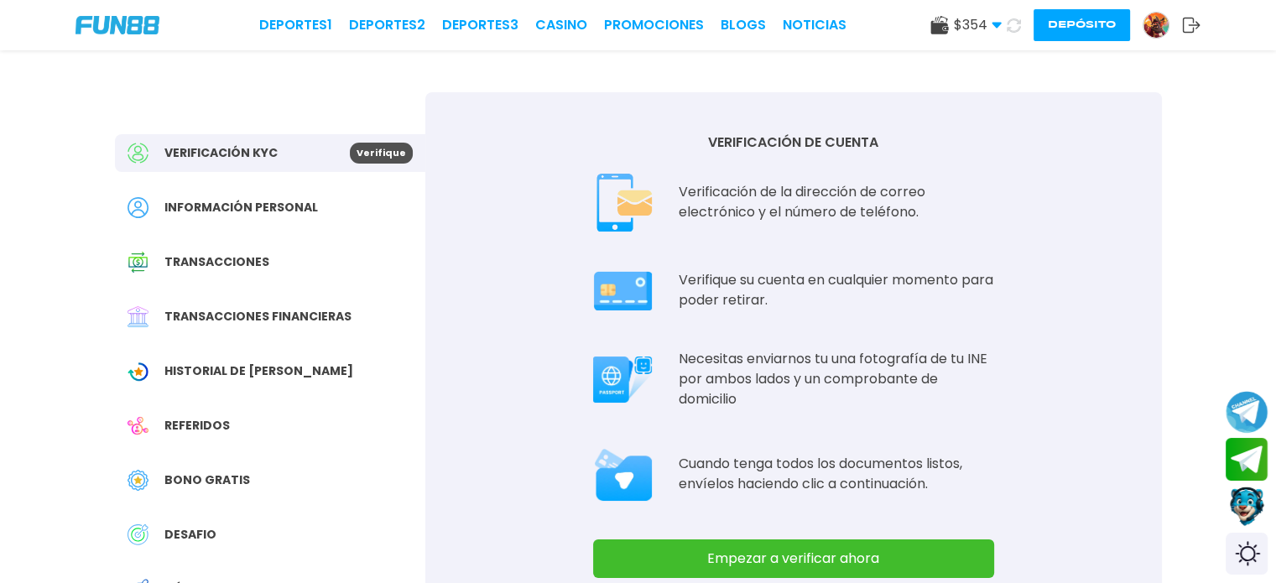
drag, startPoint x: 897, startPoint y: 560, endPoint x: 762, endPoint y: 556, distance: 135.1
click at [762, 556] on button "Empezar a verificar ahora" at bounding box center [793, 558] width 401 height 39
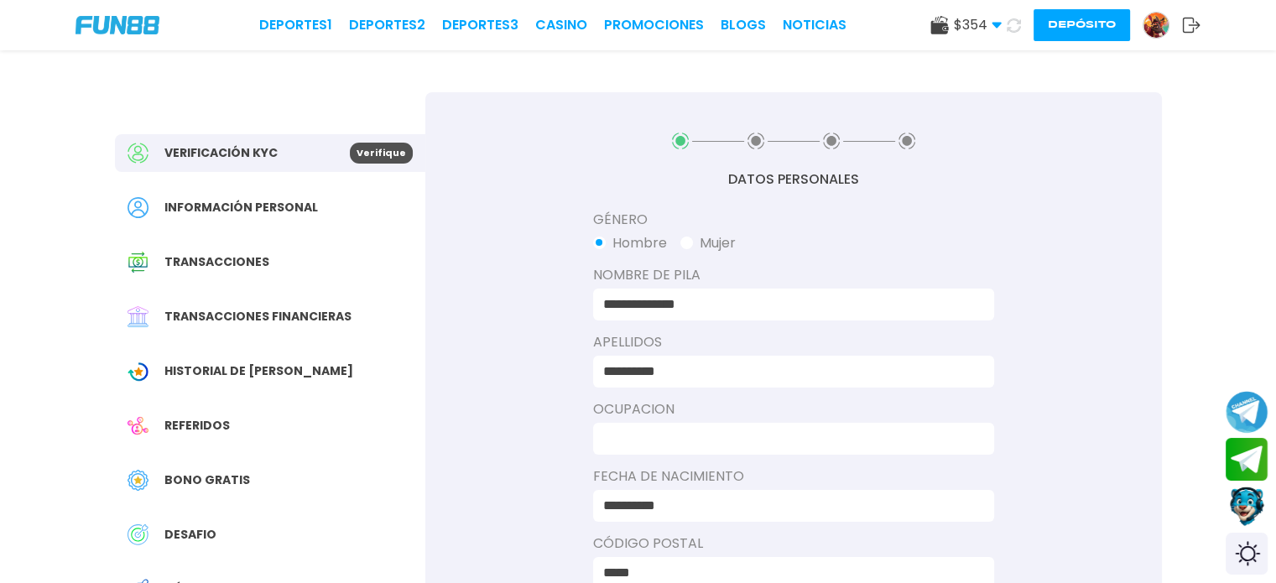
click at [867, 437] on input at bounding box center [788, 439] width 371 height 20
type input "*"
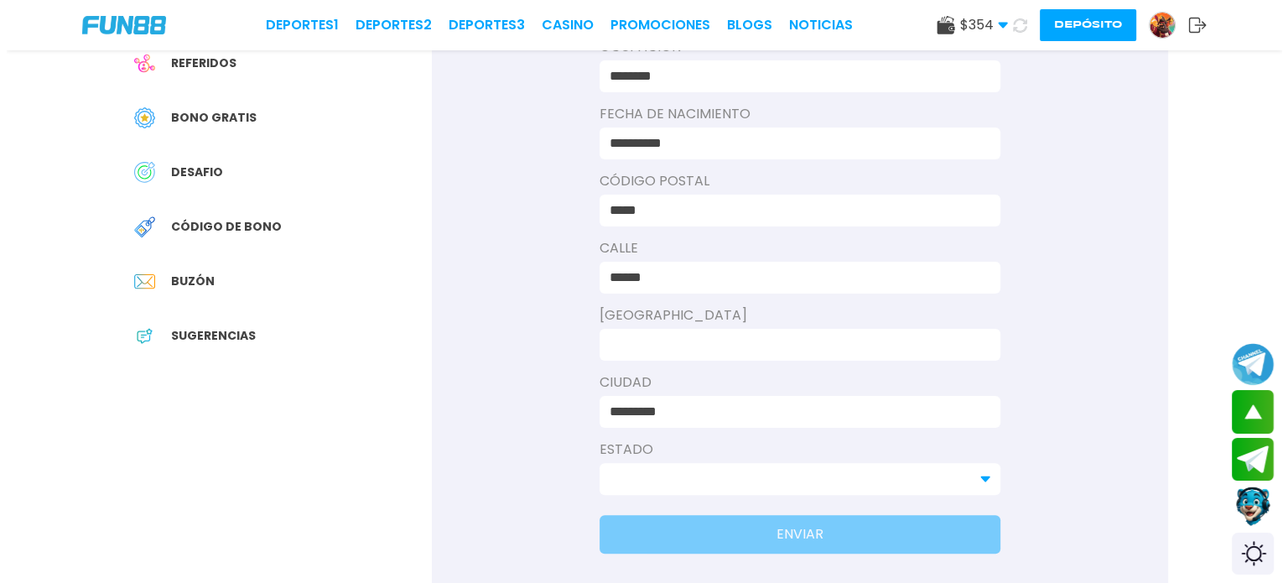
scroll to position [373, 0]
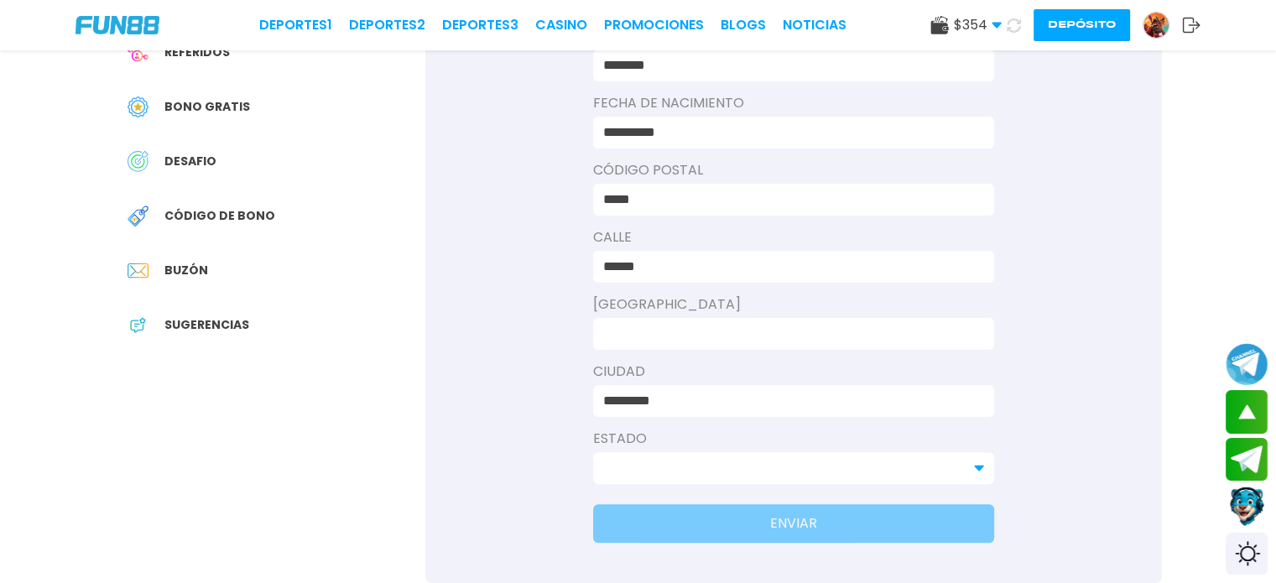
type input "********"
click at [836, 324] on input at bounding box center [788, 334] width 371 height 20
type input "*"
type input "**********"
click at [979, 471] on icon at bounding box center [979, 468] width 10 height 10
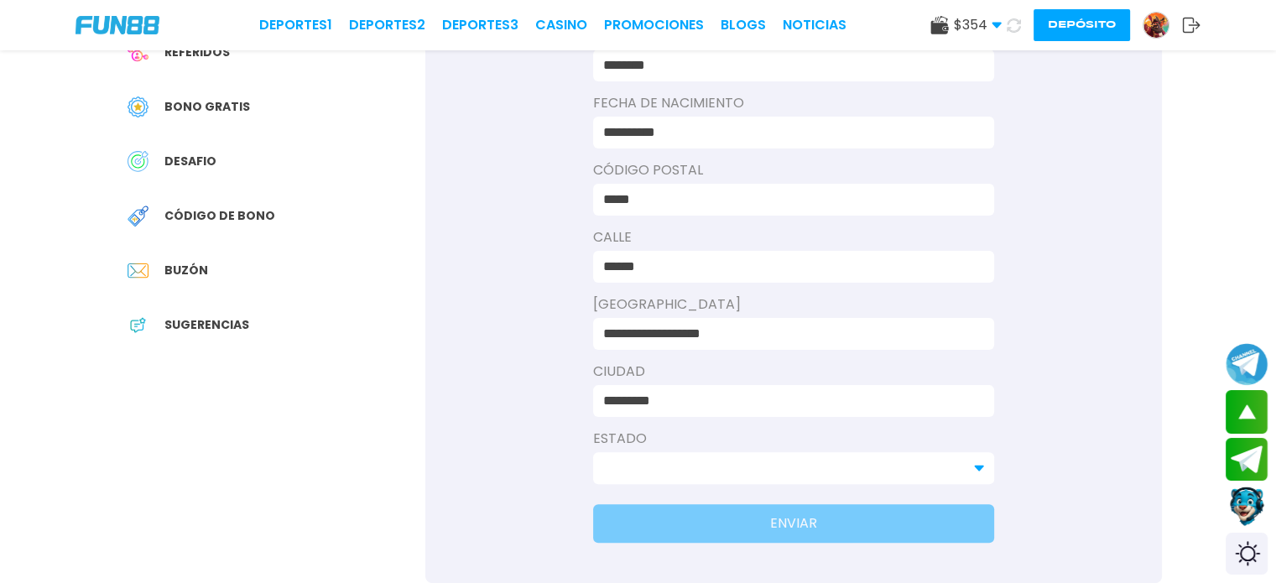
click at [979, 471] on icon at bounding box center [979, 468] width 10 height 10
click at [862, 462] on input at bounding box center [783, 468] width 361 height 20
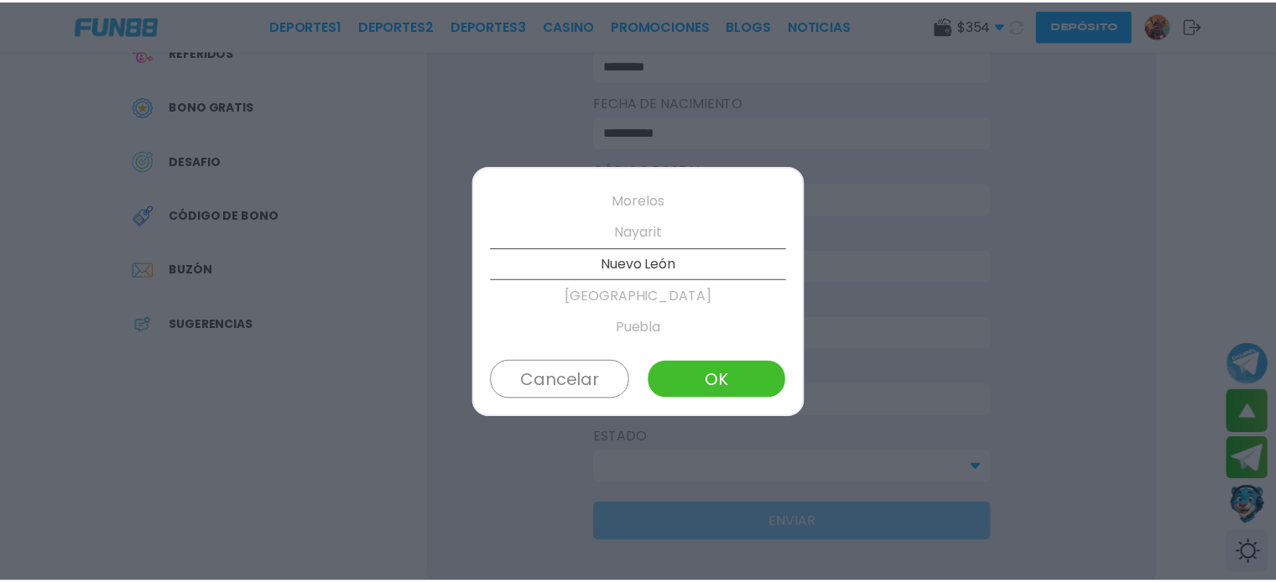
scroll to position [574, 0]
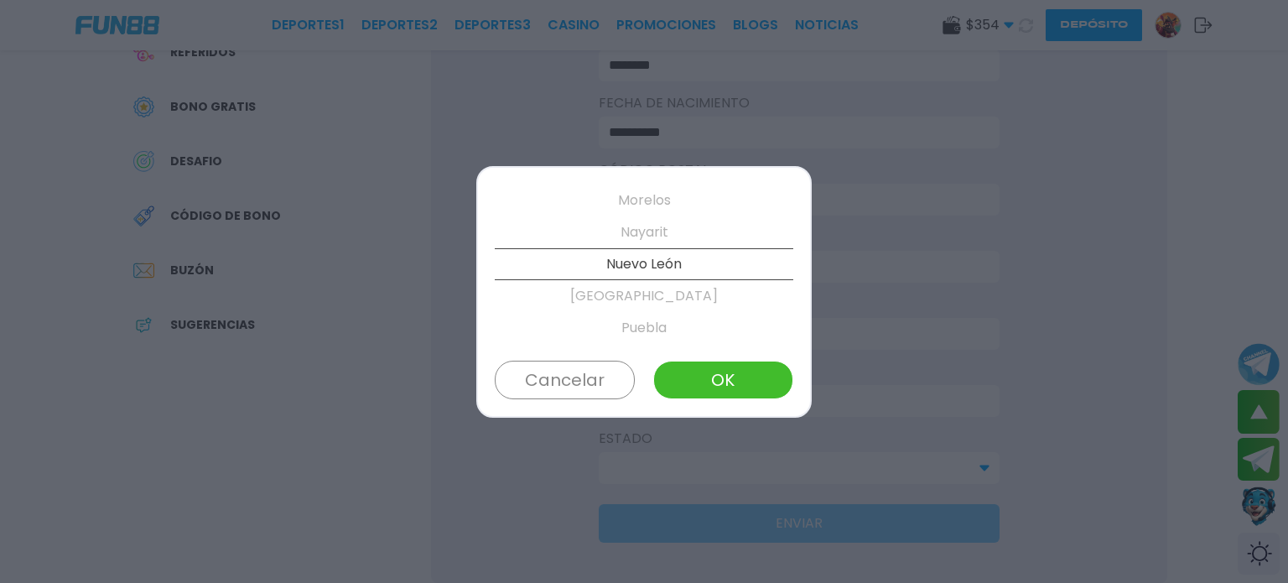
click at [738, 365] on button "OK" at bounding box center [723, 380] width 140 height 39
type input "**********"
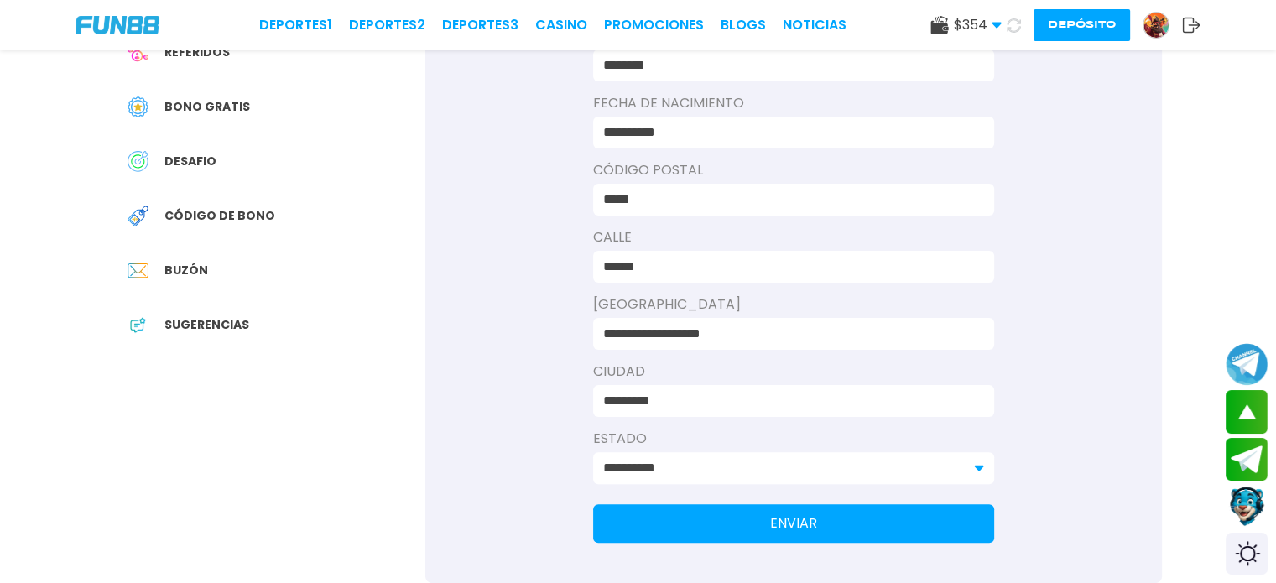
click at [751, 521] on button "ENVIAR" at bounding box center [793, 523] width 401 height 39
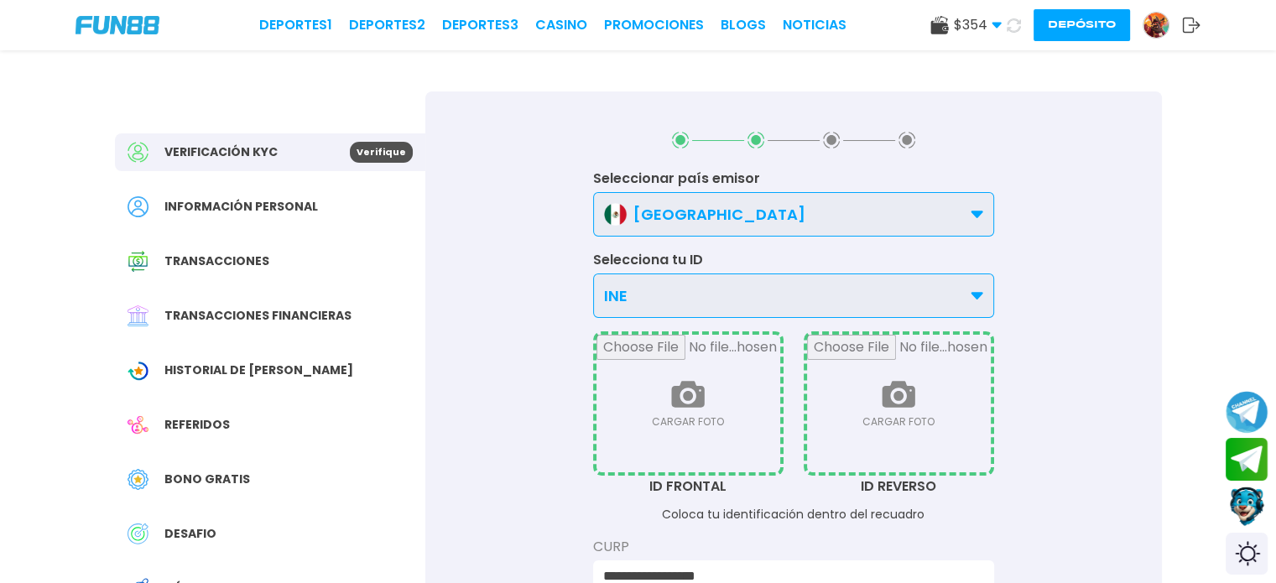
scroll to position [0, 0]
click at [685, 443] on input "file" at bounding box center [688, 405] width 184 height 138
click at [687, 432] on input "file" at bounding box center [688, 405] width 184 height 138
click at [715, 386] on input "file" at bounding box center [688, 405] width 184 height 138
type input "**********"
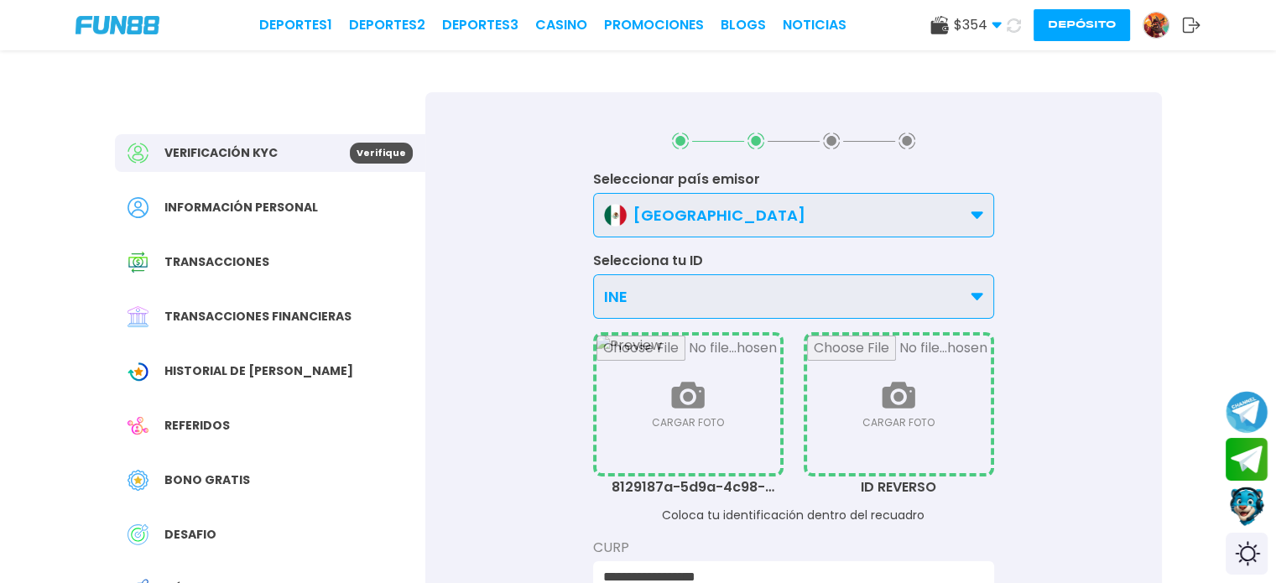
click at [908, 420] on input "file" at bounding box center [899, 405] width 184 height 138
type input "**********"
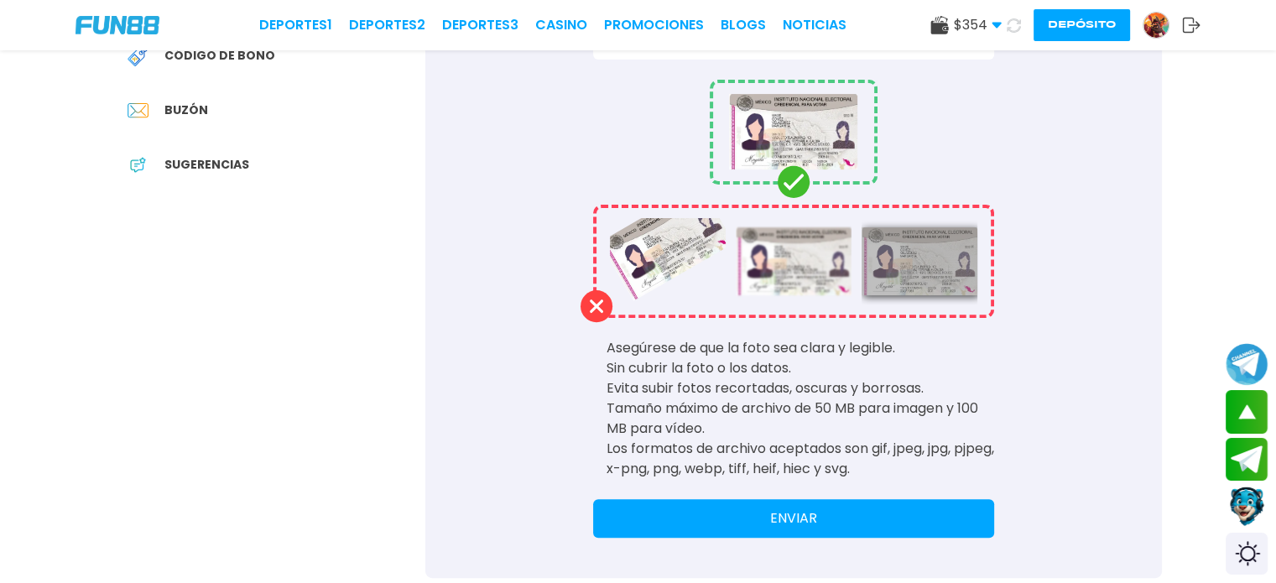
scroll to position [541, 0]
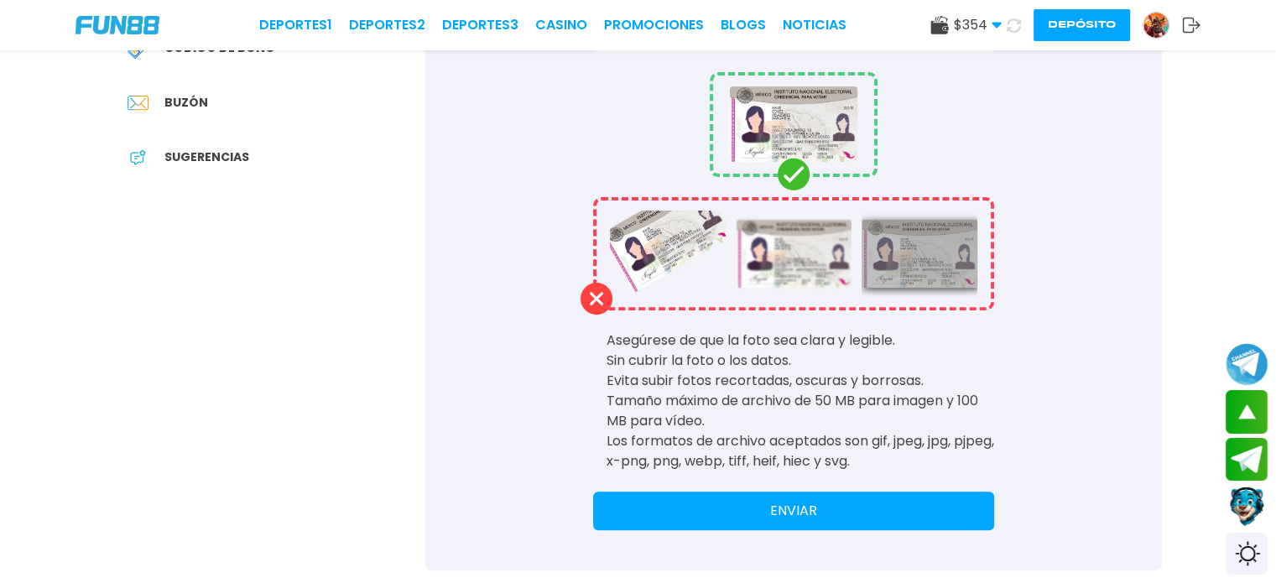
click at [770, 505] on button "ENVIAR" at bounding box center [793, 511] width 401 height 39
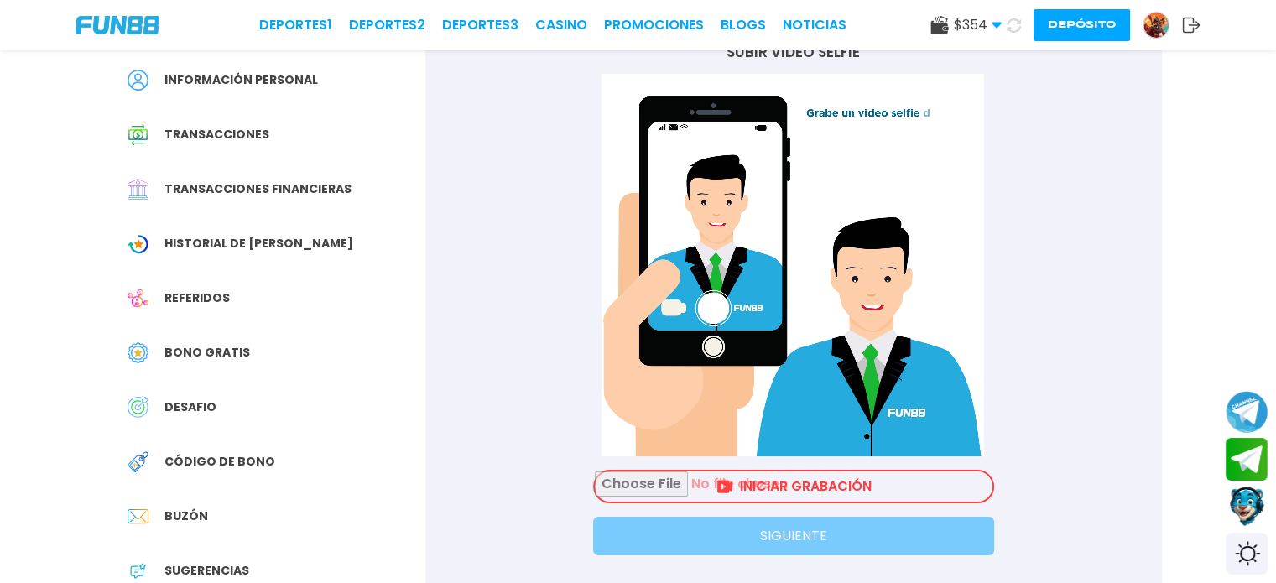
scroll to position [136, 0]
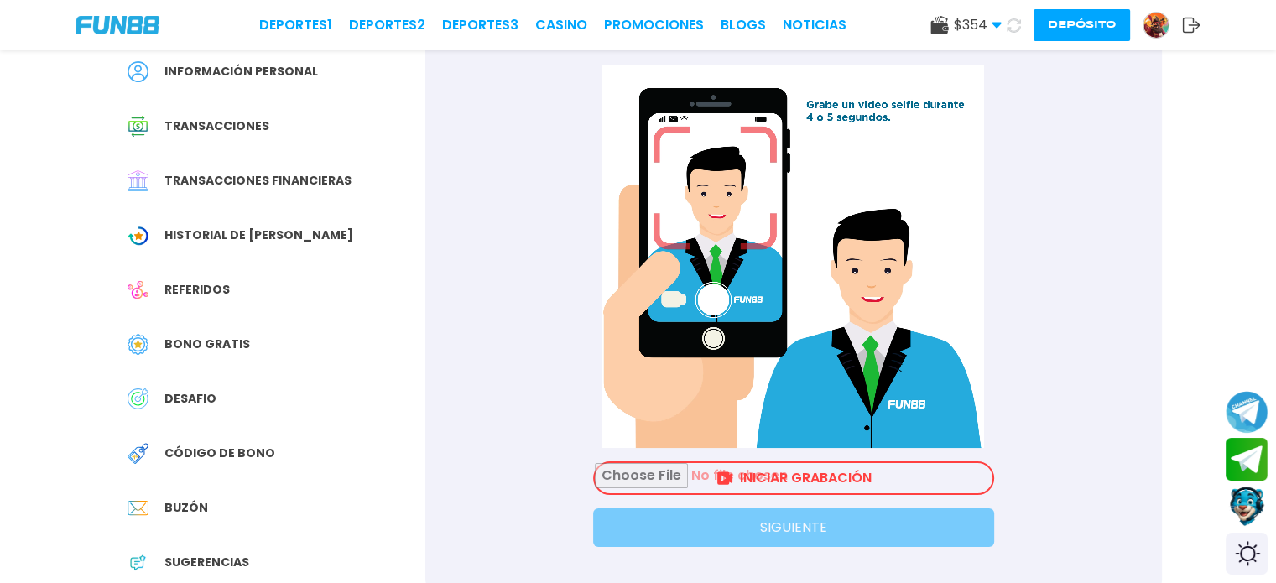
click at [756, 478] on input "file" at bounding box center [794, 478] width 398 height 30
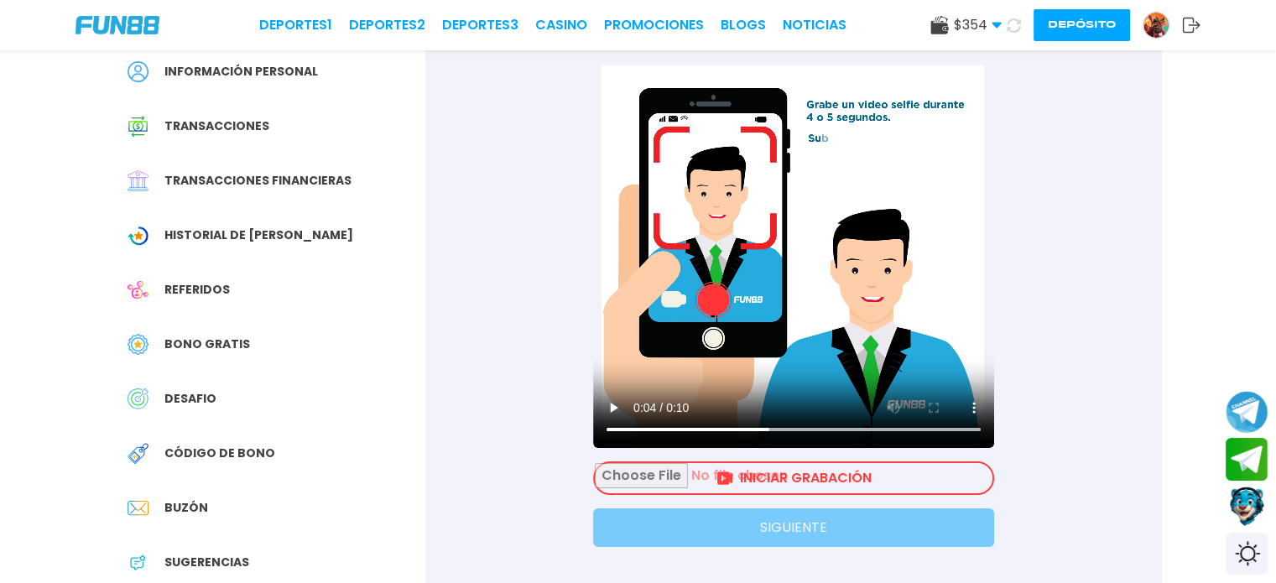
click at [740, 472] on input "file" at bounding box center [794, 478] width 398 height 30
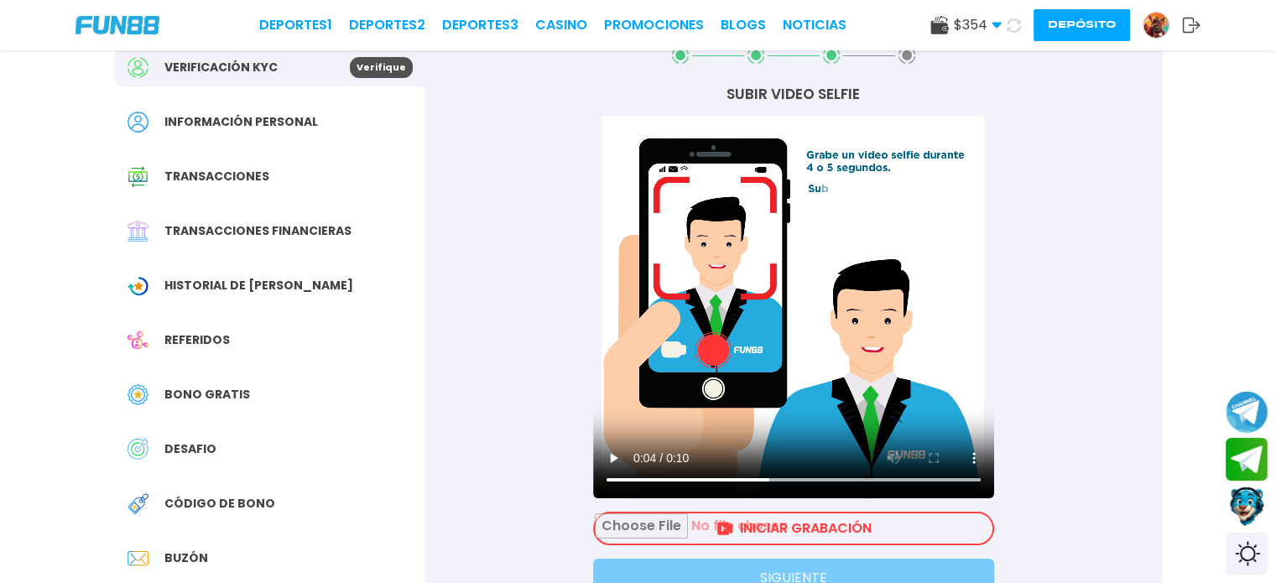
scroll to position [87, 0]
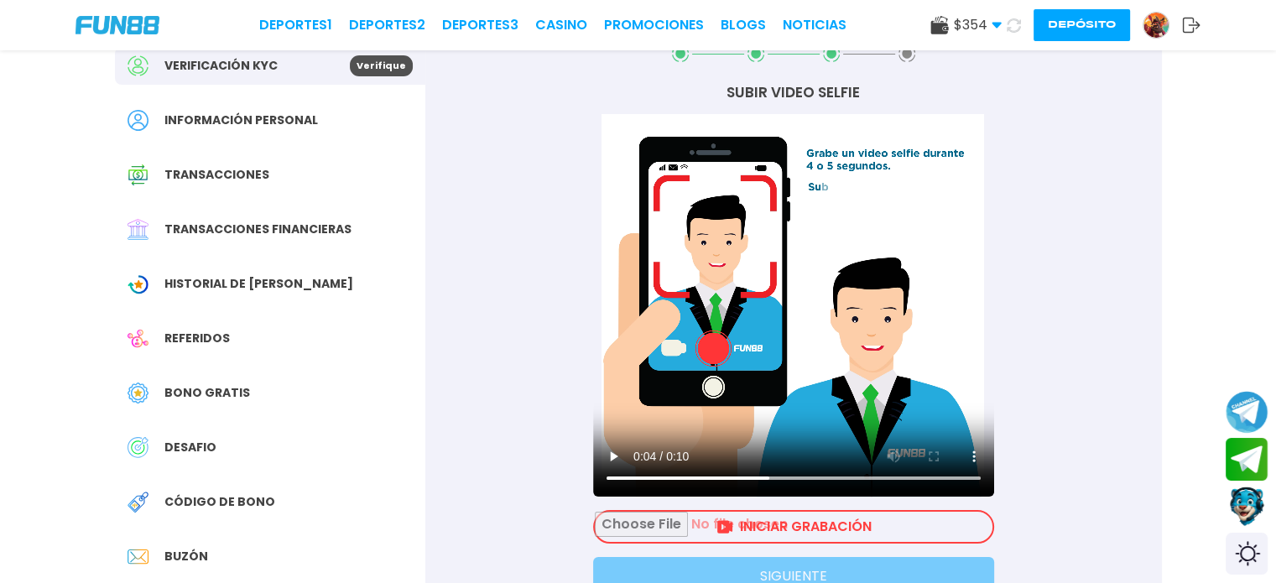
click at [829, 523] on input "file" at bounding box center [794, 527] width 398 height 30
click at [1154, 34] on img at bounding box center [1155, 25] width 25 height 25
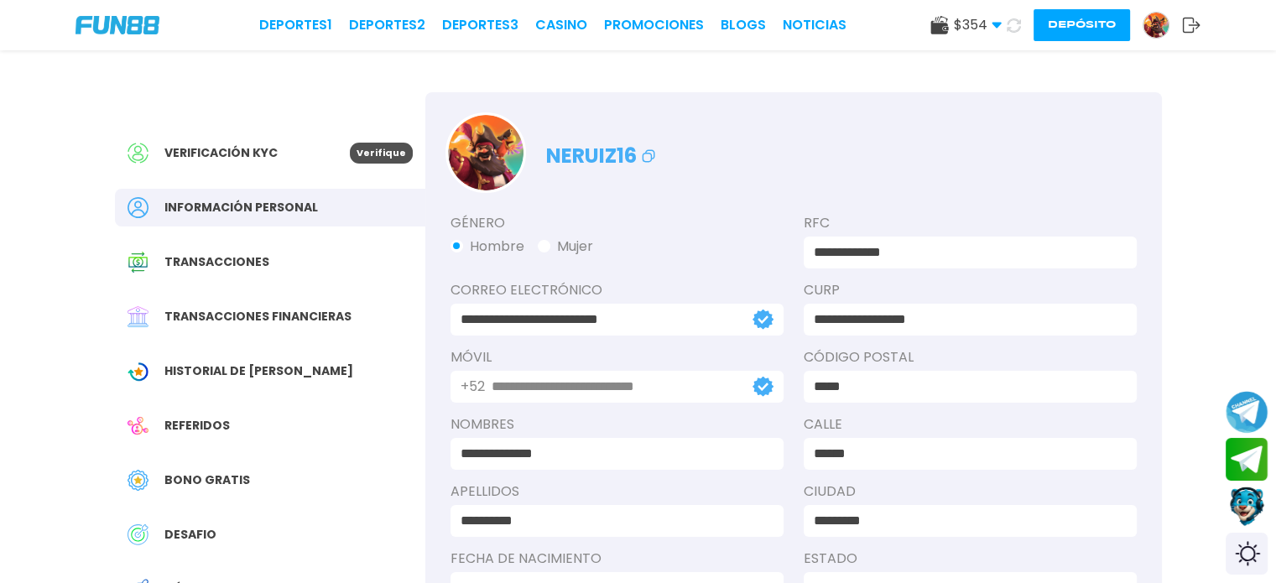
click at [1191, 23] on icon at bounding box center [1191, 25] width 18 height 17
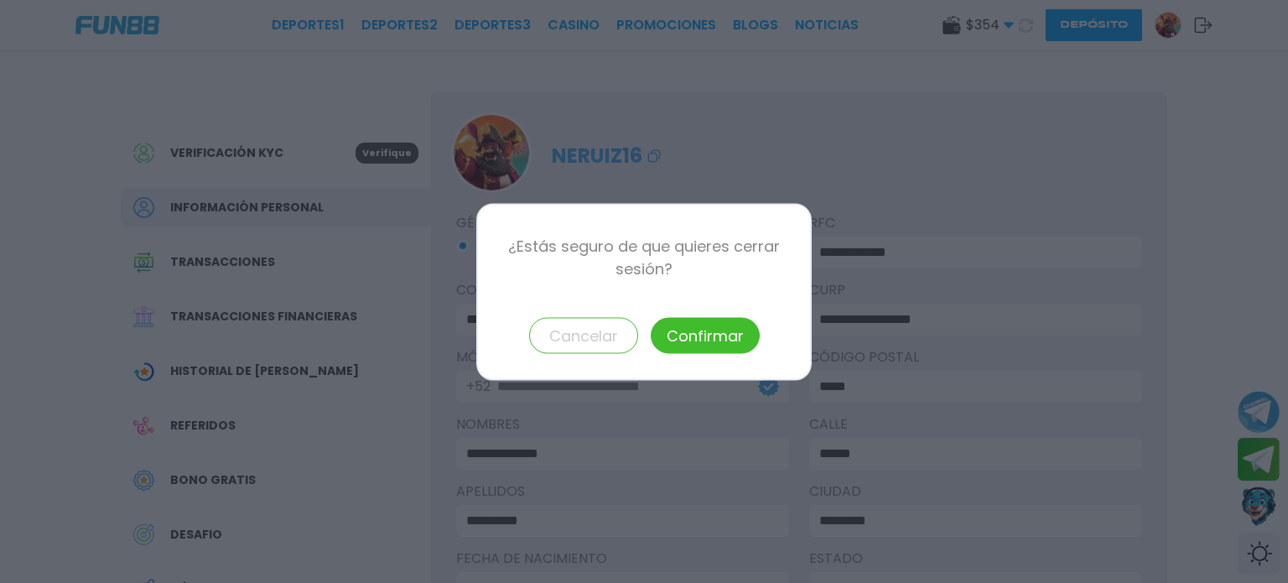
click at [698, 342] on button "Confirmar" at bounding box center [705, 335] width 109 height 36
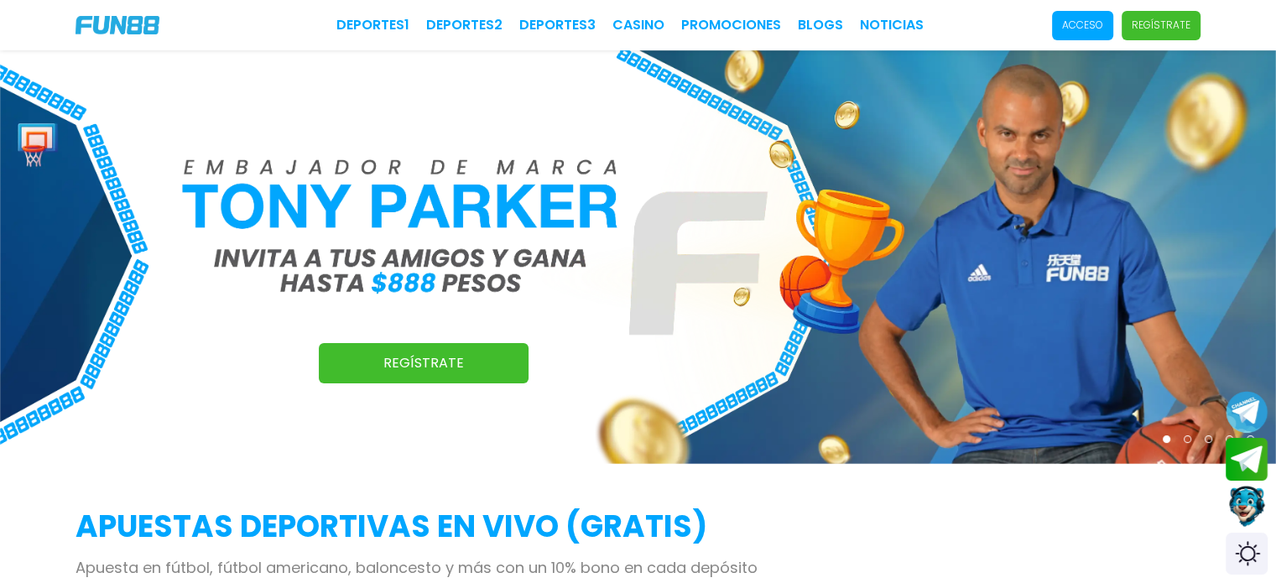
click at [1257, 513] on button "Contact customer service" at bounding box center [1247, 506] width 44 height 45
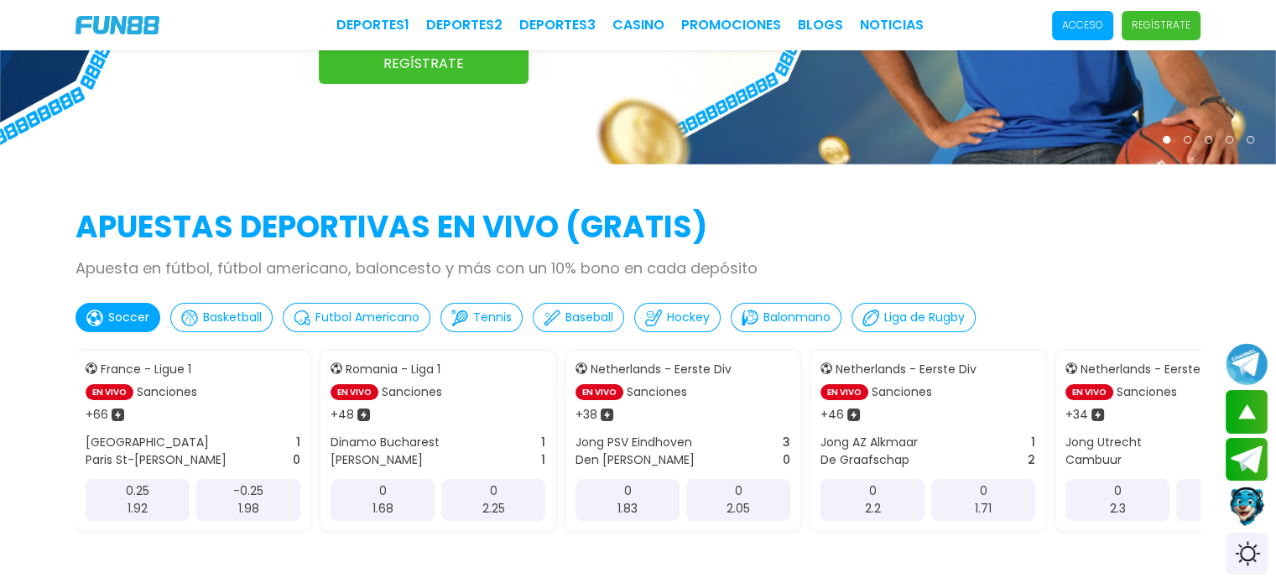
scroll to position [212, 0]
